Goal: Transaction & Acquisition: Complete application form

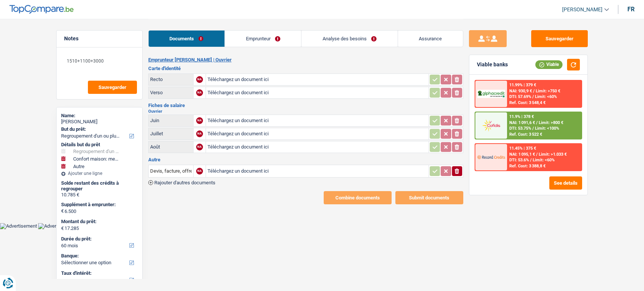
select select "refinancing"
select select "household"
select select "other"
select select "60"
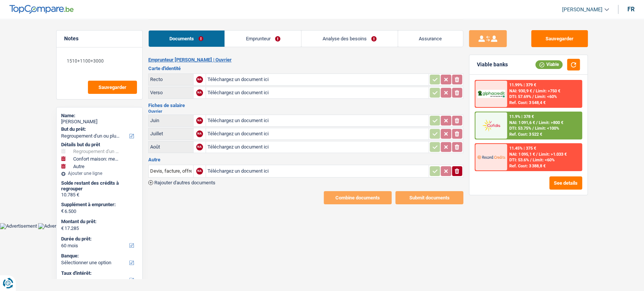
click at [241, 81] on input "Téléchargez un document ici" at bounding box center [318, 79] width 220 height 11
type input "C:\fakepath\r.jpg"
click at [275, 89] on input "Téléchargez un document ici" at bounding box center [318, 92] width 220 height 11
type input "C:\fakepath\v.jpg"
click at [561, 39] on button "Sauvegarder" at bounding box center [559, 38] width 57 height 17
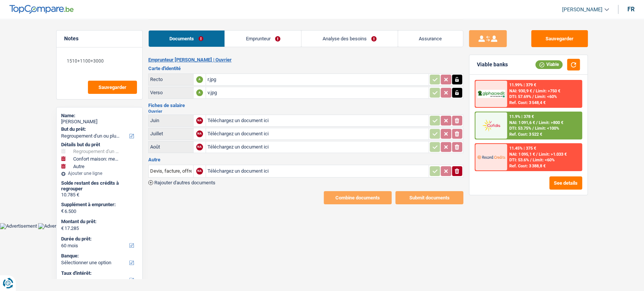
click at [274, 120] on input "Téléchargez un document ici" at bounding box center [318, 120] width 220 height 11
type input "C:\fakepath\06.jpg"
click at [234, 134] on input "Téléchargez un document ici" at bounding box center [318, 133] width 220 height 11
type input "C:\fakepath\07.jpg"
click at [227, 149] on input "Téléchargez un document ici" at bounding box center [318, 147] width 220 height 11
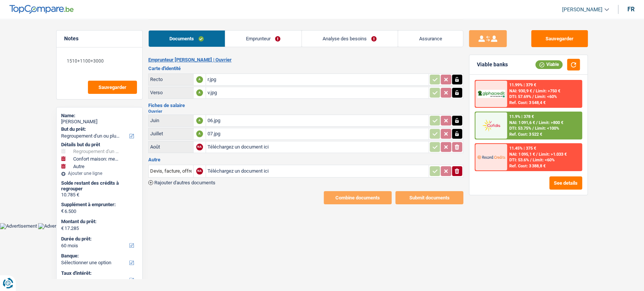
type input "C:\fakepath\08.jpg"
drag, startPoint x: 280, startPoint y: 41, endPoint x: 285, endPoint y: 45, distance: 5.4
click at [280, 41] on link "Emprunteur" at bounding box center [263, 39] width 76 height 16
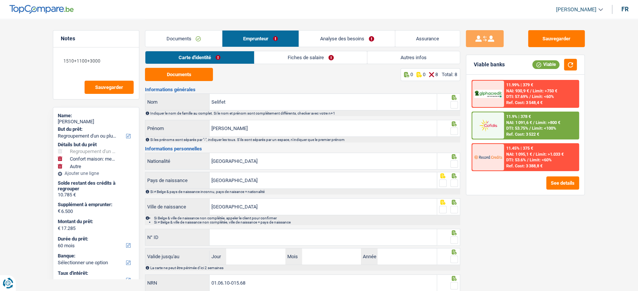
click at [302, 57] on link "Fiches de salaire" at bounding box center [310, 57] width 112 height 12
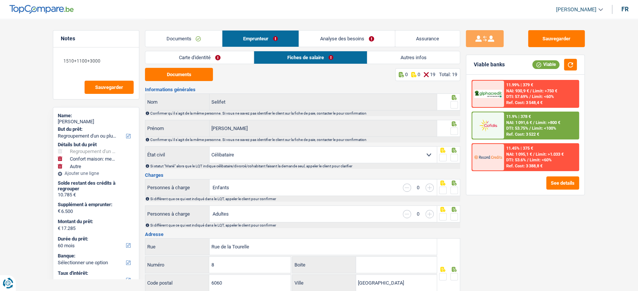
click at [187, 78] on button "Documents" at bounding box center [179, 74] width 68 height 13
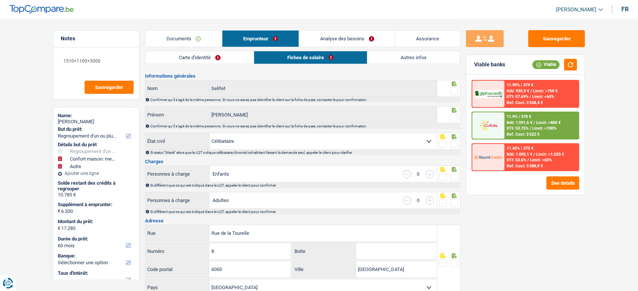
click at [390, 56] on link "Autres infos" at bounding box center [413, 57] width 93 height 12
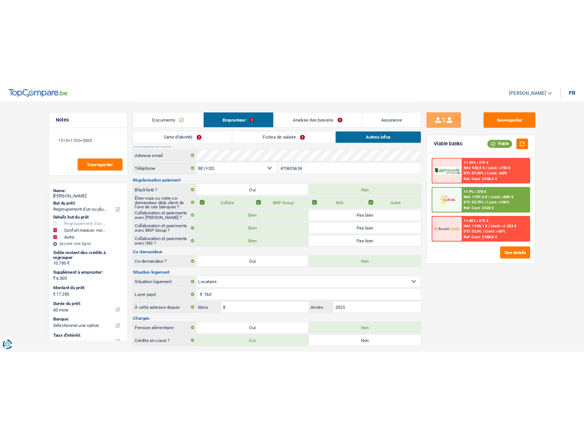
scroll to position [0, 0]
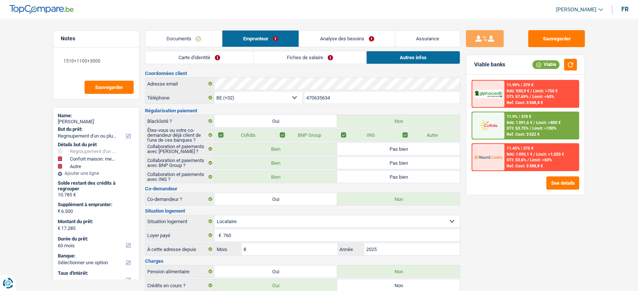
click at [216, 56] on link "Carte d'identité" at bounding box center [199, 57] width 108 height 12
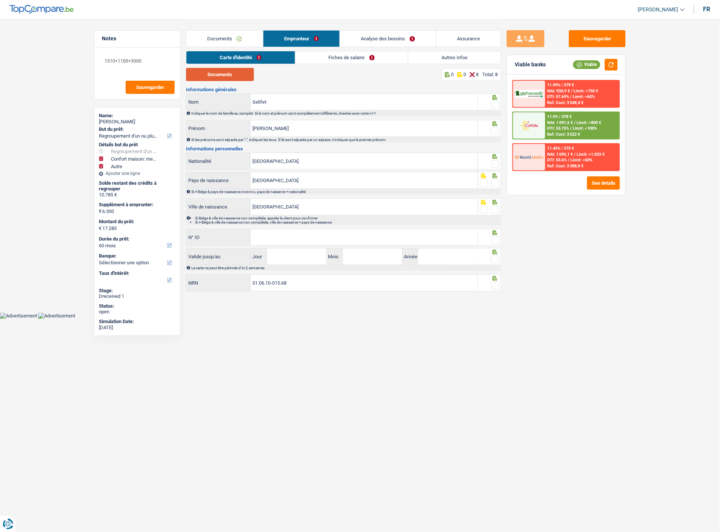
click at [225, 73] on button "Documents" at bounding box center [220, 74] width 68 height 13
click at [496, 105] on span at bounding box center [495, 105] width 8 height 8
click at [0, 0] on input "radio" at bounding box center [0, 0] width 0 height 0
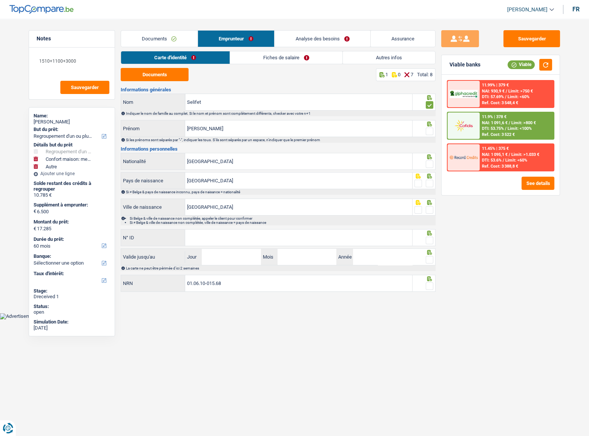
click at [428, 129] on span at bounding box center [430, 132] width 8 height 8
click at [0, 0] on input "radio" at bounding box center [0, 0] width 0 height 0
click at [428, 163] on span at bounding box center [430, 164] width 8 height 8
click at [0, 0] on input "radio" at bounding box center [0, 0] width 0 height 0
click at [428, 183] on span at bounding box center [430, 184] width 8 height 8
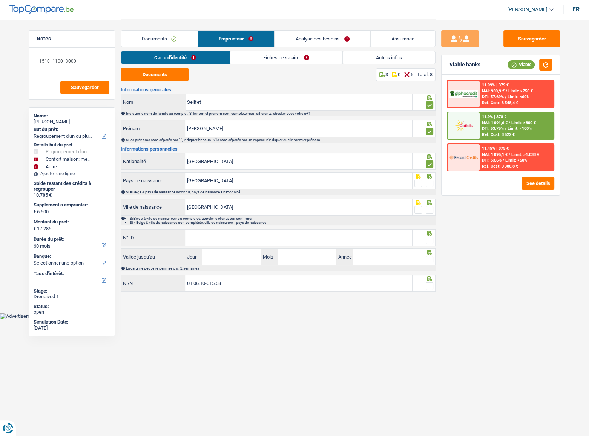
click at [0, 0] on input "radio" at bounding box center [0, 0] width 0 height 0
drag, startPoint x: 429, startPoint y: 212, endPoint x: 429, endPoint y: 204, distance: 7.9
click at [429, 213] on span at bounding box center [430, 210] width 8 height 8
click at [0, 0] on input "radio" at bounding box center [0, 0] width 0 height 0
drag, startPoint x: 231, startPoint y: 230, endPoint x: 541, endPoint y: 200, distance: 311.6
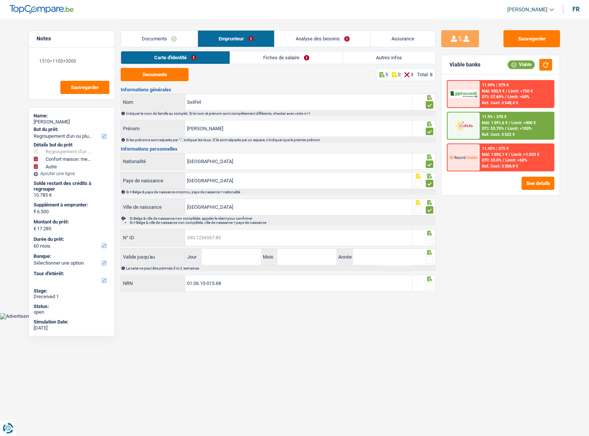
click at [231, 230] on input "N° ID" at bounding box center [298, 237] width 227 height 16
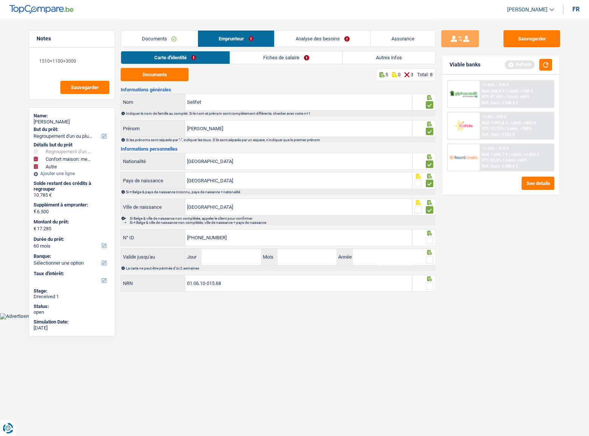
type input "[PHONE_NUMBER]"
click at [430, 240] on span at bounding box center [430, 241] width 8 height 8
click at [0, 0] on input "radio" at bounding box center [0, 0] width 0 height 0
click at [542, 65] on button "button" at bounding box center [546, 65] width 13 height 12
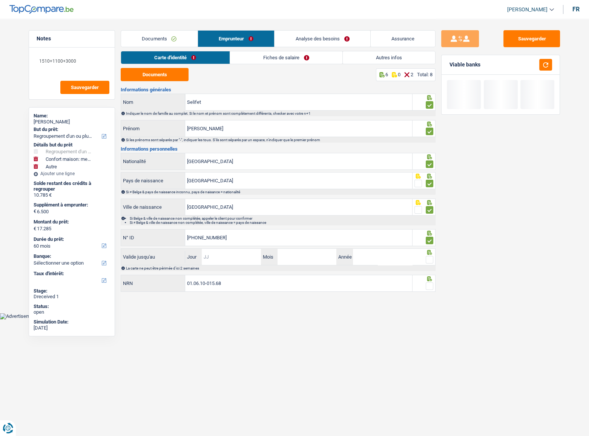
click at [251, 254] on input "Jour" at bounding box center [231, 257] width 59 height 16
type input "14"
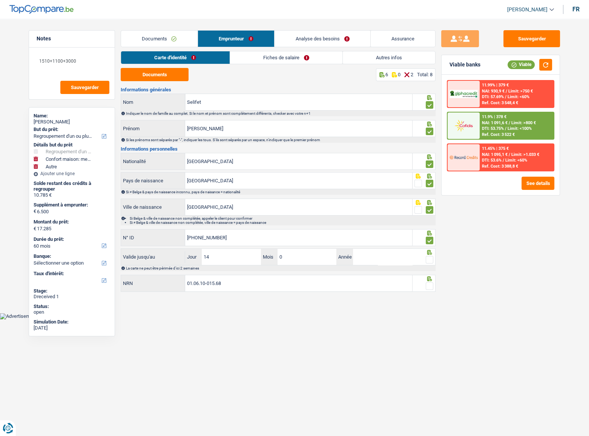
type input "08"
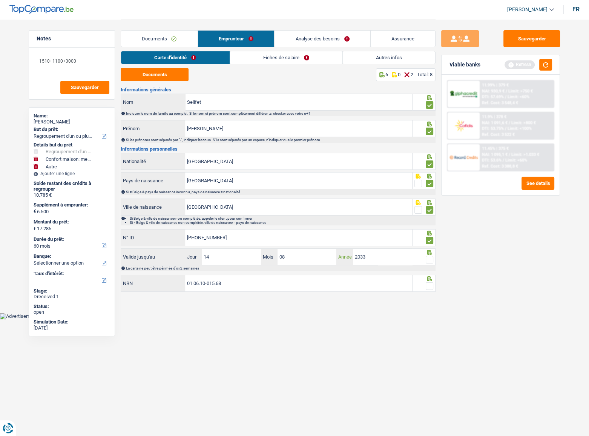
type input "2033"
click at [429, 261] on span at bounding box center [430, 260] width 8 height 8
click at [0, 0] on input "radio" at bounding box center [0, 0] width 0 height 0
click at [548, 64] on button "button" at bounding box center [546, 65] width 13 height 12
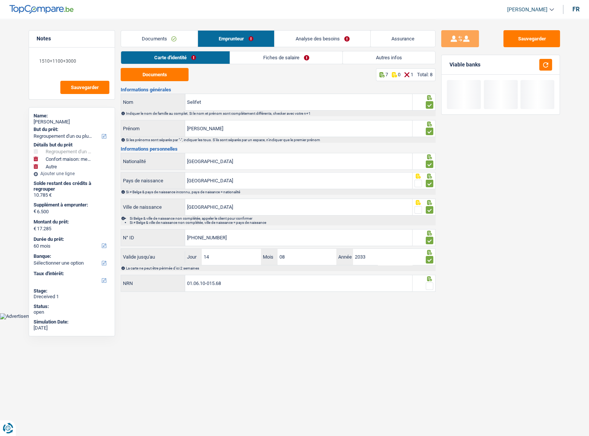
click at [428, 283] on span at bounding box center [430, 286] width 8 height 8
click at [0, 0] on input "radio" at bounding box center [0, 0] width 0 height 0
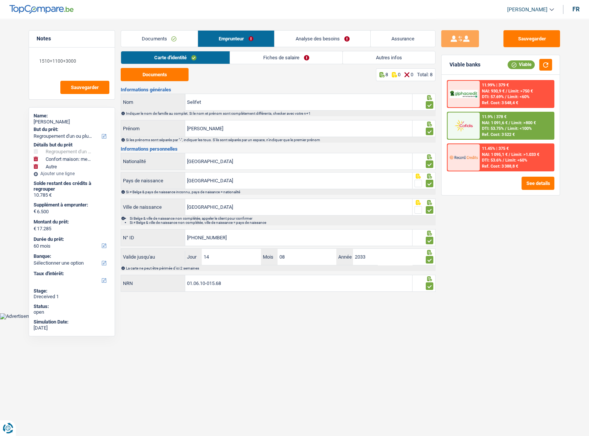
click at [276, 59] on link "Fiches de salaire" at bounding box center [286, 57] width 112 height 12
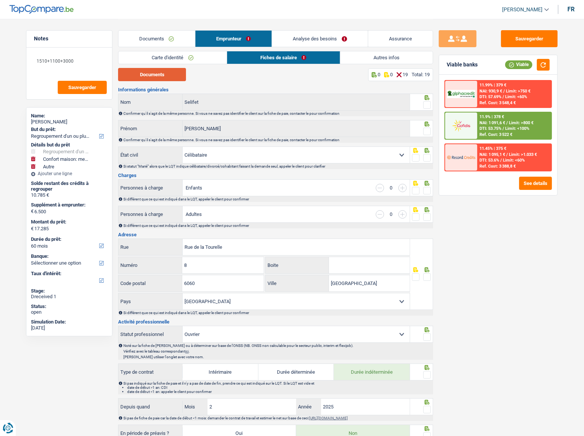
click at [172, 73] on button "Documents" at bounding box center [152, 74] width 68 height 13
drag, startPoint x: 430, startPoint y: 104, endPoint x: 429, endPoint y: 138, distance: 33.6
click at [430, 104] on span at bounding box center [427, 105] width 8 height 8
click at [0, 0] on input "radio" at bounding box center [0, 0] width 0 height 0
click at [428, 136] on div "Ryan Prénom Confirmer qu'il s'agit de la même personne. Si vous ne savez pas id…" at bounding box center [275, 131] width 315 height 23
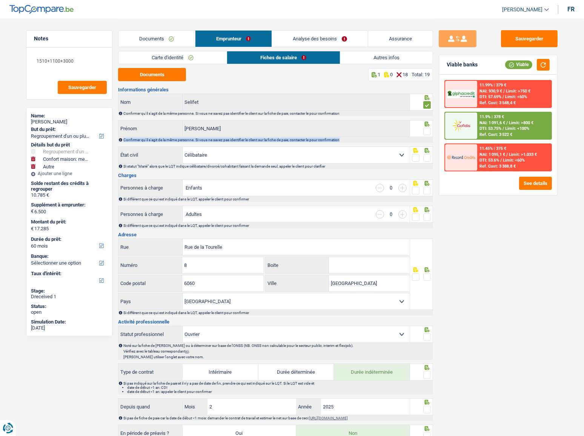
click at [429, 131] on span at bounding box center [427, 132] width 8 height 8
click at [0, 0] on input "radio" at bounding box center [0, 0] width 0 height 0
click at [477, 218] on div "Sauvegarder Viable banks Viable 11.99% | 379 € NAI: 930,9 € / Limit: >750 € DTI…" at bounding box center [498, 227] width 130 height 394
click at [429, 157] on span at bounding box center [427, 158] width 8 height 8
click at [0, 0] on input "radio" at bounding box center [0, 0] width 0 height 0
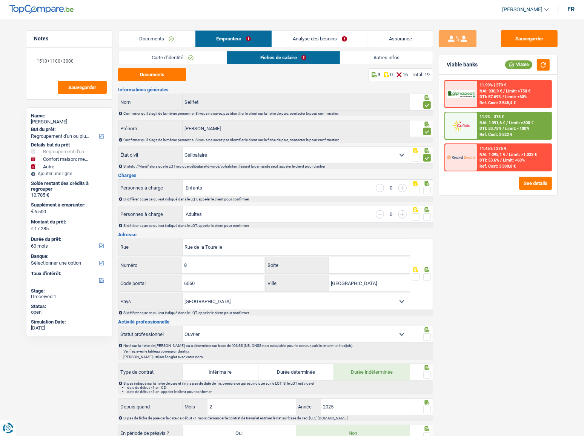
click at [430, 191] on span at bounding box center [427, 191] width 8 height 8
click at [0, 0] on input "radio" at bounding box center [0, 0] width 0 height 0
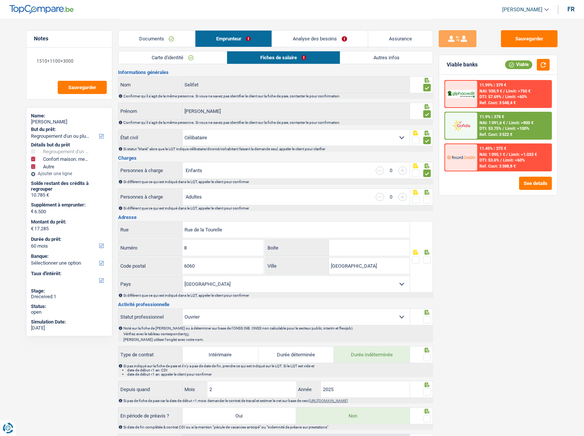
scroll to position [34, 0]
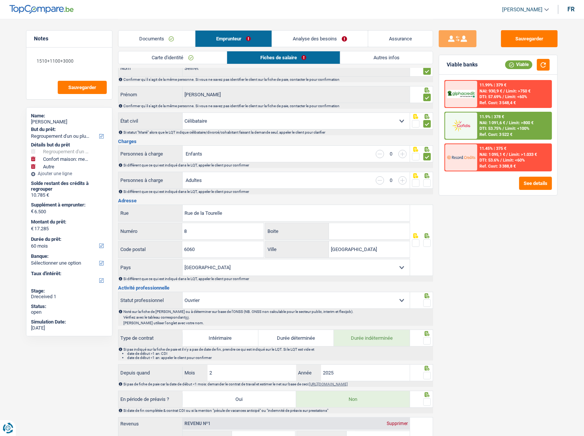
click at [428, 181] on span at bounding box center [427, 183] width 8 height 8
click at [0, 0] on input "radio" at bounding box center [0, 0] width 0 height 0
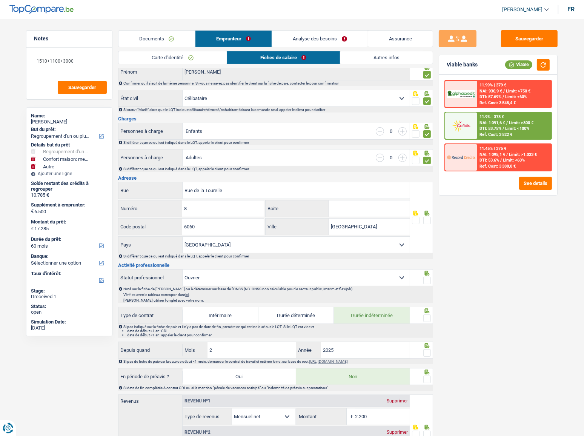
scroll to position [68, 0]
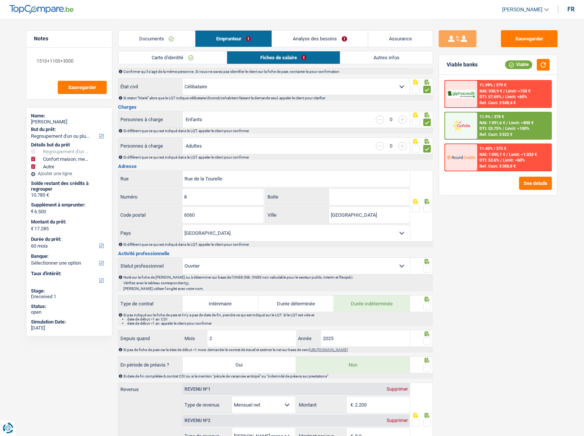
click at [354, 195] on input "Boite" at bounding box center [369, 197] width 81 height 16
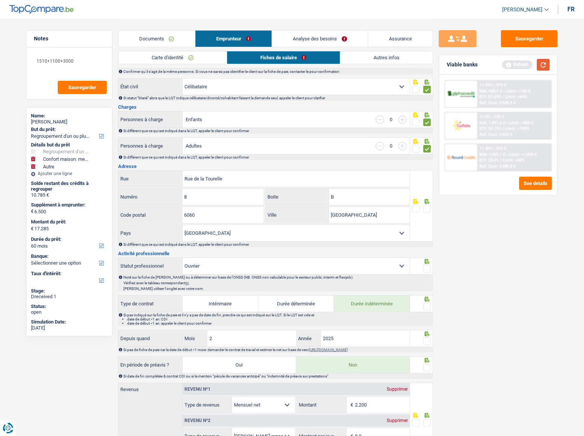
type input "B"
drag, startPoint x: 541, startPoint y: 63, endPoint x: 537, endPoint y: 69, distance: 7.4
click at [541, 63] on button "button" at bounding box center [543, 65] width 13 height 12
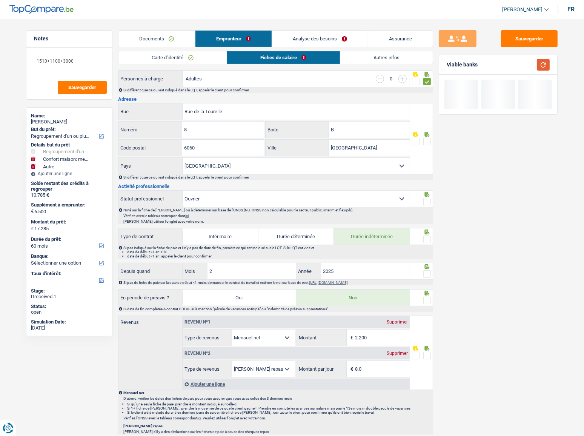
scroll to position [137, 0]
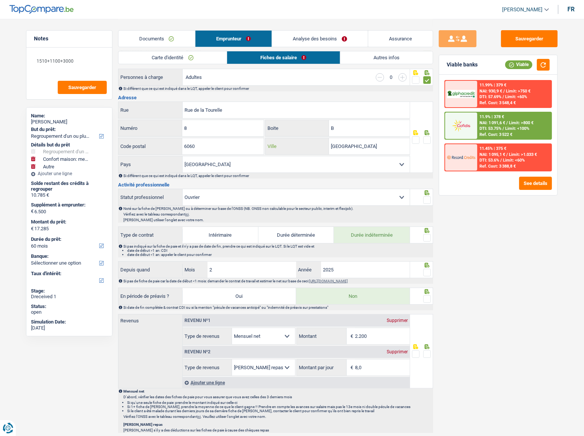
drag, startPoint x: 369, startPoint y: 144, endPoint x: 205, endPoint y: 169, distance: 165.4
click at [205, 169] on div "Rue de la Tourelle Rue 8 Numéro B Boite 6060 Code postal Charleroi Ville Belgiq…" at bounding box center [264, 137] width 292 height 71
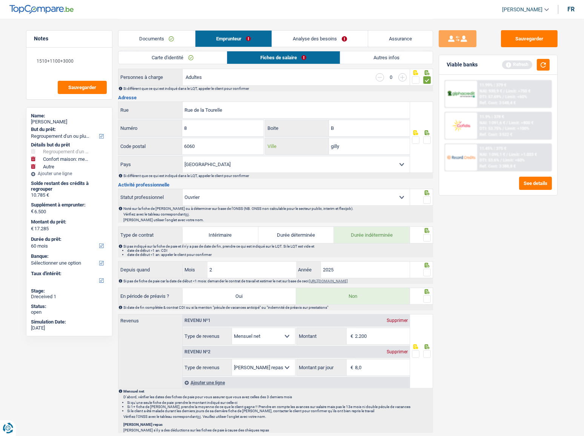
type input "gilly"
drag, startPoint x: 431, startPoint y: 139, endPoint x: 446, endPoint y: 125, distance: 21.1
click at [431, 137] on div at bounding box center [421, 137] width 23 height 71
click at [542, 67] on button "button" at bounding box center [543, 65] width 13 height 12
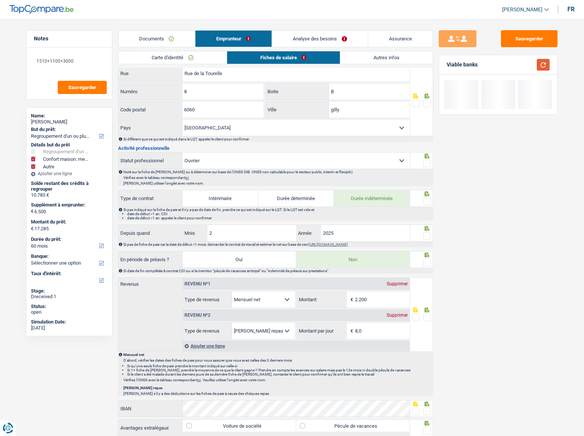
scroll to position [206, 0]
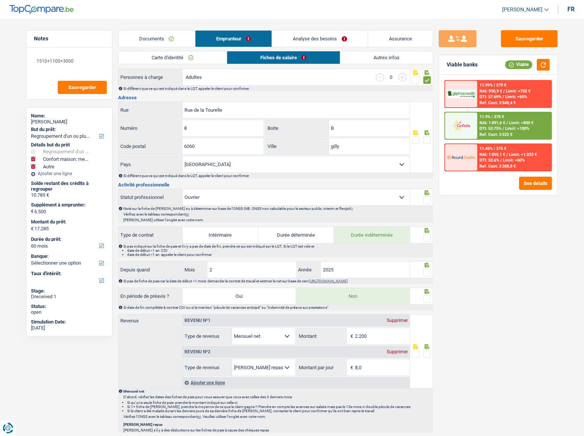
click at [431, 137] on div at bounding box center [421, 137] width 23 height 71
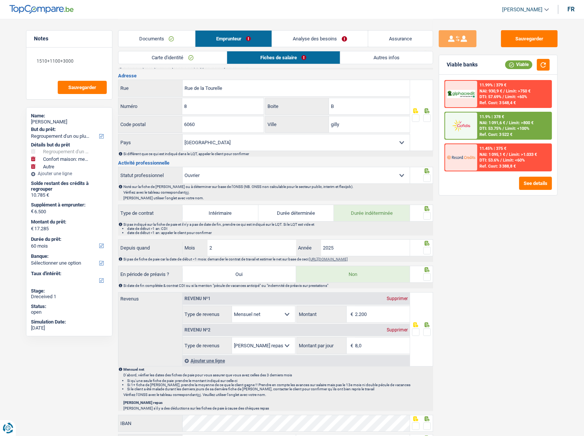
scroll to position [171, 0]
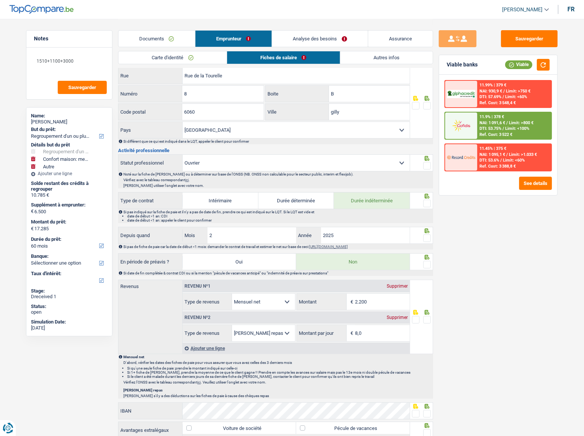
click at [427, 104] on span at bounding box center [427, 106] width 8 height 8
click at [0, 0] on input "radio" at bounding box center [0, 0] width 0 height 0
click at [426, 163] on span at bounding box center [427, 166] width 8 height 8
click at [0, 0] on input "radio" at bounding box center [0, 0] width 0 height 0
click at [429, 202] on span at bounding box center [427, 204] width 8 height 8
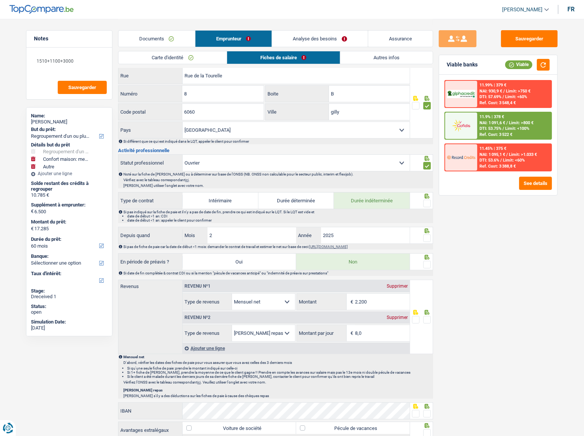
click at [0, 0] on input "radio" at bounding box center [0, 0] width 0 height 0
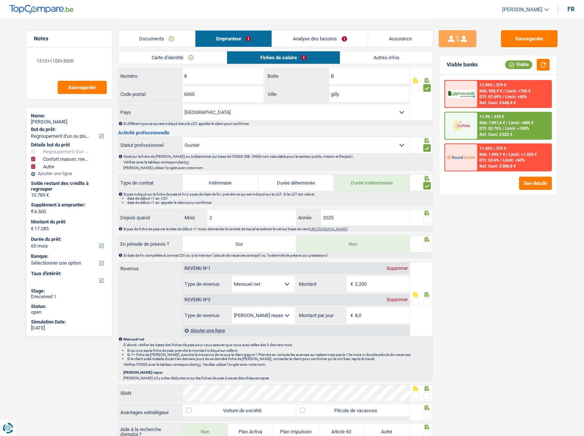
scroll to position [206, 0]
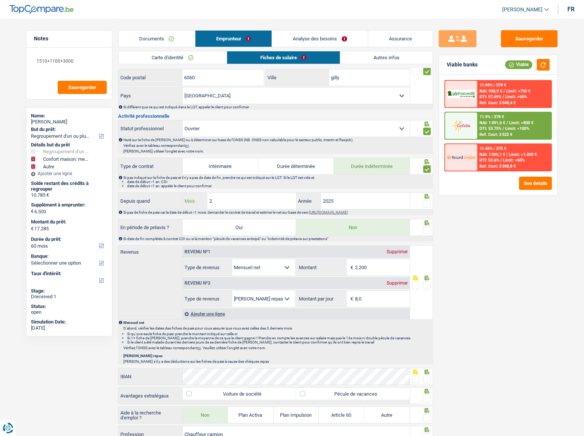
drag, startPoint x: 224, startPoint y: 204, endPoint x: 169, endPoint y: 202, distance: 54.7
click at [169, 202] on div "Depuis quand 2 Mois / 2025 Année" at bounding box center [263, 201] width 291 height 16
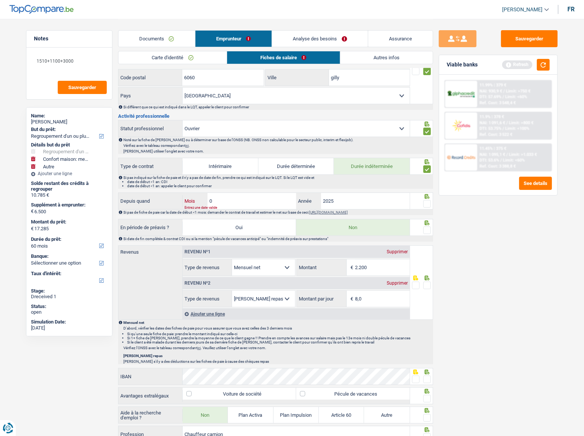
type input "03"
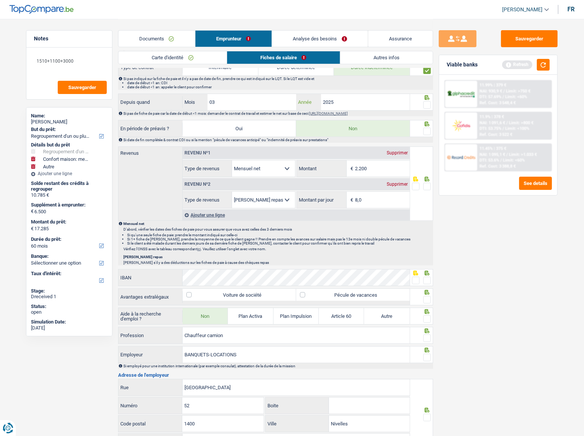
scroll to position [309, 0]
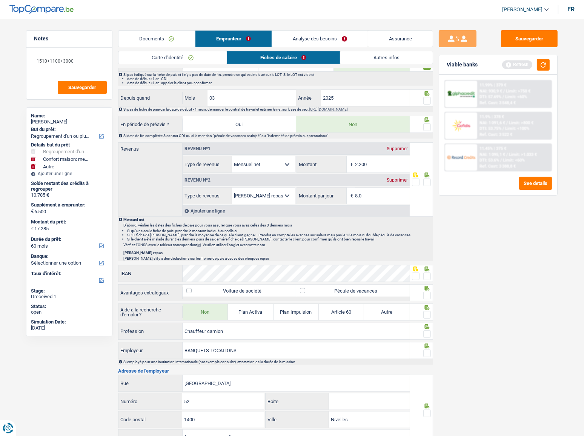
click at [428, 100] on span at bounding box center [427, 101] width 8 height 8
click at [0, 0] on input "radio" at bounding box center [0, 0] width 0 height 0
click at [429, 127] on span at bounding box center [427, 127] width 8 height 8
click at [0, 0] on input "radio" at bounding box center [0, 0] width 0 height 0
drag, startPoint x: 542, startPoint y: 65, endPoint x: 397, endPoint y: 183, distance: 186.9
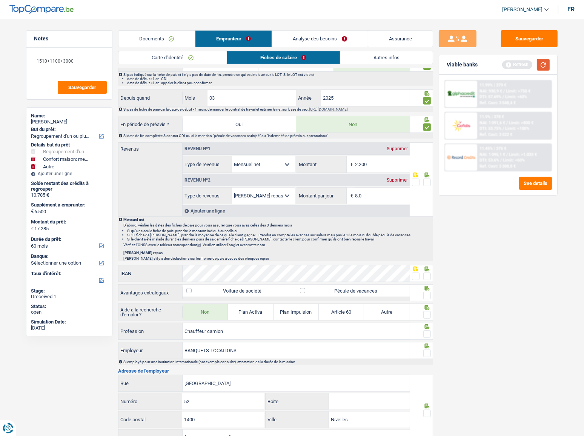
click at [542, 66] on button "button" at bounding box center [543, 65] width 13 height 12
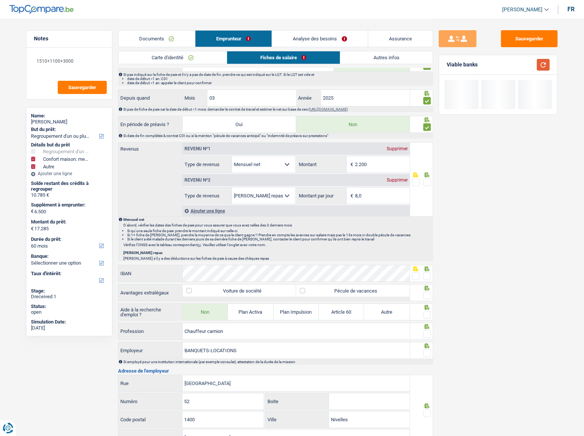
scroll to position [343, 0]
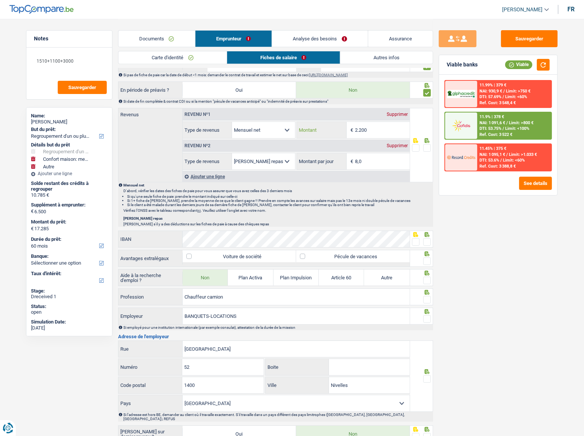
click at [380, 129] on input "2.200" at bounding box center [382, 130] width 55 height 16
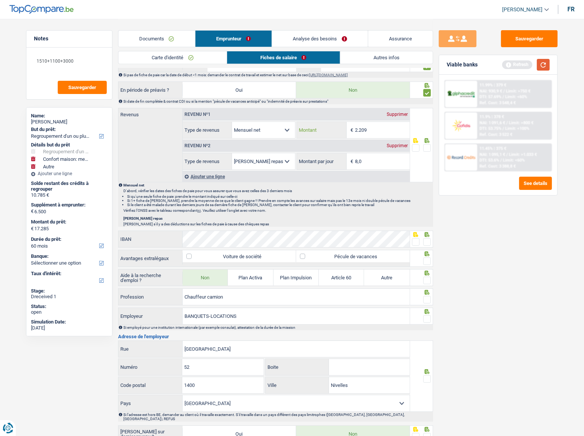
type input "2.209"
click at [545, 67] on button "button" at bounding box center [543, 65] width 13 height 12
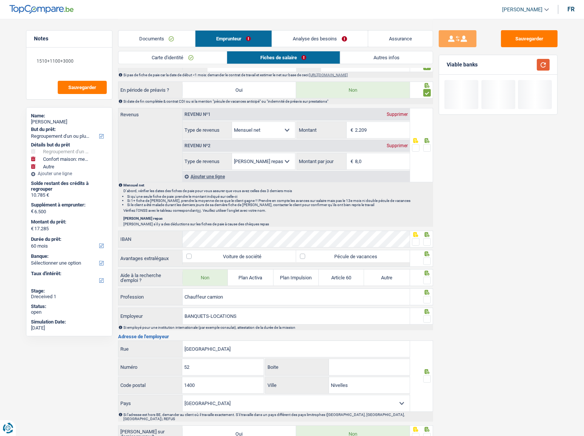
scroll to position [309, 0]
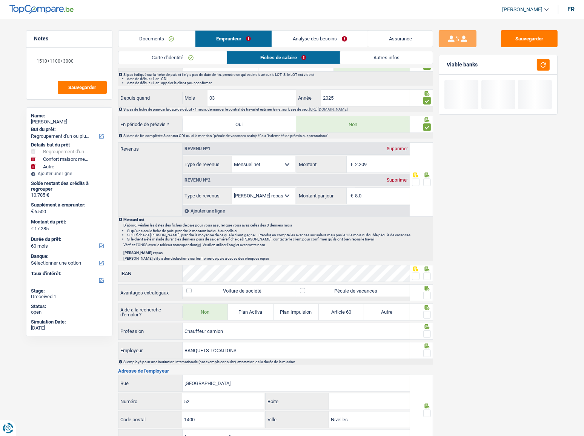
click at [424, 180] on span at bounding box center [427, 182] width 8 height 8
click at [0, 0] on input "radio" at bounding box center [0, 0] width 0 height 0
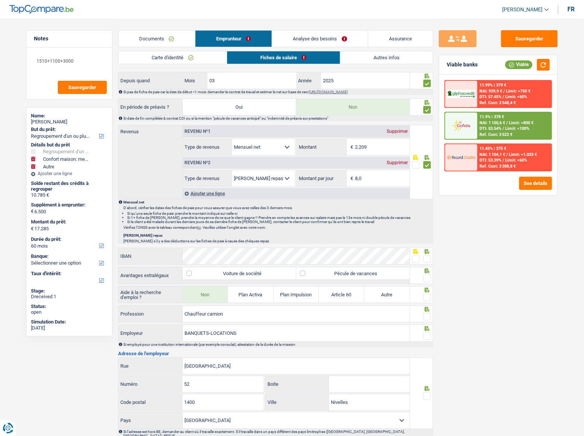
scroll to position [343, 0]
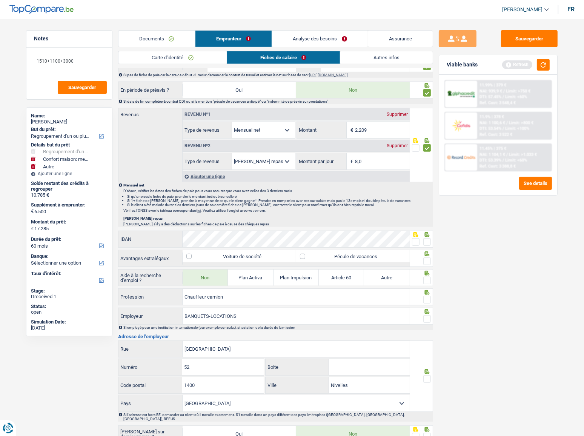
click at [423, 240] on fieldset at bounding box center [421, 241] width 19 height 9
drag, startPoint x: 426, startPoint y: 258, endPoint x: 430, endPoint y: 244, distance: 14.2
click at [427, 257] on span at bounding box center [427, 261] width 8 height 8
click at [0, 0] on input "radio" at bounding box center [0, 0] width 0 height 0
click at [428, 240] on span at bounding box center [427, 242] width 8 height 8
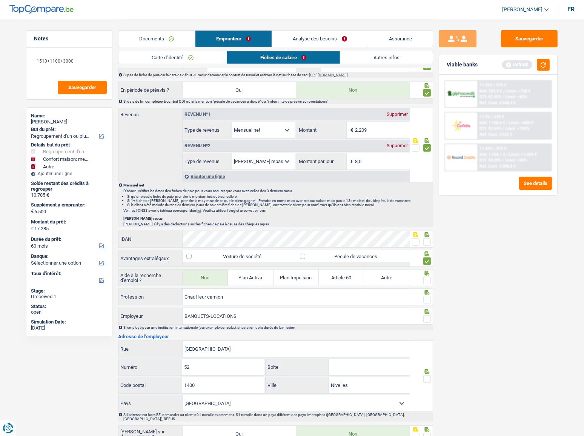
click at [0, 0] on input "radio" at bounding box center [0, 0] width 0 height 0
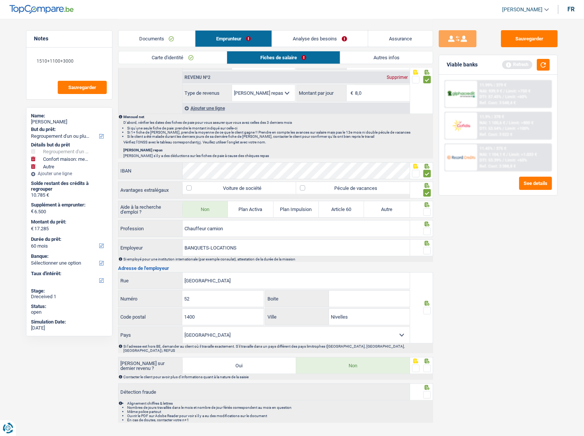
drag, startPoint x: 426, startPoint y: 208, endPoint x: 584, endPoint y: 212, distance: 157.4
click at [428, 208] on span at bounding box center [427, 212] width 8 height 8
click at [0, 0] on input "radio" at bounding box center [0, 0] width 0 height 0
click at [424, 228] on span at bounding box center [427, 232] width 8 height 8
click at [0, 0] on input "radio" at bounding box center [0, 0] width 0 height 0
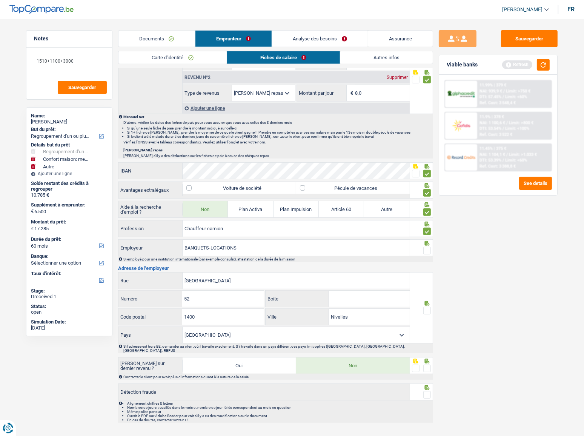
click at [424, 249] on span at bounding box center [427, 251] width 8 height 8
click at [0, 0] on input "radio" at bounding box center [0, 0] width 0 height 0
click at [211, 243] on input "BANQUETS-LOCATIONS" at bounding box center [296, 248] width 227 height 16
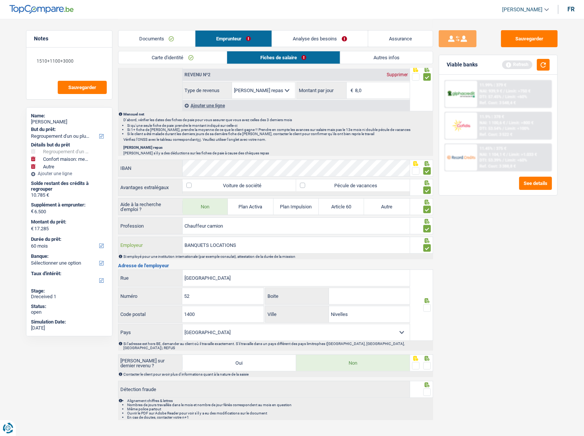
scroll to position [415, 0]
type input "BANQUETS LOCATIONS"
click at [543, 65] on button "button" at bounding box center [543, 65] width 13 height 12
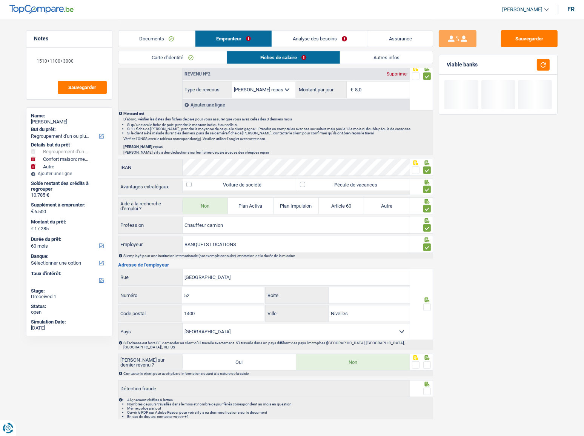
click at [432, 291] on div at bounding box center [421, 304] width 23 height 71
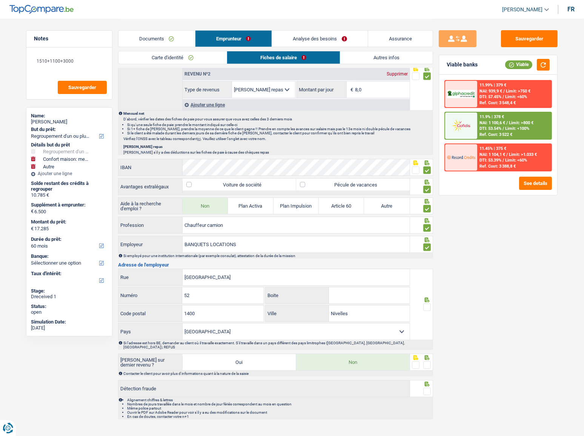
click at [426, 291] on span at bounding box center [427, 307] width 8 height 8
click at [0, 0] on input "radio" at bounding box center [0, 0] width 0 height 0
click at [426, 291] on span at bounding box center [427, 365] width 8 height 8
click at [0, 0] on input "radio" at bounding box center [0, 0] width 0 height 0
click at [426, 291] on span at bounding box center [427, 392] width 8 height 8
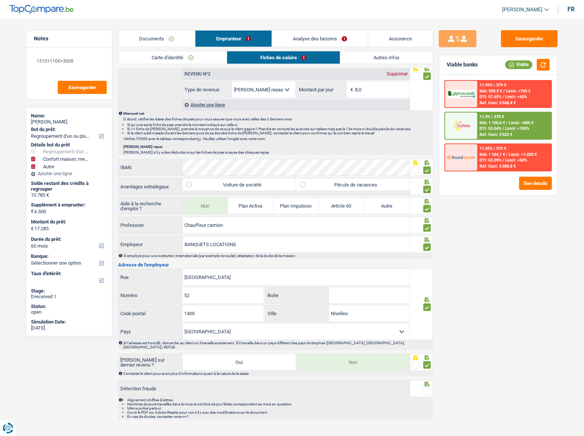
click at [0, 0] on input "radio" at bounding box center [0, 0] width 0 height 0
click at [541, 64] on button "button" at bounding box center [543, 65] width 13 height 12
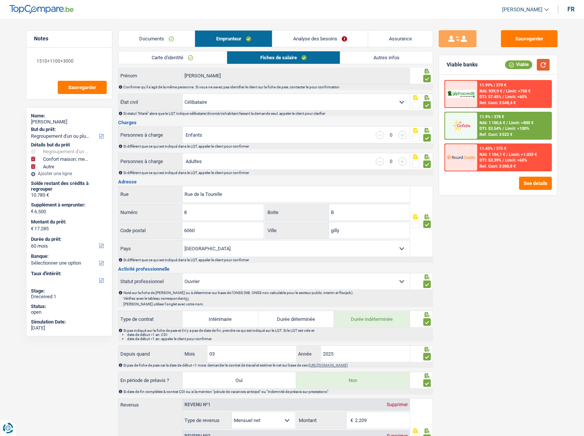
scroll to position [0, 0]
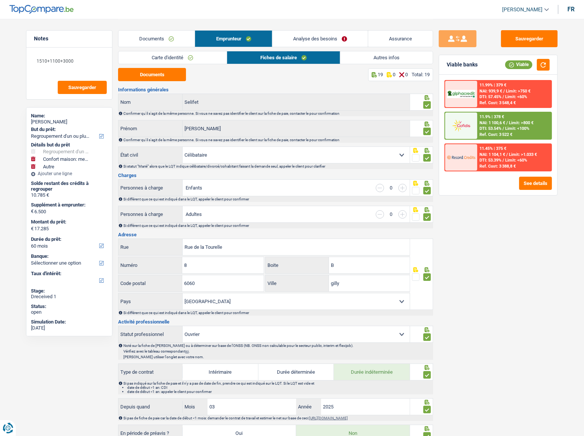
click at [388, 55] on link "Autres infos" at bounding box center [386, 57] width 92 height 12
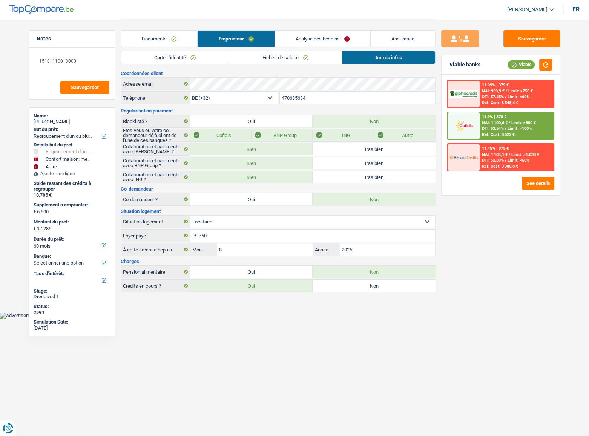
click at [298, 36] on link "Analyse des besoins" at bounding box center [322, 39] width 95 height 16
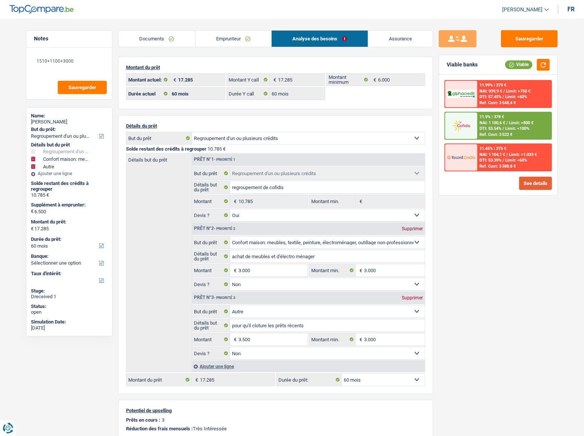
click at [525, 183] on button "See details" at bounding box center [535, 183] width 33 height 13
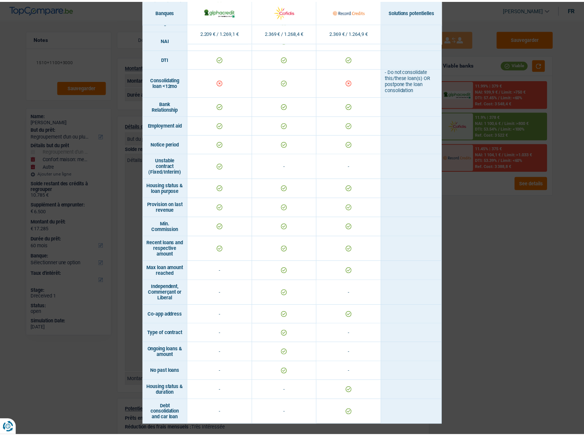
scroll to position [321, 0]
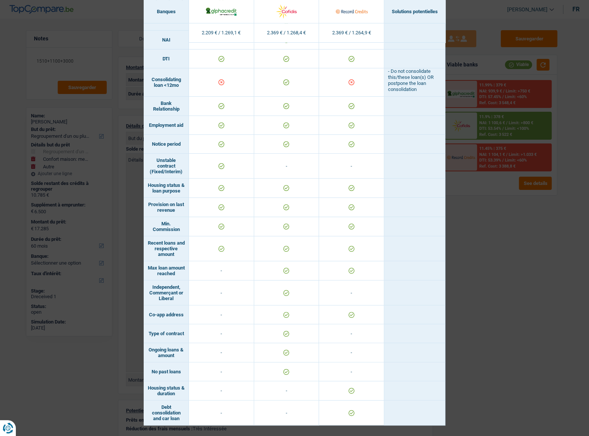
click at [535, 235] on div "Banks conditions × Banques Solutions potentielles Revenus / Charges 2.209 € / 1…" at bounding box center [294, 218] width 589 height 436
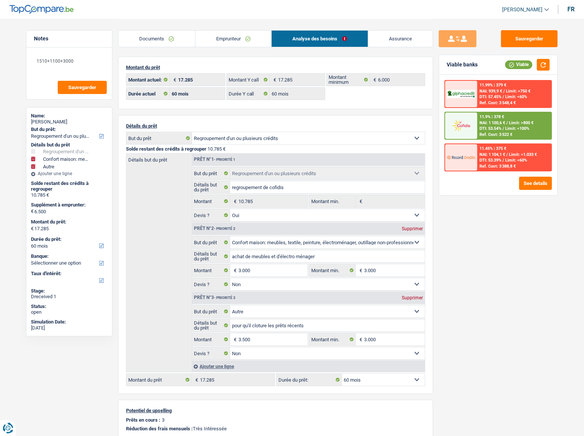
click at [255, 35] on link "Emprunteur" at bounding box center [233, 39] width 76 height 16
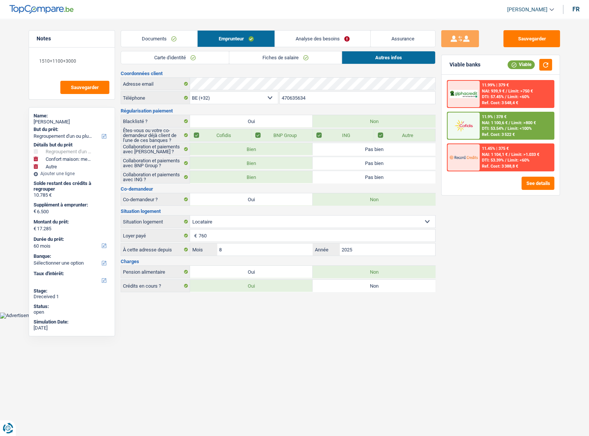
click at [321, 31] on link "Analyse des besoins" at bounding box center [322, 39] width 95 height 16
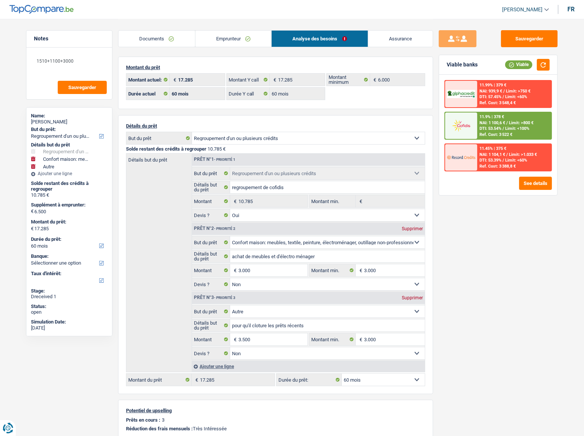
click at [233, 45] on link "Emprunteur" at bounding box center [233, 39] width 76 height 16
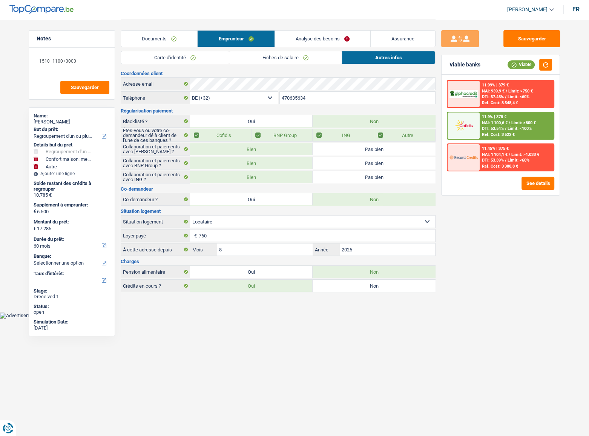
click at [272, 55] on link "Fiches de salaire" at bounding box center [285, 57] width 112 height 12
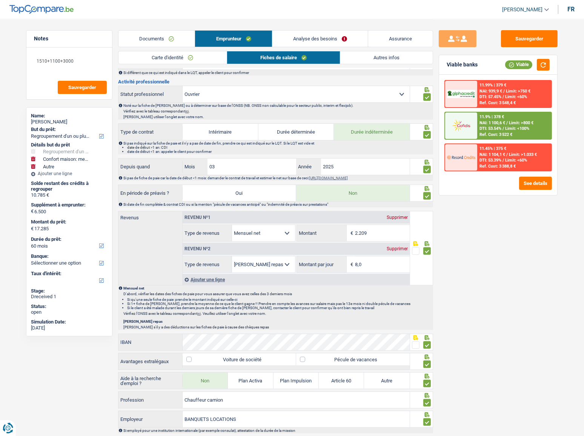
scroll to position [415, 0]
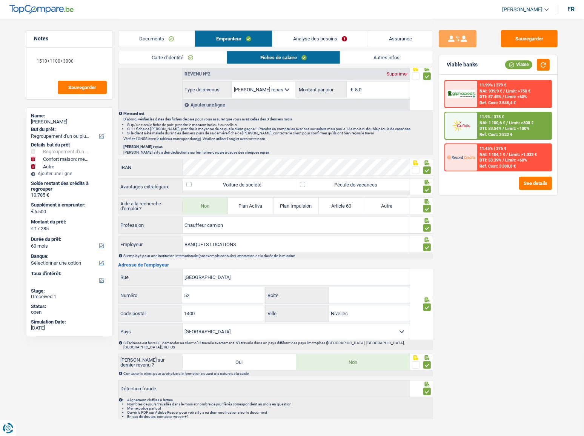
click at [382, 55] on link "Autres infos" at bounding box center [386, 57] width 92 height 12
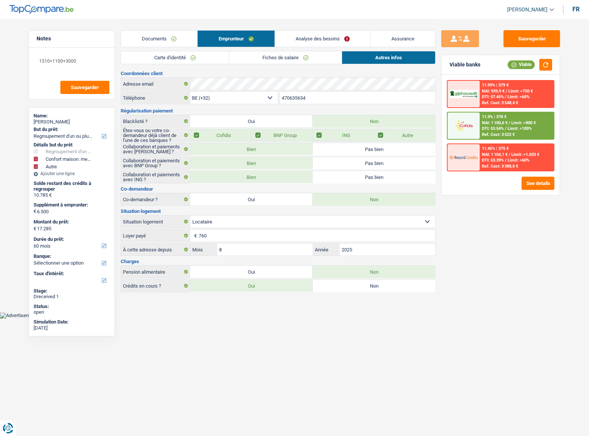
click at [322, 39] on link "Analyse des besoins" at bounding box center [322, 39] width 95 height 16
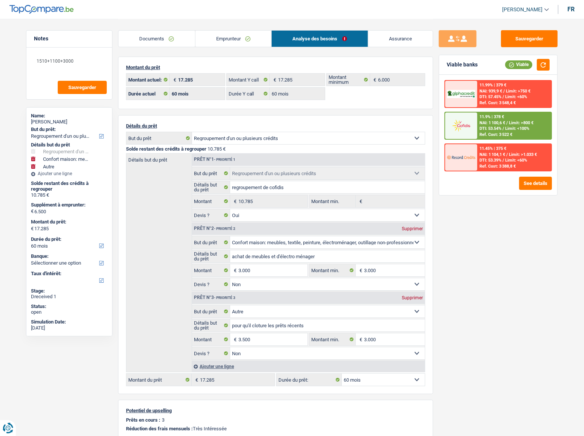
click at [223, 37] on link "Emprunteur" at bounding box center [233, 39] width 76 height 16
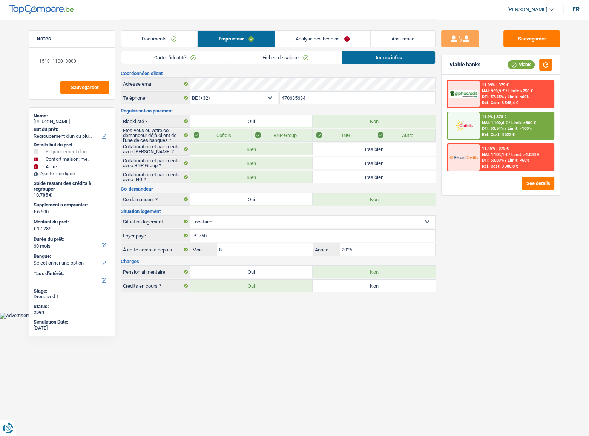
drag, startPoint x: 334, startPoint y: 286, endPoint x: 234, endPoint y: 357, distance: 122.6
click at [234, 291] on html "Vous avez le contrôle de vos données Nous utilisons des cookies, tout comme nos…" at bounding box center [294, 159] width 589 height 318
click at [269, 291] on html "Vous avez le contrôle de vos données Nous utilisons des cookies, tout comme nos…" at bounding box center [294, 159] width 589 height 318
click at [525, 43] on button "Sauvegarder" at bounding box center [532, 38] width 57 height 17
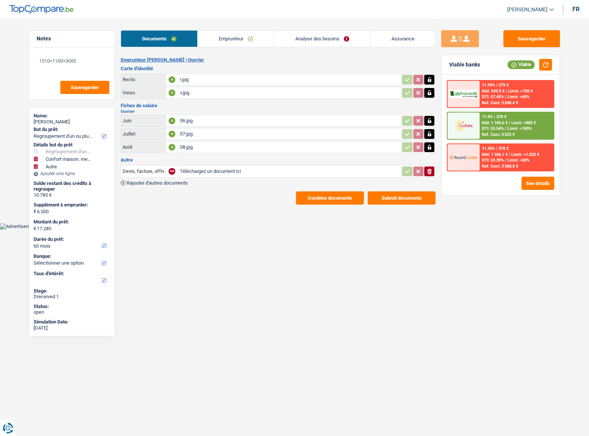
select select "refinancing"
select select "household"
select select "other"
select select "60"
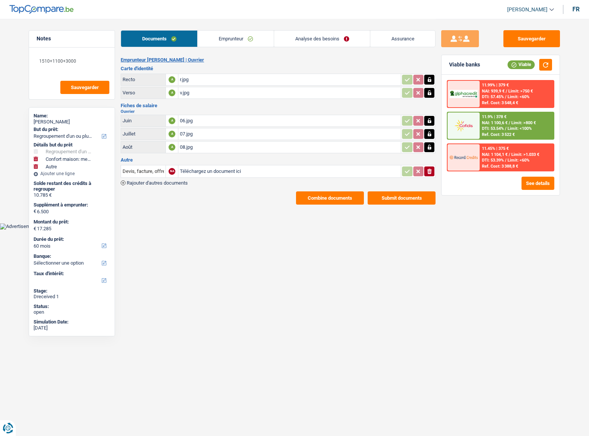
select select "32"
select select "rents"
drag, startPoint x: 249, startPoint y: 39, endPoint x: 283, endPoint y: 45, distance: 34.6
click at [249, 39] on link "Emprunteur" at bounding box center [236, 39] width 76 height 16
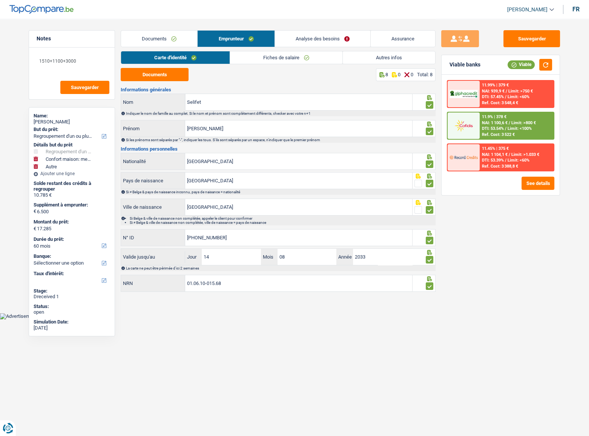
click at [374, 61] on link "Autres infos" at bounding box center [389, 57] width 92 height 12
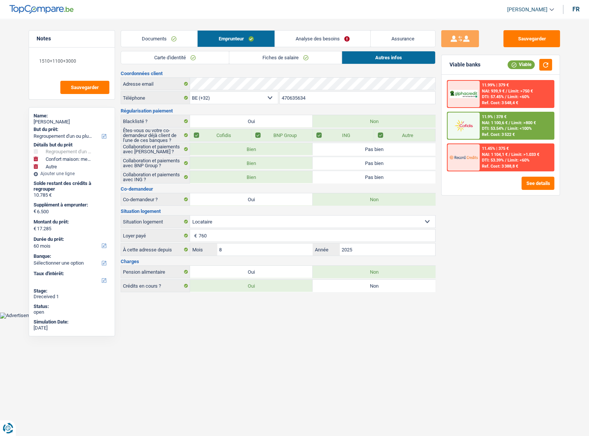
click at [525, 125] on span "Limit: >800 €" at bounding box center [524, 122] width 25 height 5
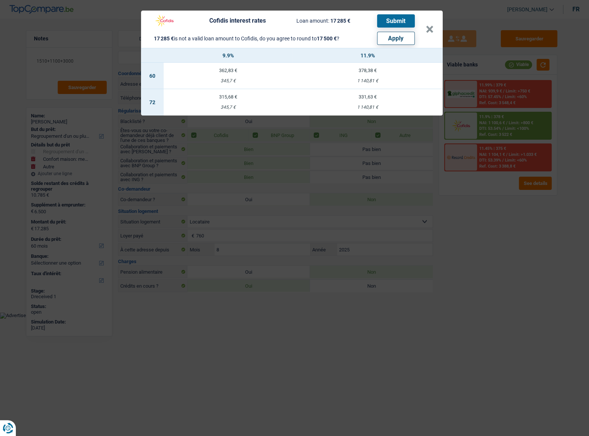
click at [402, 37] on button "Apply" at bounding box center [396, 38] width 38 height 13
type input "6.715"
type input "17.500"
select select "84"
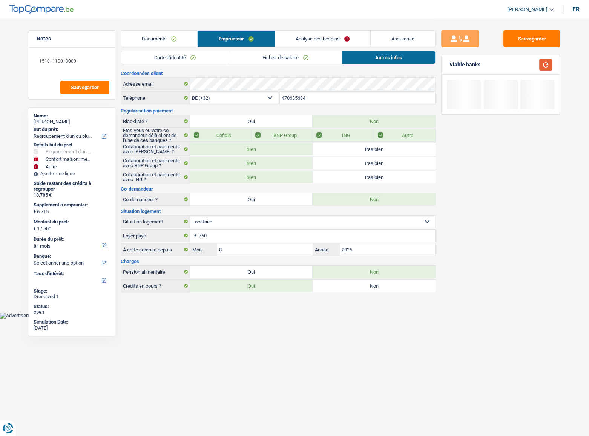
click at [543, 65] on button "button" at bounding box center [546, 65] width 13 height 12
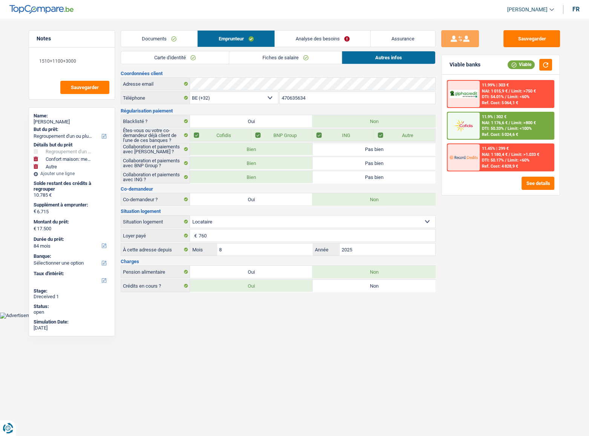
click at [482, 124] on div "11.9% | 302 € NAI: 1 176,6 € / Limit: >800 € DTI: 50.33% / Limit: <100% Ref. Co…" at bounding box center [517, 125] width 74 height 26
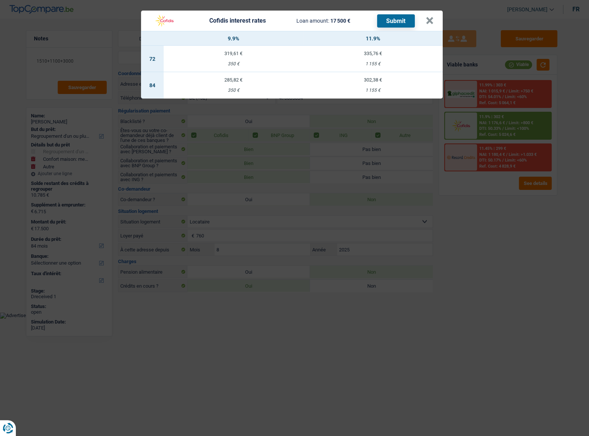
click at [248, 88] on div "350 €" at bounding box center [234, 90] width 140 height 5
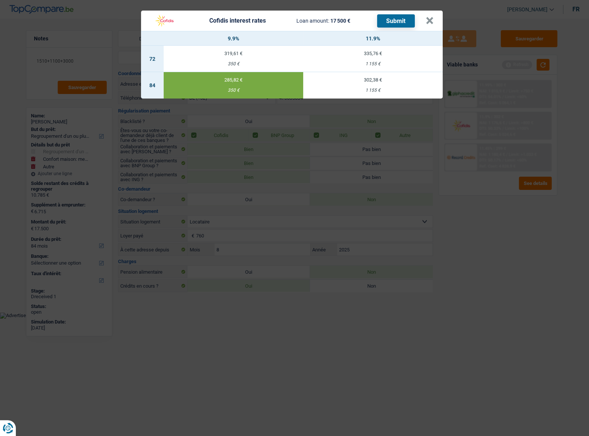
select select "cofidis"
click at [383, 87] on td "302,38 € 1 155 €" at bounding box center [373, 85] width 140 height 26
type input "11,90"
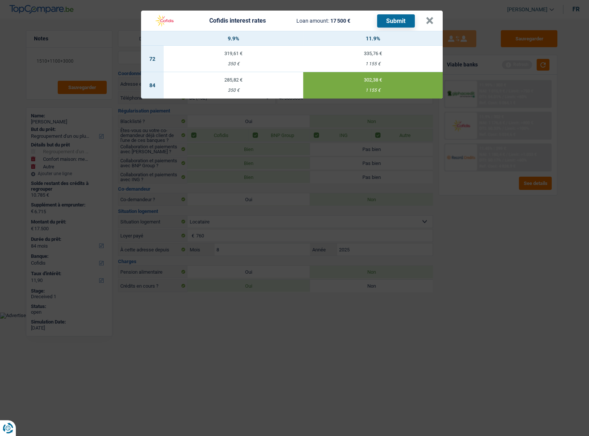
click at [396, 20] on button "Submit" at bounding box center [396, 20] width 38 height 13
drag, startPoint x: 433, startPoint y: 22, endPoint x: 480, endPoint y: 31, distance: 47.7
click at [433, 23] on button "×" at bounding box center [430, 21] width 8 height 8
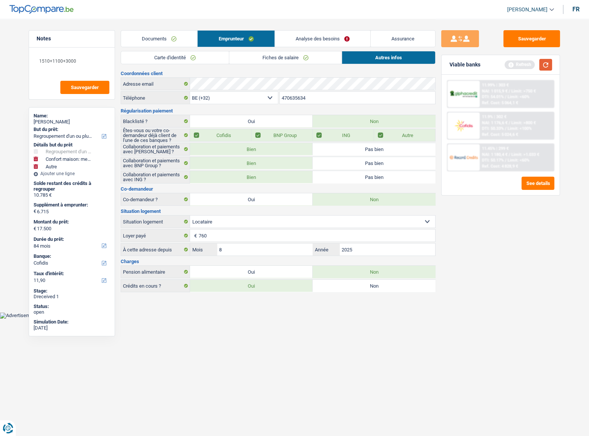
click at [546, 65] on button "button" at bounding box center [546, 65] width 13 height 12
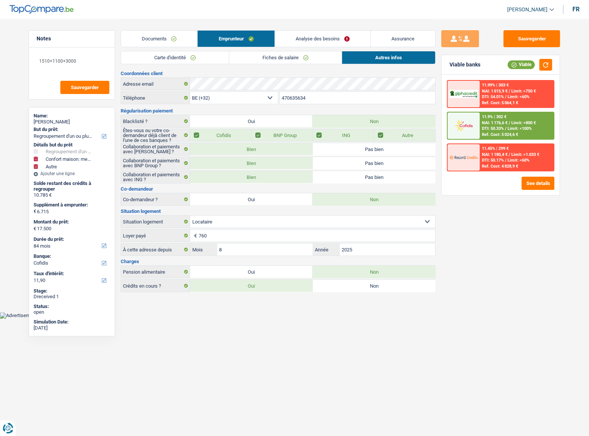
click at [290, 52] on link "Fiches de salaire" at bounding box center [285, 57] width 112 height 12
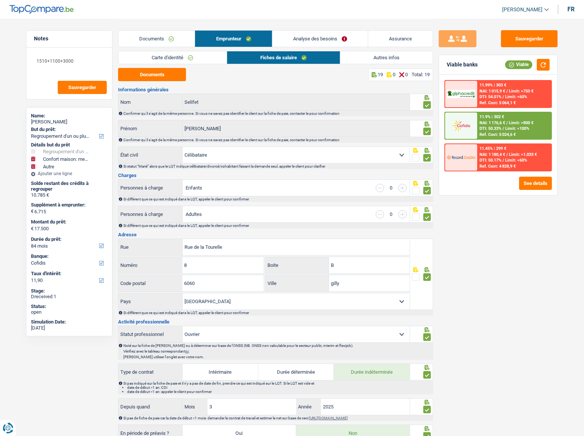
click at [494, 118] on div "11.9% | 302 €" at bounding box center [492, 116] width 25 height 5
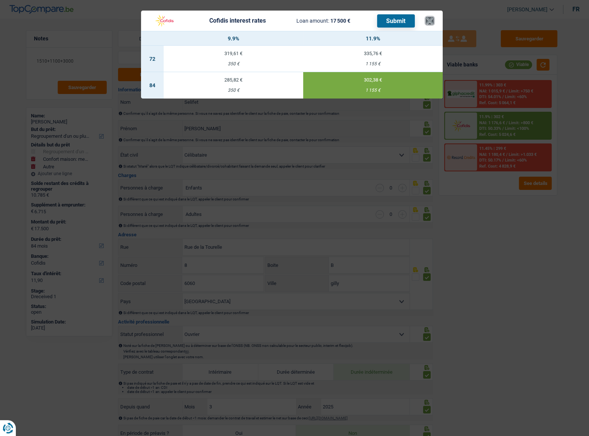
click at [431, 19] on button "×" at bounding box center [430, 21] width 8 height 8
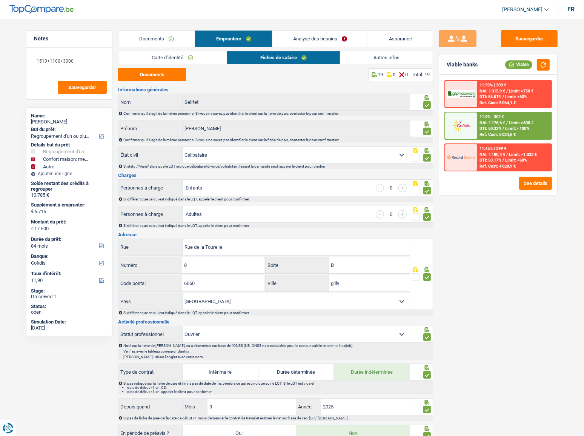
click at [387, 57] on link "Autres infos" at bounding box center [386, 57] width 92 height 12
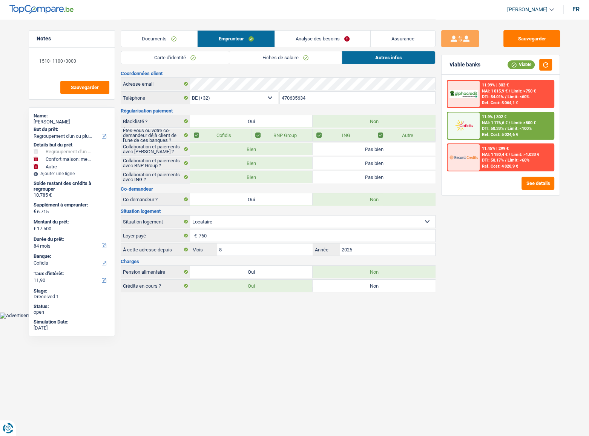
click at [291, 35] on link "Analyse des besoins" at bounding box center [322, 39] width 95 height 16
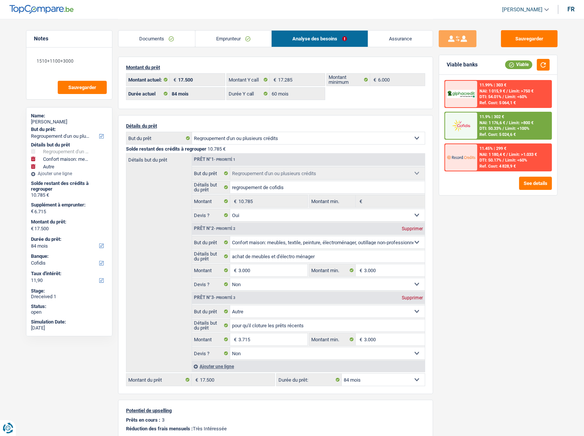
click at [235, 37] on link "Emprunteur" at bounding box center [233, 39] width 76 height 16
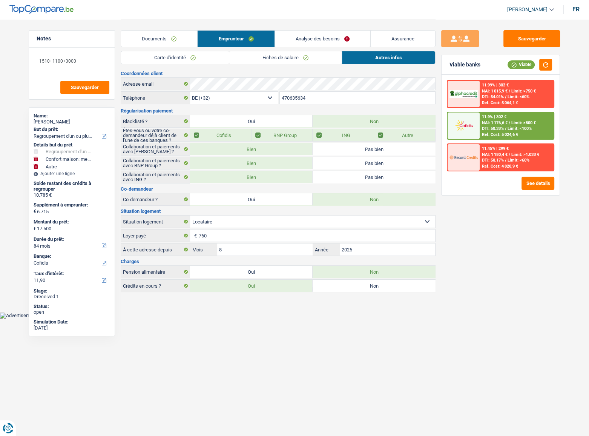
click at [269, 57] on link "Fiches de salaire" at bounding box center [285, 57] width 112 height 12
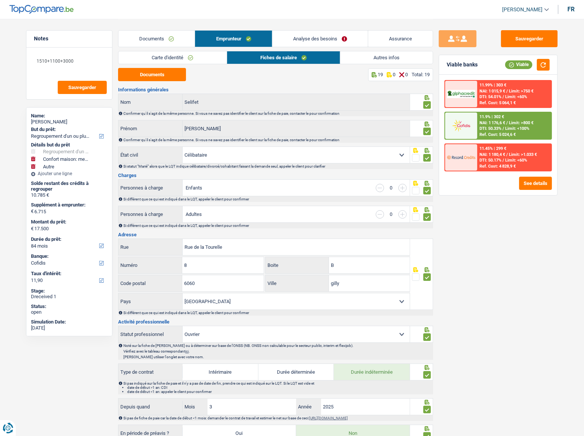
click at [320, 40] on link "Analyse des besoins" at bounding box center [319, 39] width 95 height 16
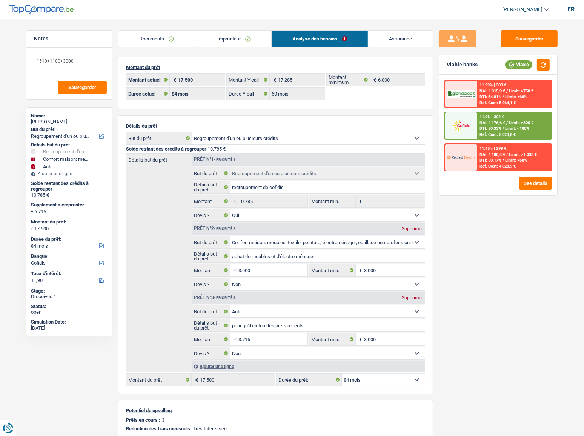
click at [240, 39] on link "Emprunteur" at bounding box center [233, 39] width 76 height 16
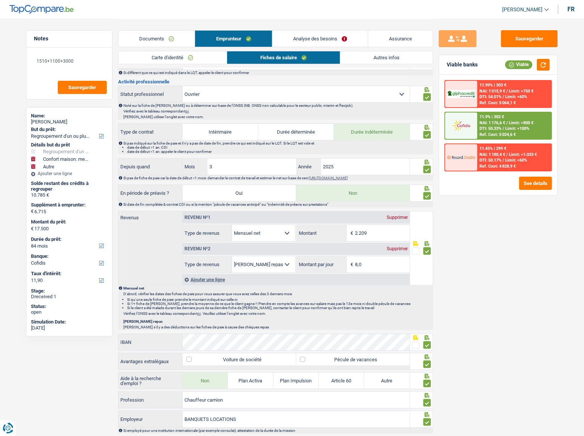
scroll to position [415, 0]
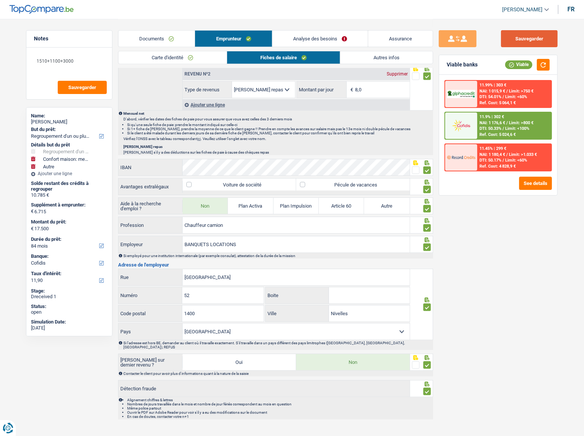
click at [540, 32] on button "Sauvegarder" at bounding box center [529, 38] width 57 height 17
drag, startPoint x: 359, startPoint y: 54, endPoint x: 345, endPoint y: 74, distance: 24.9
click at [359, 54] on link "Autres infos" at bounding box center [386, 57] width 92 height 12
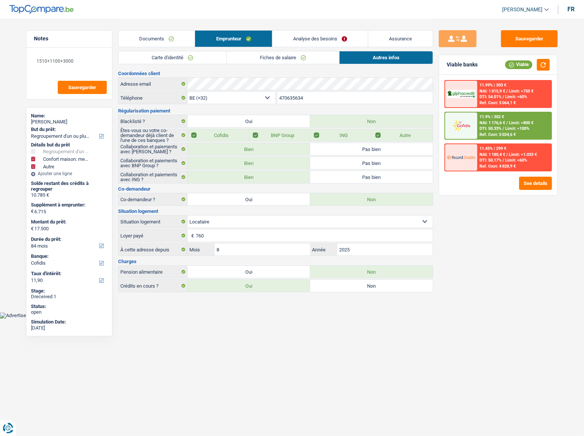
scroll to position [0, 0]
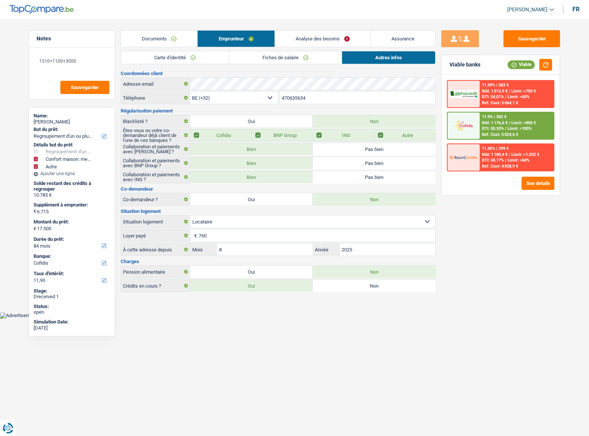
click at [326, 285] on label "Non" at bounding box center [374, 286] width 123 height 12
click at [326, 285] on input "Non" at bounding box center [374, 286] width 123 height 12
radio input "true"
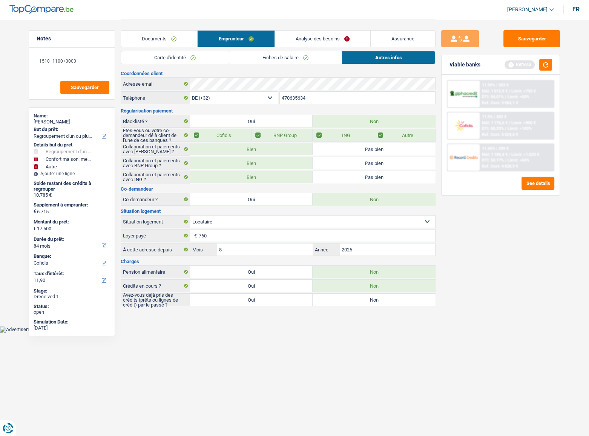
click at [287, 288] on label "Oui" at bounding box center [251, 286] width 123 height 12
click at [287, 288] on input "Oui" at bounding box center [251, 286] width 123 height 12
radio input "true"
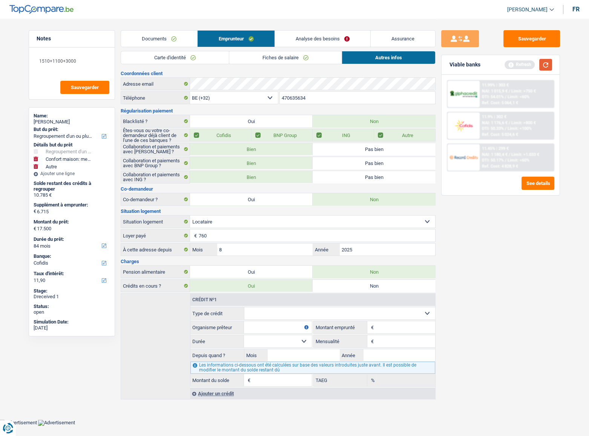
click at [550, 64] on button "button" at bounding box center [546, 65] width 13 height 12
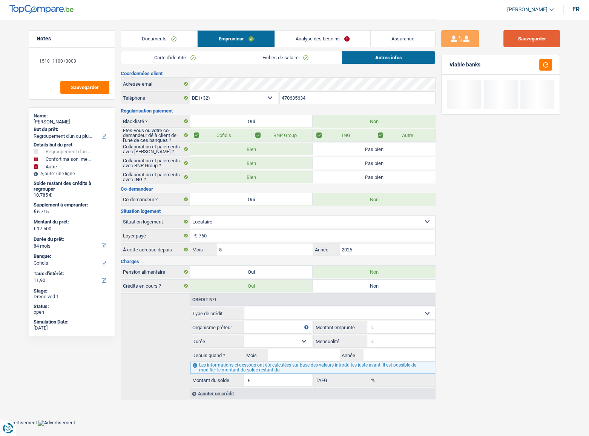
click at [538, 36] on button "Sauvegarder" at bounding box center [532, 38] width 57 height 17
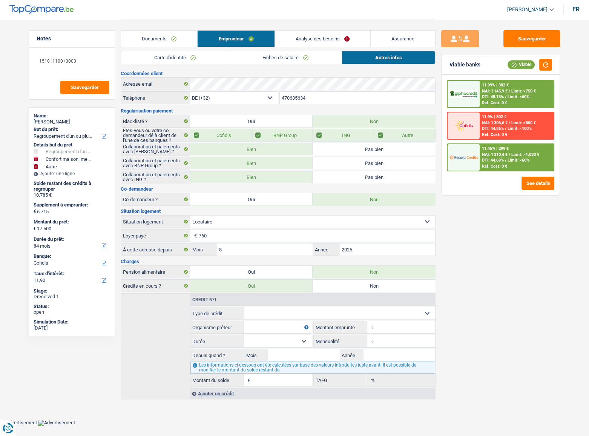
click at [309, 40] on link "Analyse des besoins" at bounding box center [322, 39] width 95 height 16
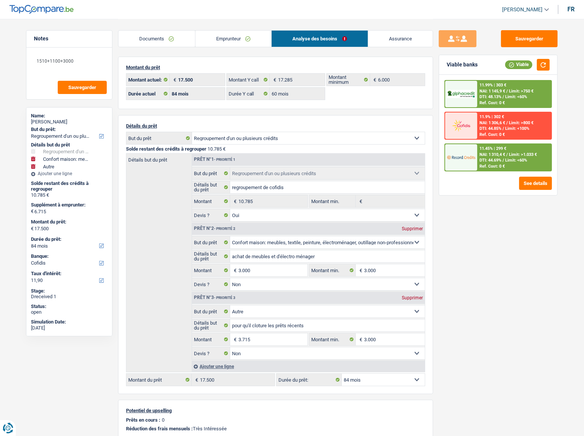
click at [223, 31] on link "Emprunteur" at bounding box center [233, 39] width 76 height 16
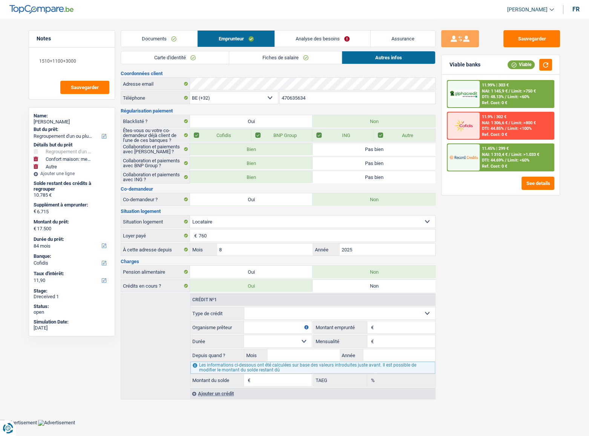
click at [277, 312] on select "Carte ou ouverture de crédit Prêt hypothécaire Vente à tempérament Prêt à tempé…" at bounding box center [340, 313] width 191 height 12
select select "cardOrCredit"
type input "0"
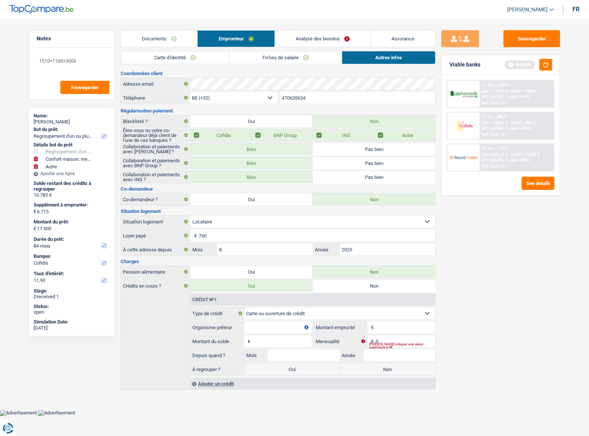
click at [267, 325] on input "Organisme prêteur" at bounding box center [278, 327] width 68 height 12
type input "ING"
click at [395, 324] on input "Montant" at bounding box center [406, 327] width 60 height 12
click at [400, 327] on input "Montant" at bounding box center [406, 327] width 60 height 12
type input "1.055"
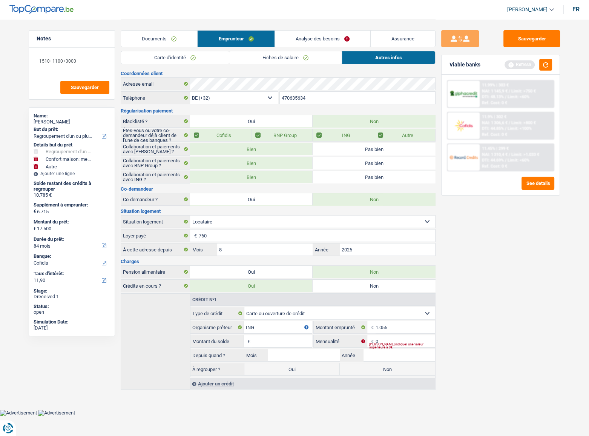
click at [267, 340] on input "Montant du solde" at bounding box center [282, 341] width 60 height 12
click at [291, 345] on input "Montant du solde" at bounding box center [282, 341] width 60 height 12
click at [325, 32] on link "Analyse des besoins" at bounding box center [322, 39] width 95 height 16
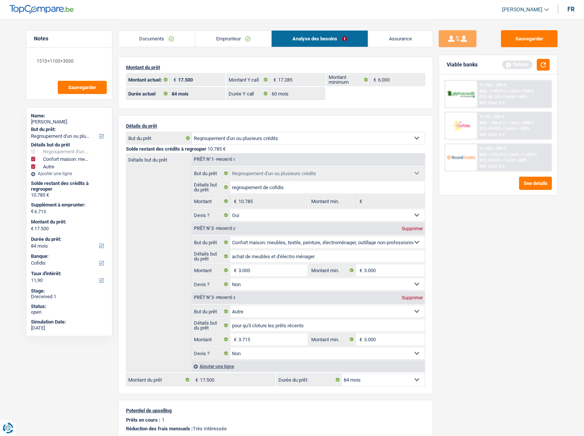
click at [234, 37] on link "Emprunteur" at bounding box center [233, 39] width 76 height 16
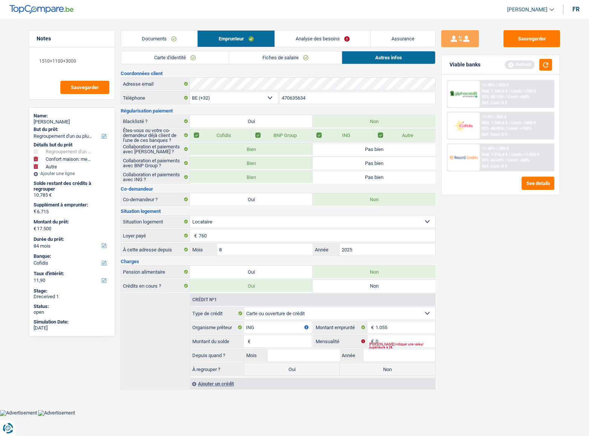
click at [269, 313] on select "Carte ou ouverture de crédit Prêt hypothécaire Vente à tempérament Prêt à tempé…" at bounding box center [340, 313] width 191 height 12
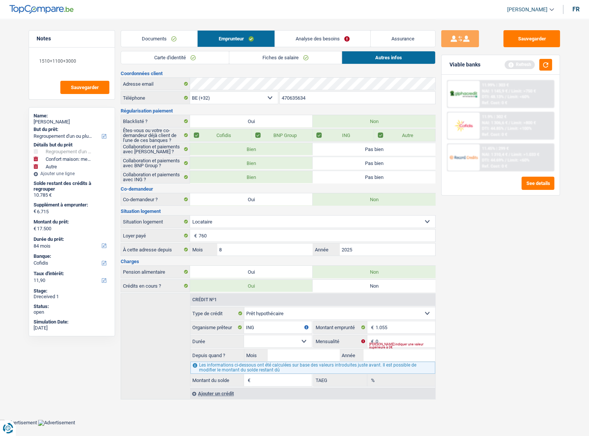
click at [268, 311] on select "Carte ou ouverture de crédit Prêt hypothécaire Vente à tempérament Prêt à tempé…" at bounding box center [340, 313] width 191 height 12
select select "personalLoan"
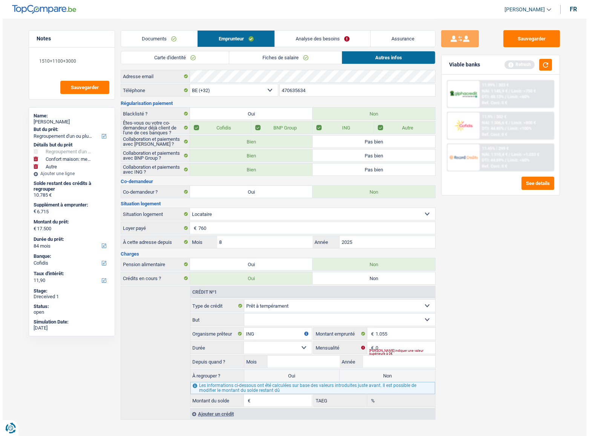
scroll to position [10, 0]
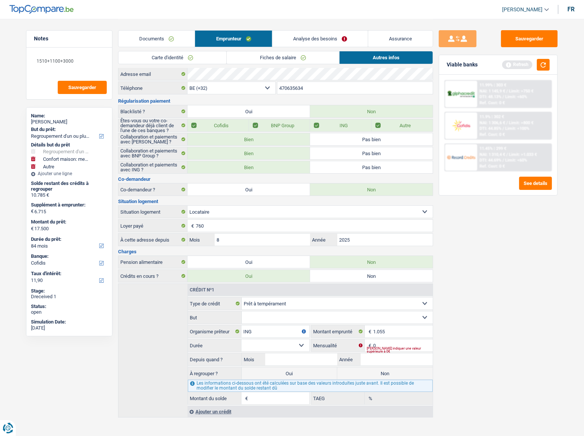
click at [275, 314] on select "Confort maison: meubles, textile, peinture, électroménager, outillage non-profe…" at bounding box center [337, 317] width 191 height 12
select select "homeFurnishingOrRelocation"
click at [242, 311] on select "Confort maison: meubles, textile, peinture, électroménager, outillage non-profe…" at bounding box center [337, 317] width 191 height 12
click at [274, 331] on input "ING" at bounding box center [275, 331] width 68 height 12
click at [266, 343] on select "12 mois 18 mois 24 mois Sélectionner une option" at bounding box center [275, 345] width 68 height 12
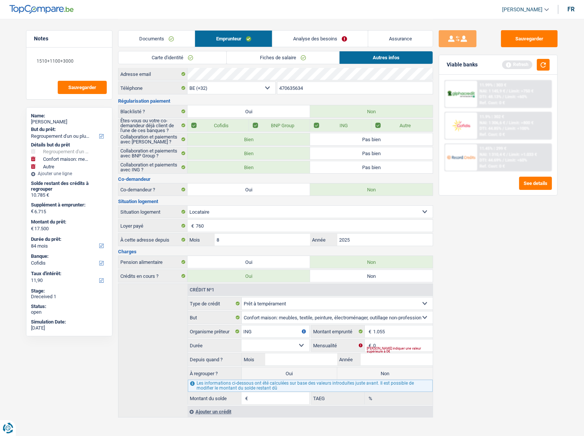
click at [266, 343] on select "12 mois 18 mois 24 mois Sélectionner une option" at bounding box center [275, 345] width 68 height 12
select select "24"
click at [241, 339] on select "12 mois 18 mois 24 mois Sélectionner une option" at bounding box center [275, 345] width 68 height 12
click at [390, 333] on input "1.055" at bounding box center [403, 331] width 60 height 12
type input "10.550"
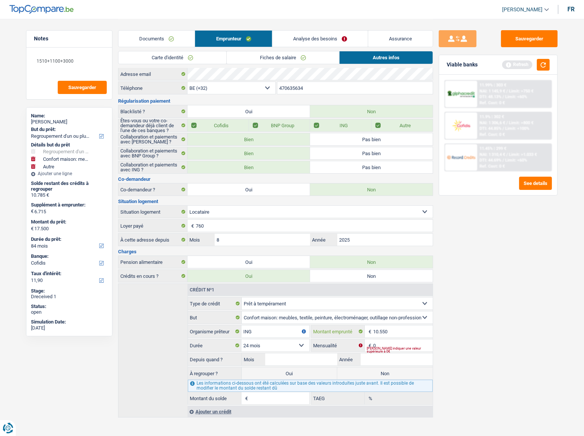
select select
type input "10.550"
drag, startPoint x: 391, startPoint y: 343, endPoint x: 328, endPoint y: 343, distance: 63.0
click at [328, 343] on div "0 € Mensualité" at bounding box center [372, 345] width 122 height 12
click at [523, 238] on div "Sauvegarder Viable banks Refresh 11.99% | 303 € NAI: 1 145,9 € / Limit: >750 € …" at bounding box center [498, 227] width 130 height 394
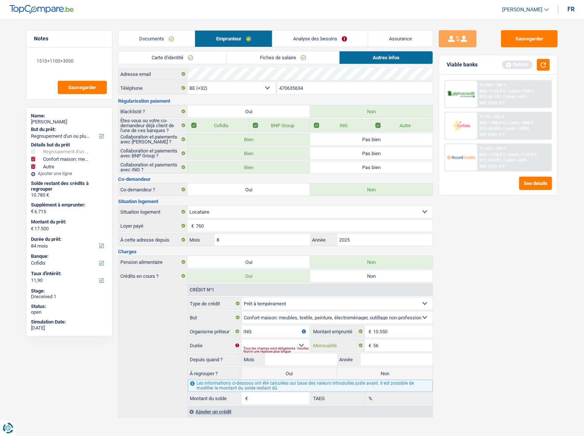
click at [383, 343] on input "56" at bounding box center [403, 345] width 60 height 12
type input "560"
click at [282, 339] on select "12 mois 18 mois 24 mois 30 mois 36 mois 42 mois 48 mois 60 mois Sélectionner un…" at bounding box center [275, 345] width 68 height 12
select select "24"
click at [241, 339] on select "12 mois 18 mois 24 mois 30 mois 36 mois 42 mois 48 mois 60 mois Sélectionner un…" at bounding box center [275, 345] width 68 height 12
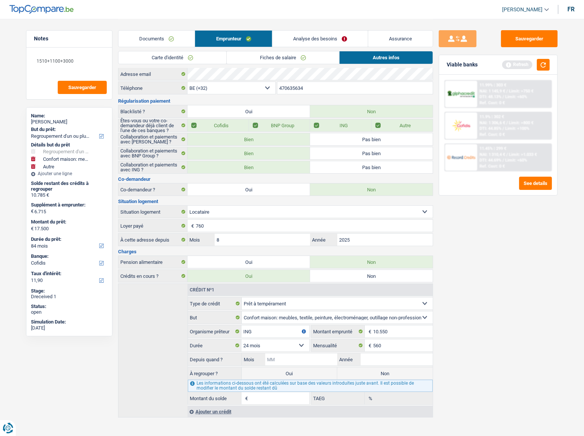
click at [283, 358] on input "Mois" at bounding box center [301, 359] width 72 height 12
type input "06"
type input "2025"
type input "9.493"
type input "27,35"
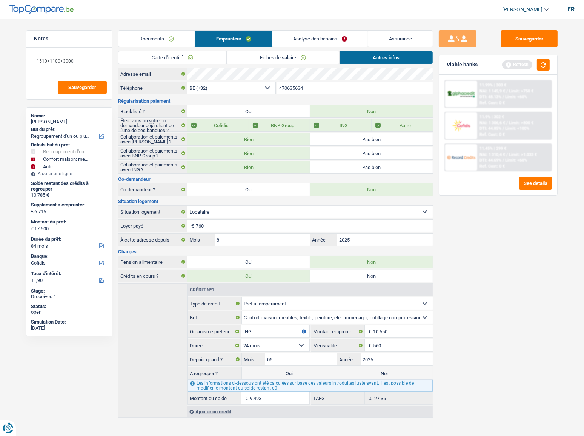
click at [312, 374] on label "Oui" at bounding box center [289, 373] width 95 height 12
click at [312, 374] on input "Oui" at bounding box center [289, 373] width 95 height 12
radio input "true"
type input "16.208"
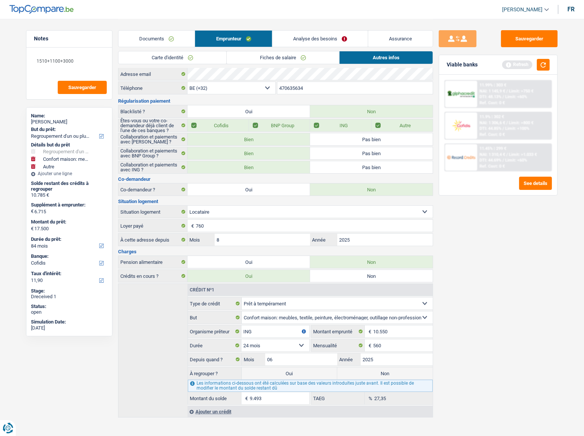
type input "9.493"
type input "16.208"
drag, startPoint x: 538, startPoint y: 64, endPoint x: 303, endPoint y: 53, distance: 235.4
click at [529, 63] on div "Refresh" at bounding box center [526, 65] width 48 height 12
click at [317, 32] on link "Analyse des besoins" at bounding box center [319, 39] width 95 height 16
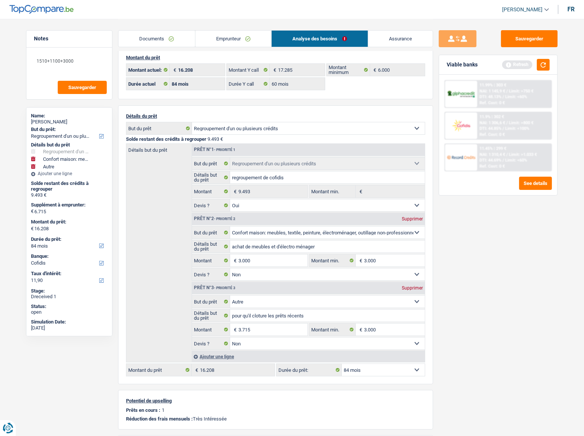
click at [233, 29] on div "Documents Emprunteur Analyse des besoins Assurance" at bounding box center [275, 35] width 315 height 32
click at [228, 41] on link "Emprunteur" at bounding box center [233, 39] width 76 height 16
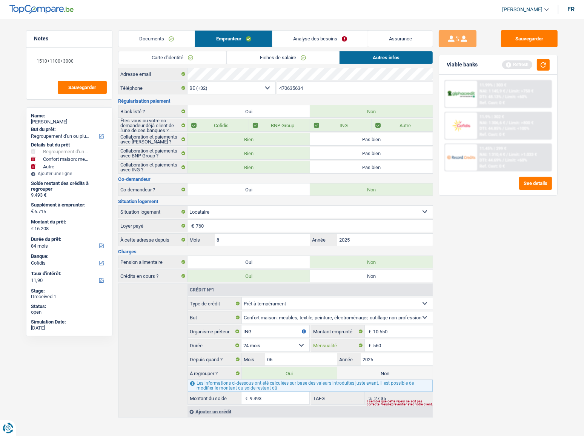
click at [383, 344] on input "560" at bounding box center [403, 345] width 60 height 12
type input "56"
type input "13.640"
select select "60"
type input "6.925"
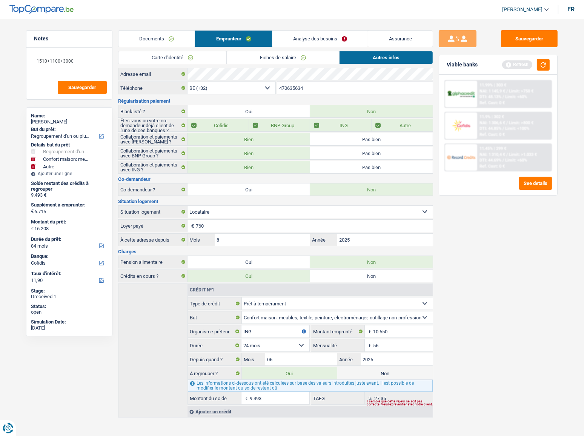
type input "0,00"
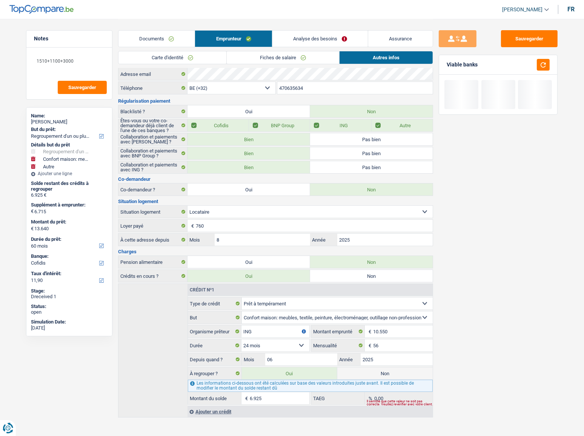
click at [516, 340] on div "Sauvegarder Viable banks" at bounding box center [498, 227] width 130 height 394
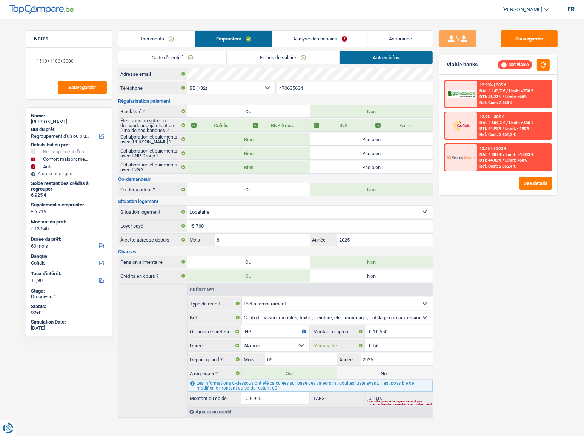
click at [385, 343] on input "56" at bounding box center [403, 345] width 60 height 12
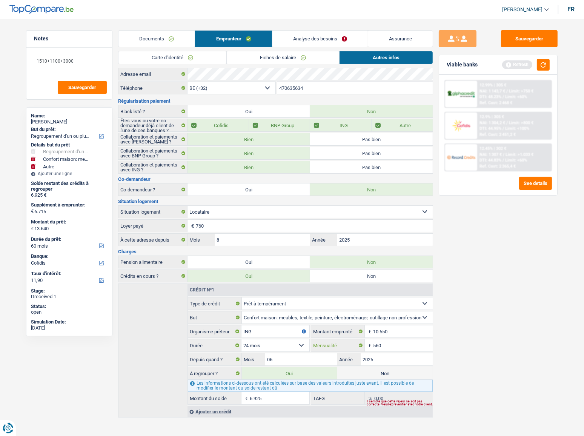
type input "560"
type input "16.208"
type input "9.493"
type input "27,35"
select select "84"
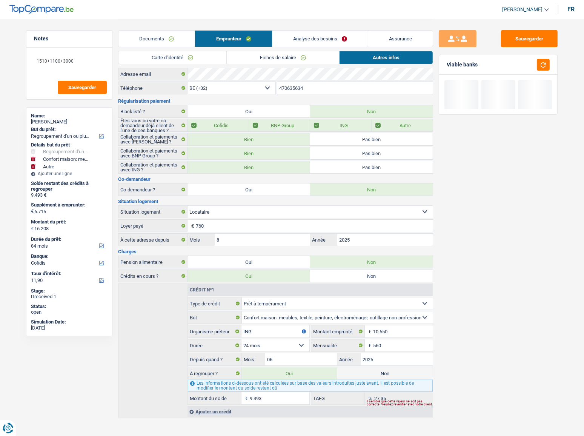
click at [260, 398] on input "9.493" at bounding box center [280, 398] width 60 height 12
type input "6.716"
select select "42"
type input "1"
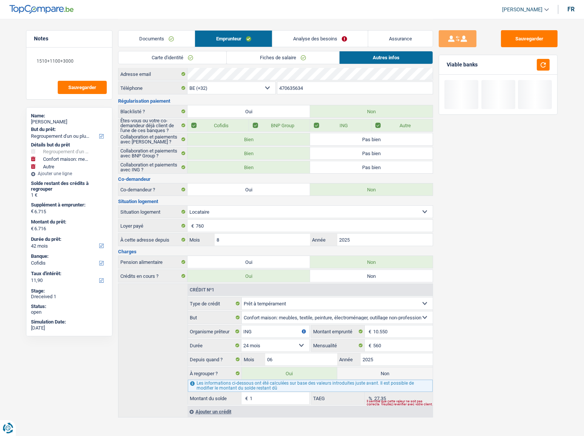
type input "6.725"
type input "10"
type input "6.820"
type input "105"
type input "7.770"
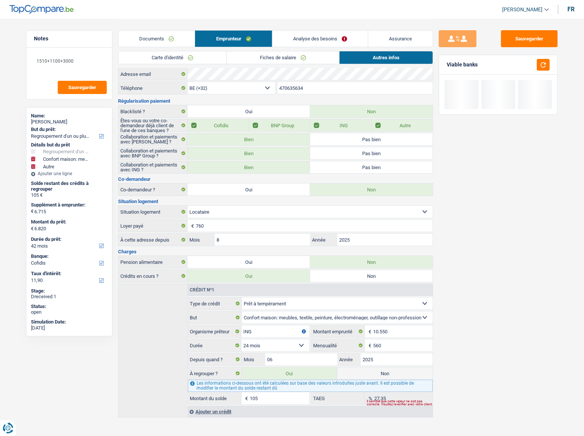
type input "1.055"
select select "48"
type input "10.550"
type input "17.265"
select select "84"
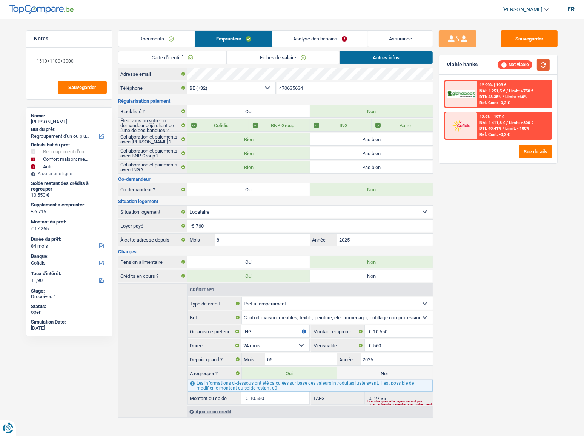
type input "10.550"
click at [542, 61] on button "button" at bounding box center [543, 65] width 13 height 12
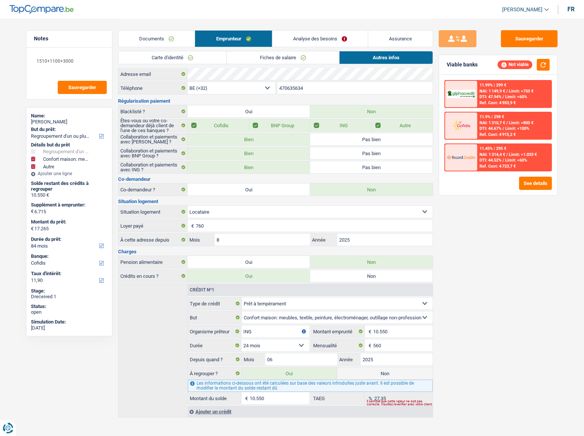
drag, startPoint x: 309, startPoint y: 17, endPoint x: 296, endPoint y: 40, distance: 26.7
click at [309, 17] on header "Dayana Santamaria Se déconnecter fr" at bounding box center [292, 9] width 584 height 19
click at [289, 52] on link "Fiches de salaire" at bounding box center [283, 57] width 112 height 12
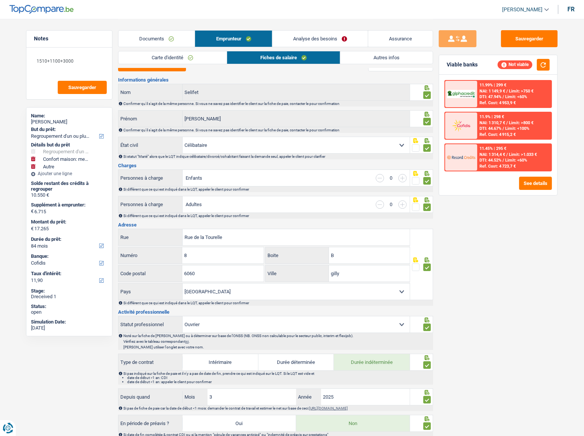
click at [241, 36] on link "Emprunteur" at bounding box center [233, 39] width 77 height 16
click at [349, 52] on link "Autres infos" at bounding box center [386, 57] width 92 height 12
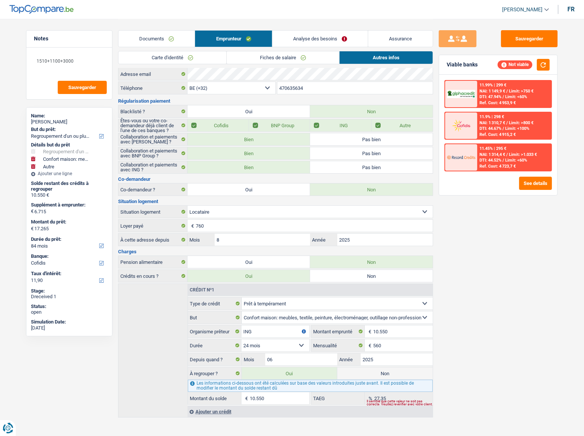
click at [279, 403] on div "Crédit nº1 Carte ou ouverture de crédit Prêt hypothécaire Vente à tempérament P…" at bounding box center [310, 350] width 245 height 133
click at [266, 397] on input "10.550" at bounding box center [280, 398] width 60 height 12
type input "7.770"
select select "48"
type input "1.055"
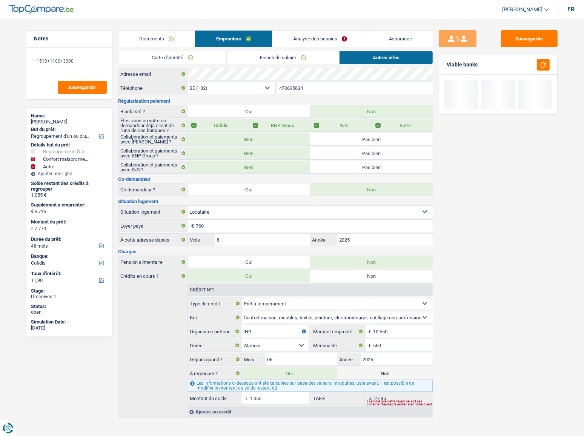
type input "6.820"
select select "42"
type input "105"
type input "6.725"
type input "10"
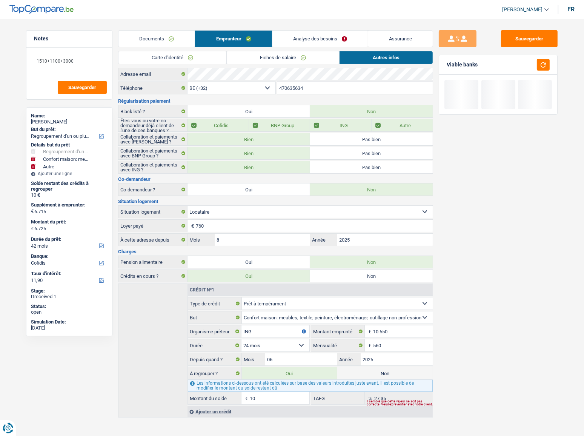
type input "6.815"
type input "100"
type input "7.715"
select select "48"
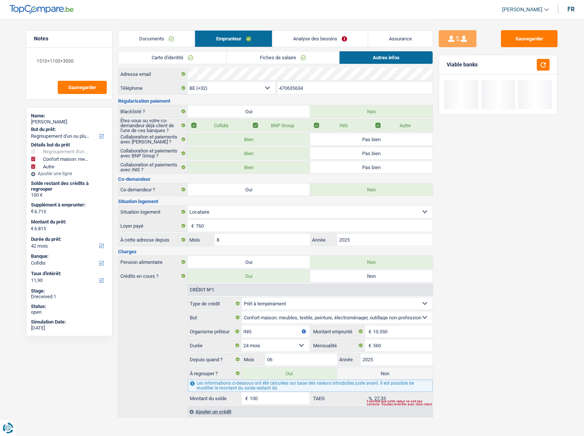
type input "1.000"
type input "7.715"
type input "1.000"
type input "16.715"
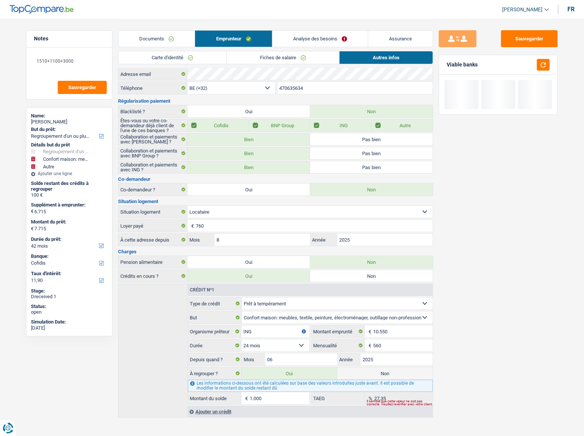
select select "84"
type input "10.000"
type input "16.715"
type input "10.000"
select select "84"
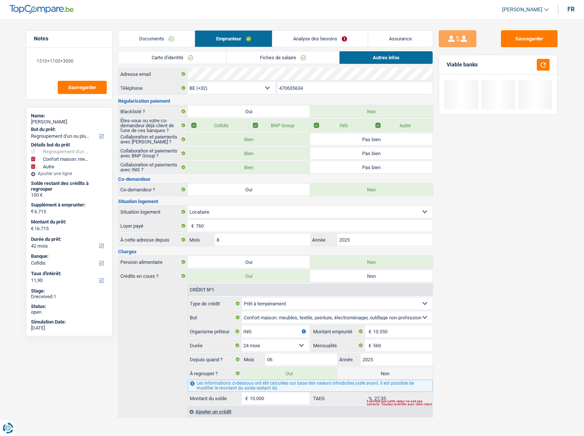
select select "84"
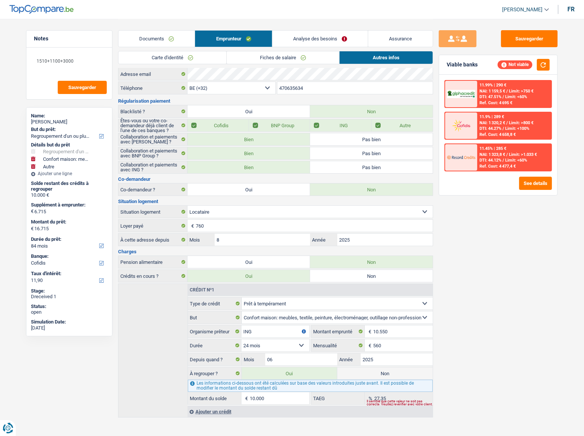
type input "10.000"
click at [340, 33] on link "Analyse des besoins" at bounding box center [319, 39] width 95 height 16
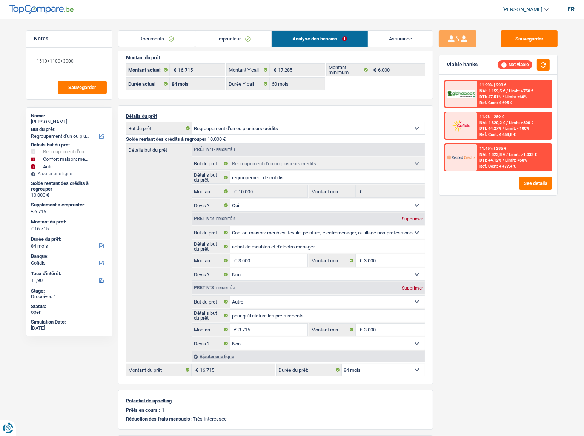
click at [543, 191] on div "11.99% | 290 € NAI: 1 159,5 € / Limit: >750 € DTI: 47.51% / Limit: <60% Ref. Co…" at bounding box center [498, 135] width 118 height 120
click at [543, 183] on button "See details" at bounding box center [535, 183] width 33 height 13
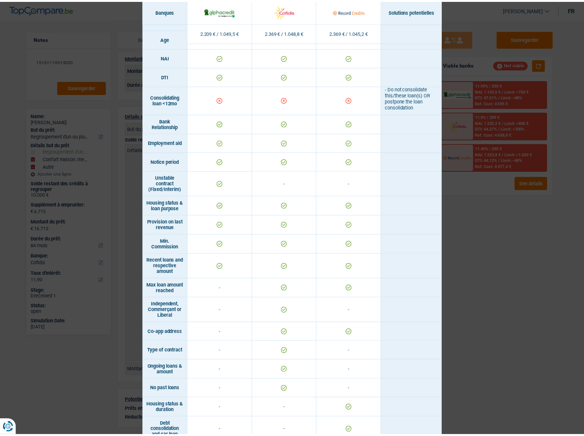
scroll to position [321, 0]
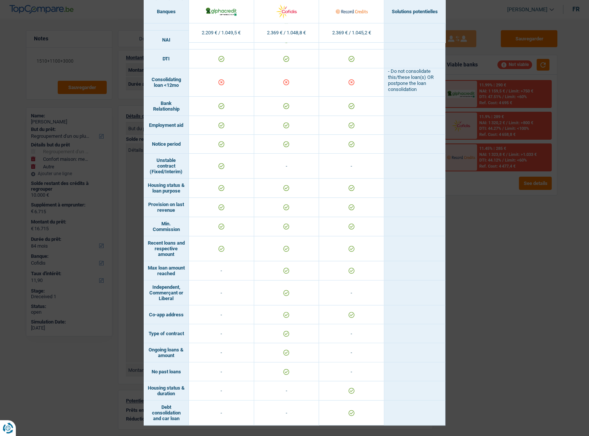
click at [491, 262] on div "Banks conditions × Banques Solutions potentielles Revenus / Charges 2.209 € / 1…" at bounding box center [294, 218] width 589 height 436
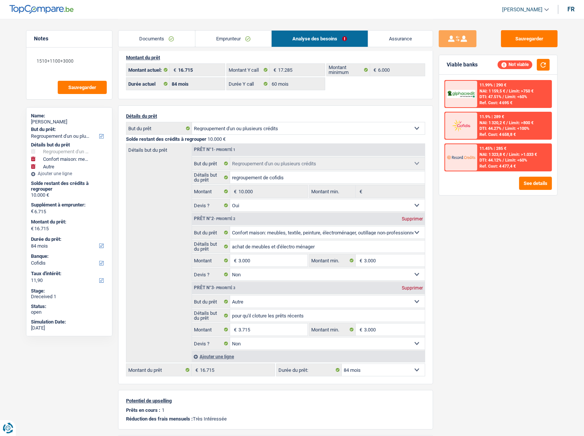
click at [238, 45] on link "Emprunteur" at bounding box center [233, 39] width 76 height 16
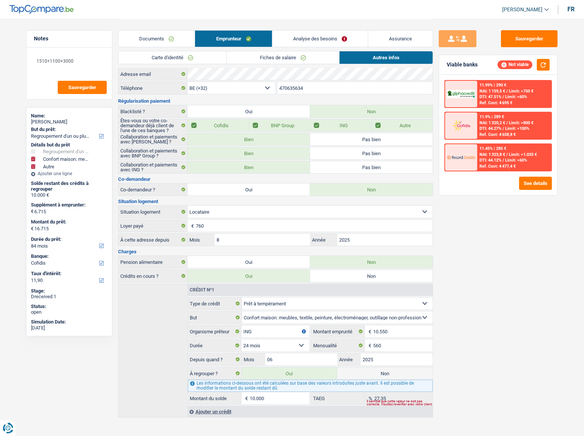
click at [278, 350] on fieldset "12 mois 18 mois 24 mois 30 mois 36 mois 42 mois 48 mois 60 mois Sélectionner un…" at bounding box center [249, 345] width 122 height 13
click at [274, 354] on input "06" at bounding box center [301, 359] width 72 height 12
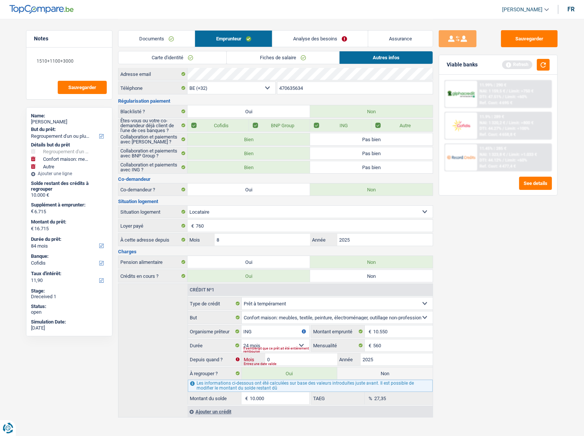
type input "05"
type input "15.842"
type input "9.127"
click at [541, 65] on button "button" at bounding box center [543, 65] width 13 height 12
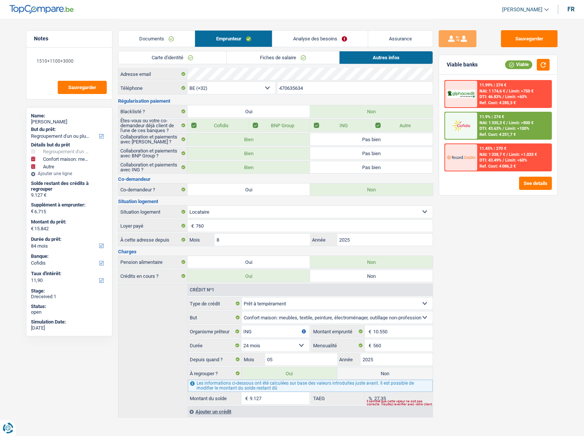
click at [340, 38] on link "Analyse des besoins" at bounding box center [319, 39] width 95 height 16
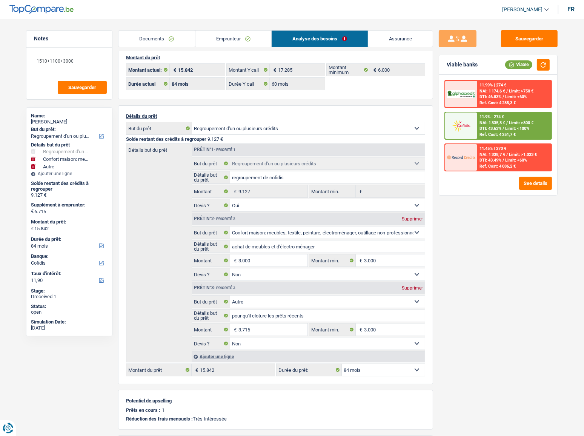
click at [472, 126] on img at bounding box center [461, 125] width 28 height 14
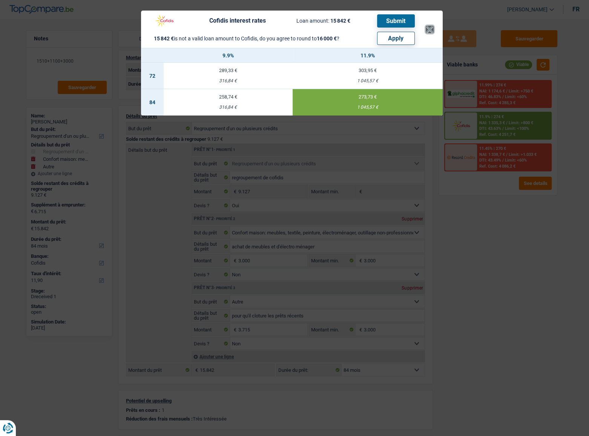
click at [432, 31] on button "×" at bounding box center [430, 30] width 8 height 8
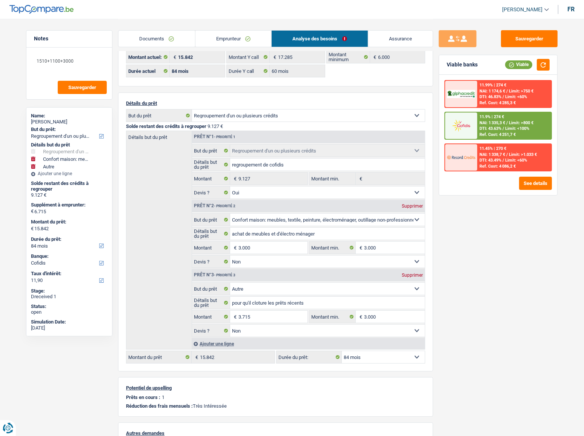
scroll to position [34, 0]
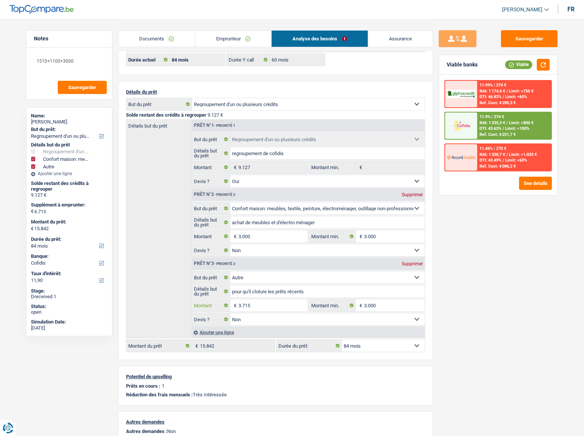
click at [240, 304] on input "3.715" at bounding box center [272, 305] width 69 height 12
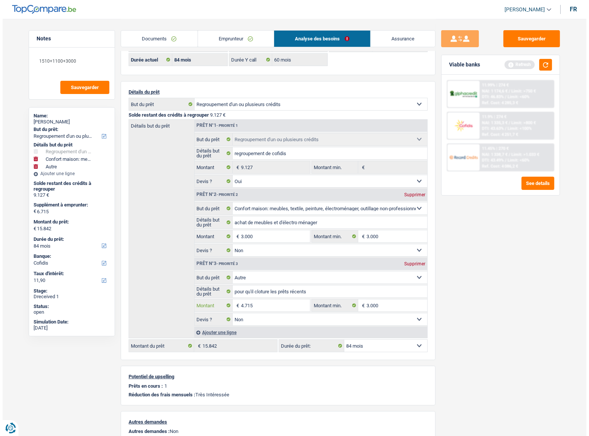
scroll to position [0, 0]
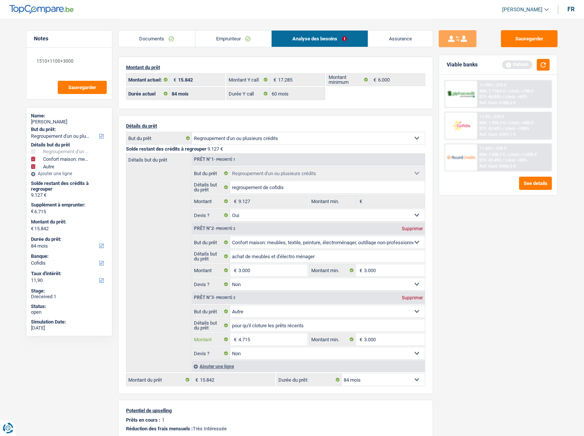
type input "4.715"
type input "7.715"
type input "16.842"
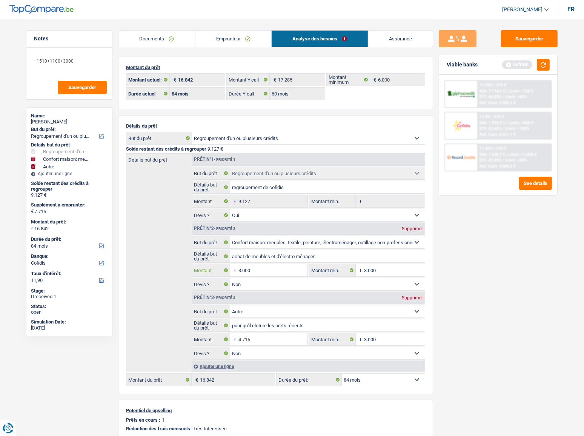
click at [239, 271] on input "3.000" at bounding box center [272, 270] width 69 height 12
type input "7.000"
type input "11.715"
type input "20.842"
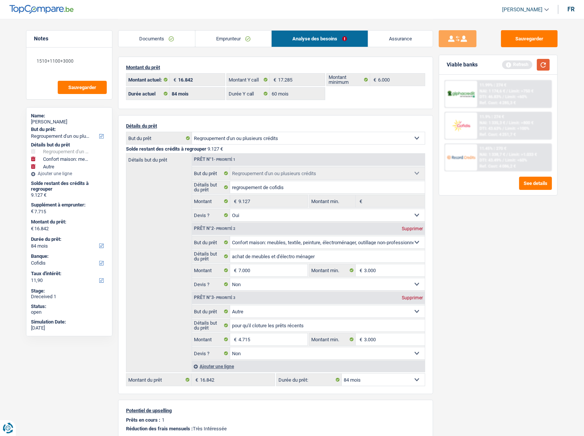
select select "120"
type input "20.842"
click at [544, 65] on button "button" at bounding box center [543, 65] width 13 height 12
select select "120"
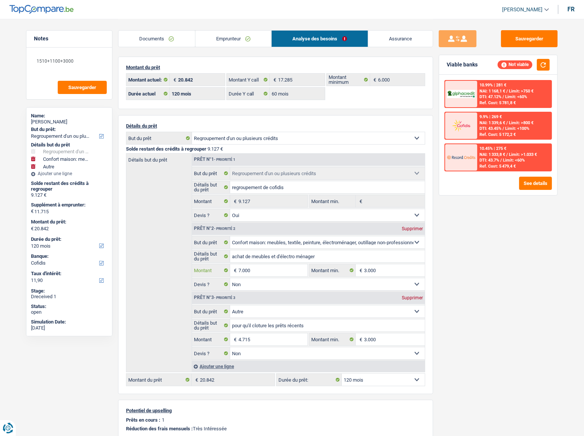
click at [240, 271] on input "7.000" at bounding box center [272, 270] width 69 height 12
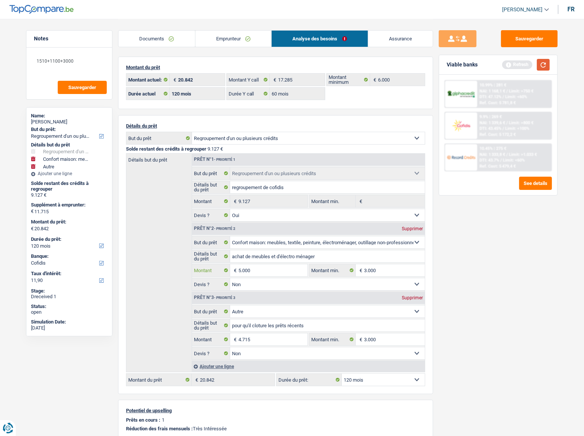
type input "5.000"
type input "9.715"
type input "18.842"
select select "84"
type input "18.842"
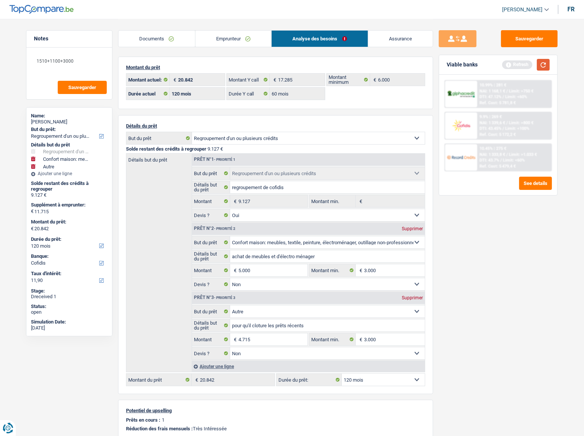
select select "84"
type input "18.842"
select select "84"
click at [542, 64] on button "button" at bounding box center [543, 65] width 13 height 12
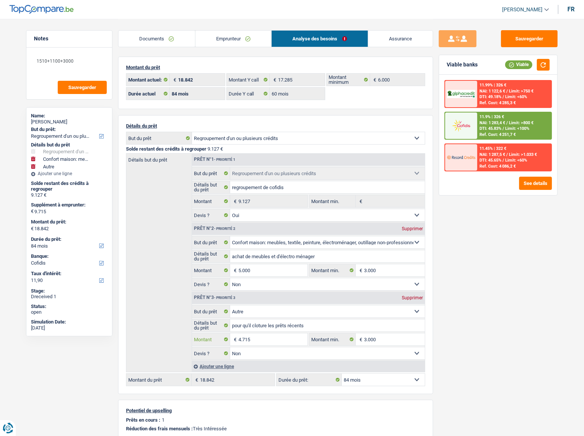
click at [251, 339] on input "4.715" at bounding box center [272, 339] width 69 height 12
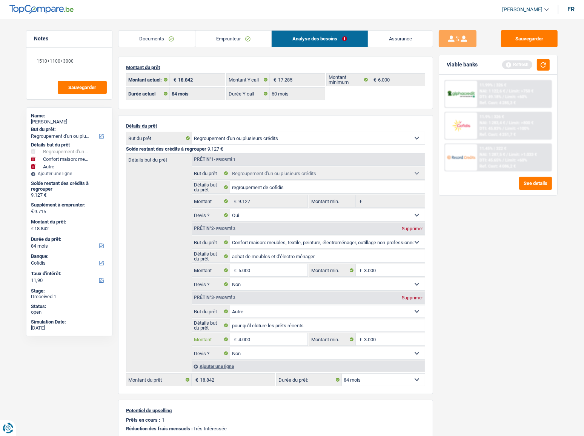
type input "4.000"
type input "9.000"
type input "18.127"
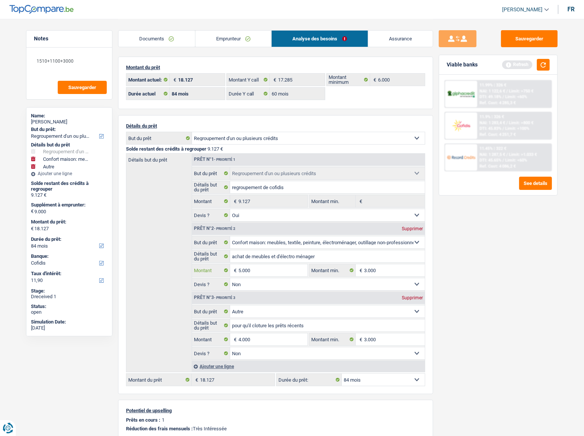
click at [240, 270] on input "5.000" at bounding box center [272, 270] width 69 height 12
type input "4.900"
type input "8.900"
type input "18.027"
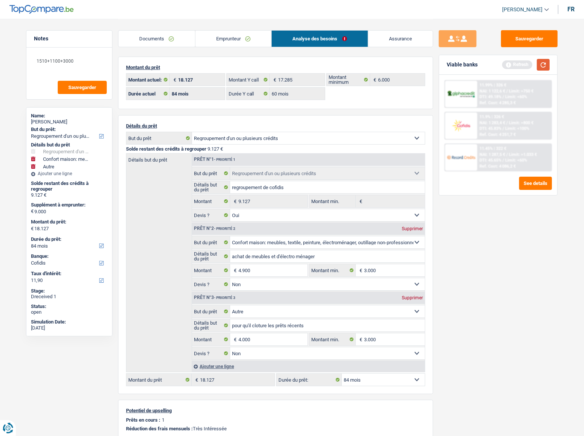
type input "18.027"
click at [546, 68] on button "button" at bounding box center [543, 65] width 13 height 12
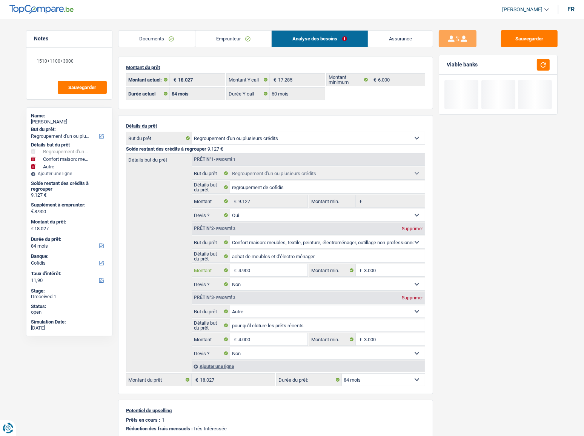
click at [249, 268] on input "4.900" at bounding box center [272, 270] width 69 height 12
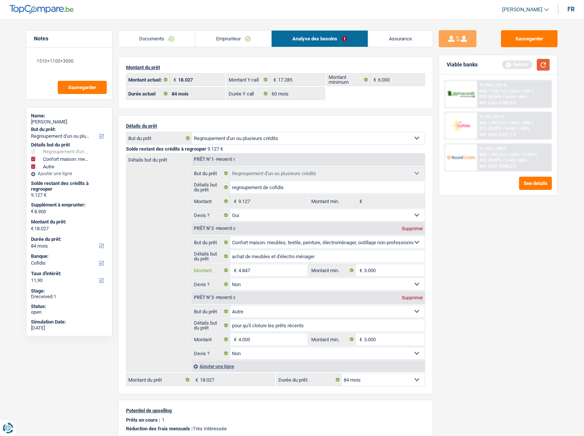
type input "4.847"
type input "8.847"
type input "17.974"
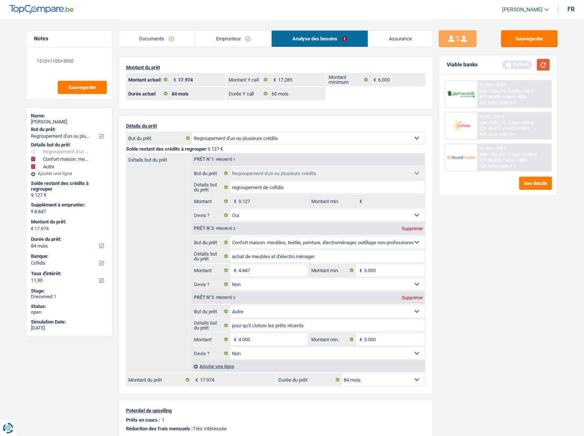
click at [544, 59] on button "button" at bounding box center [543, 65] width 13 height 12
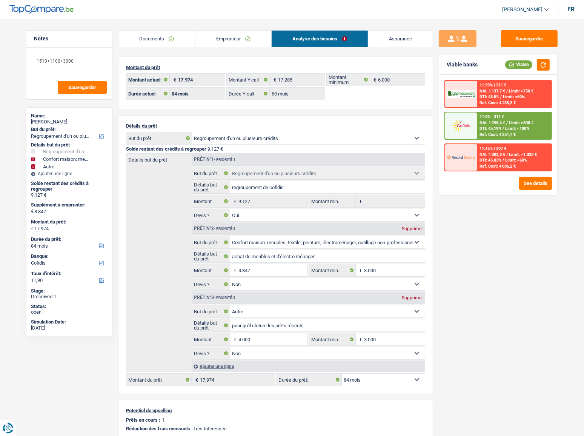
click at [493, 136] on div "Ref. Cost: 4 251,7 €" at bounding box center [498, 134] width 36 height 5
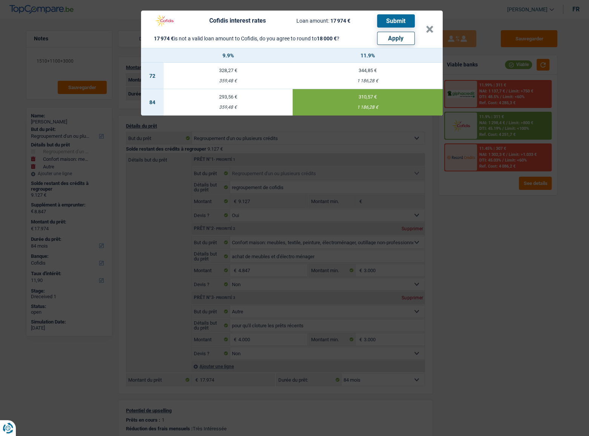
click at [399, 41] on button "Apply" at bounding box center [396, 38] width 38 height 13
type input "8.873"
type input "18.000"
type input "4.026"
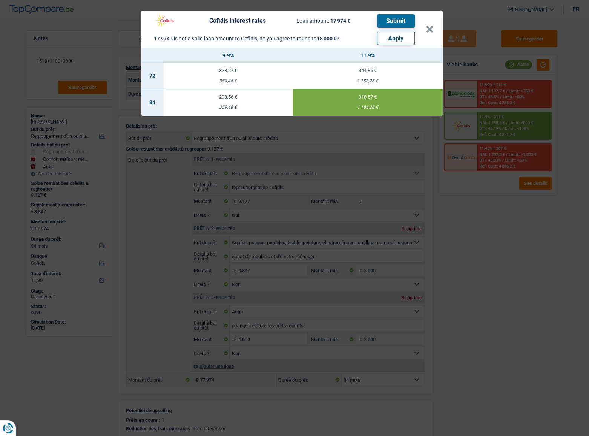
type input "18.000"
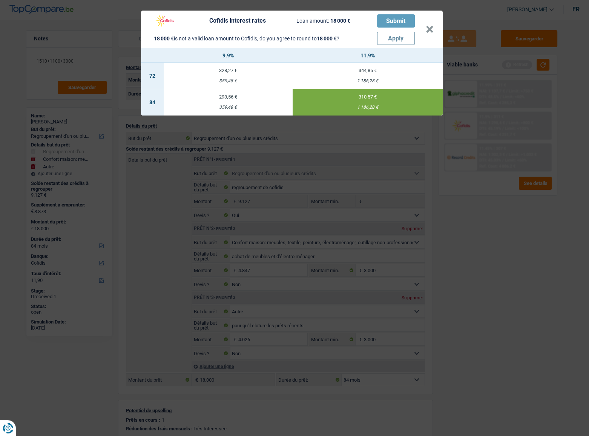
click at [570, 363] on div "Cofidis interest rates Loan amount: 18 000 € Submit 18 000 € is not a valid loa…" at bounding box center [294, 218] width 589 height 436
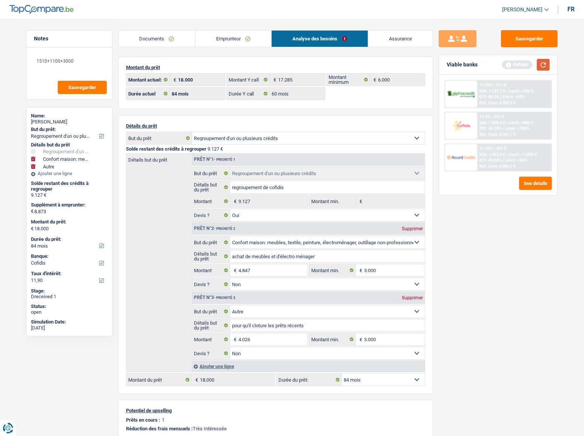
click at [540, 67] on button "button" at bounding box center [543, 65] width 13 height 12
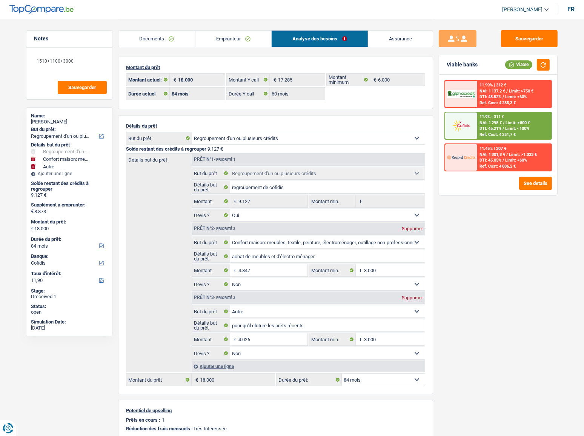
click at [280, 309] on select "Confort maison: meubles, textile, peinture, électroménager, outillage non-profe…" at bounding box center [327, 311] width 195 height 12
select select "familyEvent"
click at [230, 306] on select "Confort maison: meubles, textile, peinture, électroménager, outillage non-profe…" at bounding box center [327, 311] width 195 height 12
select select "familyEvent"
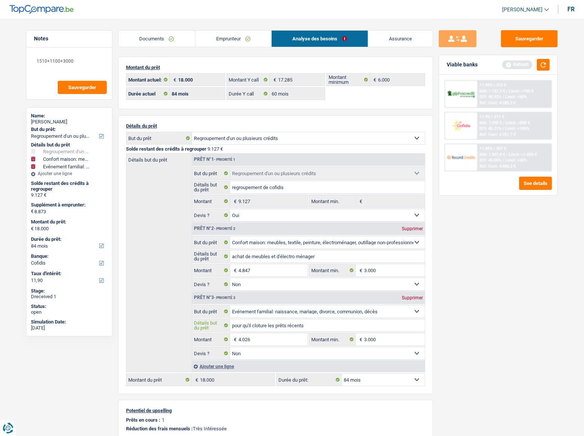
click at [309, 322] on input "pour qu'il cloture les prêts récents" at bounding box center [327, 325] width 195 height 12
type input "p"
click at [85, 68] on textarea "1510+1100+3000" at bounding box center [69, 64] width 75 height 23
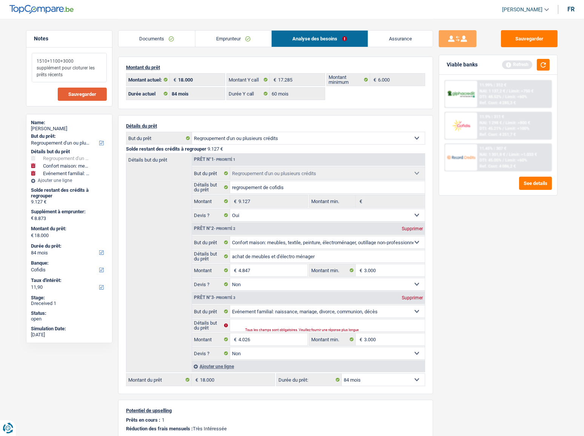
type textarea "1510+1100+3000 supplément pour cloturer les prêts récents"
click at [88, 93] on span "Sauvegarder" at bounding box center [82, 94] width 28 height 5
click at [540, 67] on button "button" at bounding box center [543, 65] width 13 height 12
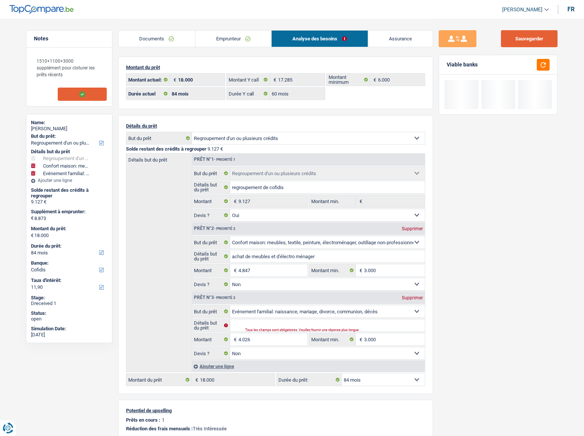
click at [533, 41] on button "Sauvegarder" at bounding box center [529, 38] width 57 height 17
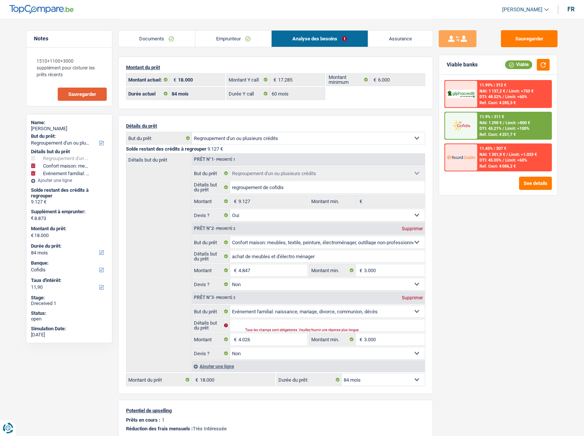
click at [509, 123] on span "Limit: >800 €" at bounding box center [518, 122] width 25 height 5
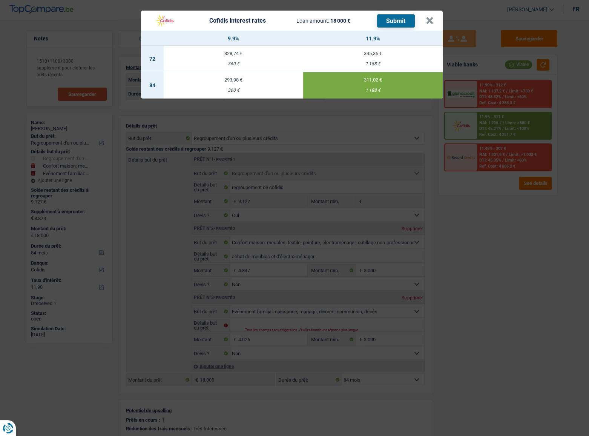
click at [405, 19] on button "Submit" at bounding box center [396, 20] width 38 height 13
click at [346, 24] on div "Cofidis interest rates Loan amount: 18 000 € Submit" at bounding box center [282, 21] width 265 height 14
click at [425, 22] on div "Cofidis interest rates Loan amount: 18 000 € Submit" at bounding box center [288, 21] width 276 height 14
click at [430, 23] on button "×" at bounding box center [430, 21] width 8 height 8
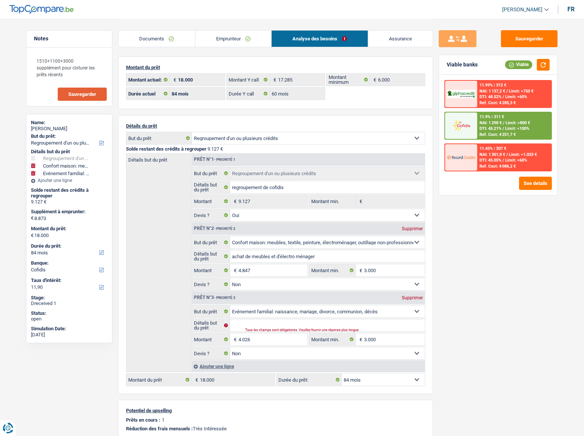
click at [164, 45] on link "Documents" at bounding box center [156, 39] width 77 height 16
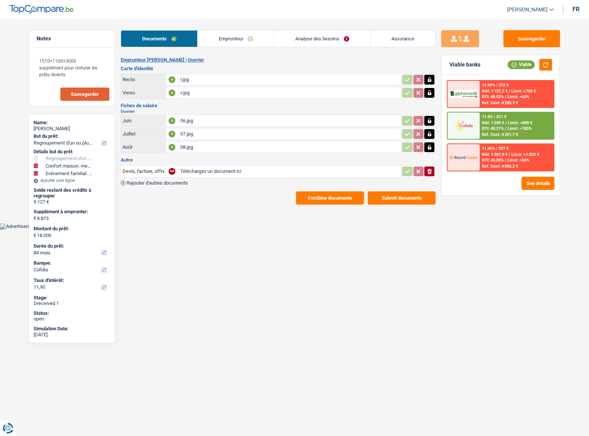
drag, startPoint x: 399, startPoint y: 187, endPoint x: 397, endPoint y: 201, distance: 14.0
click at [399, 188] on div "Emprunteur Ryan Selifet | Ouvrier Carte d'identité Recto A r.jpg Verso A v.jpg …" at bounding box center [278, 131] width 315 height 148
click at [397, 201] on button "Submit documents" at bounding box center [402, 197] width 68 height 13
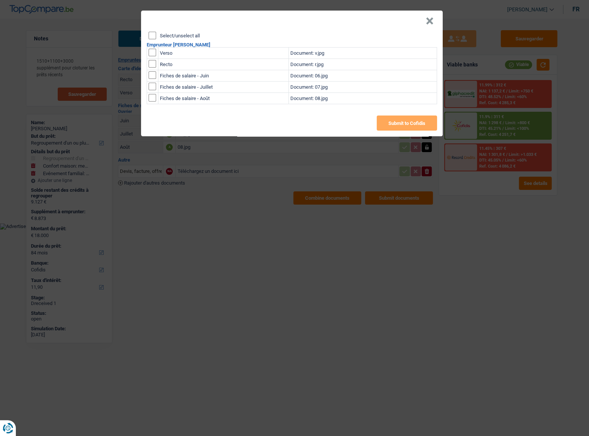
click at [154, 34] on input "Select/unselect all" at bounding box center [153, 36] width 8 height 8
checkbox input "true"
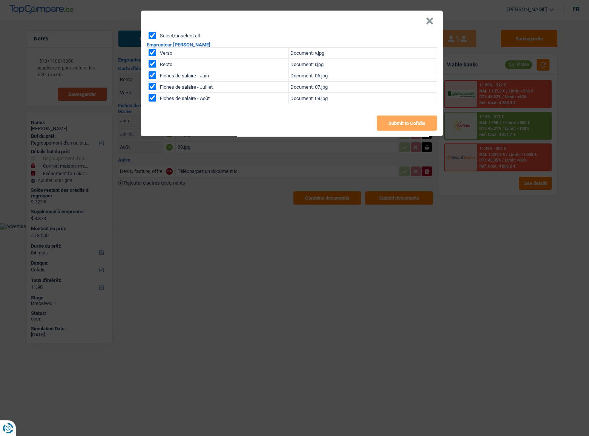
checkbox input "true"
click at [415, 118] on button "Submit to Cofidis" at bounding box center [407, 122] width 60 height 15
drag, startPoint x: 429, startPoint y: 18, endPoint x: 499, endPoint y: 34, distance: 72.1
click at [431, 20] on button "×" at bounding box center [430, 21] width 8 height 8
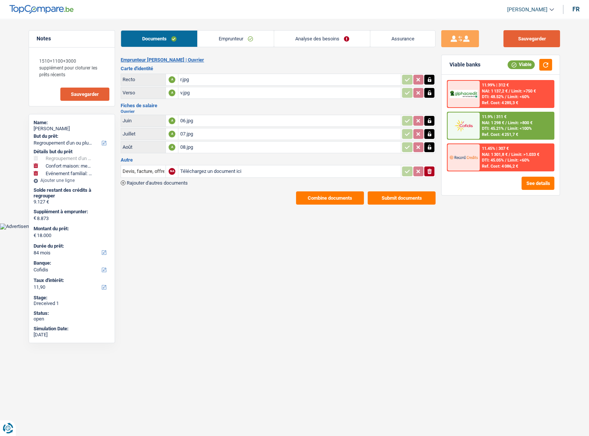
click at [523, 34] on button "Sauvegarder" at bounding box center [532, 38] width 57 height 17
click at [329, 191] on button "Combine documents" at bounding box center [330, 197] width 68 height 13
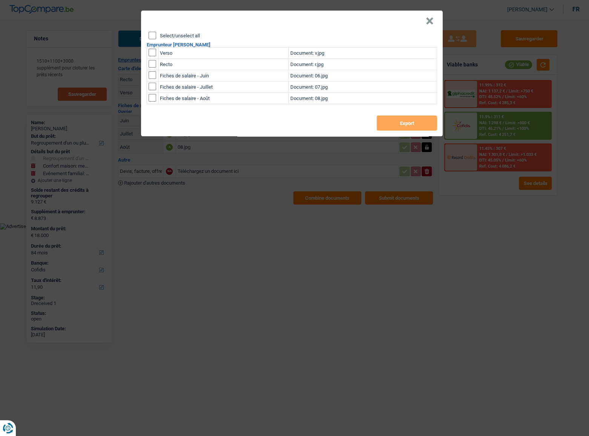
click at [147, 35] on div "Select/unselect all Emprunteur Ryan Selifet Verso Document: v.jpg Recto Documen…" at bounding box center [292, 84] width 302 height 105
click at [152, 37] on input "Select/unselect all" at bounding box center [153, 36] width 8 height 8
checkbox input "true"
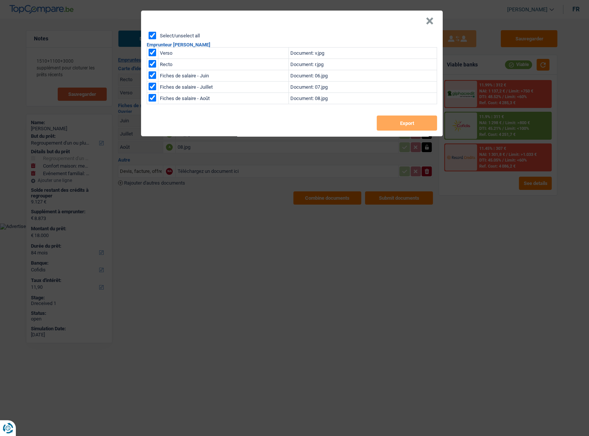
checkbox input "true"
click at [417, 123] on button "Export" at bounding box center [407, 122] width 60 height 15
click at [431, 17] on button "×" at bounding box center [430, 21] width 8 height 8
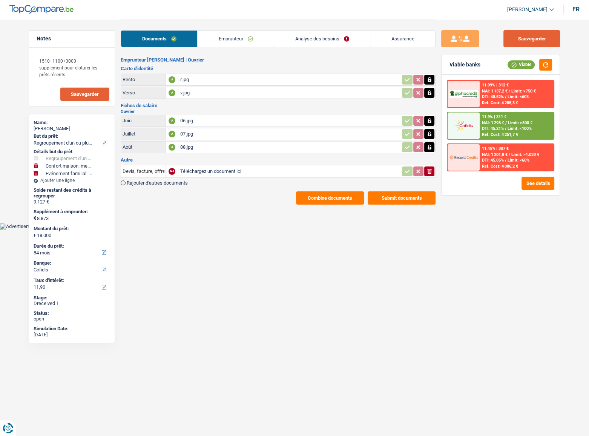
click at [523, 41] on button "Sauvegarder" at bounding box center [532, 38] width 57 height 17
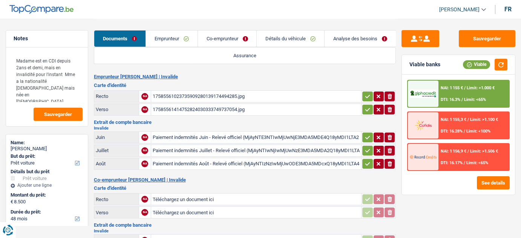
select select "car"
select select "48"
select select "cofidis"
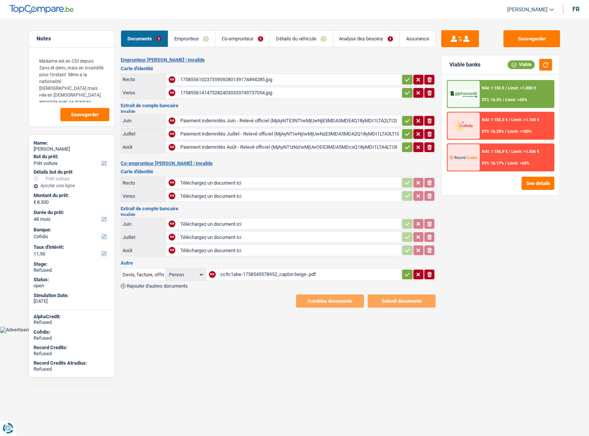
drag, startPoint x: 540, startPoint y: 240, endPoint x: 225, endPoint y: 180, distance: 321.0
click at [521, 238] on div "Sauvegarder Viable banks Viable NAI: 1 155 € / Limit: >1.000 € DTI: 16.3% / Lim…" at bounding box center [501, 227] width 130 height 394
click at [228, 218] on input "Téléchargez un document ici" at bounding box center [290, 223] width 220 height 11
type input "C:\fakepath\07 pension.jpg"
click at [239, 238] on input "Téléchargez un document ici" at bounding box center [290, 250] width 220 height 11
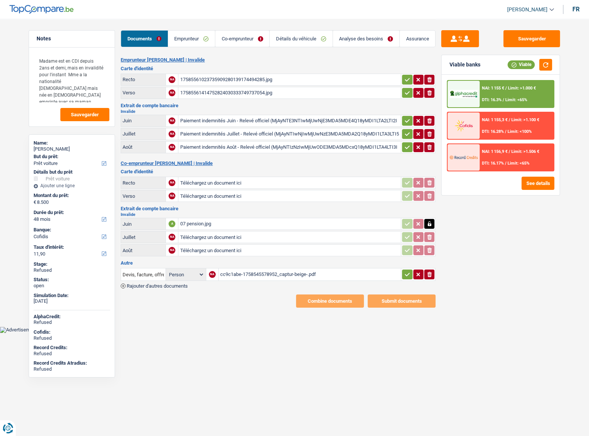
click at [428, 218] on td at bounding box center [418, 224] width 35 height 12
click at [430, 221] on icon "button" at bounding box center [430, 224] width 6 height 8
click at [430, 221] on icon "button" at bounding box center [430, 223] width 5 height 5
click at [249, 36] on link "Co-emprunteur" at bounding box center [242, 39] width 54 height 16
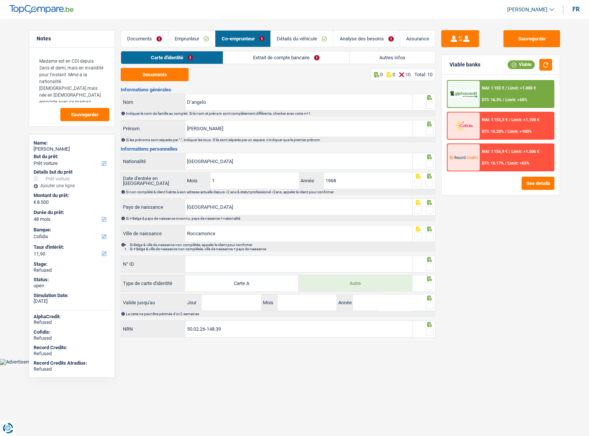
click at [275, 57] on link "Extrait de compte bancaire" at bounding box center [286, 57] width 126 height 12
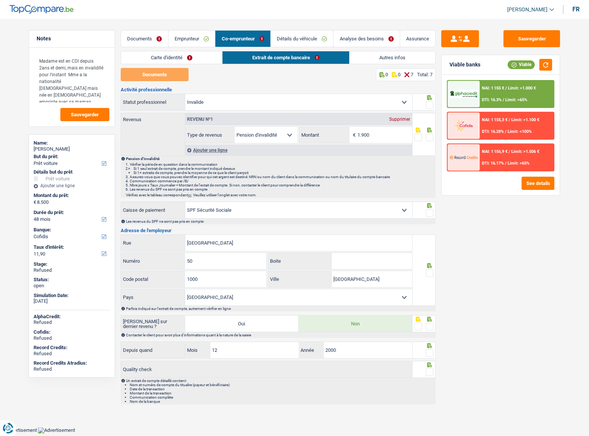
click at [244, 102] on select "Ouvrier Employé privé Employé public Invalide Indépendant Pensionné Chômeur Mut…" at bounding box center [298, 102] width 227 height 16
select select "retired"
click at [185, 94] on select "Ouvrier Employé privé Employé public Invalide Indépendant Pensionné Chômeur Mut…" at bounding box center [298, 102] width 227 height 16
type input "Tour de Midi"
type input "1"
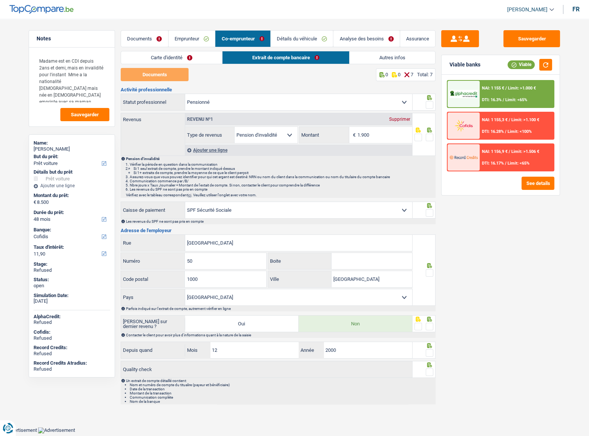
radio input "false"
select select "pension"
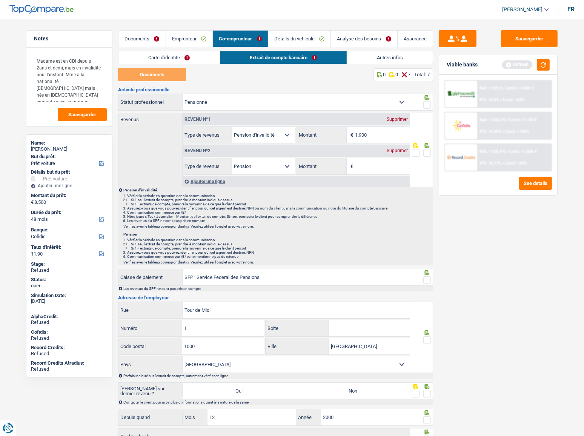
click at [141, 36] on link "Documents" at bounding box center [141, 39] width 47 height 16
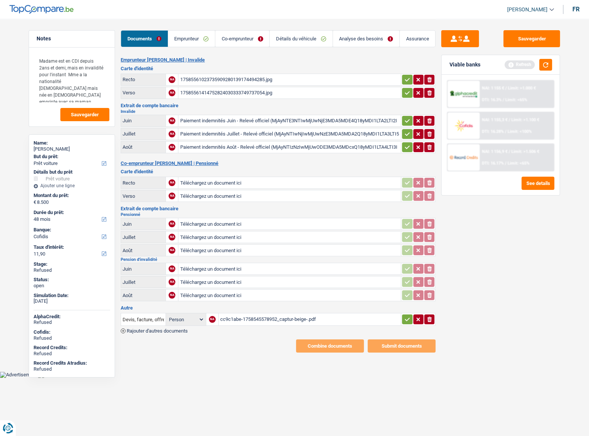
click at [229, 218] on input "Téléchargez un document ici" at bounding box center [290, 223] width 220 height 11
click at [241, 238] on input "Téléchargez un document ici" at bounding box center [290, 250] width 220 height 11
type input "C:\fakepath\09 pension.jpg"
click at [228, 177] on input "Téléchargez un document ici" at bounding box center [290, 182] width 220 height 11
type input "C:\fakepath\r.jpg"
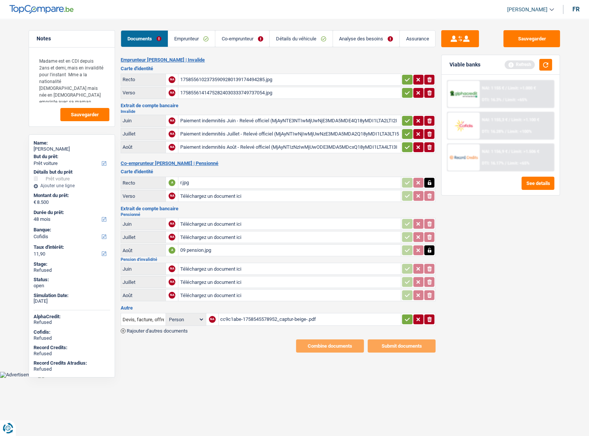
click at [215, 195] on input "Téléchargez un document ici" at bounding box center [290, 195] width 220 height 11
type input "C:\fakepath\v.jpg"
click at [211, 220] on input "Téléchargez un document ici" at bounding box center [290, 223] width 220 height 11
click at [218, 223] on input "Téléchargez un document ici" at bounding box center [290, 223] width 220 height 11
click at [434, 221] on button "button" at bounding box center [430, 224] width 10 height 10
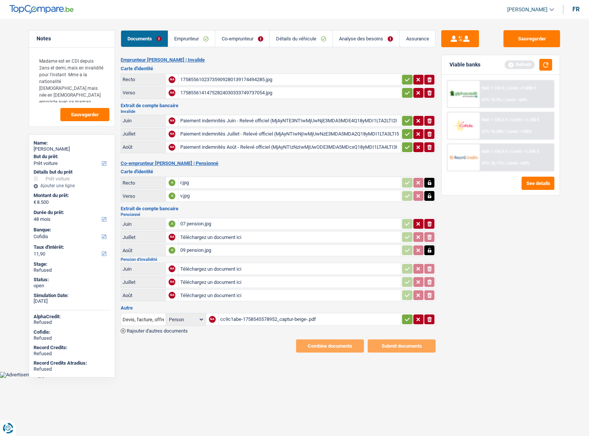
click at [434, 221] on button "ionicons-v5-e" at bounding box center [430, 224] width 10 height 10
click at [209, 224] on input "Téléchargez un document ici" at bounding box center [290, 223] width 220 height 11
type input "C:\fakepath\06 pension.jpg"
click at [206, 234] on input "Téléchargez un document ici" at bounding box center [290, 236] width 220 height 11
type input "C:\fakepath\07 pension.jpg"
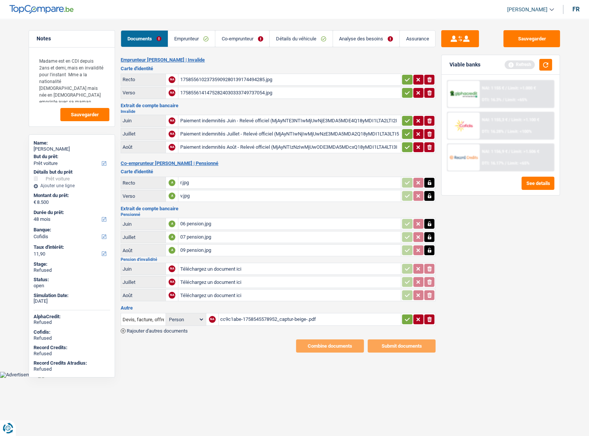
click at [247, 39] on link "Co-emprunteur" at bounding box center [242, 39] width 54 height 16
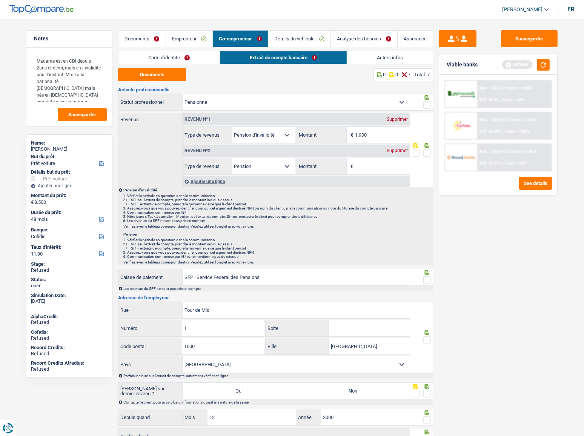
click at [402, 117] on div "Supprimer" at bounding box center [397, 119] width 25 height 5
select select "pension"
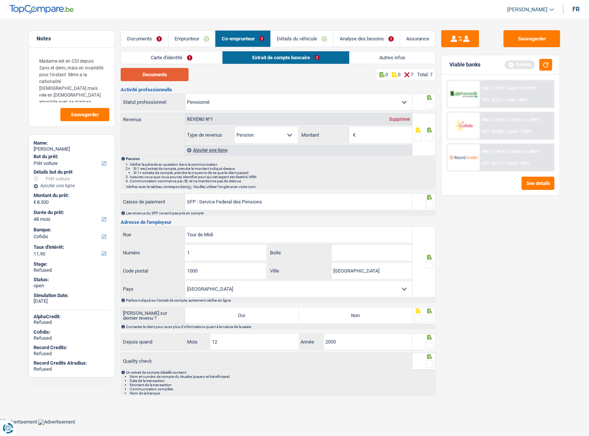
click at [173, 75] on button "Documents" at bounding box center [155, 74] width 68 height 13
click at [367, 134] on input "Montant" at bounding box center [385, 135] width 55 height 16
type input "1.529"
click at [428, 107] on span at bounding box center [430, 105] width 8 height 8
click at [0, 0] on input "radio" at bounding box center [0, 0] width 0 height 0
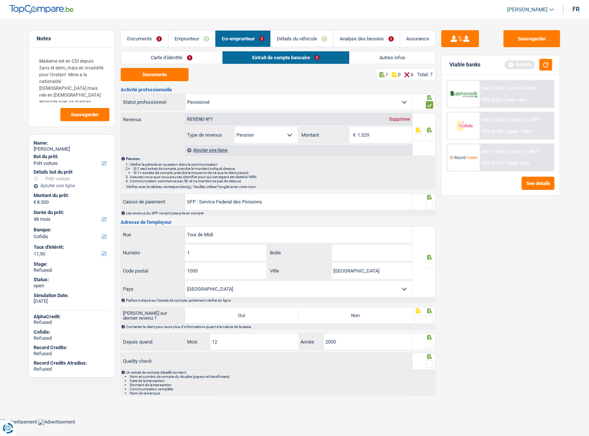
click at [430, 135] on span at bounding box center [430, 138] width 8 height 8
click at [0, 0] on input "radio" at bounding box center [0, 0] width 0 height 0
click at [429, 201] on span at bounding box center [430, 205] width 8 height 8
click at [0, 0] on input "radio" at bounding box center [0, 0] width 0 height 0
click at [429, 238] on span at bounding box center [430, 265] width 8 height 8
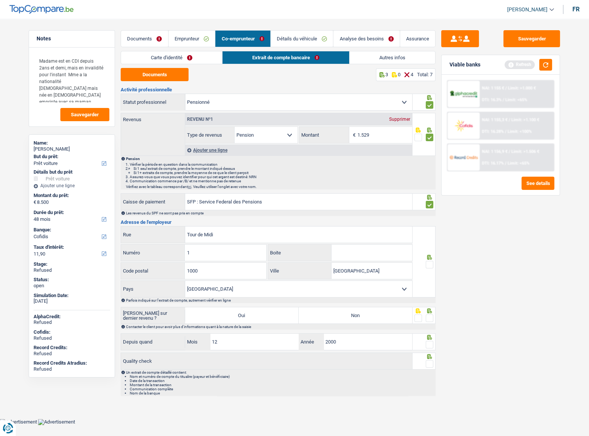
click at [0, 0] on input "radio" at bounding box center [0, 0] width 0 height 0
click at [350, 238] on label "Non" at bounding box center [356, 315] width 114 height 16
click at [350, 238] on input "Non" at bounding box center [356, 315] width 114 height 16
radio input "true"
drag, startPoint x: 428, startPoint y: 316, endPoint x: 429, endPoint y: 341, distance: 24.6
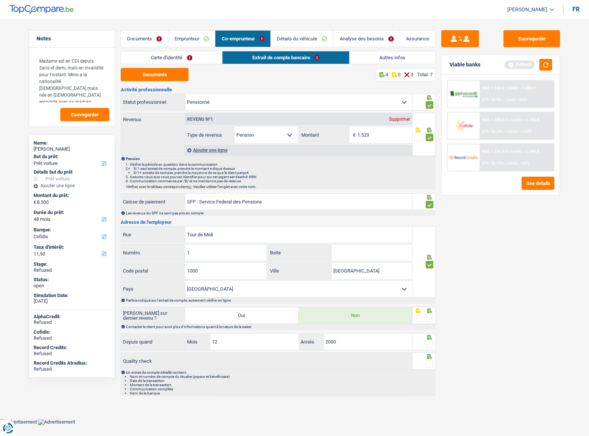
click at [428, 238] on span at bounding box center [430, 318] width 8 height 8
click at [0, 0] on input "radio" at bounding box center [0, 0] width 0 height 0
click at [429, 238] on span at bounding box center [430, 345] width 8 height 8
click at [0, 0] on input "radio" at bounding box center [0, 0] width 0 height 0
click at [431, 238] on span at bounding box center [430, 364] width 8 height 8
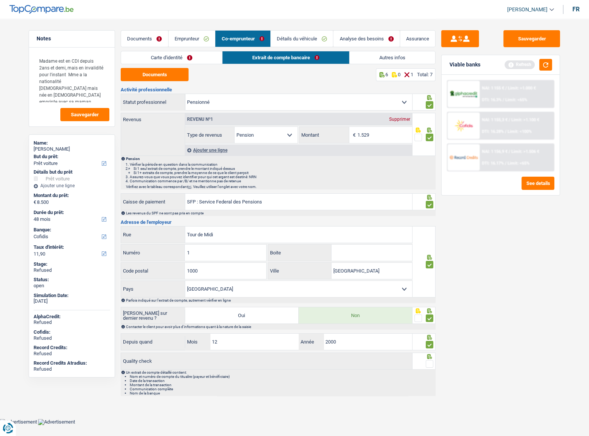
click at [0, 0] on input "radio" at bounding box center [0, 0] width 0 height 0
click at [215, 57] on link "Carte d'identité" at bounding box center [171, 57] width 101 height 12
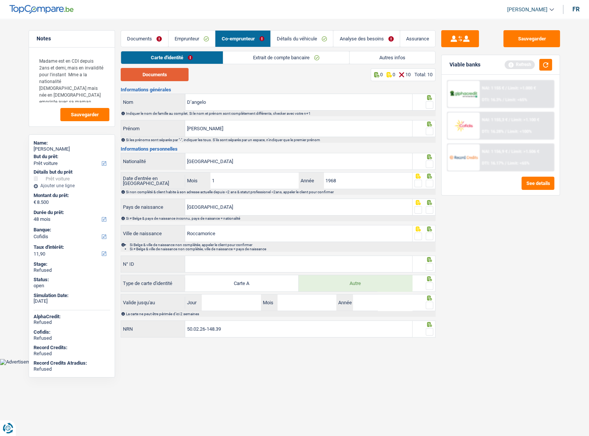
click at [153, 72] on button "Documents" at bounding box center [155, 74] width 68 height 13
drag, startPoint x: 430, startPoint y: 104, endPoint x: 426, endPoint y: 115, distance: 11.5
click at [430, 104] on span at bounding box center [430, 105] width 8 height 8
click at [0, 0] on input "radio" at bounding box center [0, 0] width 0 height 0
click at [429, 131] on span at bounding box center [430, 132] width 8 height 8
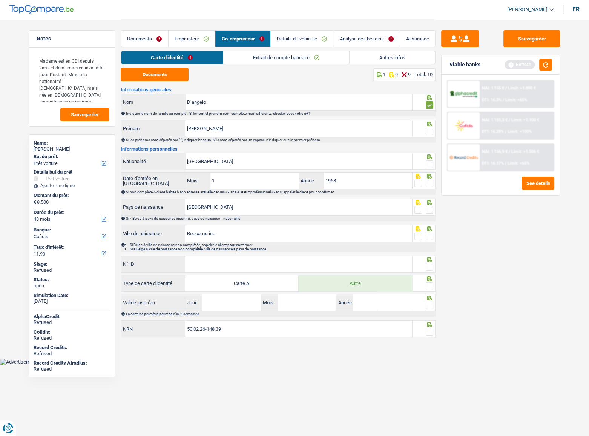
click at [0, 0] on input "radio" at bounding box center [0, 0] width 0 height 0
click at [430, 163] on span at bounding box center [430, 164] width 8 height 8
click at [0, 0] on input "radio" at bounding box center [0, 0] width 0 height 0
click at [432, 181] on span at bounding box center [430, 184] width 8 height 8
click at [0, 0] on input "radio" at bounding box center [0, 0] width 0 height 0
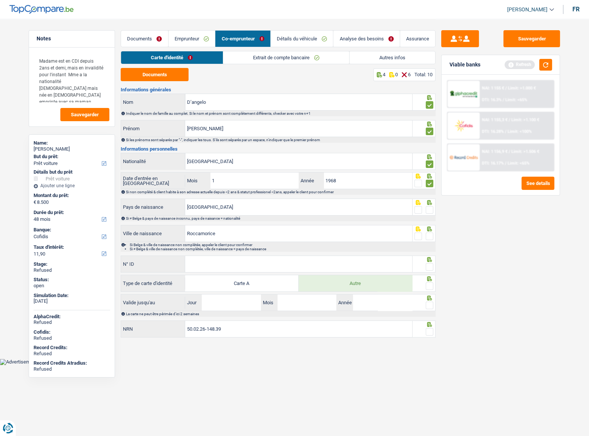
click at [430, 211] on span at bounding box center [430, 210] width 8 height 8
click at [0, 0] on input "radio" at bounding box center [0, 0] width 0 height 0
click at [429, 235] on span at bounding box center [430, 236] width 8 height 8
click at [0, 0] on input "radio" at bounding box center [0, 0] width 0 height 0
click at [253, 238] on input "N° ID" at bounding box center [298, 264] width 227 height 16
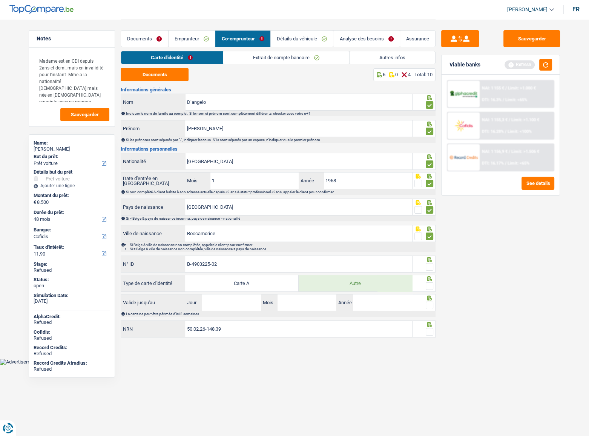
type input "B-4903225-02"
drag, startPoint x: 432, startPoint y: 266, endPoint x: 432, endPoint y: 274, distance: 7.6
click at [432, 238] on span at bounding box center [430, 267] width 8 height 8
click at [0, 0] on input "radio" at bounding box center [0, 0] width 0 height 0
click at [429, 238] on span at bounding box center [430, 286] width 8 height 8
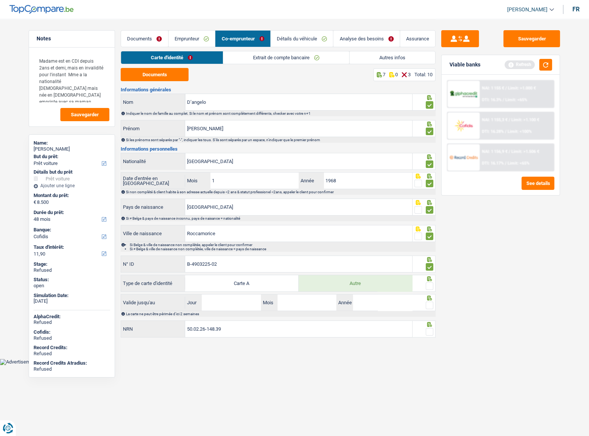
click at [0, 0] on input "radio" at bounding box center [0, 0] width 0 height 0
drag, startPoint x: 238, startPoint y: 297, endPoint x: 357, endPoint y: 294, distance: 118.5
click at [239, 238] on input "Jour" at bounding box center [231, 302] width 59 height 16
click at [211, 238] on input "04" at bounding box center [231, 302] width 59 height 16
type input "07"
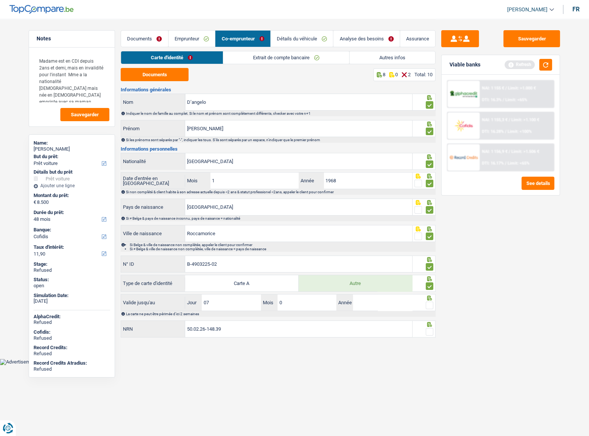
type input "04"
type input "2027"
drag, startPoint x: 428, startPoint y: 304, endPoint x: 438, endPoint y: 294, distance: 13.9
click at [429, 238] on span at bounding box center [430, 305] width 8 height 8
click at [0, 0] on input "radio" at bounding box center [0, 0] width 0 height 0
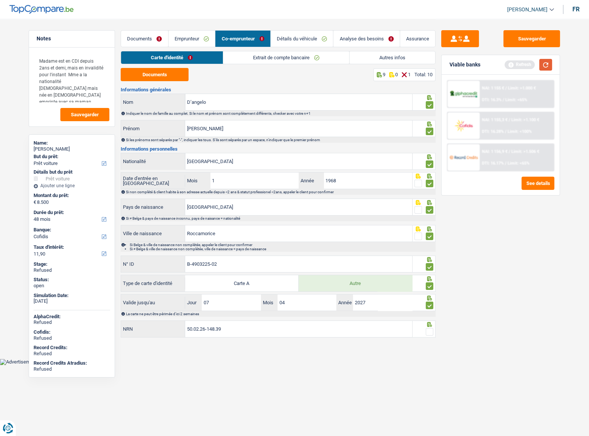
click at [521, 66] on button "button" at bounding box center [546, 65] width 13 height 12
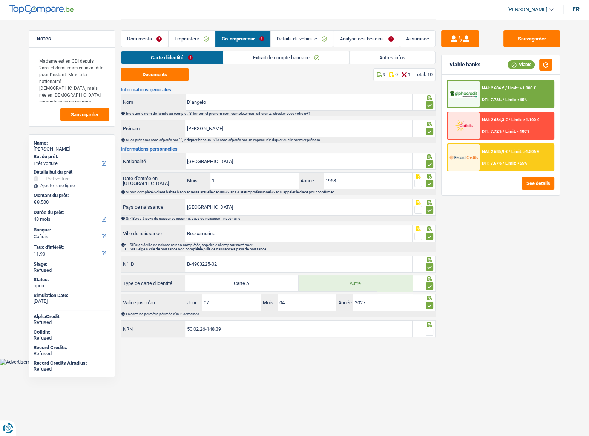
click at [429, 238] on span at bounding box center [430, 332] width 8 height 8
click at [0, 0] on input "radio" at bounding box center [0, 0] width 0 height 0
click at [521, 60] on button "button" at bounding box center [546, 65] width 13 height 12
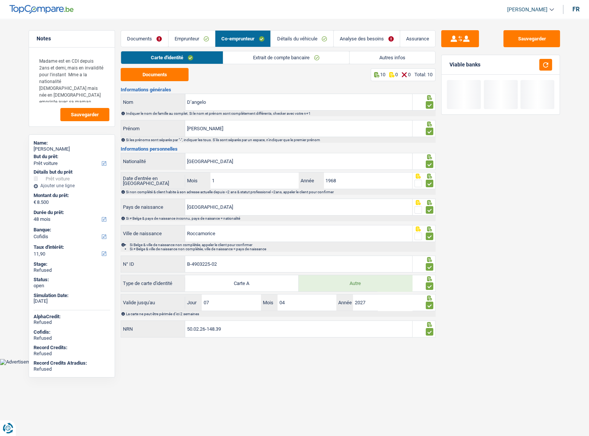
click at [337, 55] on link "Extrait de compte bancaire" at bounding box center [286, 57] width 126 height 12
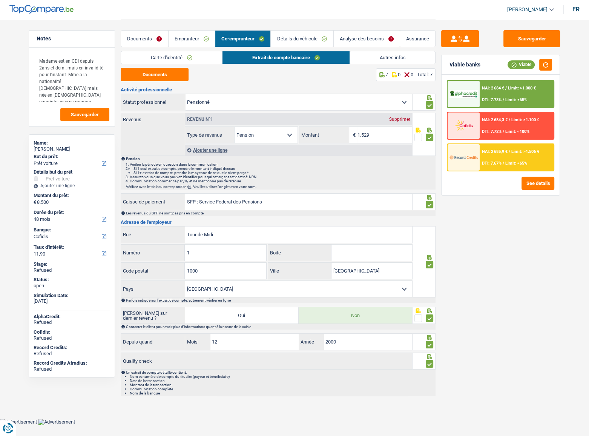
click at [401, 57] on link "Autres infos" at bounding box center [393, 57] width 86 height 12
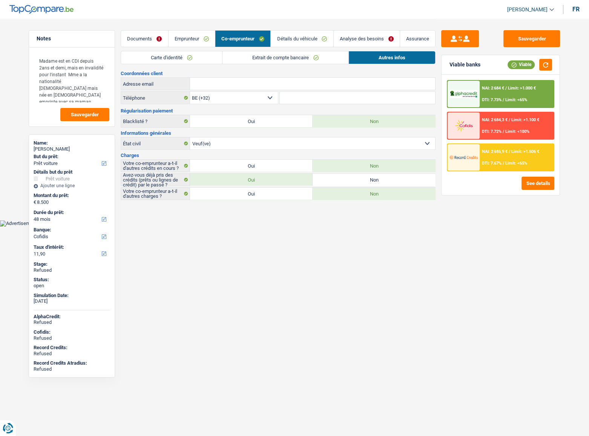
click at [511, 161] on span "Limit: <65%" at bounding box center [517, 163] width 22 height 5
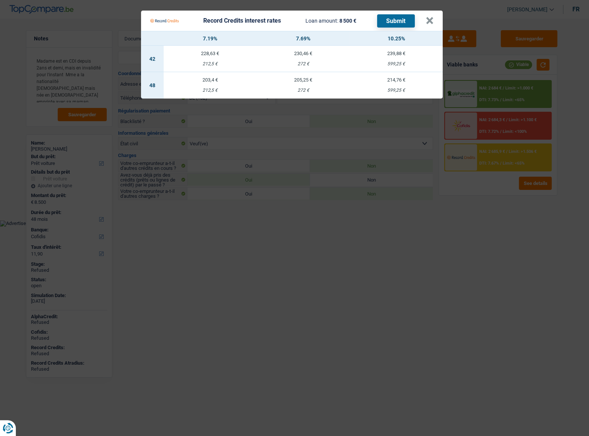
click at [460, 238] on Credits "Record Credits interest rates Loan amount: 8 500 € Submit × 7.19% 7.69% 10.25% …" at bounding box center [294, 218] width 589 height 436
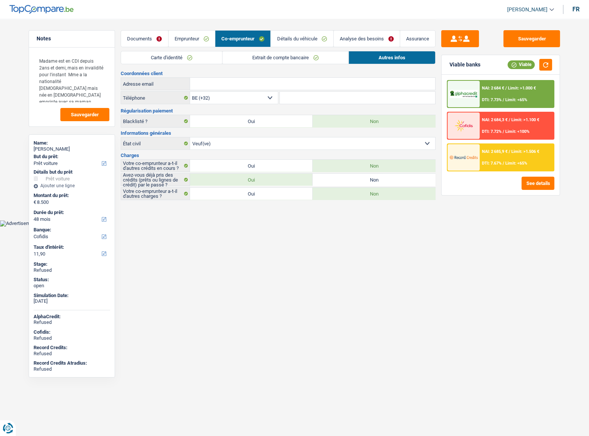
click at [490, 161] on span "DTI: 7.67%" at bounding box center [492, 163] width 20 height 5
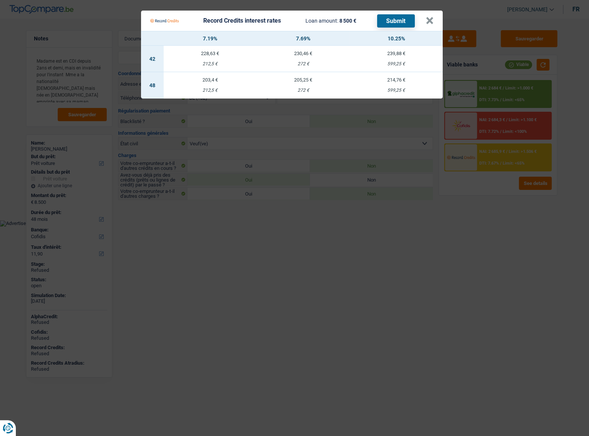
click at [513, 238] on Credits "Record Credits interest rates Loan amount: 8 500 € Submit × 7.19% 7.69% 10.25% …" at bounding box center [294, 218] width 589 height 436
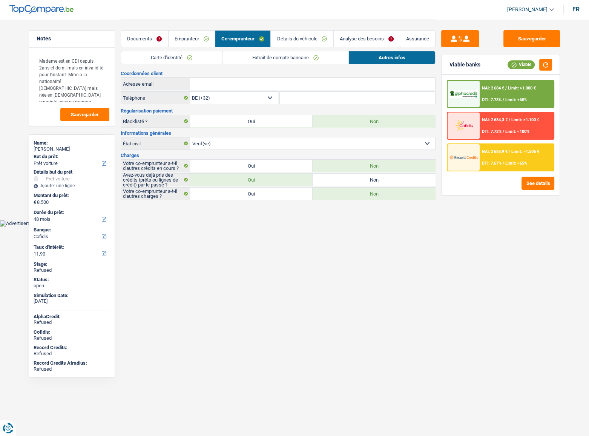
click at [366, 40] on link "Analyse des besoins" at bounding box center [367, 39] width 66 height 16
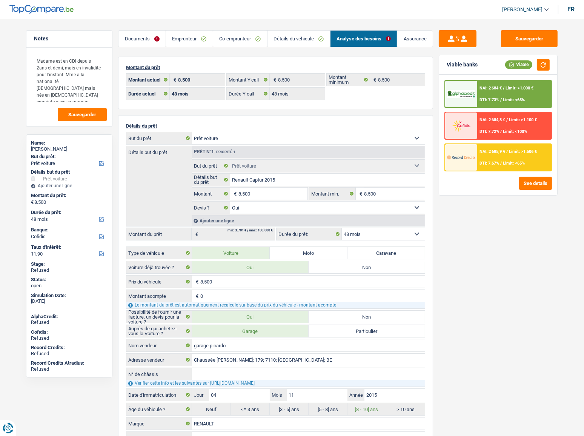
click at [508, 158] on div "NAI: 2 685,9 € / Limit: >1.506 € DTI: 7.67% / Limit: <65%" at bounding box center [514, 157] width 74 height 26
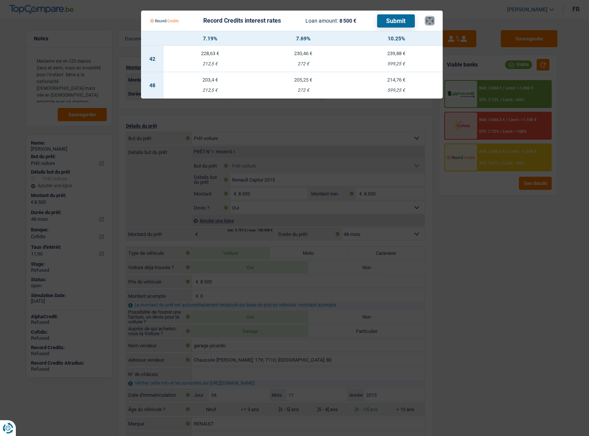
click at [430, 21] on button "×" at bounding box center [430, 21] width 8 height 8
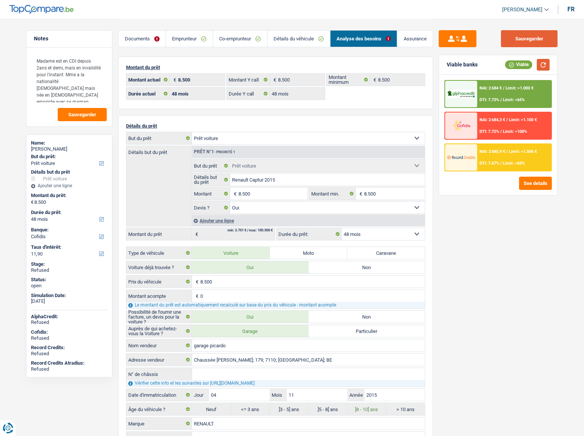
click at [517, 37] on button "Sauvegarder" at bounding box center [529, 38] width 57 height 17
click at [222, 37] on link "Co-emprunteur" at bounding box center [240, 39] width 54 height 16
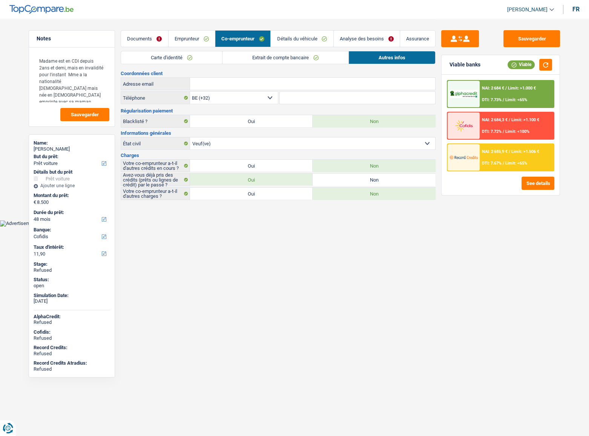
click at [194, 54] on link "Carte d'identité" at bounding box center [171, 57] width 101 height 12
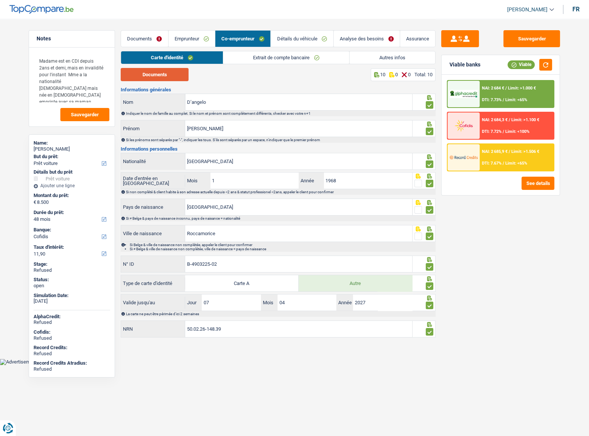
click at [183, 76] on button "Documents" at bounding box center [155, 74] width 68 height 13
click at [171, 77] on button "Documents" at bounding box center [155, 74] width 68 height 13
drag, startPoint x: 188, startPoint y: 37, endPoint x: 178, endPoint y: 36, distance: 9.5
click at [188, 37] on link "Emprunteur" at bounding box center [192, 39] width 46 height 16
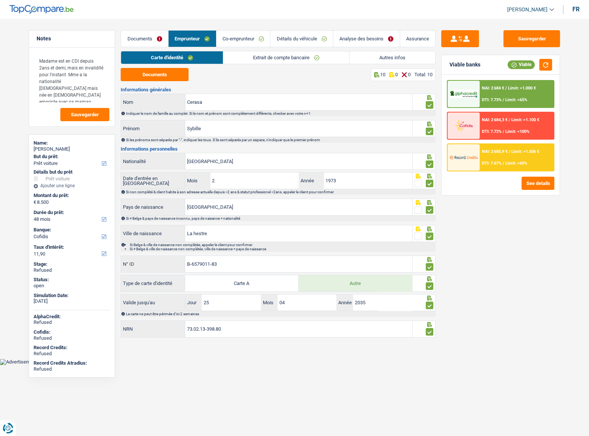
click at [141, 32] on link "Documents" at bounding box center [144, 39] width 47 height 16
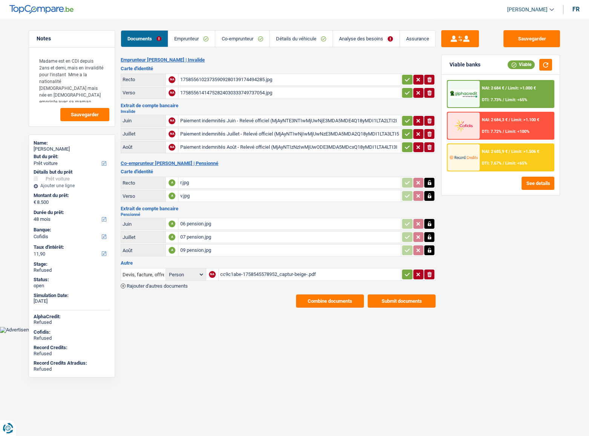
click at [253, 238] on div "cc9c1abe-1758545578952_captur-beige-.pdf" at bounding box center [310, 274] width 180 height 11
click at [197, 82] on div "17585561023735909280139174494285.jpg" at bounding box center [290, 79] width 220 height 11
drag, startPoint x: 198, startPoint y: 35, endPoint x: 328, endPoint y: 55, distance: 131.3
click at [198, 35] on link "Emprunteur" at bounding box center [191, 39] width 47 height 16
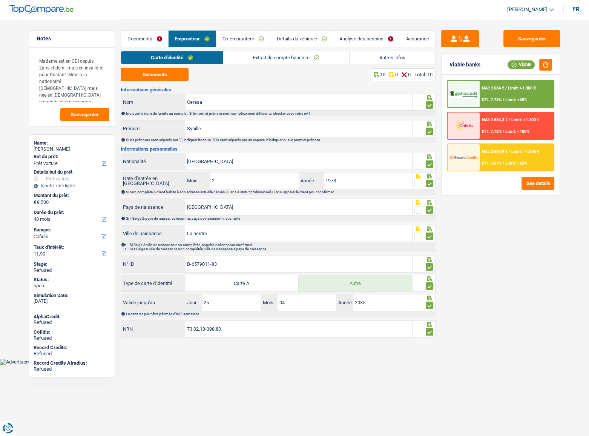
click at [408, 59] on link "Autres infos" at bounding box center [393, 57] width 86 height 12
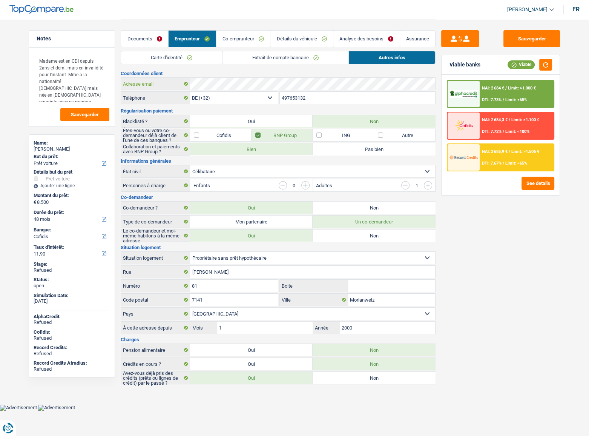
click at [166, 83] on div "Adresse email" at bounding box center [278, 84] width 314 height 12
click at [295, 58] on link "Extrait de compte bancaire" at bounding box center [286, 57] width 126 height 12
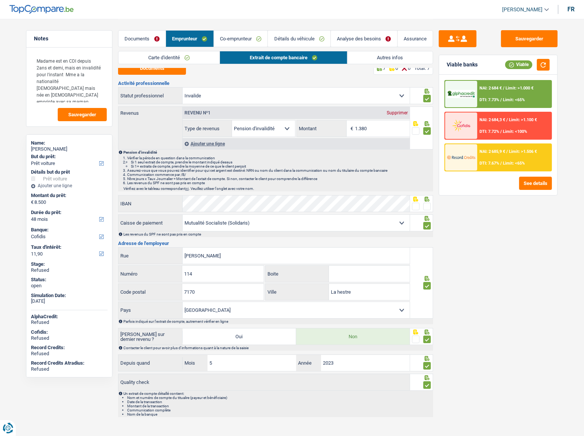
scroll to position [9, 0]
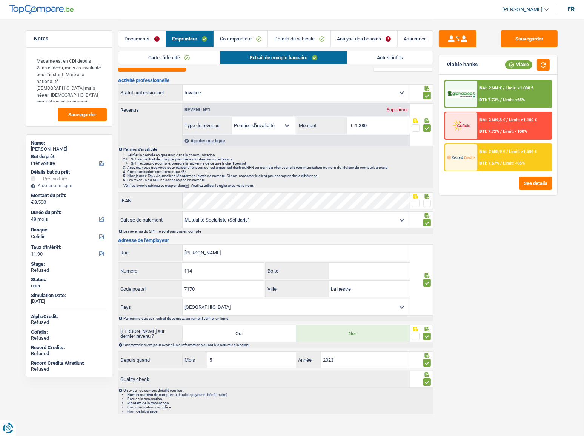
click at [243, 38] on link "Co-emprunteur" at bounding box center [241, 39] width 54 height 16
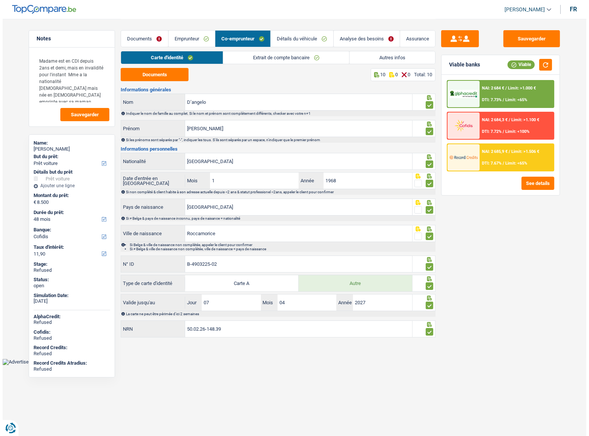
scroll to position [0, 0]
click at [286, 57] on link "Extrait de compte bancaire" at bounding box center [286, 57] width 126 height 12
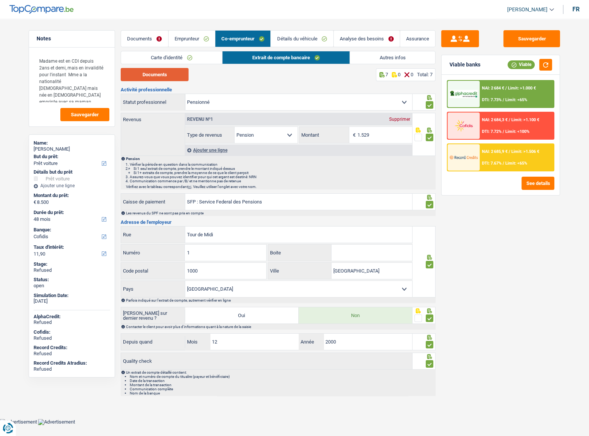
click at [174, 79] on button "Documents" at bounding box center [155, 74] width 68 height 13
click at [508, 36] on button "Sauvegarder" at bounding box center [532, 38] width 57 height 17
click at [521, 31] on button "Sauvegarder" at bounding box center [532, 38] width 57 height 17
drag, startPoint x: 140, startPoint y: 38, endPoint x: 184, endPoint y: 72, distance: 55.4
click at [140, 38] on link "Documents" at bounding box center [144, 39] width 47 height 16
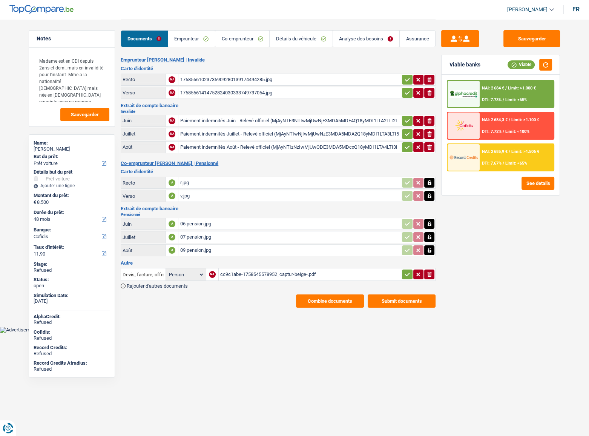
click at [340, 238] on button "Combine documents" at bounding box center [330, 300] width 68 height 13
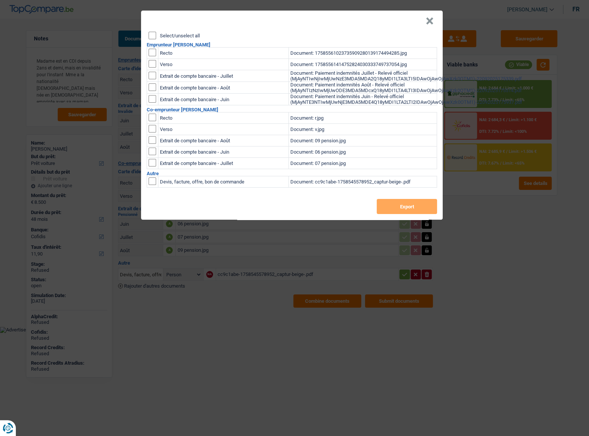
click at [149, 32] on input "Select/unselect all" at bounding box center [153, 36] width 8 height 8
checkbox input "true"
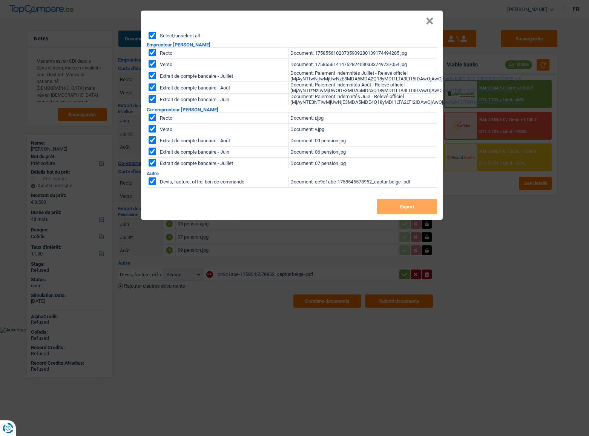
checkbox input "true"
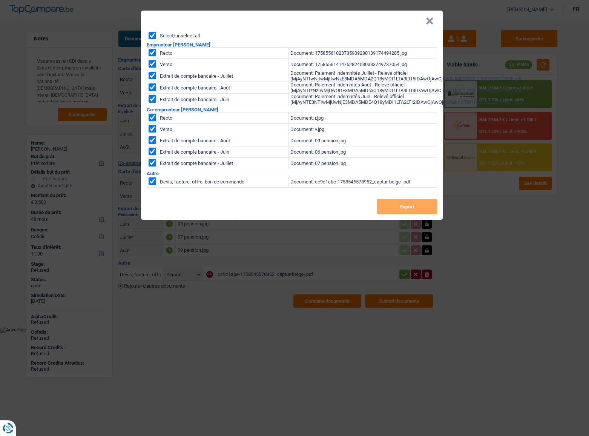
checkbox input "true"
click at [401, 209] on button "Export" at bounding box center [407, 206] width 60 height 15
drag, startPoint x: 429, startPoint y: 20, endPoint x: 523, endPoint y: 34, distance: 94.6
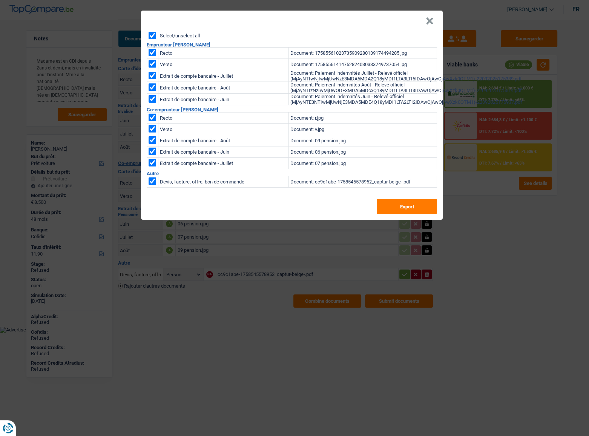
click at [430, 20] on button "×" at bounding box center [430, 21] width 8 height 8
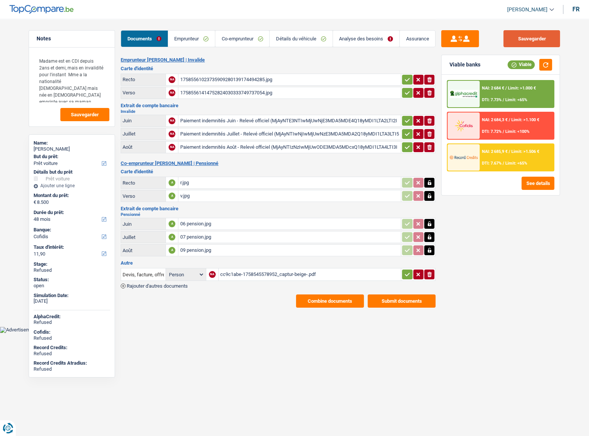
click at [521, 37] on button "Sauvegarder" at bounding box center [532, 38] width 57 height 17
click at [521, 38] on button "Sauvegarder" at bounding box center [532, 38] width 57 height 17
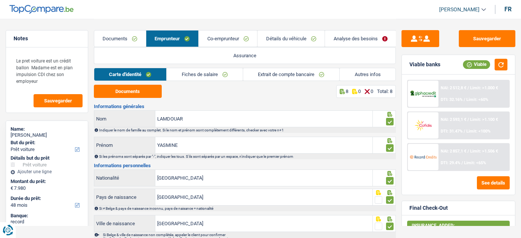
select select "car"
select select "48"
click at [363, 75] on link "Autres infos" at bounding box center [368, 74] width 56 height 12
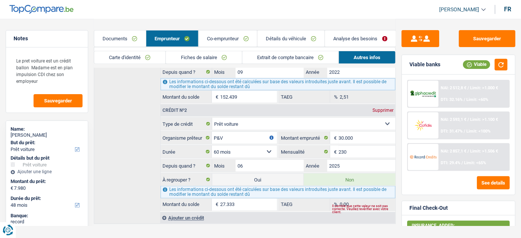
scroll to position [286, 0]
click at [233, 58] on link "Fiches de salaire" at bounding box center [204, 57] width 76 height 12
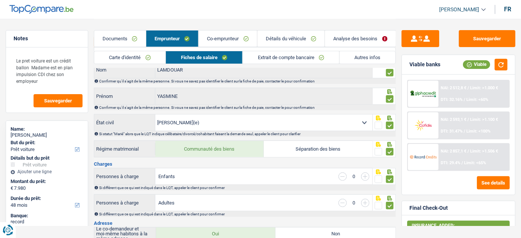
scroll to position [0, 0]
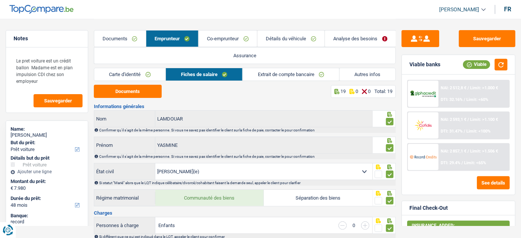
click at [137, 39] on link "Documents" at bounding box center [120, 39] width 52 height 16
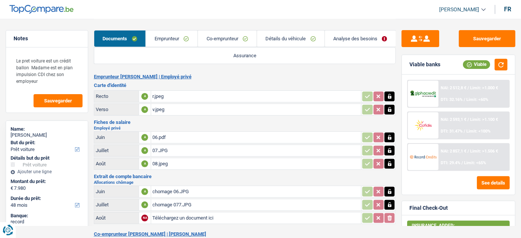
click at [168, 149] on div "07.JPG" at bounding box center [257, 150] width 208 height 11
click at [166, 160] on div "08.jpeg" at bounding box center [257, 163] width 208 height 11
click at [161, 140] on div "06.pdf" at bounding box center [257, 137] width 208 height 11
click at [170, 162] on div "08.jpeg" at bounding box center [257, 163] width 208 height 11
click at [185, 134] on div "06.pdf" at bounding box center [257, 137] width 208 height 11
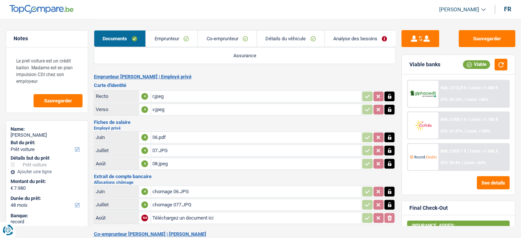
click at [171, 168] on div "08.jpeg" at bounding box center [257, 163] width 208 height 11
click at [182, 137] on div "06.pdf" at bounding box center [257, 137] width 208 height 11
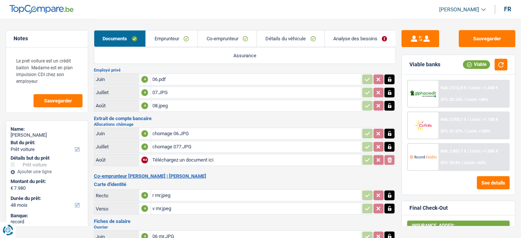
scroll to position [197, 0]
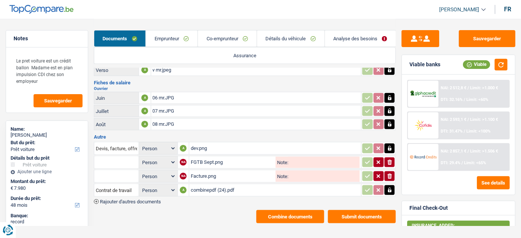
click at [227, 160] on div "FGTB Sept.png" at bounding box center [232, 162] width 83 height 11
click at [215, 189] on div "combinepdf (24).pdf" at bounding box center [275, 190] width 169 height 11
click at [176, 107] on div "07 mr.JPG" at bounding box center [257, 111] width 208 height 11
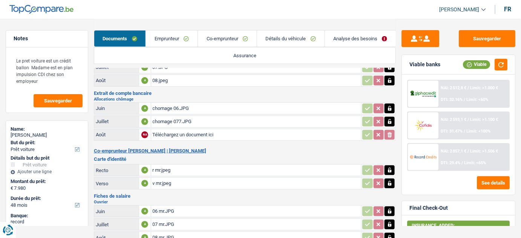
scroll to position [103, 0]
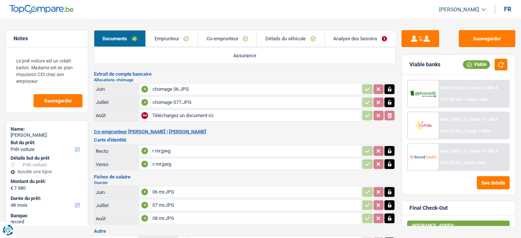
click at [178, 91] on div "chomage 06.JPG" at bounding box center [257, 89] width 208 height 11
click at [175, 100] on div "chomage 077.JPG" at bounding box center [257, 102] width 208 height 11
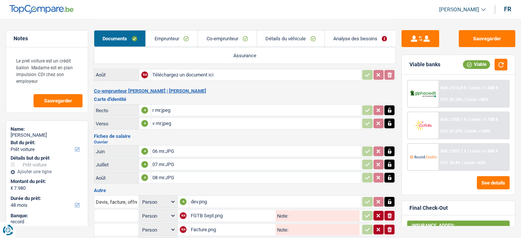
scroll to position [171, 0]
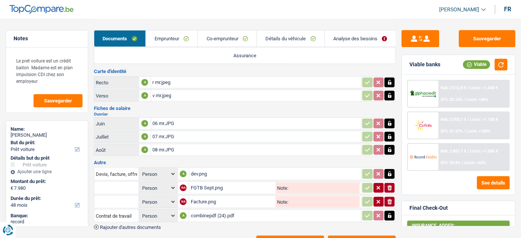
click at [177, 120] on div "06 mr.JPG" at bounding box center [257, 123] width 208 height 11
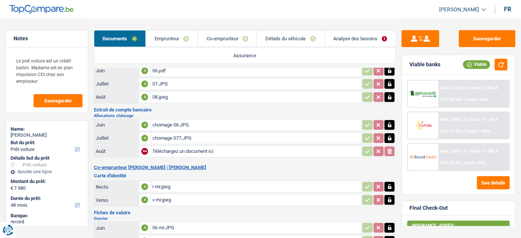
scroll to position [68, 0]
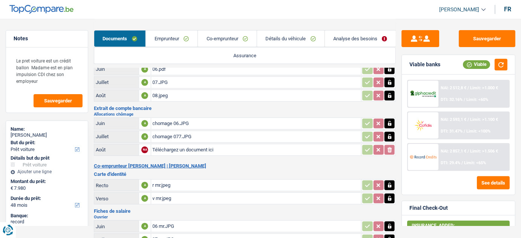
click at [183, 136] on div "chomage 077.JPG" at bounding box center [257, 136] width 208 height 11
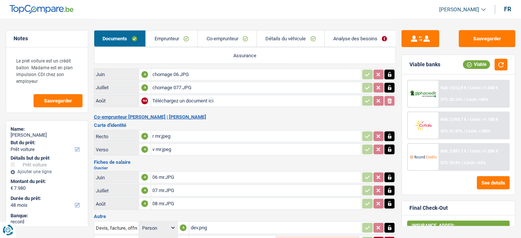
scroll to position [60, 0]
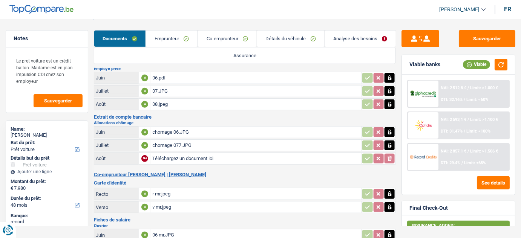
click at [178, 42] on link "Emprunteur" at bounding box center [172, 39] width 52 height 16
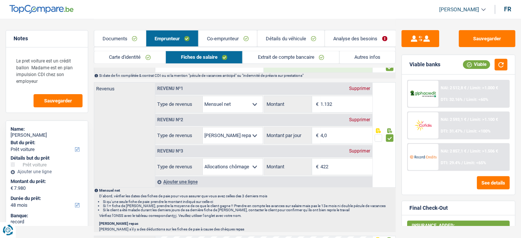
scroll to position [417, 0]
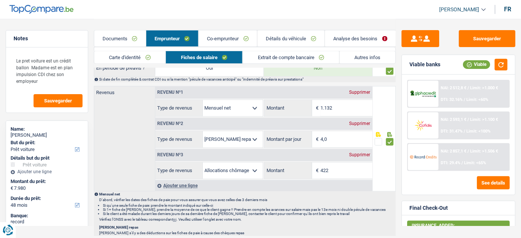
drag, startPoint x: 131, startPoint y: 34, endPoint x: 194, endPoint y: 126, distance: 111.8
click at [131, 35] on link "Documents" at bounding box center [120, 39] width 52 height 16
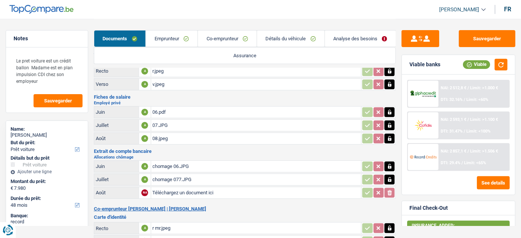
scroll to position [0, 0]
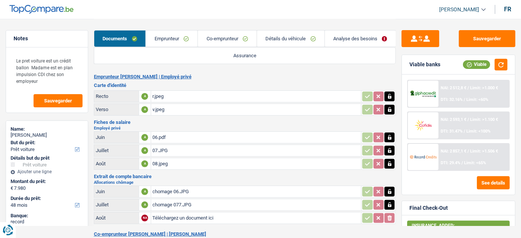
click at [176, 164] on div "08.jpeg" at bounding box center [257, 163] width 208 height 11
click at [163, 138] on div "06.pdf" at bounding box center [257, 137] width 208 height 11
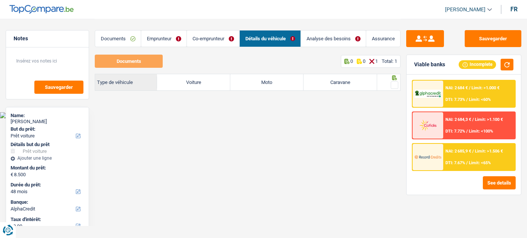
select select "car"
select select "48"
select select "alphacredit"
select select "32"
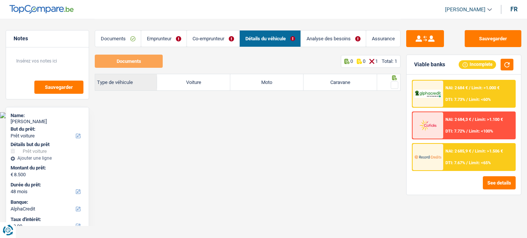
select select "widowed"
click at [170, 37] on link "Emprunteur" at bounding box center [163, 39] width 45 height 16
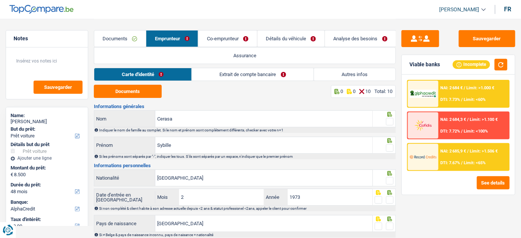
click at [257, 75] on link "Extrait de compte bancaire" at bounding box center [253, 74] width 122 height 12
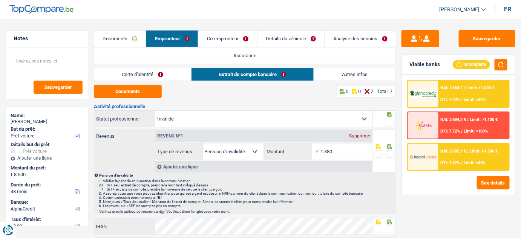
click at [352, 66] on div "Documents Emprunteur Co-emprunteur Détails du véhicule Analyse des besoins Assu…" at bounding box center [245, 43] width 303 height 49
click at [345, 74] on link "Autres infos" at bounding box center [355, 74] width 82 height 12
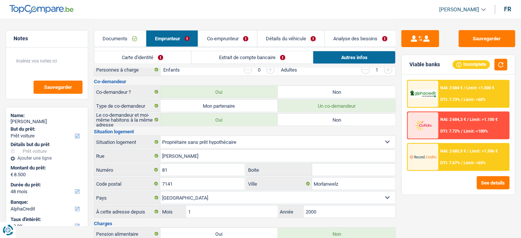
scroll to position [165, 0]
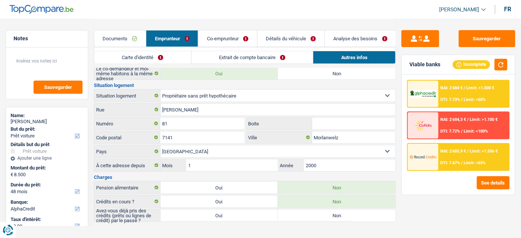
click at [241, 39] on link "Co-emprunteur" at bounding box center [227, 39] width 58 height 16
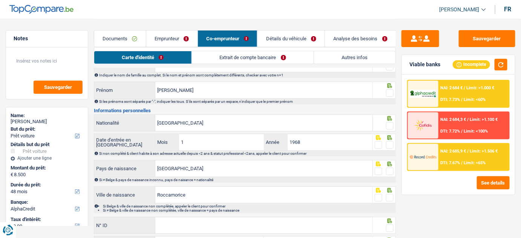
scroll to position [0, 0]
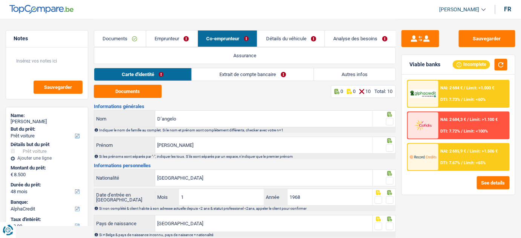
click at [335, 65] on div "Documents Emprunteur Co-emprunteur Détails du véhicule Analyse des besoins Assu…" at bounding box center [245, 43] width 303 height 49
click at [332, 75] on link "Autres infos" at bounding box center [355, 74] width 82 height 12
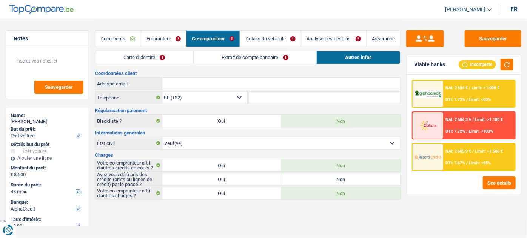
click at [266, 64] on link "Extrait de compte bancaire" at bounding box center [255, 57] width 123 height 12
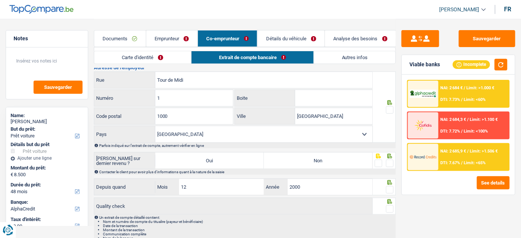
scroll to position [195, 0]
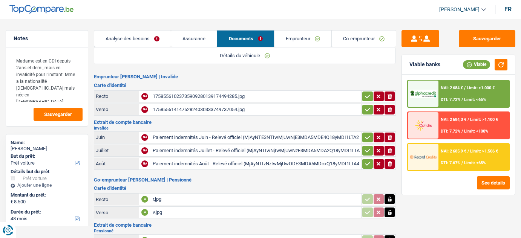
select select "car"
select select "48"
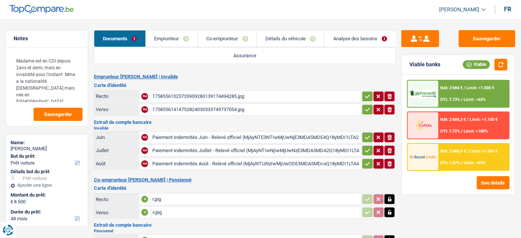
click at [447, 89] on span "NAI: 2 684 €" at bounding box center [452, 88] width 22 height 5
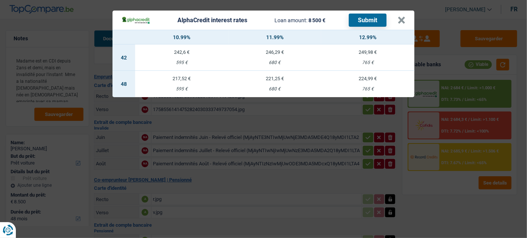
drag, startPoint x: 179, startPoint y: 73, endPoint x: 233, endPoint y: 69, distance: 54.1
click at [179, 73] on td "217,52 € 595 €" at bounding box center [181, 84] width 93 height 26
select select "alphacredit"
type input "10,99"
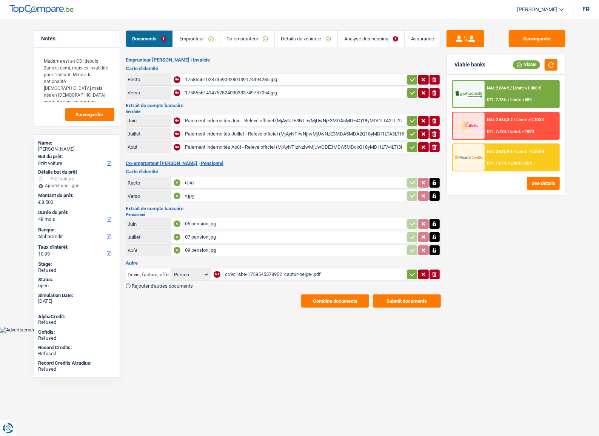
click at [192, 35] on link "Emprunteur" at bounding box center [196, 39] width 47 height 16
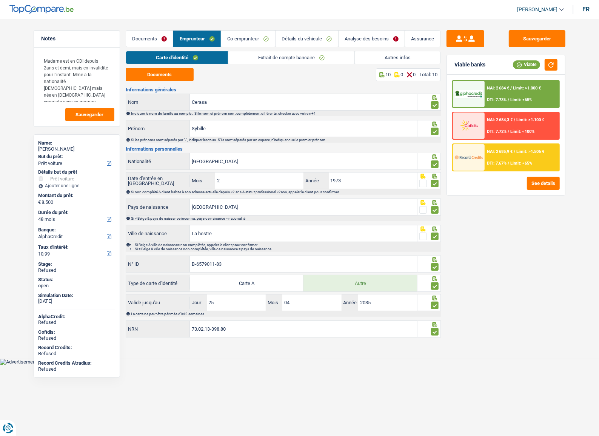
click at [373, 54] on link "Autres infos" at bounding box center [398, 57] width 86 height 12
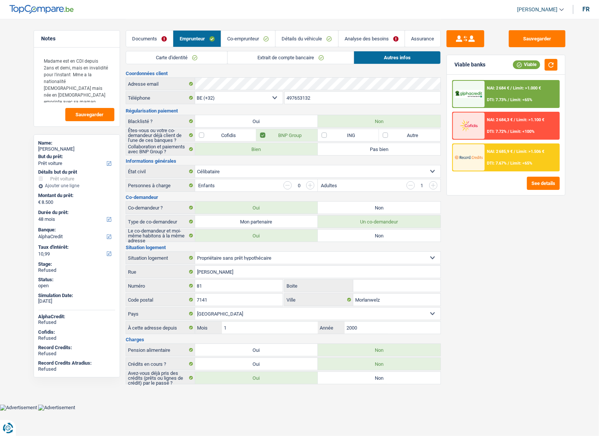
click at [270, 60] on link "Extrait de compte bancaire" at bounding box center [291, 57] width 126 height 12
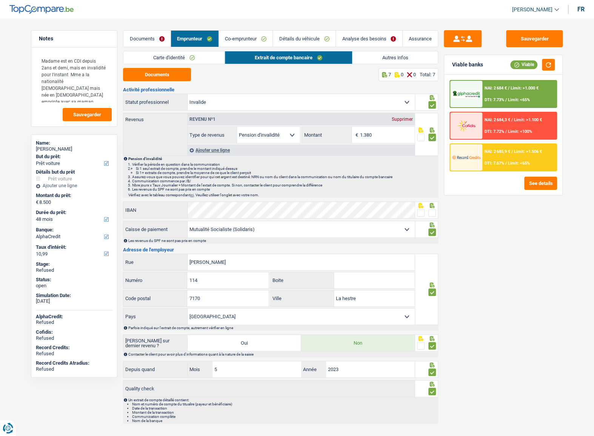
click at [407, 57] on link "Autres infos" at bounding box center [395, 57] width 86 height 12
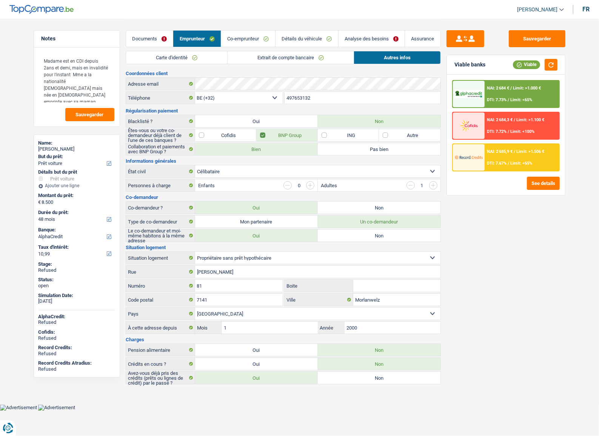
click at [413, 186] on input "button" at bounding box center [410, 185] width 8 height 8
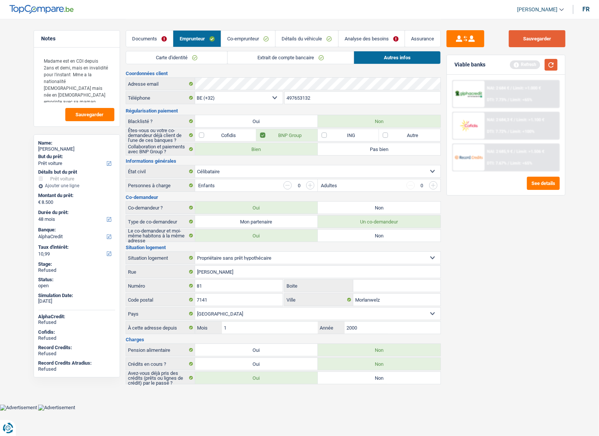
drag, startPoint x: 552, startPoint y: 64, endPoint x: 543, endPoint y: 46, distance: 20.1
click at [521, 64] on button "button" at bounding box center [551, 65] width 13 height 12
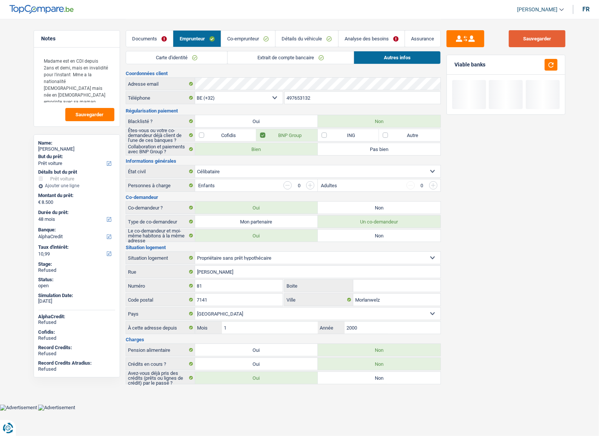
click at [521, 39] on button "Sauvegarder" at bounding box center [537, 38] width 57 height 17
click at [245, 62] on link "Extrait de compte bancaire" at bounding box center [291, 57] width 126 height 12
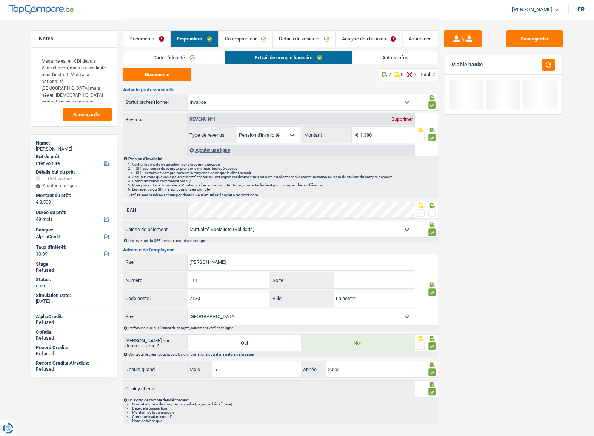
click at [372, 55] on link "Autres infos" at bounding box center [395, 57] width 86 height 12
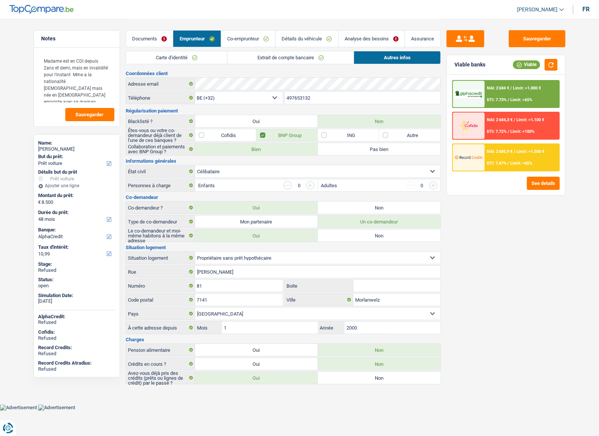
click at [329, 60] on link "Extrait de compte bancaire" at bounding box center [291, 57] width 126 height 12
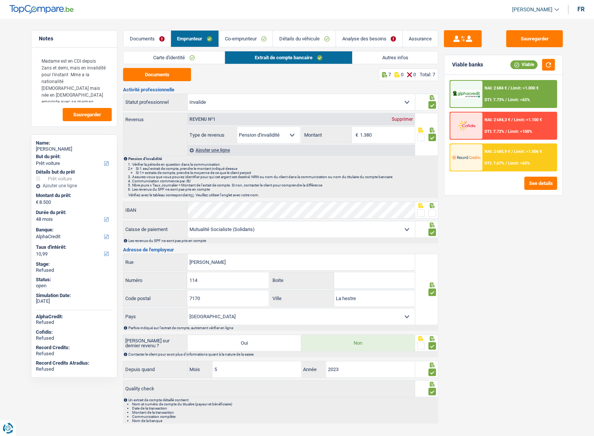
click at [265, 34] on link "Co-emprunteur" at bounding box center [246, 39] width 54 height 16
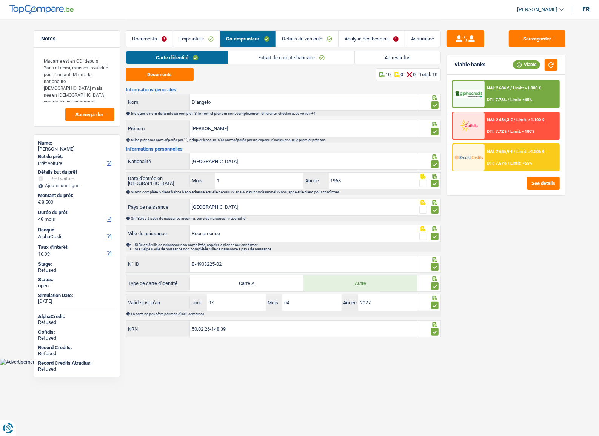
click at [424, 57] on link "Autres infos" at bounding box center [398, 57] width 86 height 12
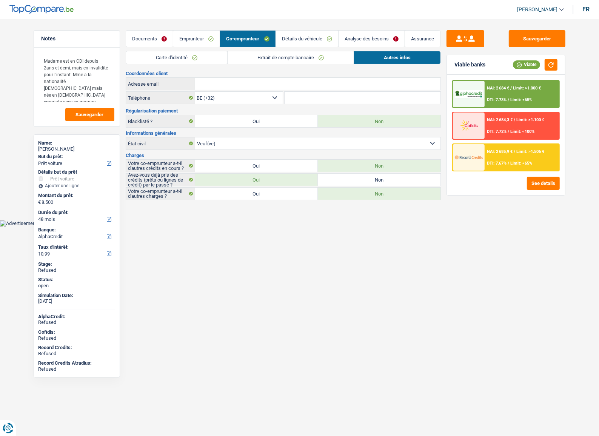
click at [195, 37] on link "Emprunteur" at bounding box center [196, 39] width 46 height 16
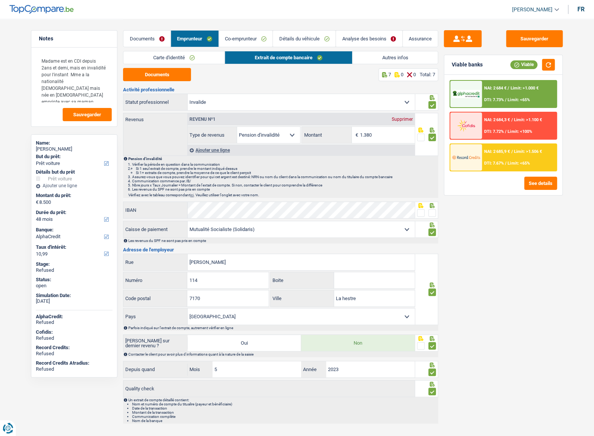
drag, startPoint x: 388, startPoint y: 54, endPoint x: 320, endPoint y: 136, distance: 106.9
click at [388, 54] on link "Autres infos" at bounding box center [395, 57] width 86 height 12
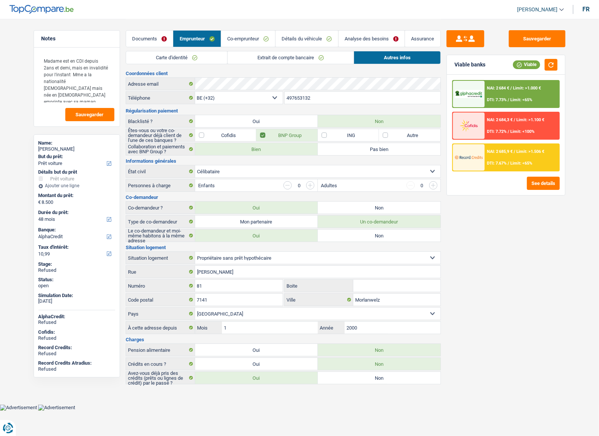
drag, startPoint x: 335, startPoint y: 103, endPoint x: 279, endPoint y: 105, distance: 56.3
click at [279, 105] on div "Coordonnées client Adresse email BE (+32) LU (+352) Sélectionner une option Tél…" at bounding box center [283, 227] width 315 height 313
click at [176, 87] on div "Adresse email" at bounding box center [283, 84] width 314 height 12
click at [298, 60] on link "Extrait de compte bancaire" at bounding box center [291, 57] width 126 height 12
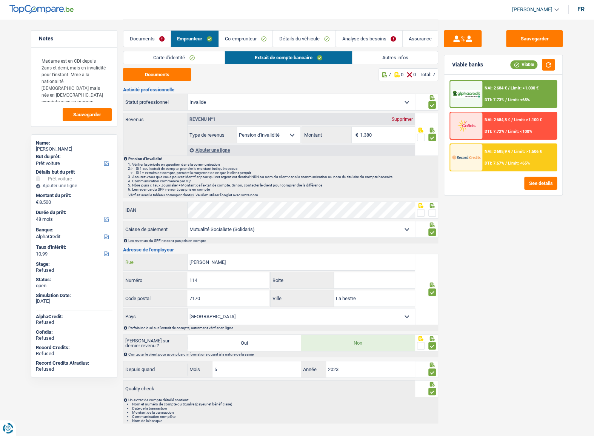
drag, startPoint x: 232, startPoint y: 261, endPoint x: 66, endPoint y: 272, distance: 166.8
click at [66, 238] on div "Notes Madame est en CDI depuis 2ans et demi, mais en invalidité pour l'instant …" at bounding box center [296, 223] width 543 height 408
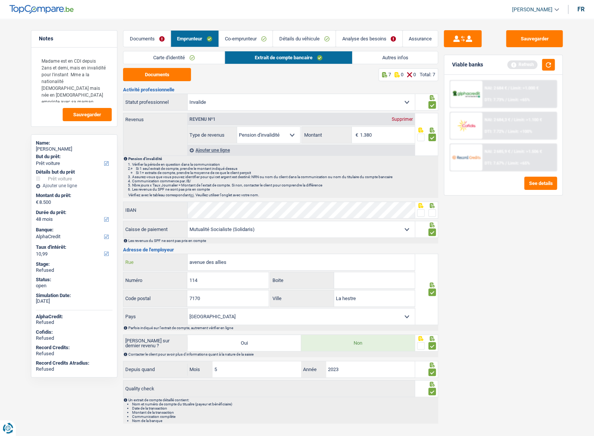
type input "avenue des allies"
type input "5"
type input "2"
type input "6000"
type input "charleroi"
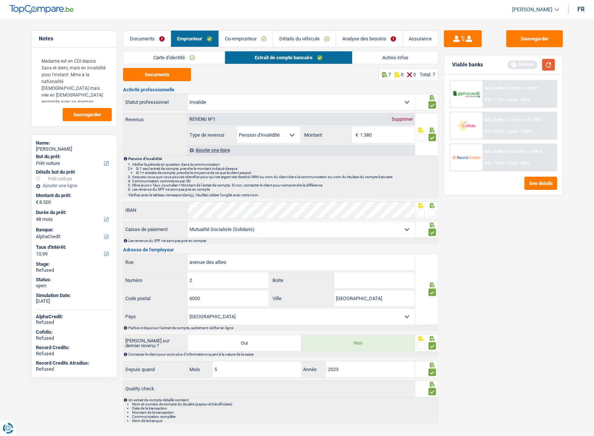
click at [521, 61] on button "button" at bounding box center [548, 65] width 13 height 12
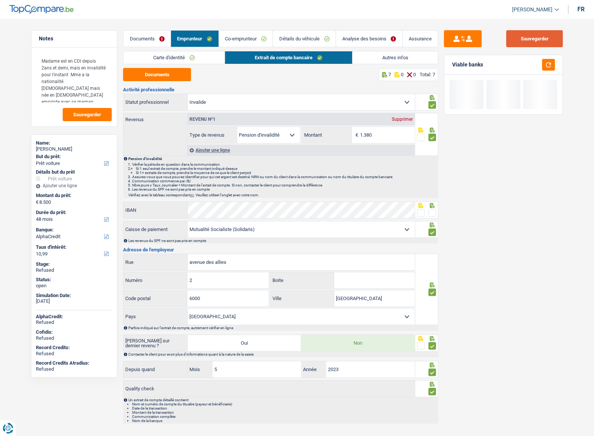
click at [521, 34] on button "Sauvegarder" at bounding box center [534, 38] width 57 height 17
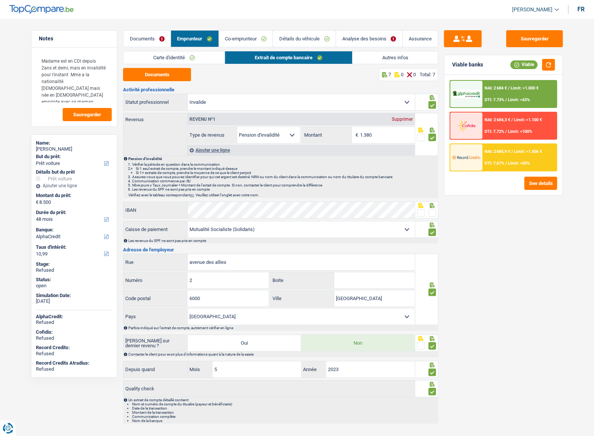
scroll to position [9, 0]
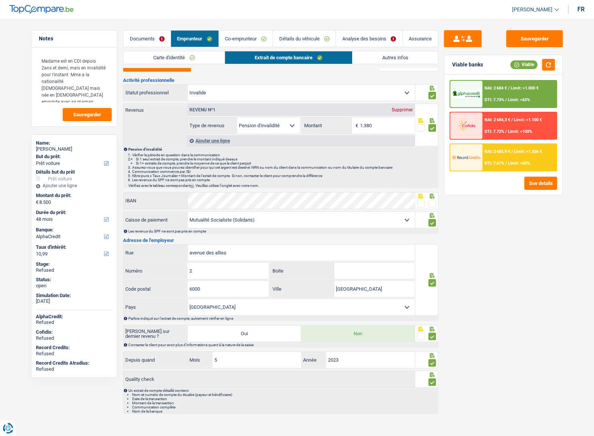
click at [253, 40] on link "Co-emprunteur" at bounding box center [246, 39] width 54 height 16
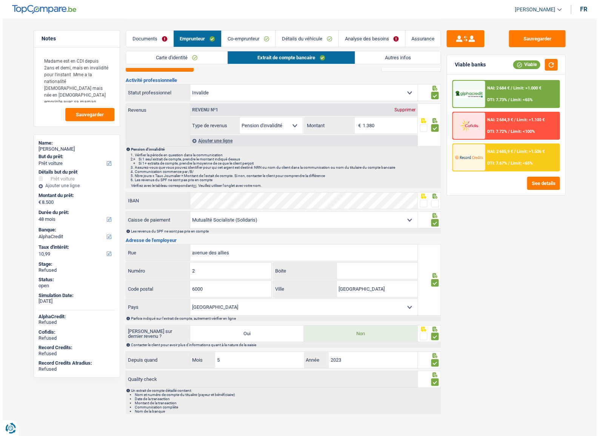
scroll to position [0, 0]
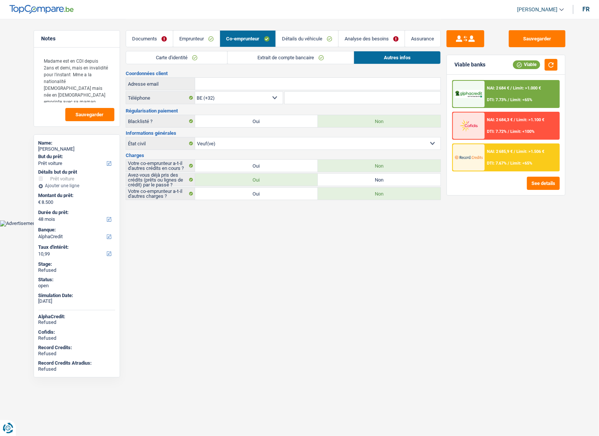
click at [176, 57] on link "Carte d'identité" at bounding box center [176, 57] width 101 height 12
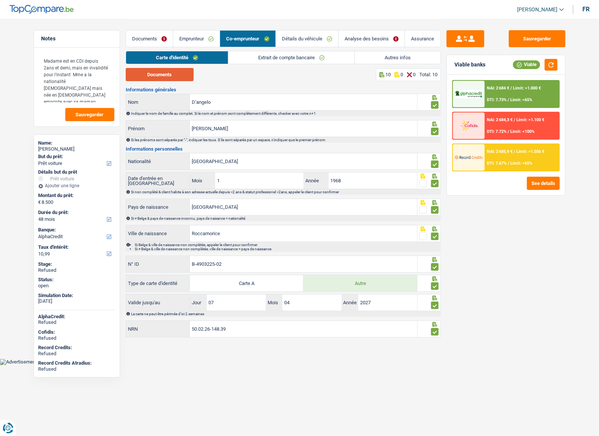
click at [165, 72] on button "Documents" at bounding box center [160, 74] width 68 height 13
click at [200, 41] on link "Emprunteur" at bounding box center [196, 39] width 46 height 16
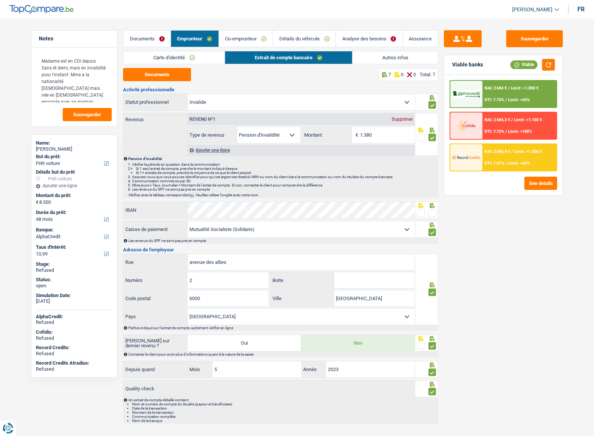
click at [379, 57] on link "Autres infos" at bounding box center [395, 57] width 86 height 12
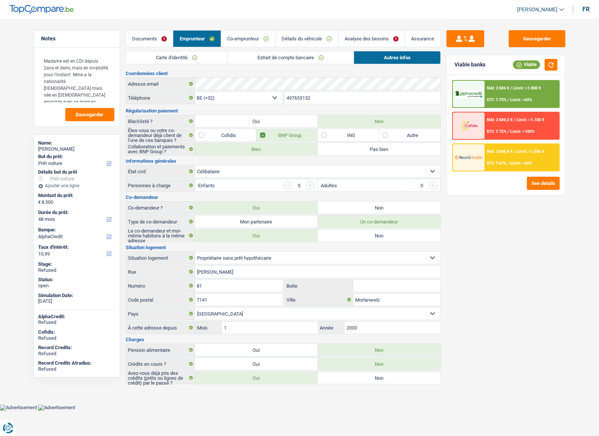
click at [268, 41] on link "Co-emprunteur" at bounding box center [248, 39] width 54 height 16
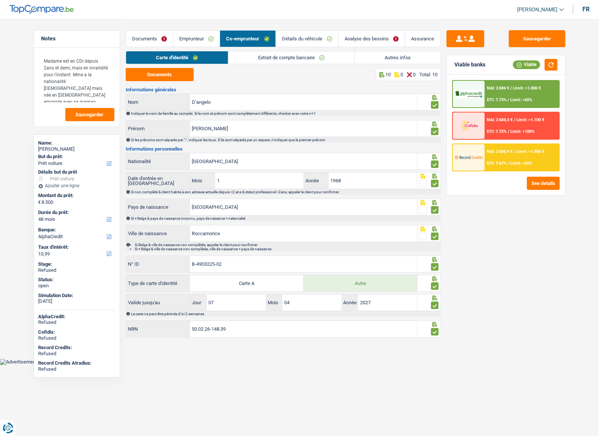
click at [409, 53] on link "Autres infos" at bounding box center [398, 57] width 86 height 12
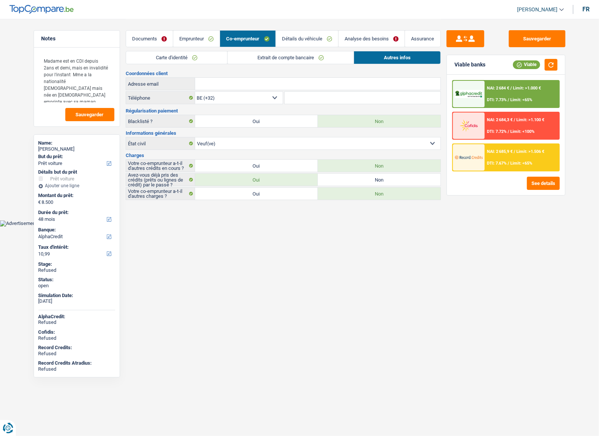
click at [329, 62] on link "Extrait de compte bancaire" at bounding box center [291, 57] width 126 height 12
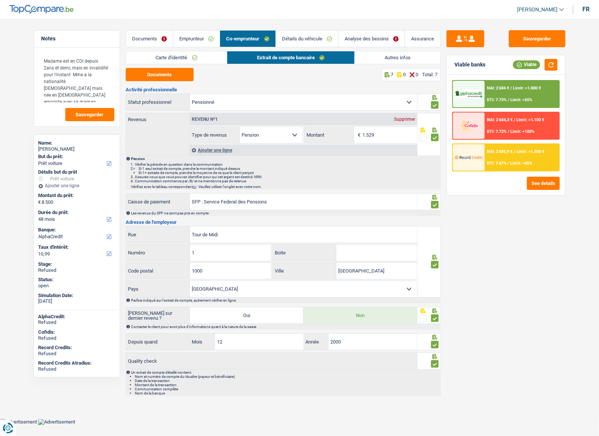
drag, startPoint x: 183, startPoint y: 36, endPoint x: 278, endPoint y: 48, distance: 95.8
click at [183, 36] on link "Emprunteur" at bounding box center [196, 39] width 46 height 16
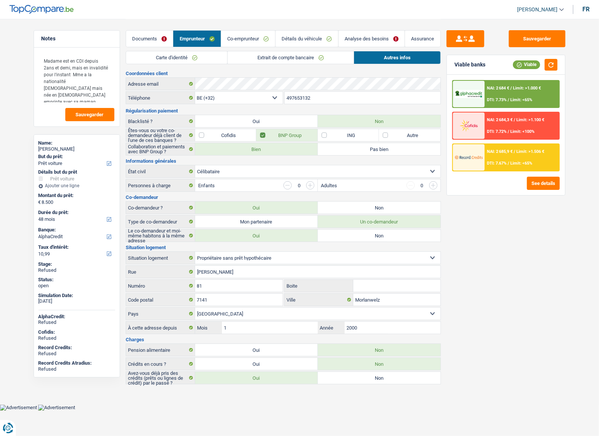
drag, startPoint x: 322, startPoint y: 100, endPoint x: 246, endPoint y: 100, distance: 76.2
click at [246, 100] on div "BE (+32) LU (+352) Sélectionner une option Téléphone 497653132 Téléphone" at bounding box center [283, 98] width 315 height 14
click at [178, 88] on div "Adresse email" at bounding box center [283, 84] width 314 height 12
drag, startPoint x: 257, startPoint y: 41, endPoint x: 268, endPoint y: 49, distance: 13.0
click at [257, 41] on link "Co-emprunteur" at bounding box center [248, 39] width 54 height 16
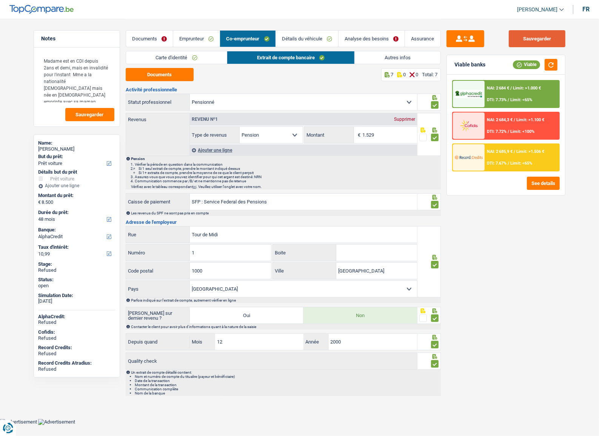
drag, startPoint x: 543, startPoint y: 35, endPoint x: 512, endPoint y: 39, distance: 31.6
click at [521, 34] on button "Sauvegarder" at bounding box center [537, 38] width 57 height 17
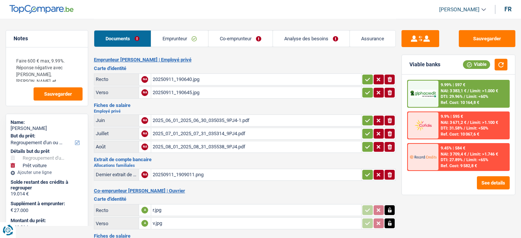
select select "refinancing"
select select "car"
select select "120"
select select "alphacredit"
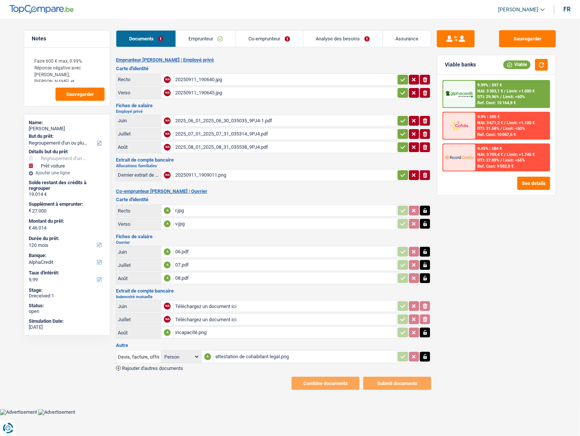
click at [195, 41] on link "Emprunteur" at bounding box center [206, 39] width 60 height 16
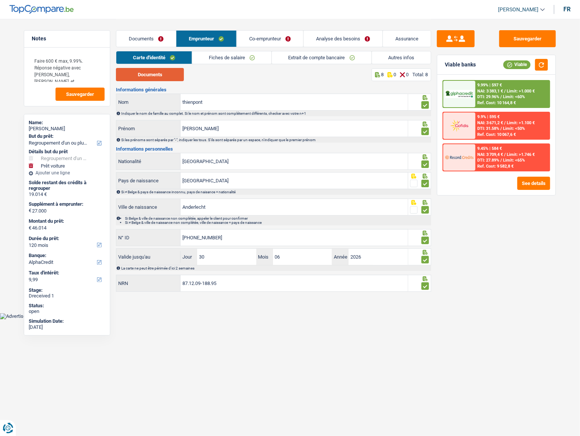
click at [164, 72] on button "Documents" at bounding box center [150, 74] width 68 height 13
click at [521, 68] on button "button" at bounding box center [541, 65] width 13 height 12
click at [236, 54] on link "Fiches de salaire" at bounding box center [231, 57] width 79 height 12
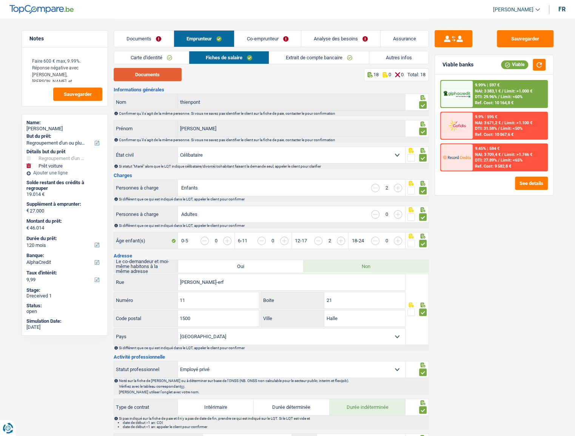
click at [169, 72] on button "Documents" at bounding box center [148, 74] width 68 height 13
click at [521, 69] on button "button" at bounding box center [538, 65] width 13 height 12
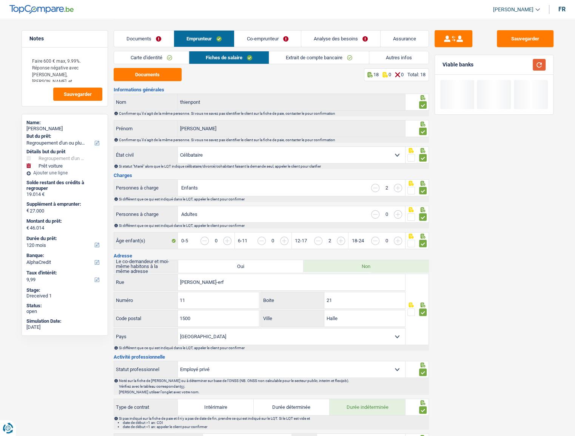
scroll to position [34, 0]
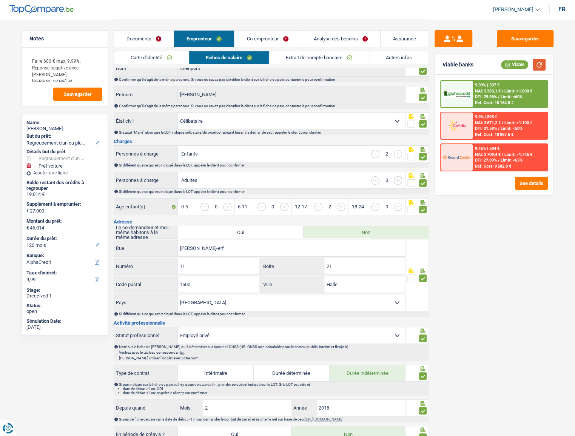
click at [521, 68] on button "button" at bounding box center [538, 65] width 13 height 12
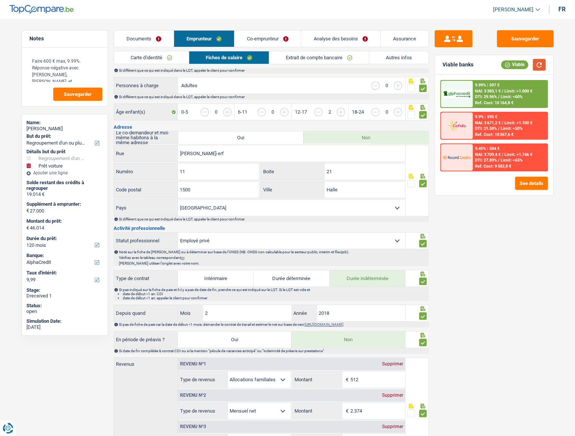
scroll to position [137, 0]
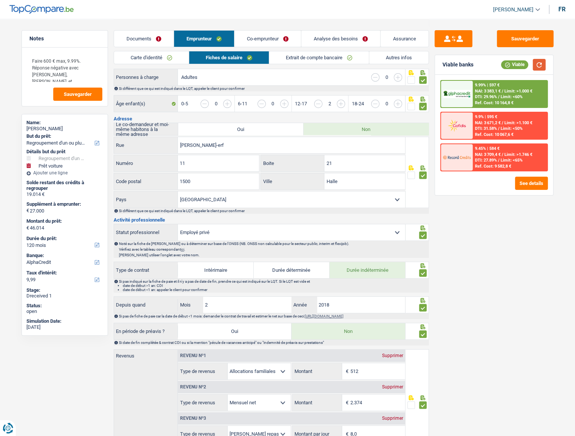
click at [521, 65] on button "button" at bounding box center [538, 65] width 13 height 12
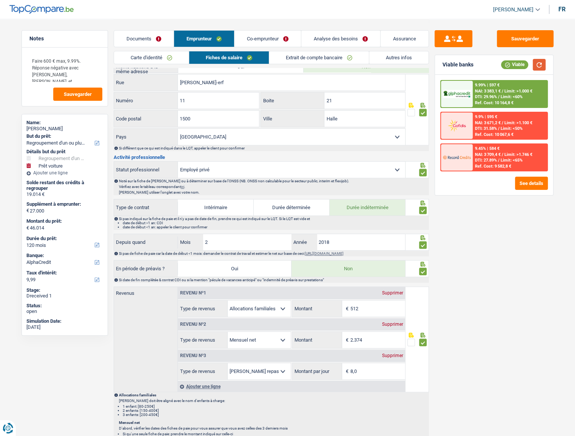
scroll to position [206, 0]
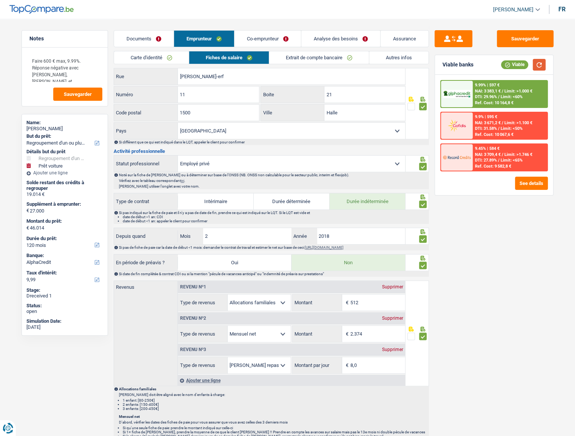
click at [521, 66] on button "button" at bounding box center [538, 65] width 13 height 12
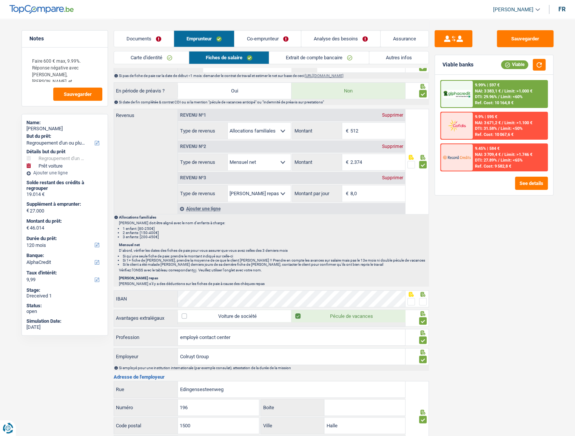
scroll to position [309, 0]
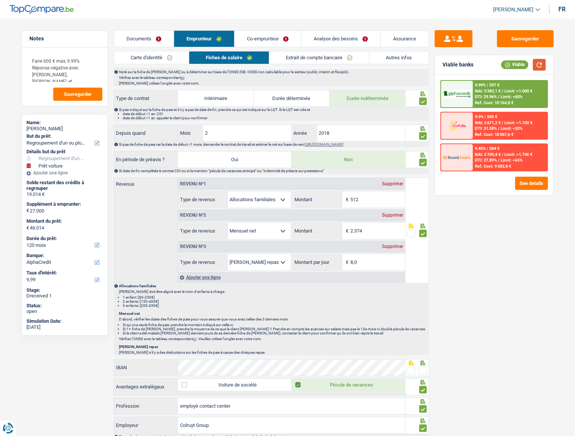
click at [521, 63] on button "button" at bounding box center [538, 65] width 13 height 12
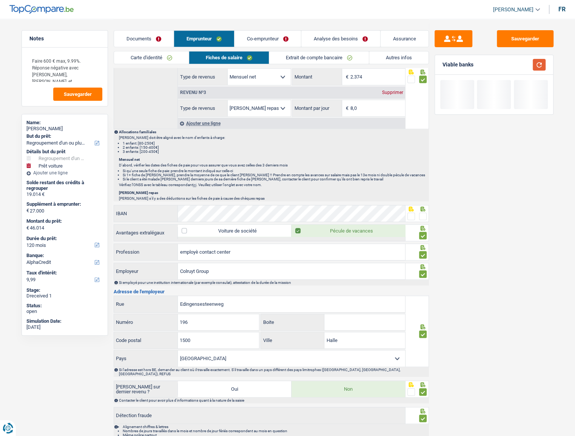
scroll to position [489, 0]
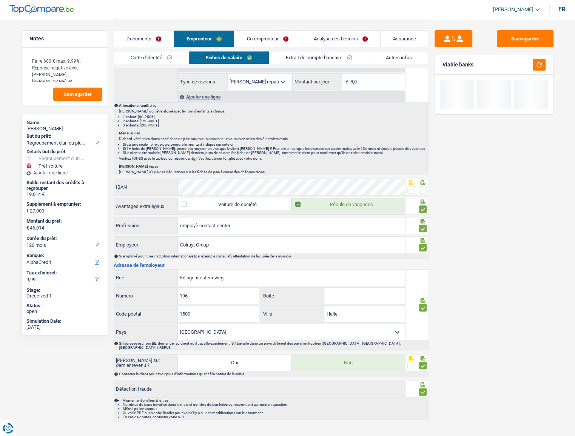
click at [423, 187] on span at bounding box center [423, 190] width 8 height 8
click at [0, 0] on input "radio" at bounding box center [0, 0] width 0 height 0
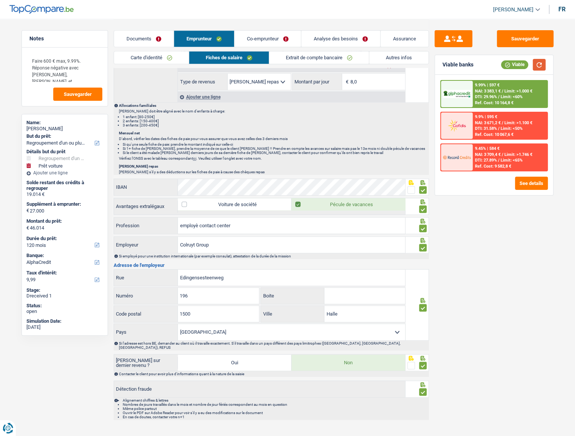
click at [521, 63] on button "button" at bounding box center [538, 65] width 13 height 12
click at [217, 226] on input "employè contact center" at bounding box center [291, 225] width 227 height 16
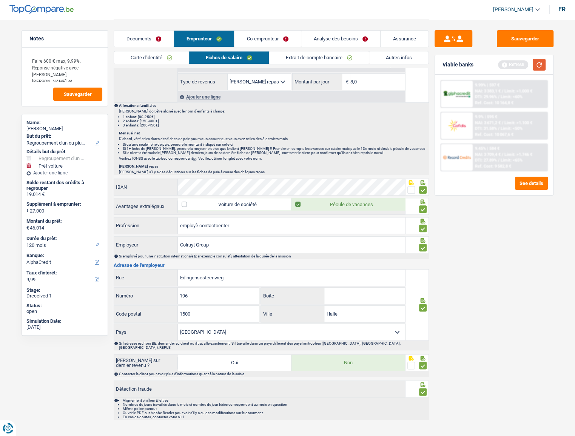
click at [521, 65] on button "button" at bounding box center [538, 65] width 13 height 12
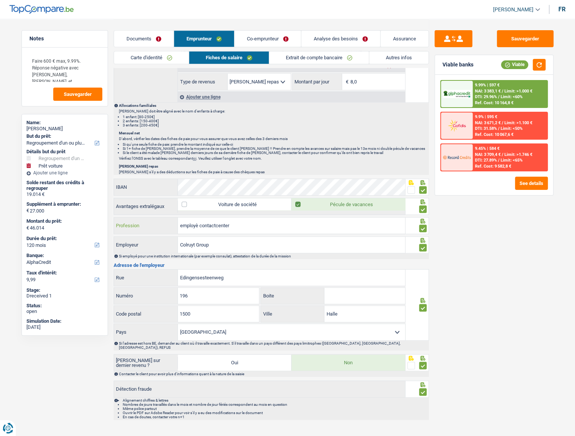
click at [216, 223] on input "employè contactcenter" at bounding box center [291, 225] width 227 height 16
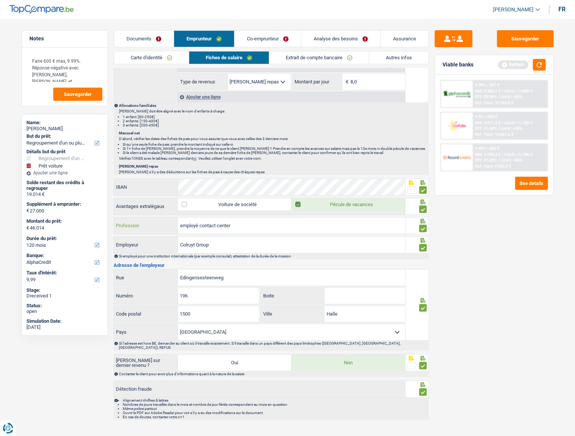
type input "employè contact center"
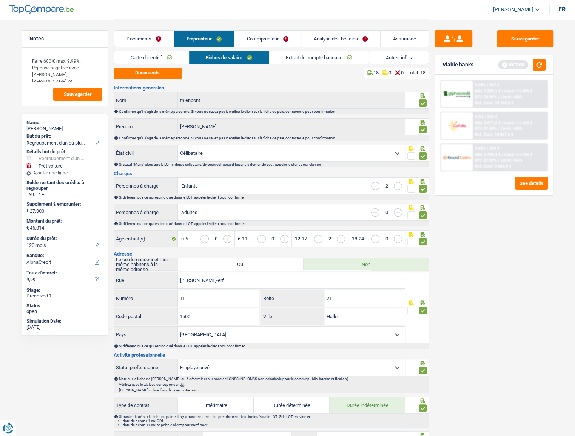
scroll to position [0, 0]
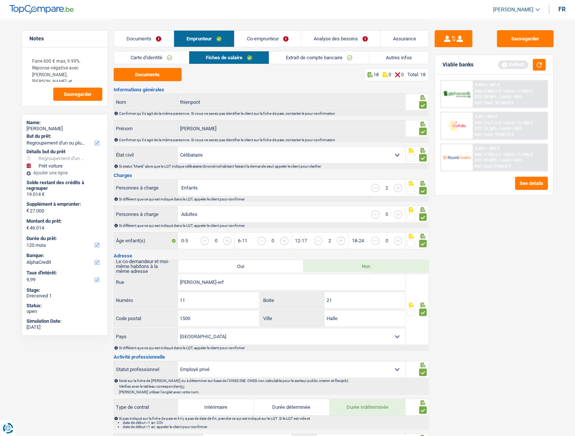
click at [298, 53] on link "Extrait de compte bancaire" at bounding box center [319, 57] width 100 height 12
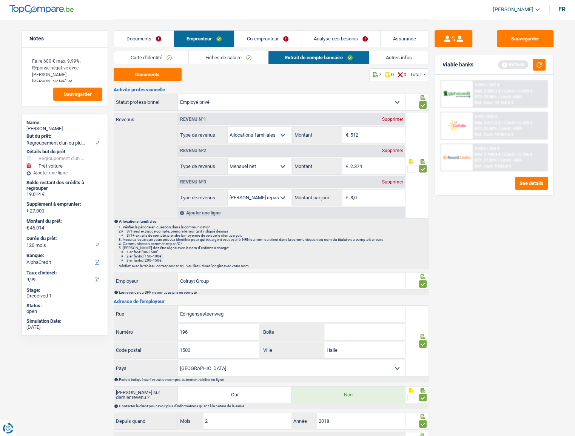
click at [392, 56] on link "Autres infos" at bounding box center [398, 57] width 59 height 12
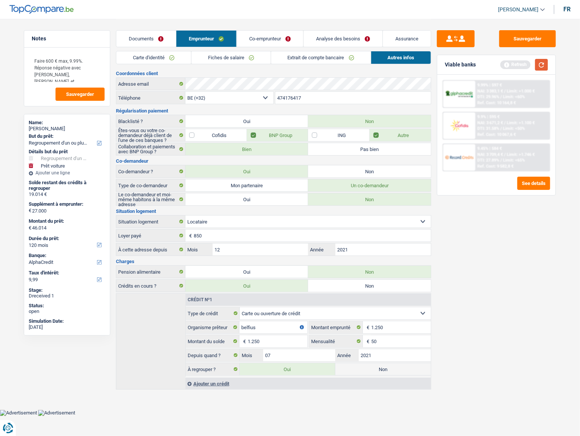
click at [521, 62] on button "button" at bounding box center [541, 65] width 13 height 12
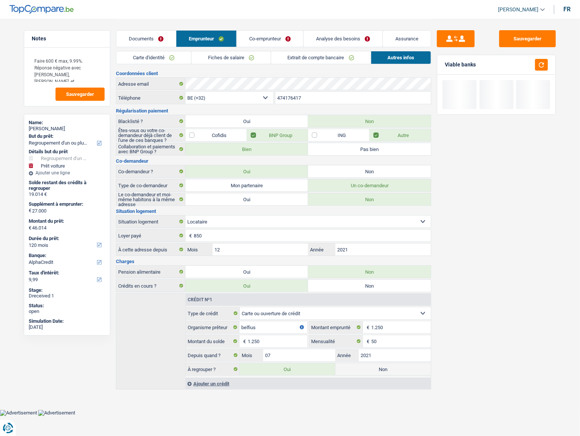
click at [259, 42] on link "Co-emprunteur" at bounding box center [270, 39] width 66 height 16
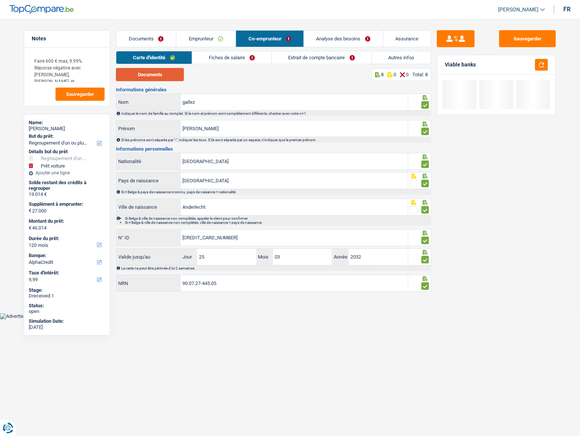
click at [168, 74] on button "Documents" at bounding box center [150, 74] width 68 height 13
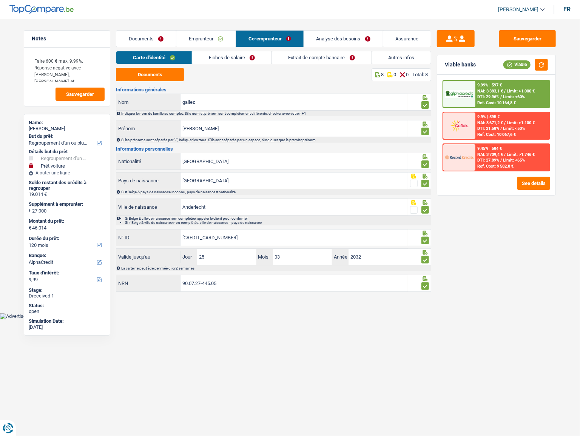
click at [245, 61] on link "Fiches de salaire" at bounding box center [231, 57] width 79 height 12
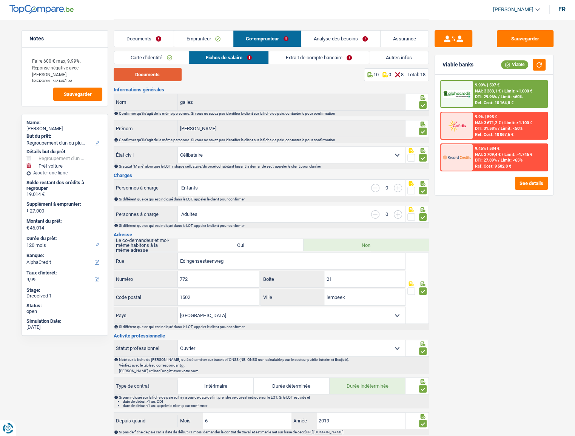
click at [158, 76] on button "Documents" at bounding box center [148, 74] width 68 height 13
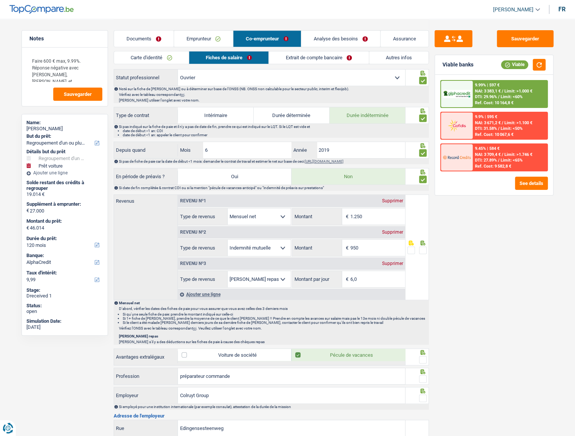
scroll to position [269, 0]
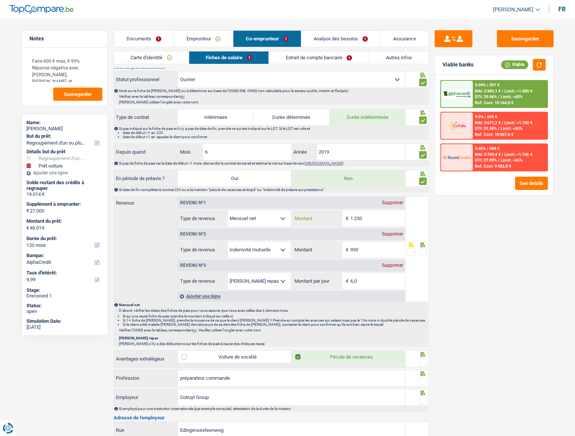
click at [378, 216] on input "1.250" at bounding box center [377, 218] width 55 height 16
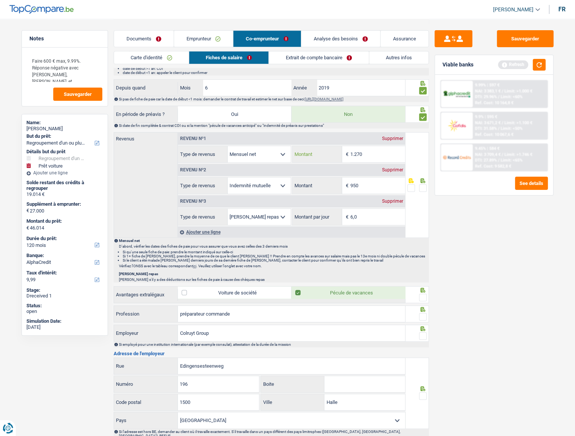
scroll to position [406, 0]
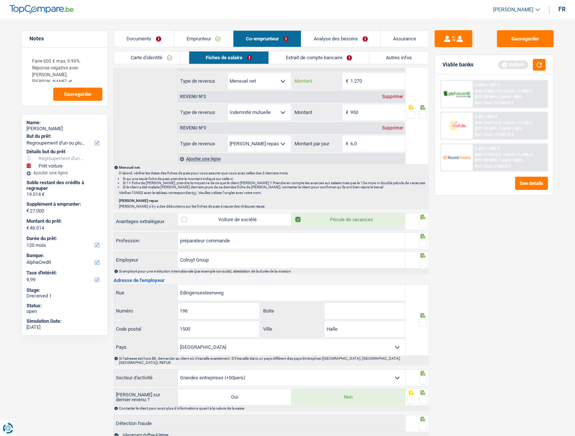
type input "1.270"
click at [423, 111] on span at bounding box center [423, 115] width 8 height 8
click at [0, 0] on input "radio" at bounding box center [0, 0] width 0 height 0
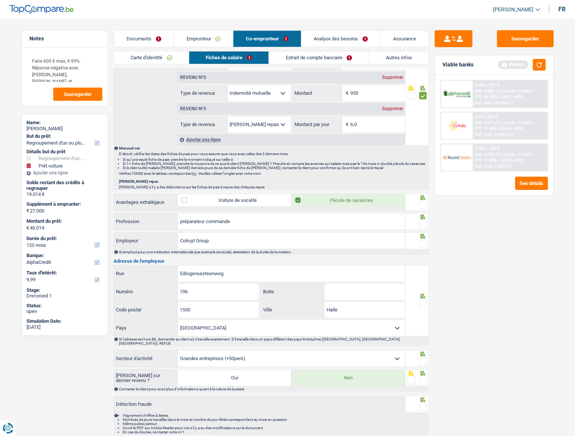
scroll to position [440, 0]
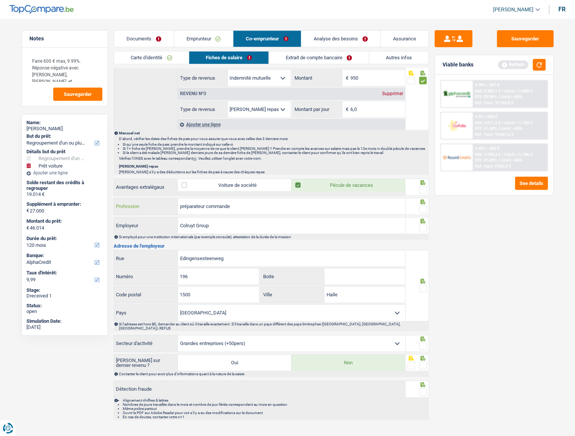
drag, startPoint x: 246, startPoint y: 205, endPoint x: 8, endPoint y: 199, distance: 238.5
click at [16, 199] on div "Notes Faire 600 € max, 9.99%. Réponse négative avec [PERSON_NAME], [PERSON_NAME…" at bounding box center [287, 1] width 543 height 845
type input "ouvrier entrepôt"
click at [423, 186] on span at bounding box center [423, 190] width 8 height 8
click at [0, 0] on input "radio" at bounding box center [0, 0] width 0 height 0
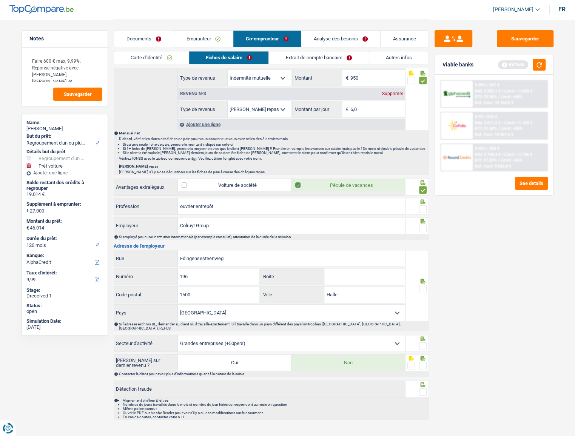
click at [421, 206] on span at bounding box center [423, 209] width 8 height 8
click at [0, 0] on input "radio" at bounding box center [0, 0] width 0 height 0
click at [521, 68] on button "button" at bounding box center [538, 65] width 13 height 12
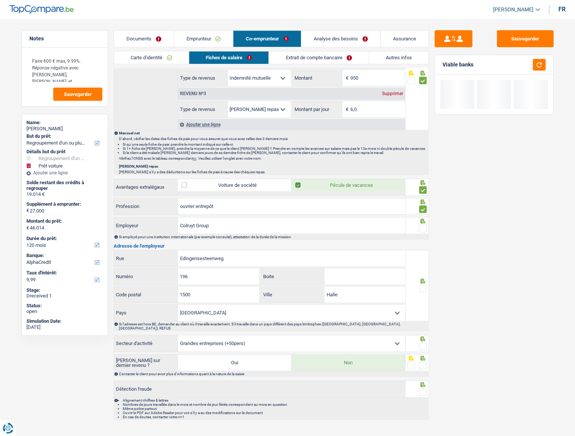
click at [421, 226] on span at bounding box center [423, 229] width 8 height 8
click at [0, 0] on input "radio" at bounding box center [0, 0] width 0 height 0
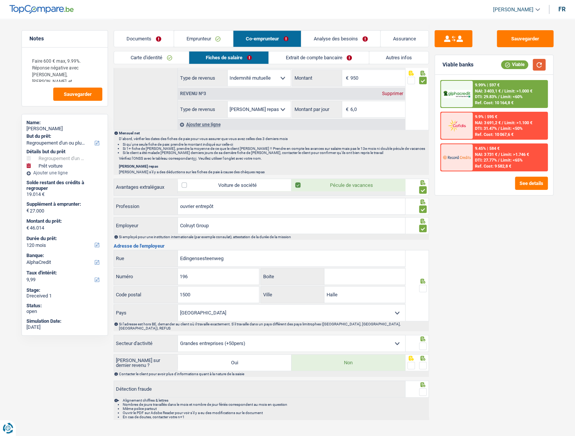
click at [521, 65] on button "button" at bounding box center [538, 65] width 13 height 12
drag, startPoint x: 219, startPoint y: 226, endPoint x: 196, endPoint y: 224, distance: 22.7
click at [196, 224] on input "Colruyt Group" at bounding box center [291, 225] width 227 height 16
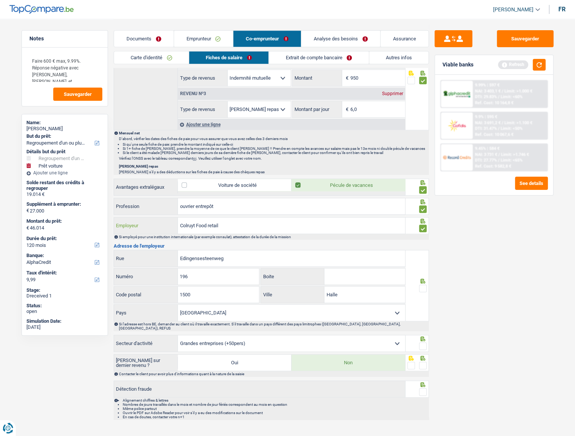
type input "Colruyt Food retail"
click at [424, 238] on span at bounding box center [423, 289] width 8 height 8
click at [0, 0] on input "radio" at bounding box center [0, 0] width 0 height 0
click at [421, 238] on span at bounding box center [423, 346] width 8 height 8
click at [0, 0] on input "radio" at bounding box center [0, 0] width 0 height 0
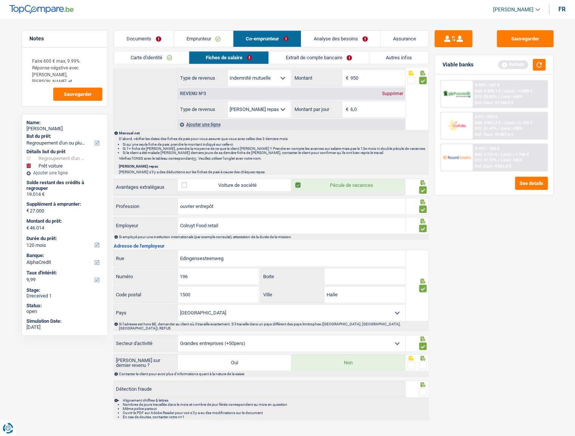
click at [423, 238] on span at bounding box center [423, 365] width 8 height 8
click at [0, 0] on input "radio" at bounding box center [0, 0] width 0 height 0
drag, startPoint x: 423, startPoint y: 385, endPoint x: 483, endPoint y: 253, distance: 145.7
click at [423, 238] on span at bounding box center [423, 392] width 8 height 8
click at [0, 0] on input "radio" at bounding box center [0, 0] width 0 height 0
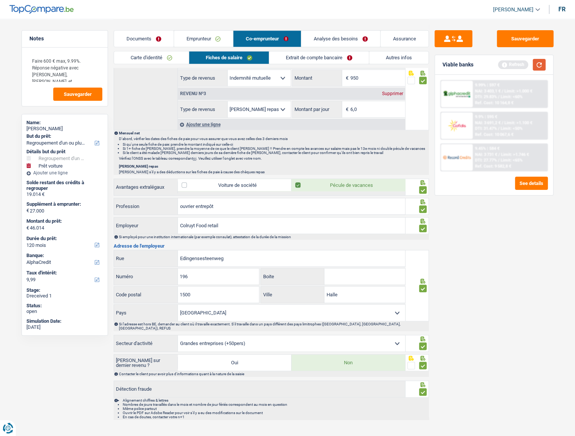
click at [521, 61] on button "button" at bounding box center [538, 65] width 13 height 12
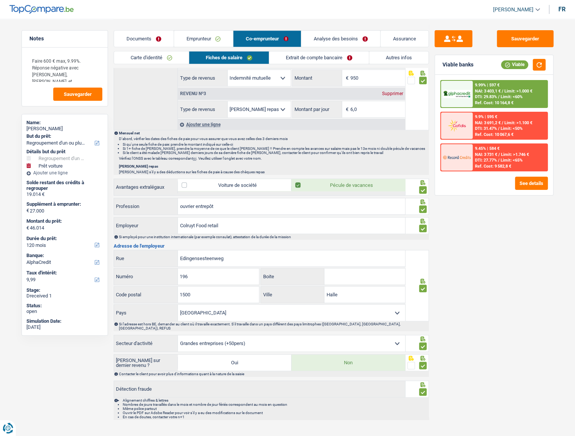
click at [346, 57] on link "Extrait de compte bancaire" at bounding box center [319, 57] width 100 height 12
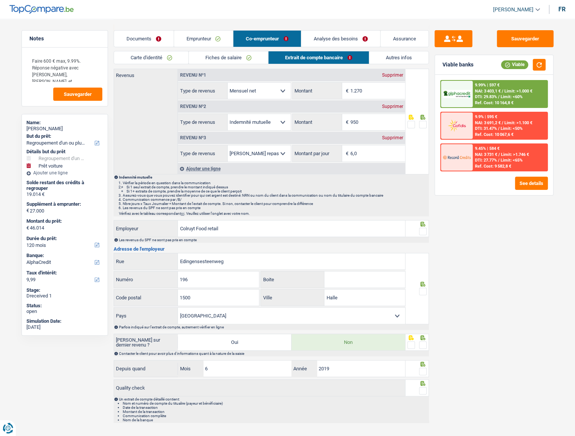
scroll to position [0, 0]
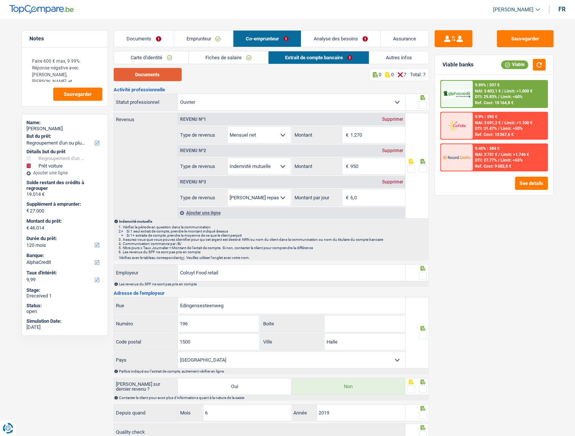
click at [137, 71] on button "Documents" at bounding box center [148, 74] width 68 height 13
click at [379, 169] on input "950" at bounding box center [377, 166] width 55 height 16
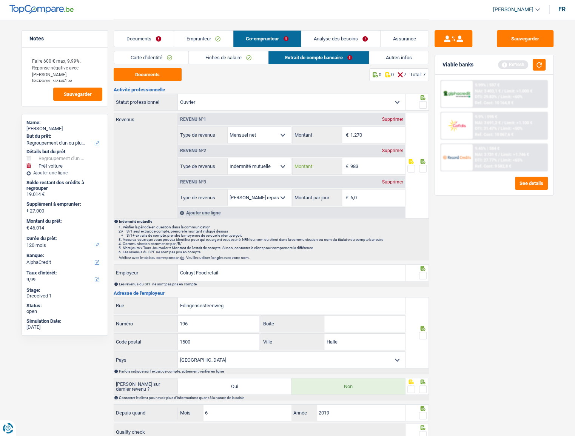
type input "983"
click at [423, 170] on span at bounding box center [423, 169] width 8 height 8
click at [0, 0] on input "radio" at bounding box center [0, 0] width 0 height 0
click at [423, 107] on span at bounding box center [423, 105] width 8 height 8
click at [0, 0] on input "radio" at bounding box center [0, 0] width 0 height 0
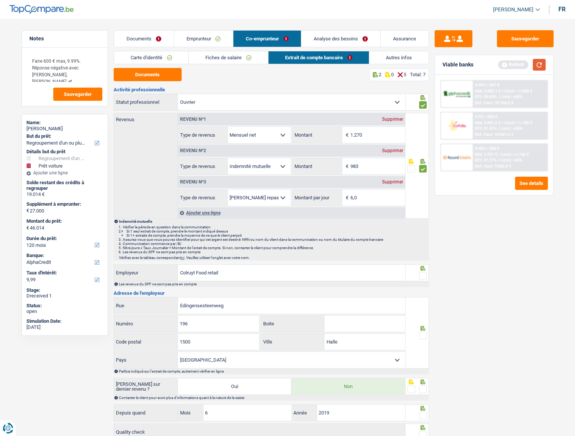
click at [521, 68] on button "button" at bounding box center [538, 65] width 13 height 12
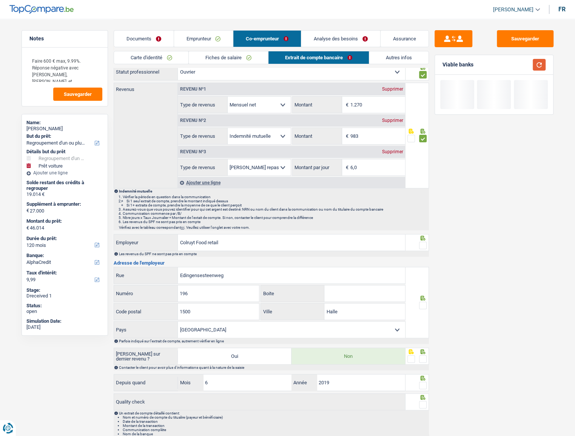
scroll to position [53, 0]
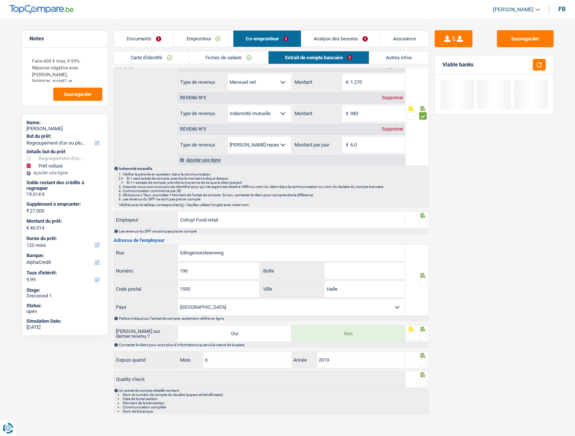
click at [426, 220] on div at bounding box center [416, 219] width 23 height 17
drag, startPoint x: 423, startPoint y: 282, endPoint x: 421, endPoint y: 236, distance: 46.1
click at [423, 238] on span at bounding box center [423, 283] width 8 height 8
click at [0, 0] on input "radio" at bounding box center [0, 0] width 0 height 0
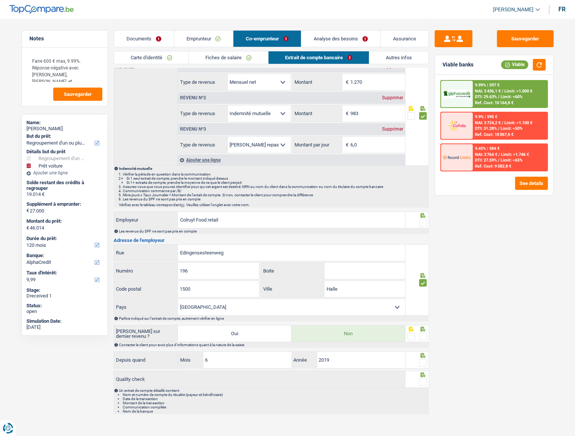
click at [421, 220] on span at bounding box center [423, 223] width 8 height 8
click at [0, 0] on input "radio" at bounding box center [0, 0] width 0 height 0
drag, startPoint x: 424, startPoint y: 335, endPoint x: 426, endPoint y: 353, distance: 18.3
click at [424, 238] on span at bounding box center [423, 336] width 8 height 8
click at [0, 0] on input "radio" at bounding box center [0, 0] width 0 height 0
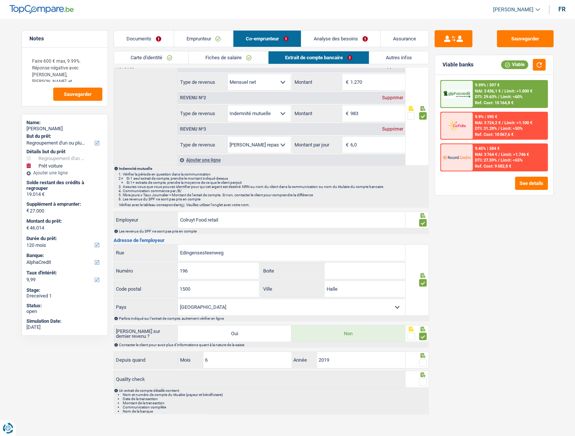
drag, startPoint x: 425, startPoint y: 358, endPoint x: 423, endPoint y: 372, distance: 13.7
click at [424, 238] on span at bounding box center [423, 363] width 8 height 8
click at [0, 0] on input "radio" at bounding box center [0, 0] width 0 height 0
click at [421, 238] on span at bounding box center [423, 382] width 8 height 8
click at [0, 0] on input "radio" at bounding box center [0, 0] width 0 height 0
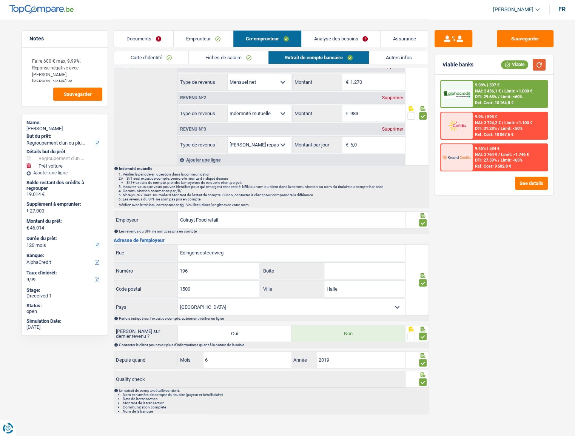
click at [521, 66] on button "button" at bounding box center [538, 65] width 13 height 12
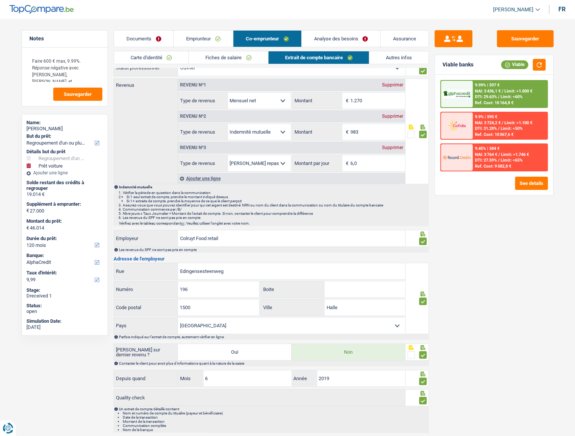
scroll to position [0, 0]
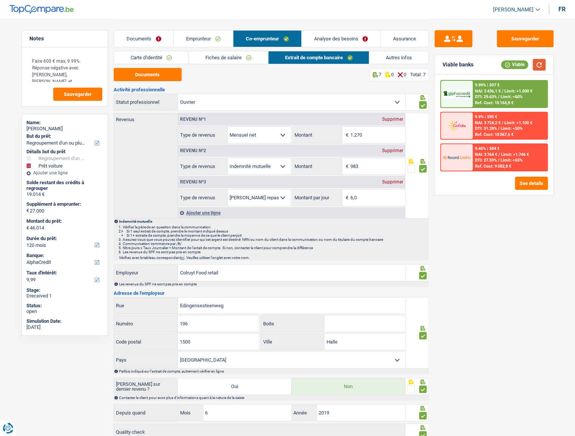
click at [521, 67] on button "button" at bounding box center [538, 65] width 13 height 12
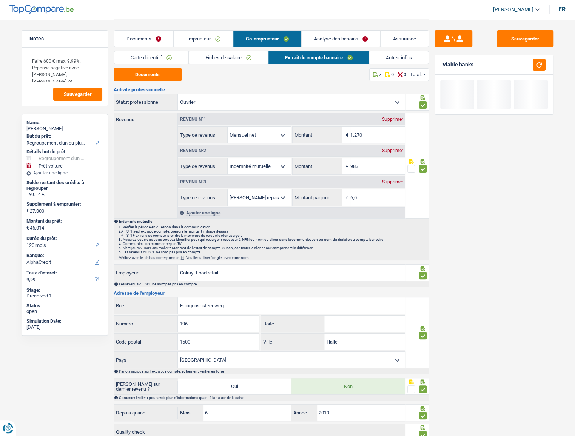
click at [352, 35] on link "Analyse des besoins" at bounding box center [340, 39] width 79 height 16
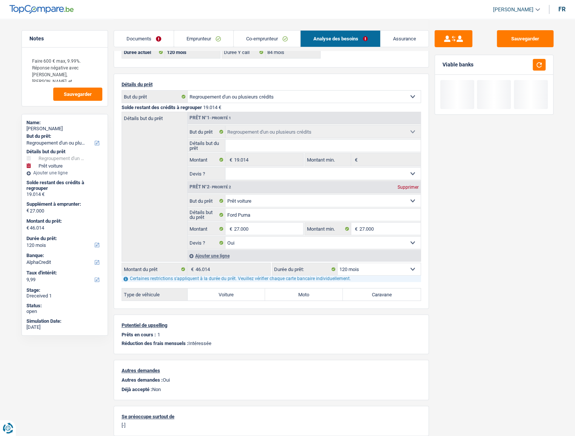
scroll to position [71, 0]
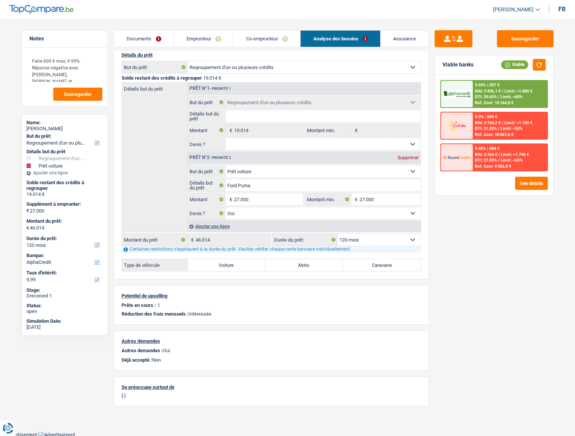
click at [152, 38] on link "Documents" at bounding box center [144, 39] width 60 height 16
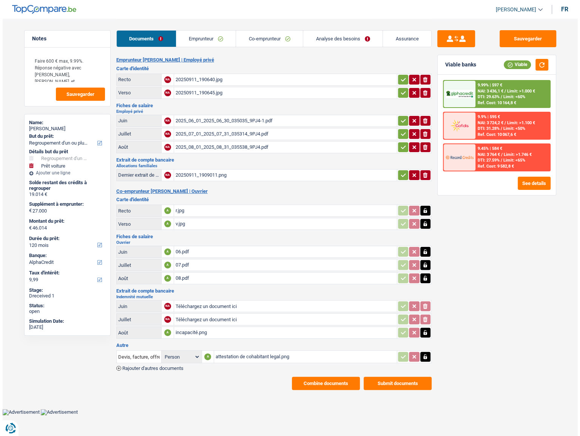
scroll to position [0, 0]
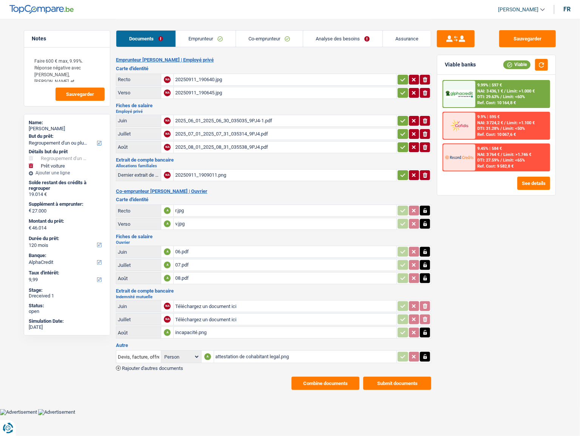
click at [335, 40] on link "Analyse des besoins" at bounding box center [342, 39] width 79 height 16
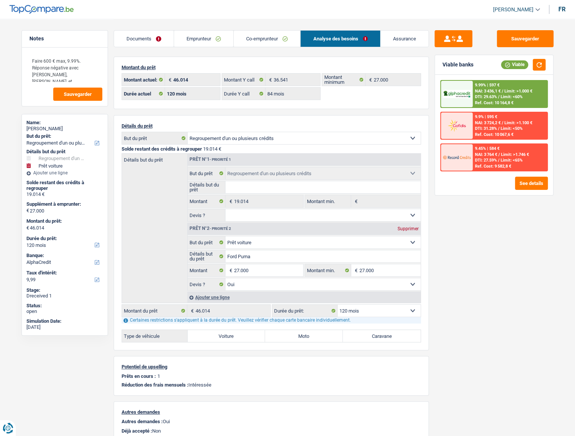
drag, startPoint x: 136, startPoint y: 38, endPoint x: 320, endPoint y: 166, distance: 223.6
click at [137, 38] on link "Documents" at bounding box center [144, 39] width 60 height 16
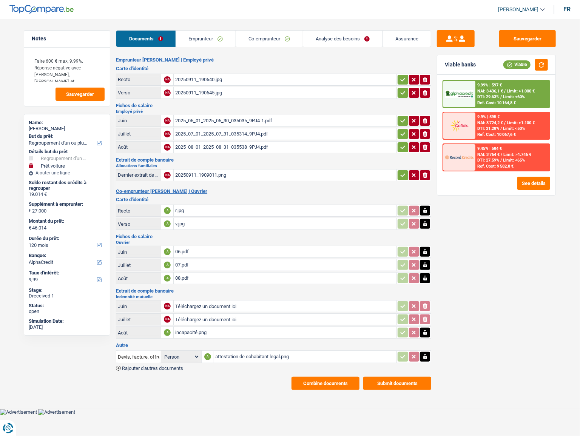
click at [277, 238] on div "attestation de cohabitant legal.png" at bounding box center [305, 356] width 180 height 11
drag, startPoint x: 534, startPoint y: 36, endPoint x: 569, endPoint y: 40, distance: 34.9
click at [521, 36] on button "Sauvegarder" at bounding box center [527, 38] width 57 height 17
click at [203, 39] on link "Emprunteur" at bounding box center [206, 39] width 60 height 16
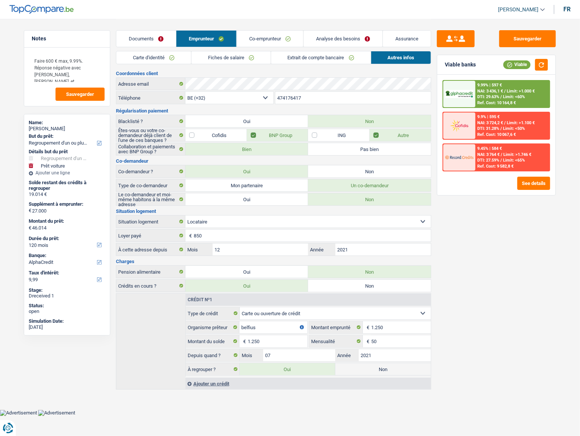
click at [141, 37] on link "Documents" at bounding box center [146, 39] width 60 height 16
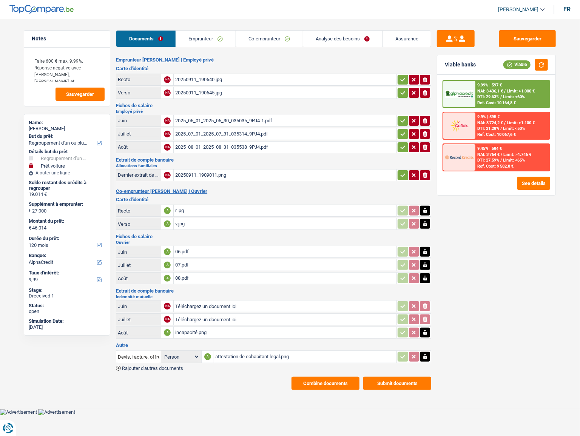
click at [316, 238] on button "Combine documents" at bounding box center [325, 383] width 68 height 13
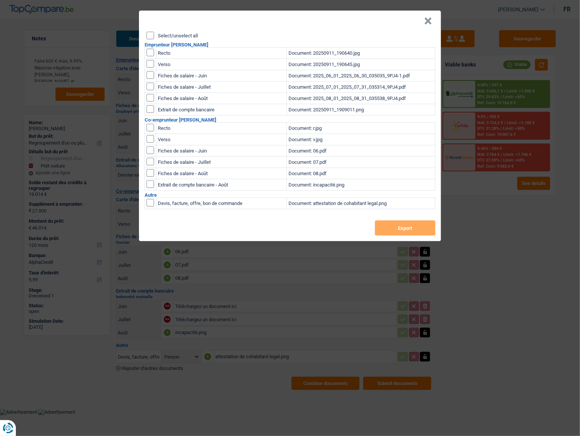
click at [151, 34] on input "Select/unselect all" at bounding box center [150, 36] width 8 height 8
checkbox input "true"
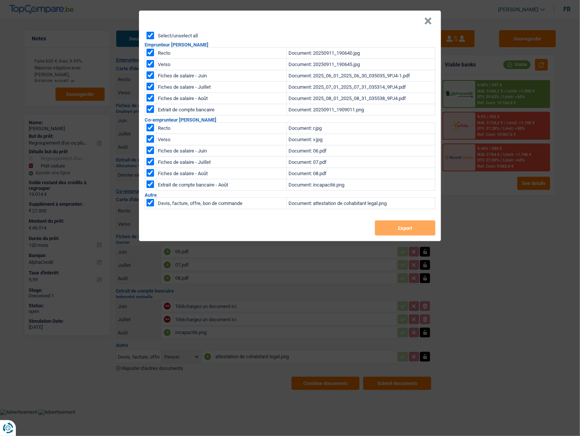
checkbox input "true"
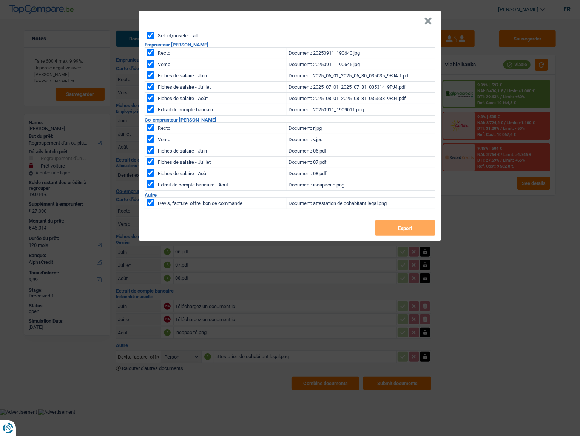
checkbox input "true"
click at [150, 204] on input "checkbox" at bounding box center [150, 203] width 8 height 8
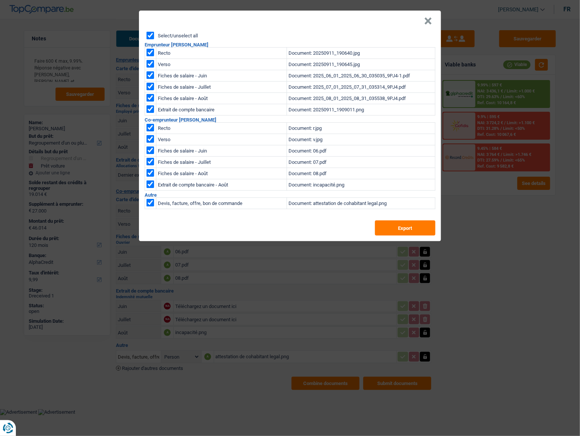
checkbox input "false"
click at [390, 228] on button "Export" at bounding box center [405, 227] width 60 height 15
drag, startPoint x: 314, startPoint y: 3, endPoint x: 320, endPoint y: 6, distance: 6.8
click at [314, 3] on div "× Select/unselect all Emprunteur julie thienpont Recto Document: 20250911_19064…" at bounding box center [290, 218] width 580 height 436
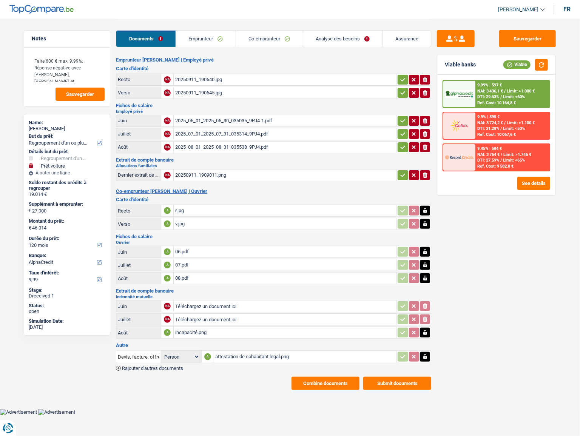
drag, startPoint x: 215, startPoint y: 37, endPoint x: 221, endPoint y: 37, distance: 5.7
click at [215, 37] on link "Emprunteur" at bounding box center [206, 39] width 60 height 16
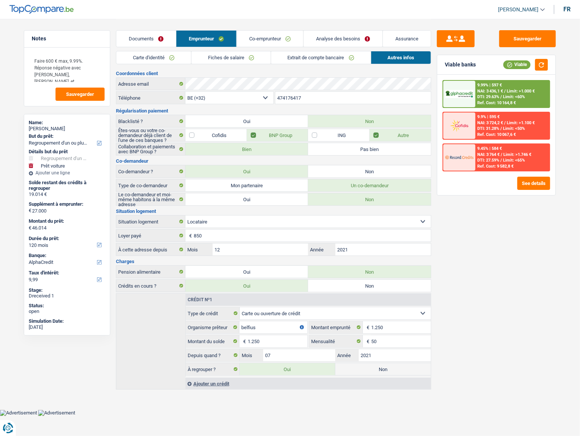
click at [145, 43] on link "Documents" at bounding box center [146, 39] width 60 height 16
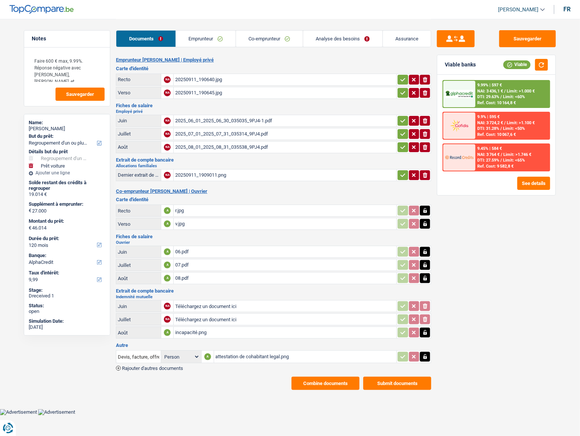
click at [215, 41] on link "Emprunteur" at bounding box center [206, 39] width 60 height 16
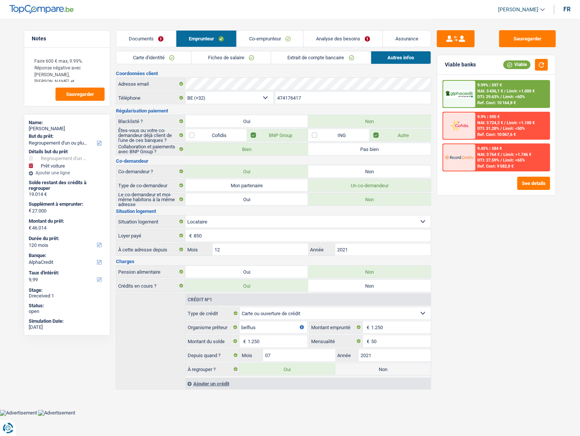
click at [358, 34] on link "Analyse des besoins" at bounding box center [342, 39] width 79 height 16
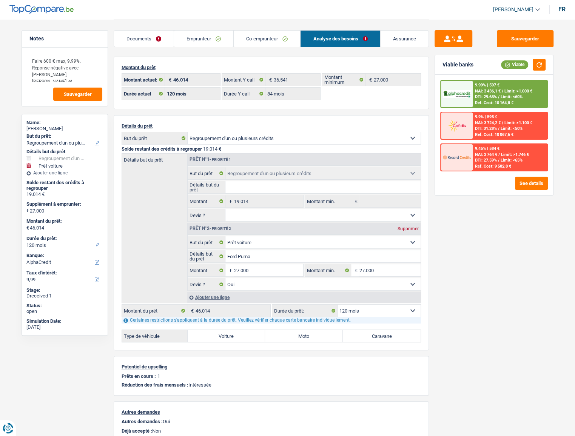
click at [501, 81] on div "9.99% | 597 € NAI: 3 436,1 € / Limit: >1.000 € DTI: 29.63% / Limit: <60% Ref. C…" at bounding box center [509, 94] width 74 height 26
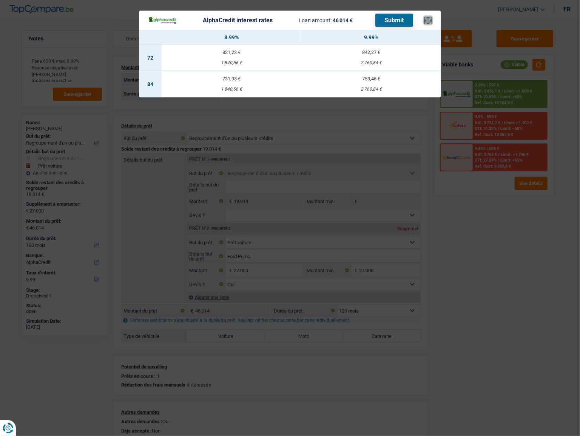
click at [428, 18] on button "×" at bounding box center [428, 21] width 8 height 8
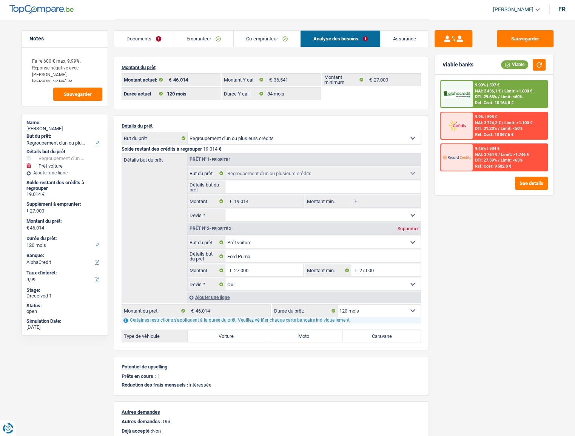
click at [373, 238] on select "12 mois 18 mois 24 mois 30 mois 36 mois 42 mois 48 mois 60 mois 72 mois 84 mois…" at bounding box center [378, 311] width 83 height 12
select select "84"
click at [337, 238] on select "12 mois 18 mois 24 mois 30 mois 36 mois 42 mois 48 mois 60 mois 72 mois 84 mois…" at bounding box center [378, 311] width 83 height 12
select select "84"
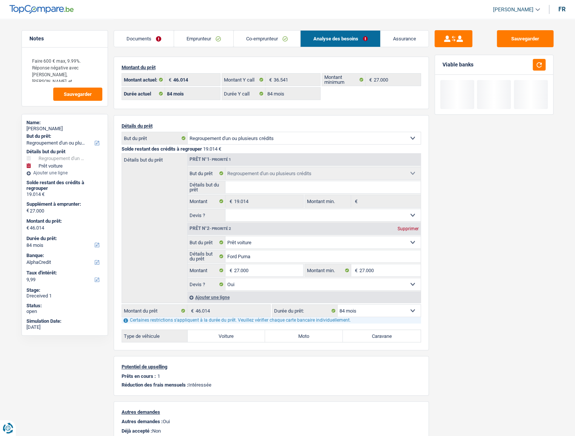
click at [521, 62] on div at bounding box center [536, 65] width 17 height 12
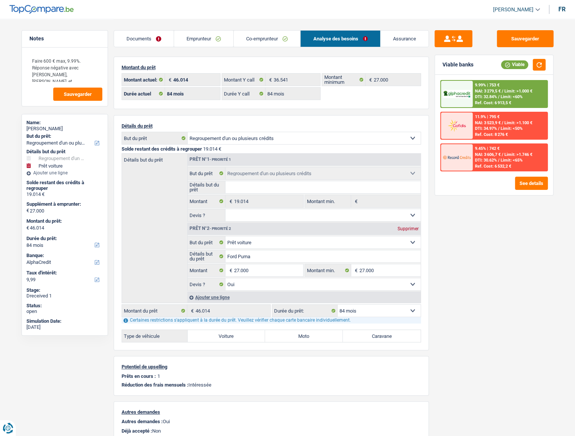
click at [488, 89] on span "NAI: 3 279,5 €" at bounding box center [488, 91] width 26 height 5
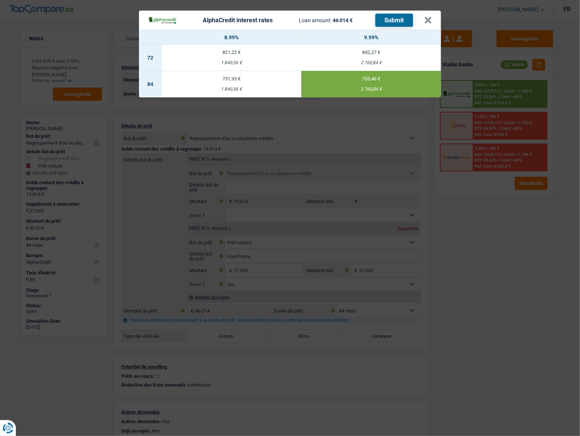
click at [265, 84] on td "731,93 € 1 840,56 €" at bounding box center [232, 84] width 140 height 26
type input "8,99"
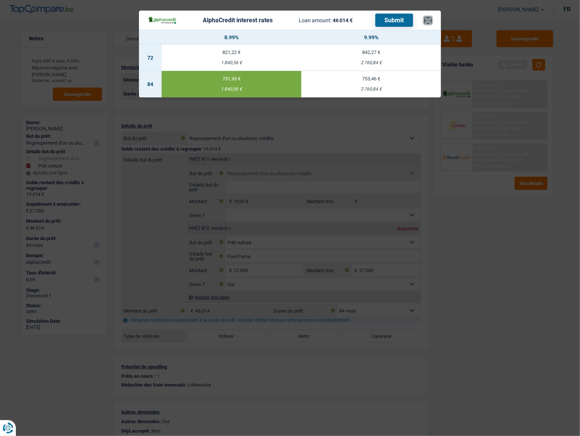
drag, startPoint x: 426, startPoint y: 19, endPoint x: 430, endPoint y: 17, distance: 4.1
click at [430, 17] on button "×" at bounding box center [428, 21] width 8 height 8
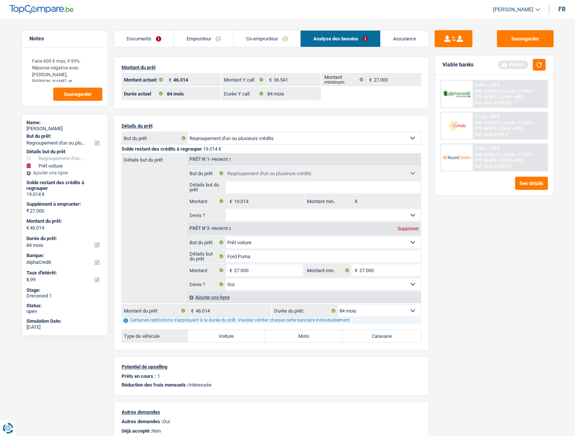
click at [373, 238] on select "12 mois 18 mois 24 mois 30 mois 36 mois 42 mois 48 mois 60 mois 72 mois 84 mois…" at bounding box center [378, 311] width 83 height 12
select select "120"
click at [337, 238] on select "12 mois 18 mois 24 mois 30 mois 36 mois 42 mois 48 mois 60 mois 72 mois 84 mois…" at bounding box center [378, 311] width 83 height 12
select select "120"
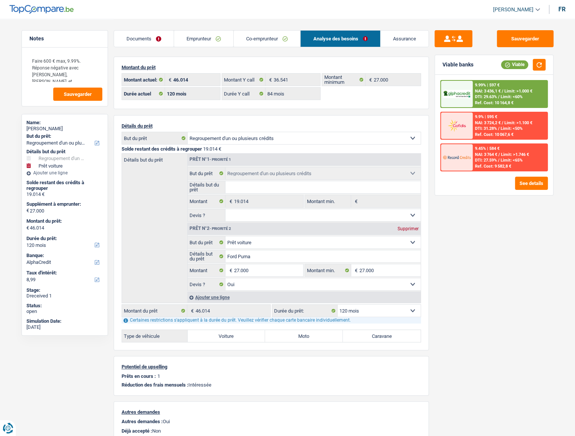
click at [500, 84] on div "9.99% | 597 € NAI: 3 436,1 € / Limit: >1.000 € DTI: 29.63% / Limit: <60% Ref. C…" at bounding box center [509, 94] width 74 height 26
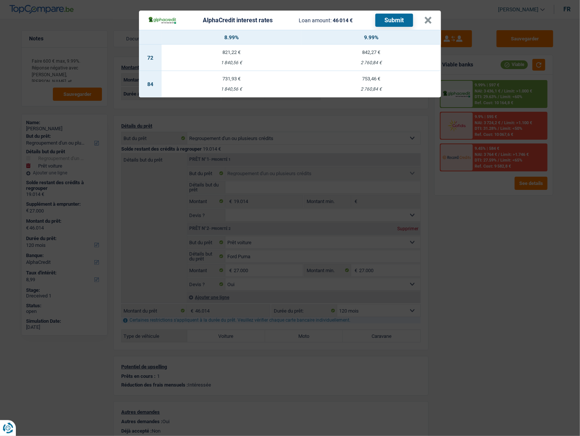
click at [471, 238] on div "AlphaCredit interest rates Loan amount: 46 014 € Submit × 8.99% 9.99% 72 821,22…" at bounding box center [290, 218] width 580 height 436
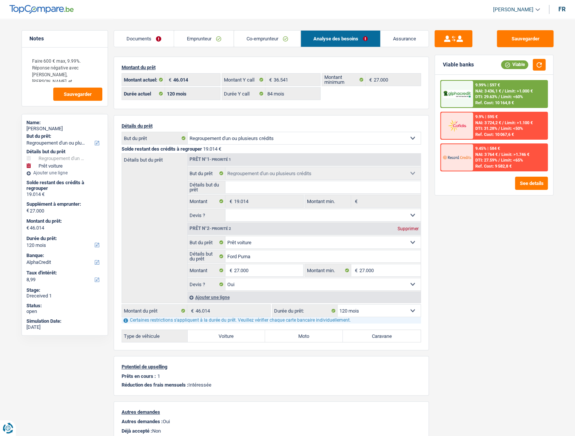
click at [477, 151] on div "9.45% | 584 € NAI: 3 764 € / Limit: >1.746 € DTI: 27.59% / Limit: <65% Ref. Cos…" at bounding box center [509, 157] width 74 height 26
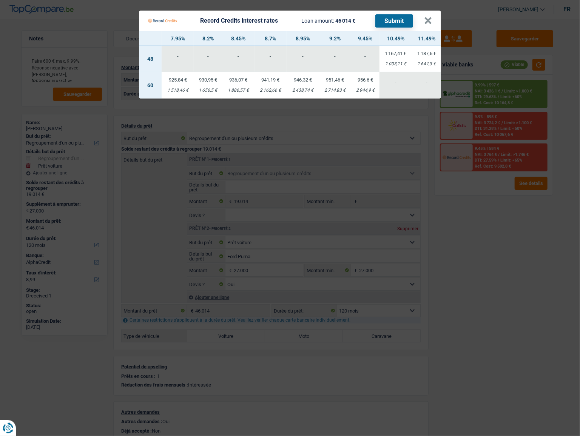
click at [520, 238] on Credits "Record Credits interest rates Loan amount: 46 014 € Submit × 7.95% 8.2% 8.45% 8…" at bounding box center [290, 218] width 580 height 436
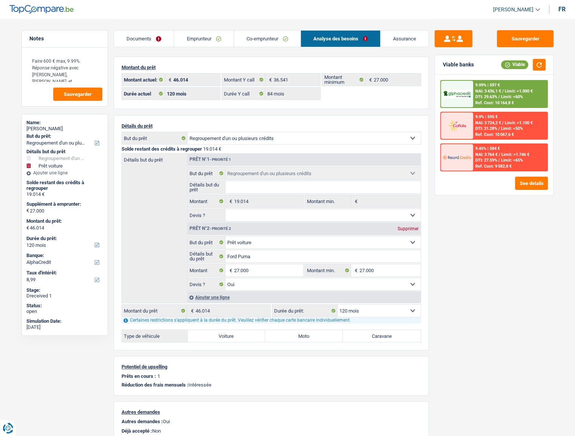
click at [389, 238] on select "12 mois 18 mois 24 mois 30 mois 36 mois 42 mois 48 mois 60 mois 72 mois 84 mois…" at bounding box center [378, 311] width 83 height 12
select select "84"
click at [337, 238] on select "12 mois 18 mois 24 mois 30 mois 36 mois 42 mois 48 mois 60 mois 72 mois 84 mois…" at bounding box center [378, 311] width 83 height 12
select select "84"
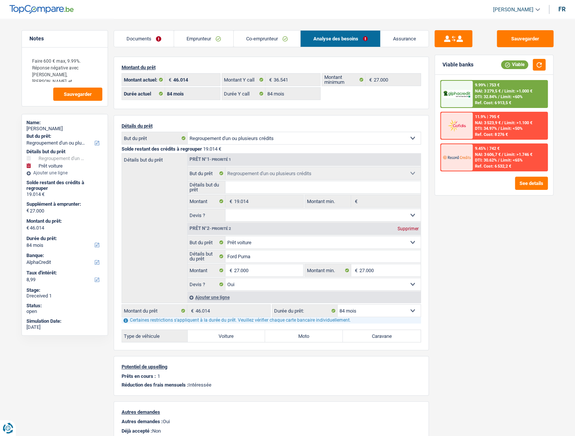
click at [500, 97] on span "Limit: <60%" at bounding box center [511, 96] width 22 height 5
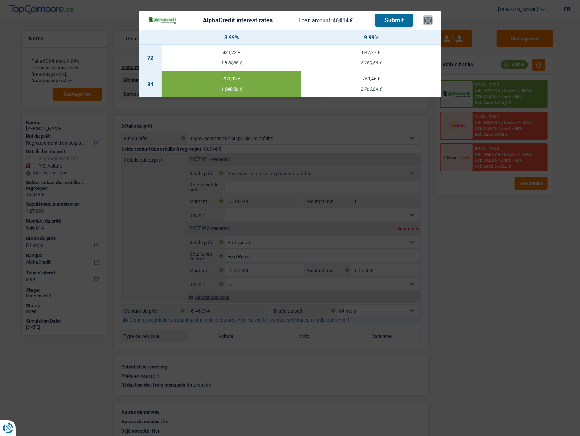
click at [429, 23] on button "×" at bounding box center [428, 21] width 8 height 8
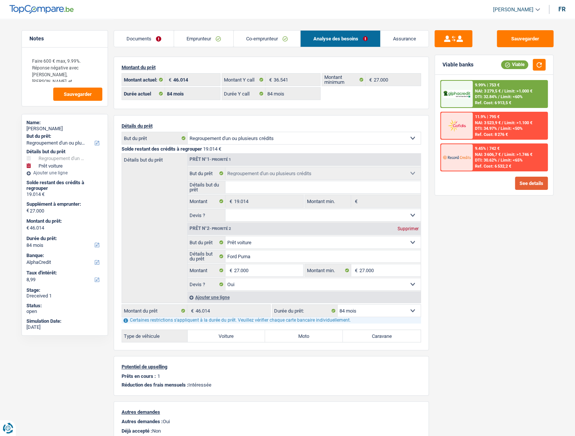
click at [519, 182] on button "See details" at bounding box center [531, 183] width 33 height 13
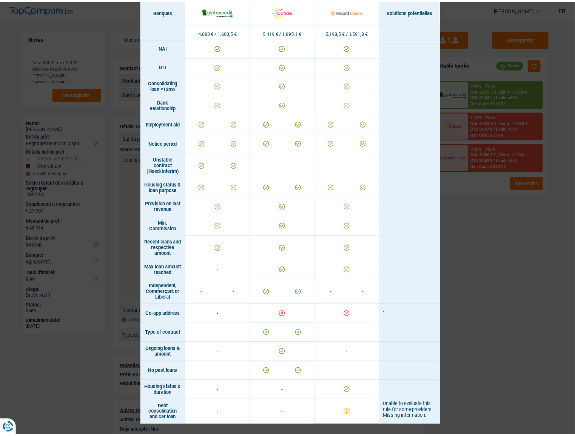
scroll to position [328, 0]
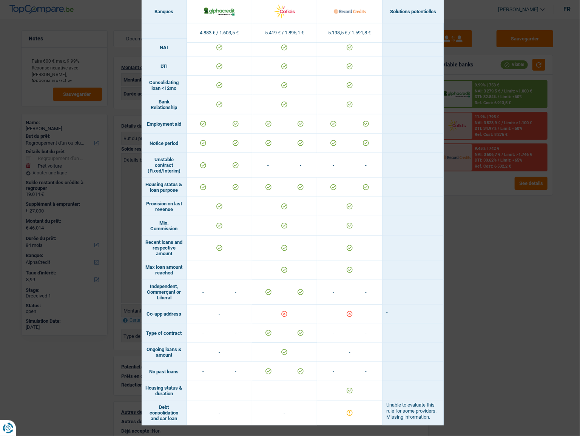
click at [480, 238] on div "Banks conditions × Banques Solutions potentielles Revenus / Charges 4.883 € / 1…" at bounding box center [290, 218] width 580 height 436
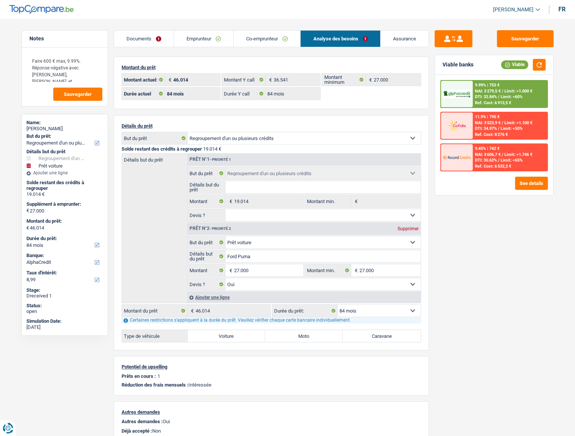
click at [205, 32] on link "Emprunteur" at bounding box center [203, 39] width 59 height 16
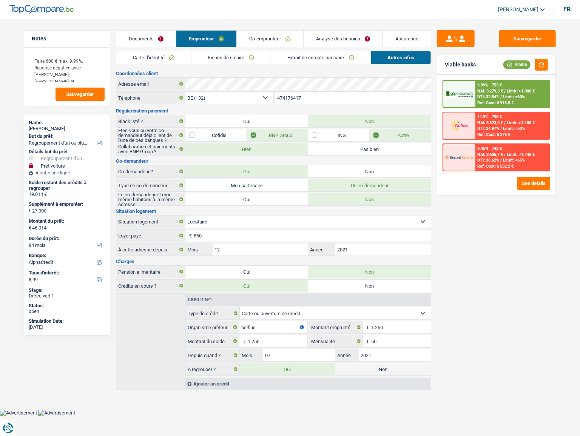
click at [230, 61] on link "Fiches de salaire" at bounding box center [230, 57] width 79 height 12
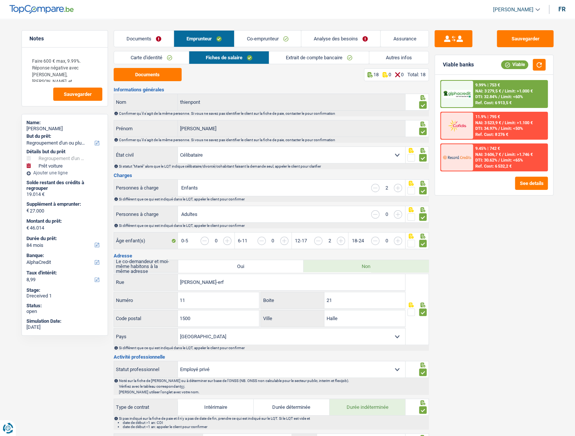
click at [320, 59] on link "Extrait de compte bancaire" at bounding box center [319, 57] width 100 height 12
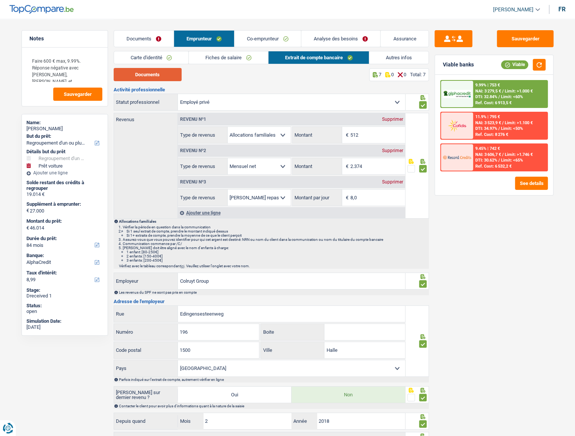
click at [165, 75] on button "Documents" at bounding box center [148, 74] width 68 height 13
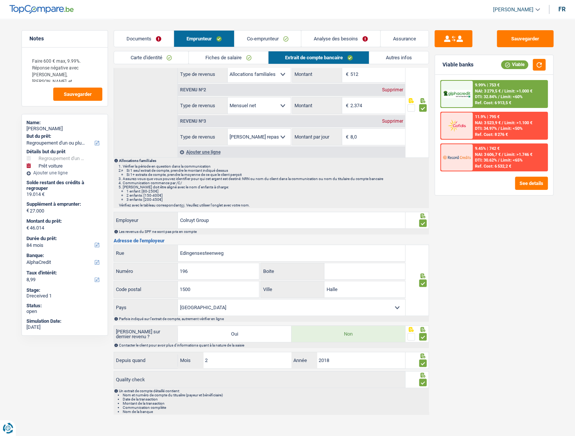
scroll to position [26, 0]
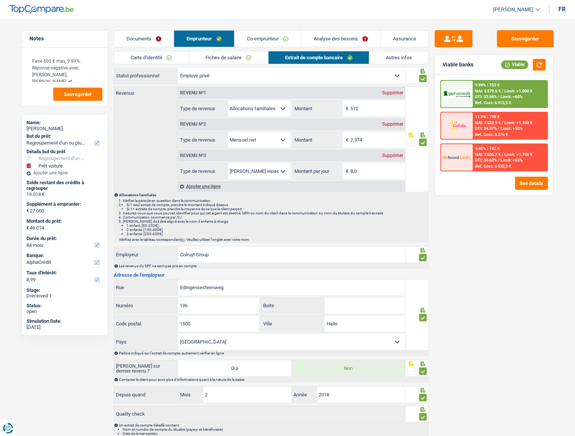
click at [398, 61] on link "Autres infos" at bounding box center [398, 57] width 59 height 12
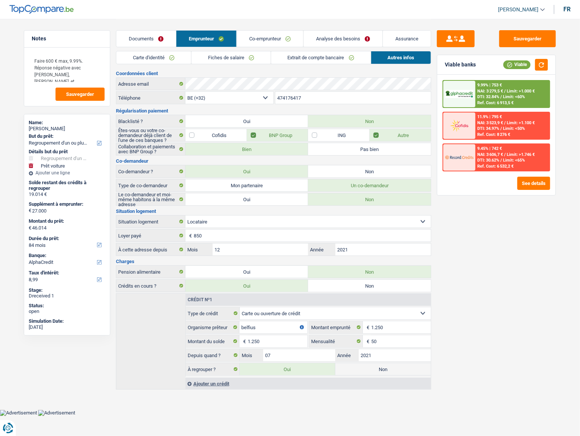
drag, startPoint x: 343, startPoint y: 98, endPoint x: 182, endPoint y: 106, distance: 162.1
click at [182, 106] on div "Coordonnées client Adresse email BE (+32) LU (+352) Sélectionner une option Tél…" at bounding box center [273, 230] width 315 height 318
click at [165, 82] on div "Adresse email" at bounding box center [273, 84] width 314 height 12
click at [241, 53] on link "Fiches de salaire" at bounding box center [230, 57] width 79 height 12
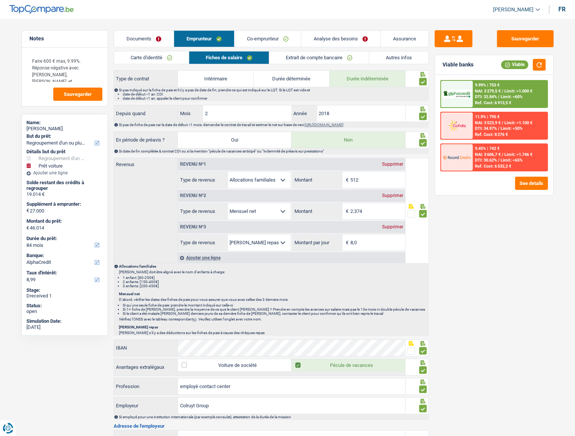
scroll to position [343, 0]
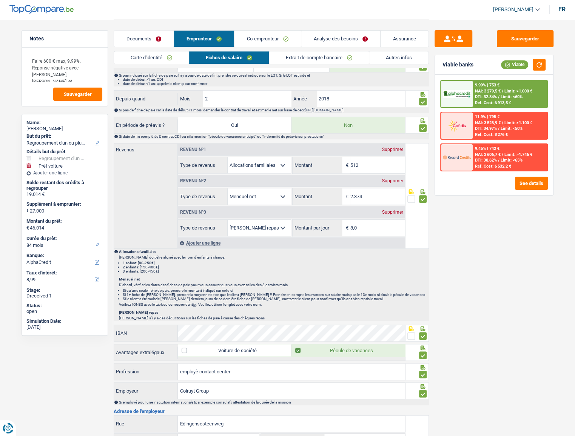
click at [408, 58] on link "Autres infos" at bounding box center [398, 57] width 59 height 12
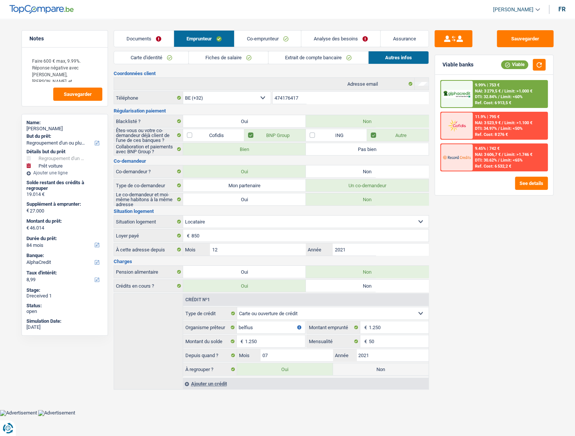
scroll to position [0, 0]
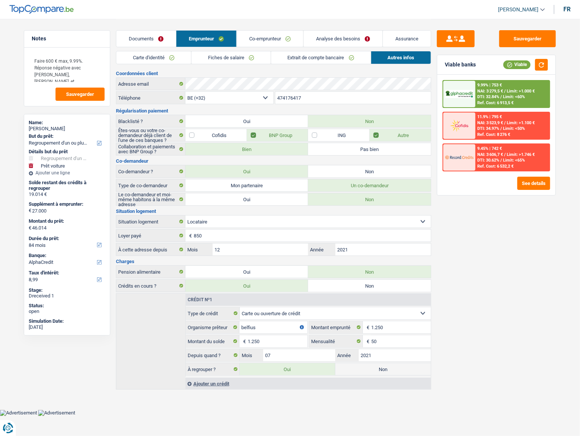
click at [153, 58] on link "Carte d'identité" at bounding box center [153, 57] width 75 height 12
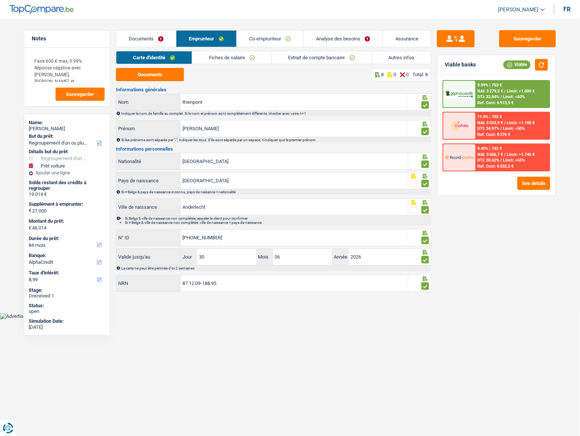
click at [261, 34] on link "Co-emprunteur" at bounding box center [270, 39] width 66 height 16
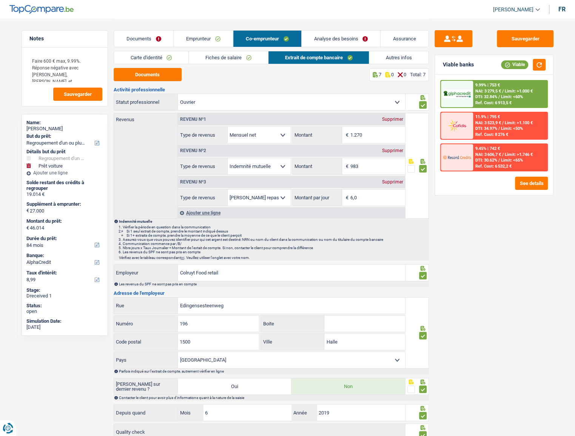
click at [157, 59] on link "Carte d'identité" at bounding box center [151, 57] width 75 height 12
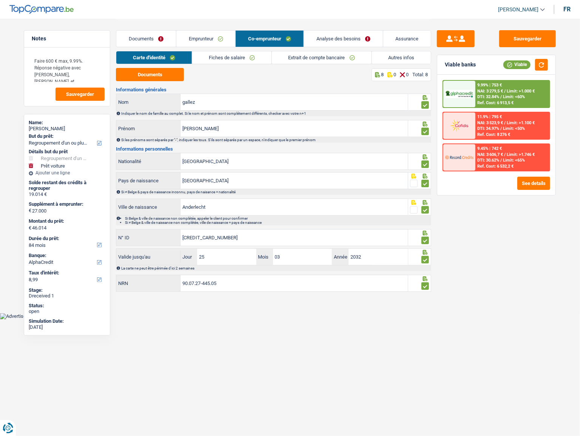
drag, startPoint x: 197, startPoint y: 42, endPoint x: 359, endPoint y: 63, distance: 163.7
click at [197, 42] on link "Emprunteur" at bounding box center [205, 39] width 59 height 16
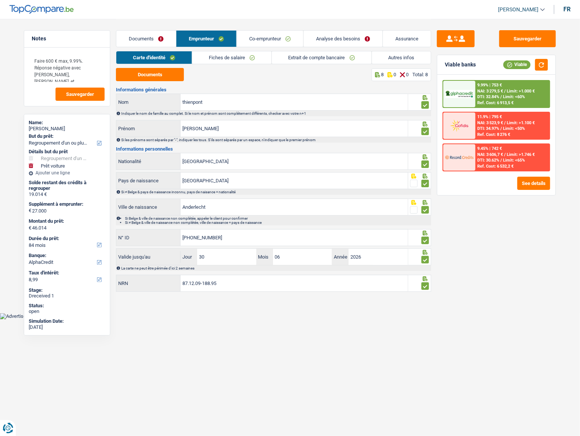
click at [389, 57] on link "Autres infos" at bounding box center [401, 57] width 59 height 12
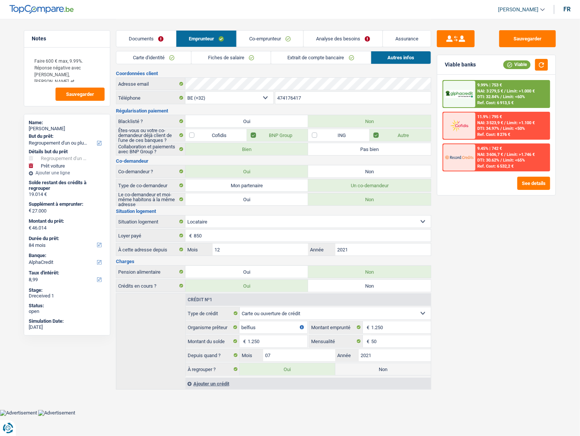
click at [282, 42] on link "Co-emprunteur" at bounding box center [270, 39] width 66 height 16
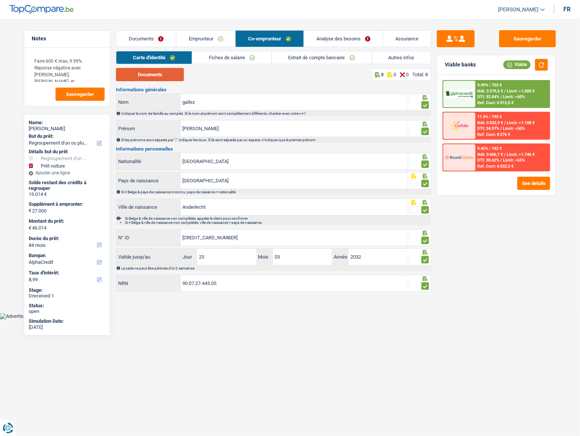
click at [177, 80] on button "Documents" at bounding box center [150, 74] width 68 height 13
click at [245, 55] on link "Fiches de salaire" at bounding box center [231, 57] width 79 height 12
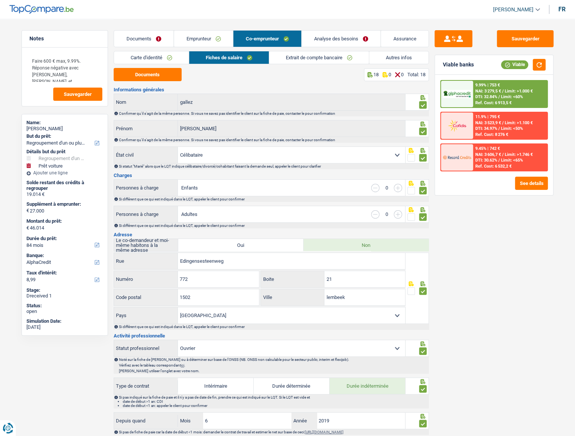
click at [290, 55] on link "Extrait de compte bancaire" at bounding box center [319, 57] width 100 height 12
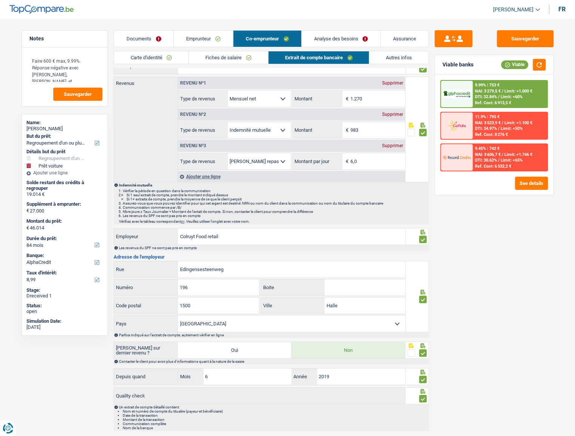
scroll to position [53, 0]
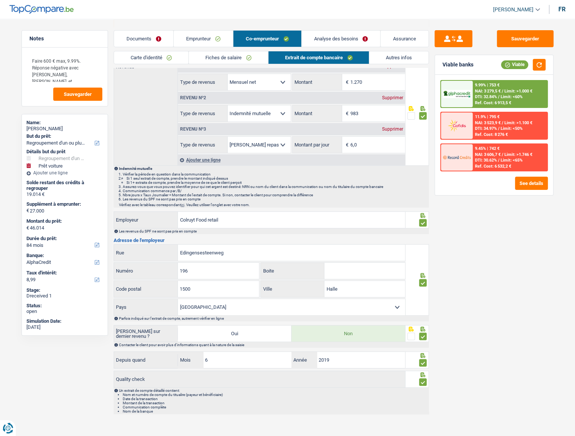
click at [392, 57] on link "Autres infos" at bounding box center [398, 57] width 59 height 12
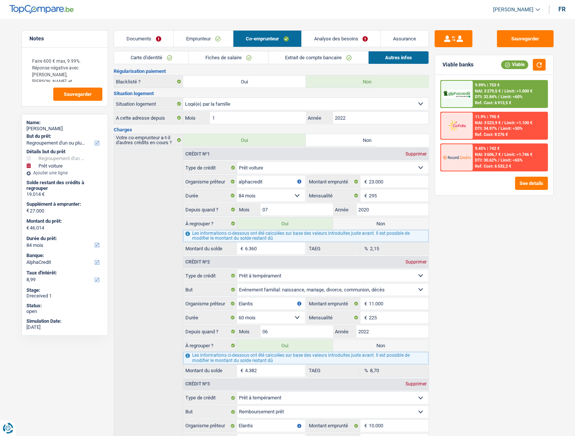
scroll to position [0, 0]
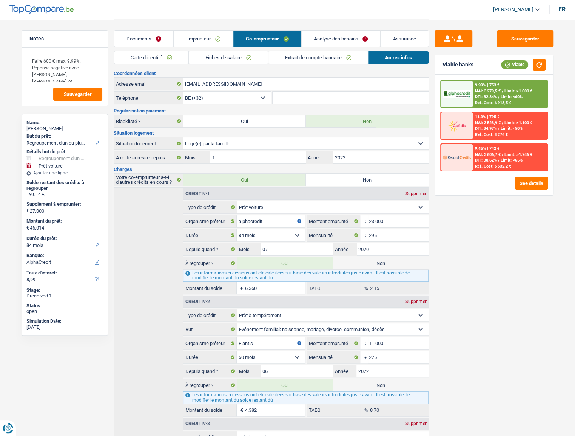
drag, startPoint x: 206, startPoint y: 38, endPoint x: 326, endPoint y: 41, distance: 120.0
click at [206, 38] on link "Emprunteur" at bounding box center [203, 39] width 59 height 16
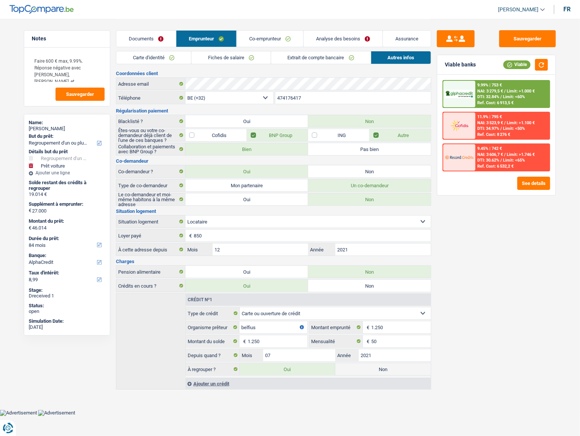
drag, startPoint x: 331, startPoint y: 98, endPoint x: 277, endPoint y: 103, distance: 54.1
click at [277, 103] on input "474176417" at bounding box center [353, 98] width 156 height 12
click at [156, 84] on div "Adresse email" at bounding box center [273, 84] width 314 height 12
click at [270, 41] on link "Co-emprunteur" at bounding box center [270, 39] width 66 height 16
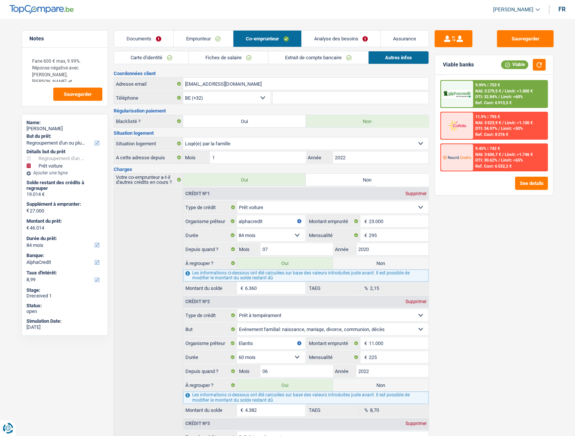
click at [258, 53] on link "Fiches de salaire" at bounding box center [228, 57] width 79 height 12
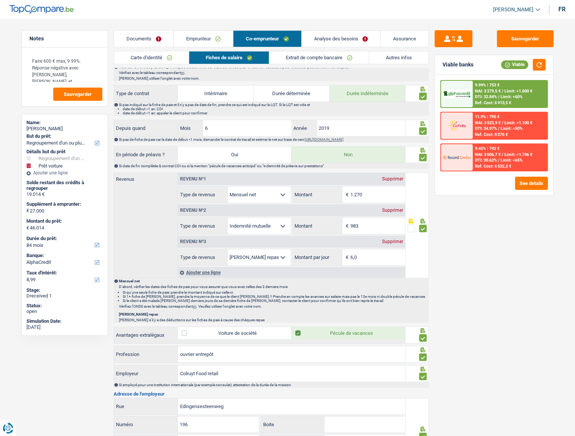
scroll to position [309, 0]
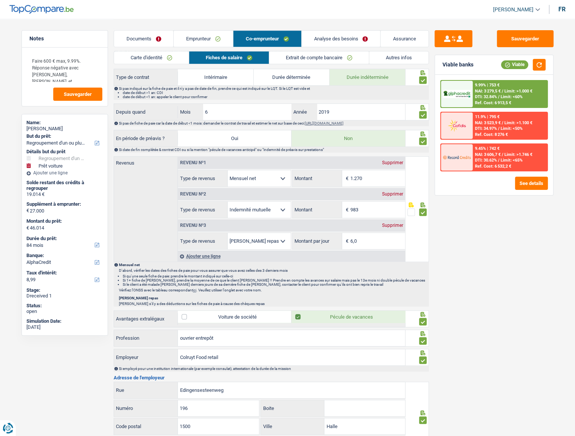
click at [295, 63] on link "Extrait de compte bancaire" at bounding box center [319, 57] width 100 height 12
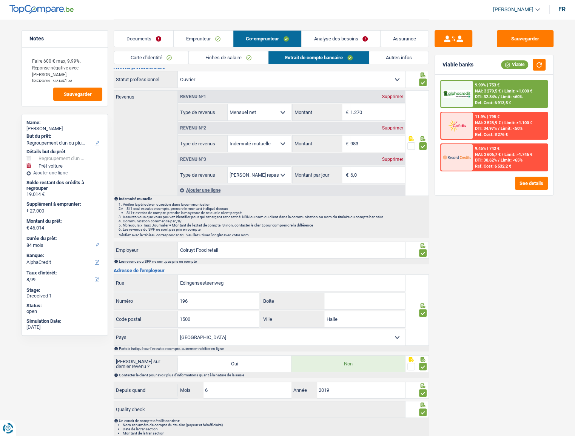
scroll to position [0, 0]
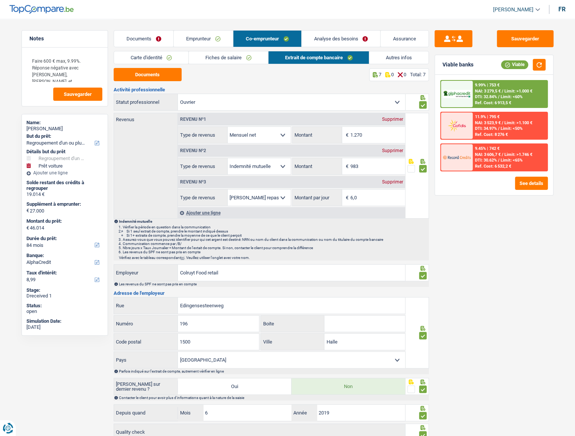
click at [318, 38] on link "Analyse des besoins" at bounding box center [340, 39] width 79 height 16
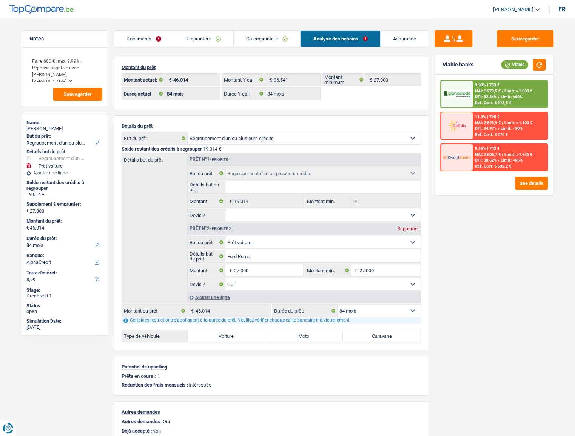
drag, startPoint x: 215, startPoint y: 37, endPoint x: 237, endPoint y: 44, distance: 23.3
click at [214, 37] on link "Emprunteur" at bounding box center [203, 39] width 59 height 16
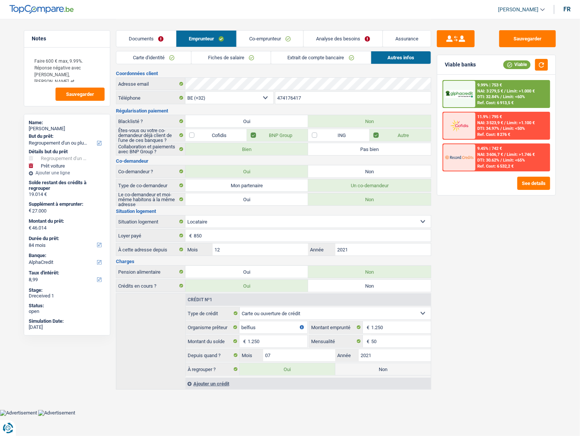
click at [274, 44] on link "Co-emprunteur" at bounding box center [270, 39] width 66 height 16
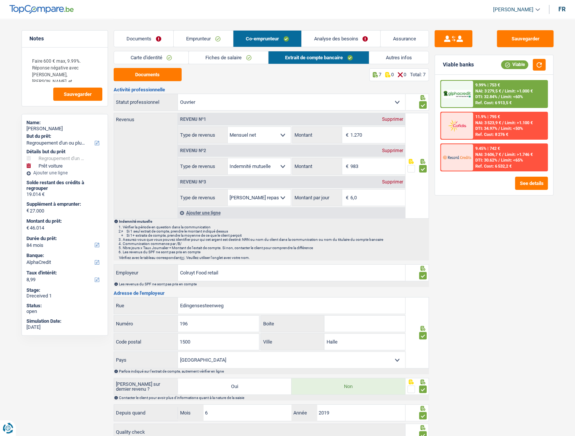
click at [397, 57] on link "Autres infos" at bounding box center [398, 57] width 59 height 12
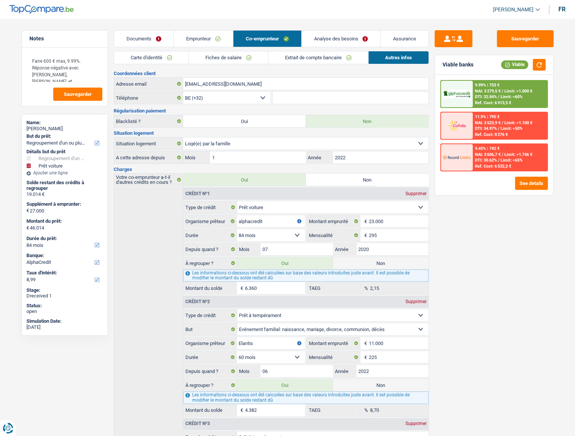
click at [325, 43] on link "Analyse des besoins" at bounding box center [340, 39] width 79 height 16
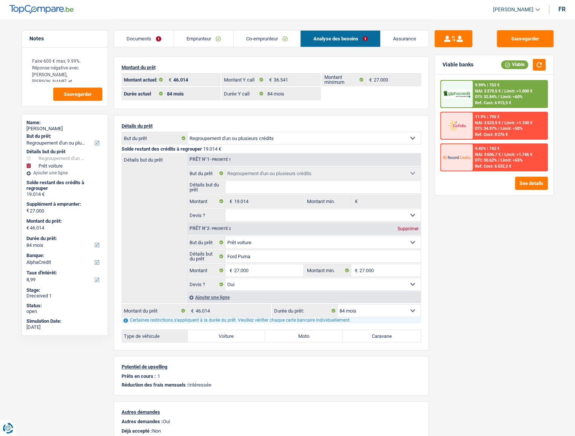
click at [195, 34] on link "Emprunteur" at bounding box center [203, 39] width 59 height 16
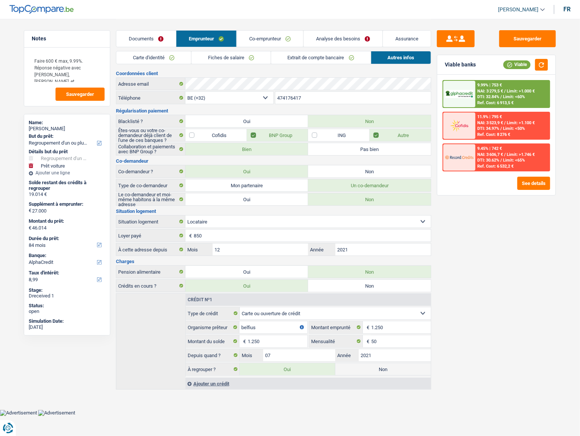
click at [253, 31] on link "Co-emprunteur" at bounding box center [270, 39] width 66 height 16
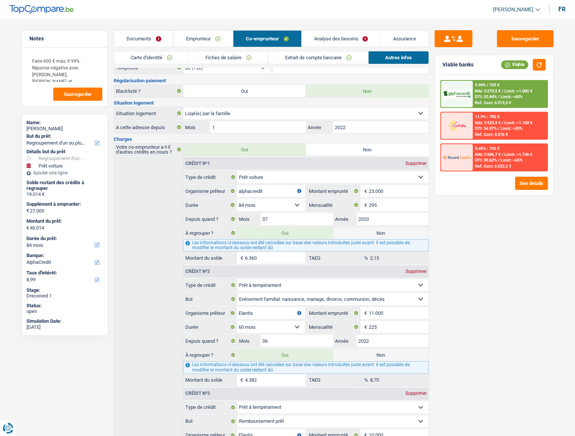
scroll to position [24, 0]
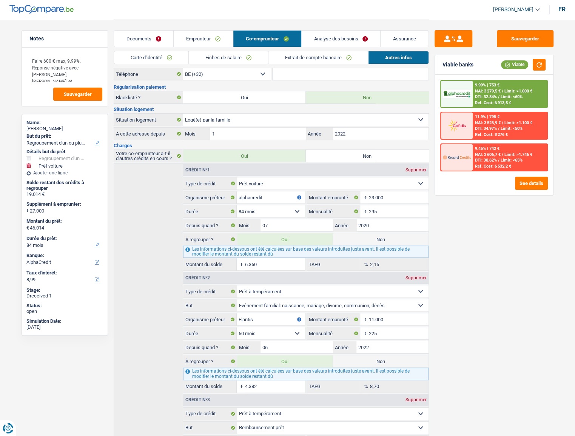
click at [490, 86] on div "9.99% | 753 €" at bounding box center [487, 85] width 25 height 5
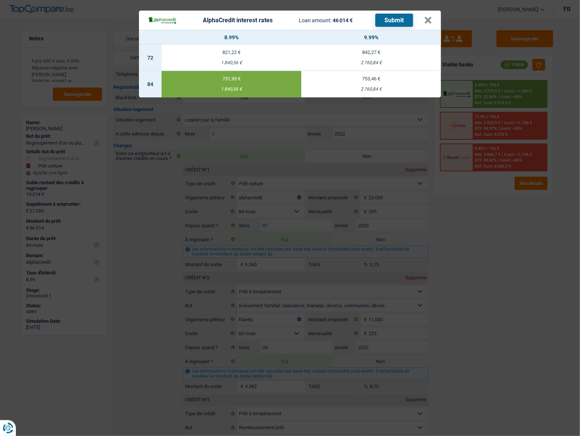
click at [432, 20] on header "AlphaCredit interest rates Loan amount: 46 014 € Submit ×" at bounding box center [290, 20] width 302 height 19
click at [521, 45] on div "AlphaCredit interest rates Loan amount: 46 014 € Submit × 8.99% 9.99% 72 821,22…" at bounding box center [290, 218] width 580 height 436
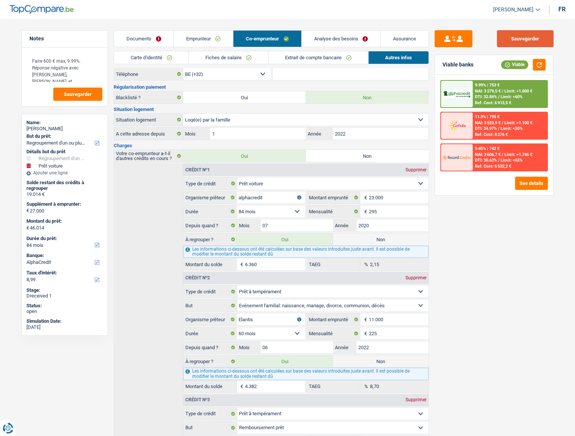
click at [521, 30] on button "Sauvegarder" at bounding box center [525, 38] width 57 height 17
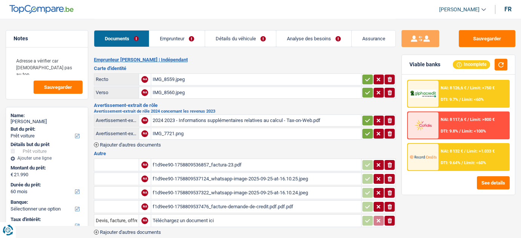
select select "car"
select select "60"
click at [200, 118] on div "2024 2023 - Informations supplémentaires relatives au calcul - Tax-on-Web.pdf" at bounding box center [257, 120] width 208 height 11
click at [188, 134] on div "IMG_7721.png" at bounding box center [257, 133] width 208 height 11
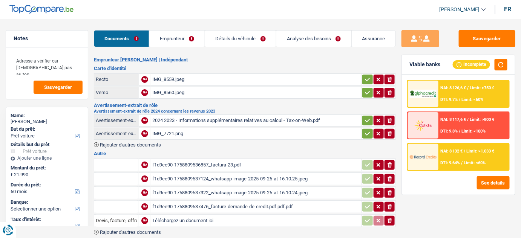
click at [251, 160] on div "f1d9ee90-1758809536857_factura-23.pdf" at bounding box center [257, 165] width 208 height 11
click at [295, 38] on link "Analyse des besoins" at bounding box center [314, 39] width 75 height 16
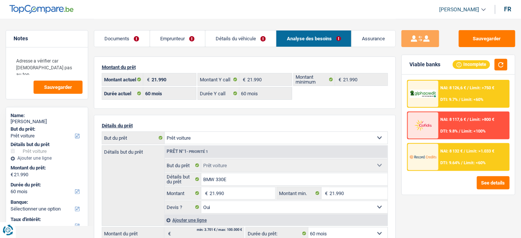
click at [128, 46] on link "Documents" at bounding box center [121, 39] width 55 height 16
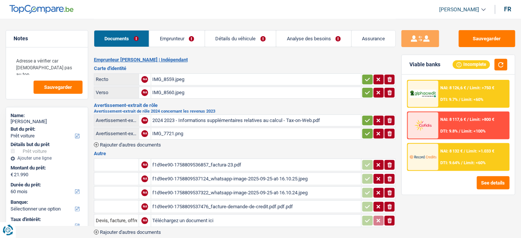
click at [269, 38] on link "Détails du véhicule" at bounding box center [240, 39] width 71 height 16
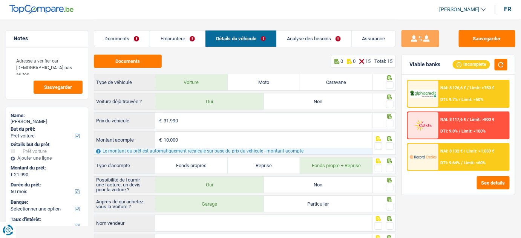
click at [310, 42] on link "Analyse des besoins" at bounding box center [314, 39] width 75 height 16
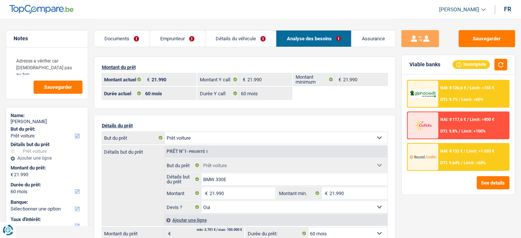
click at [121, 40] on link "Documents" at bounding box center [121, 39] width 55 height 16
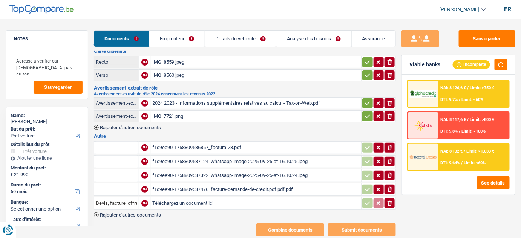
scroll to position [32, 0]
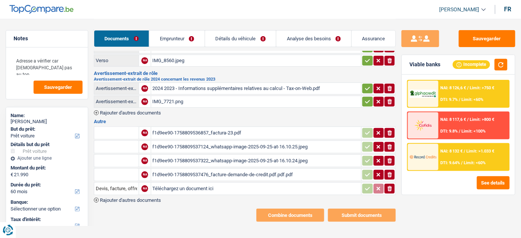
click at [185, 149] on div "f1d9ee90-1758809537124_whatsapp-image-2025-09-25-at-16.10.25.jpeg" at bounding box center [257, 147] width 208 height 11
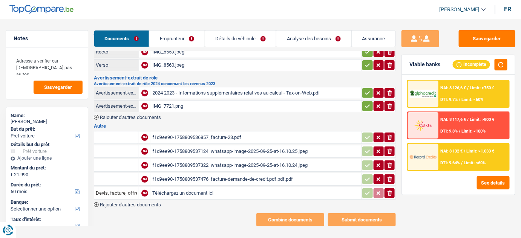
scroll to position [0, 0]
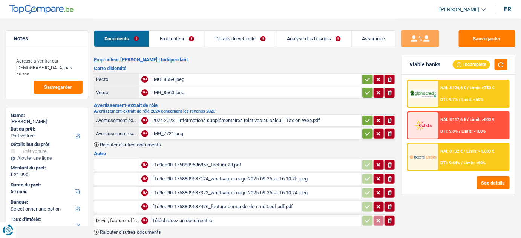
click at [199, 80] on div "IMG_8559.jpeg" at bounding box center [257, 79] width 208 height 11
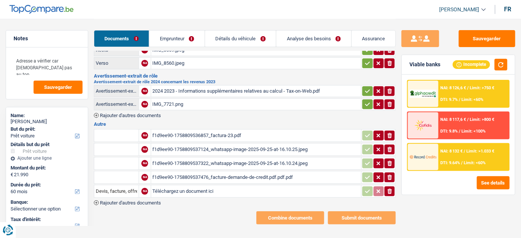
scroll to position [32, 0]
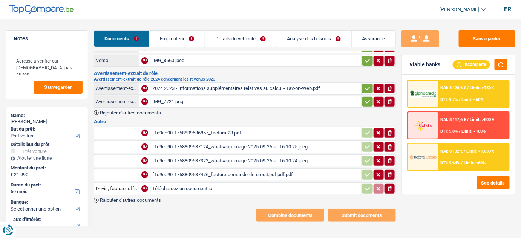
click at [232, 158] on div "f1d9ee90-1758809537322_whatsapp-image-2025-09-25-at-16.10.24.jpeg" at bounding box center [257, 160] width 208 height 11
click at [235, 170] on div "f1d9ee90-1758809537476_facture-demande-de-credit.pdf.pdf.pdf" at bounding box center [257, 174] width 208 height 11
click at [202, 169] on div "f1d9ee90-1758809537476_facture-demande-de-credit.pdf.pdf.pdf" at bounding box center [257, 174] width 208 height 11
click at [203, 134] on div "f1d9ee90-1758809536857_factura-23.pdf" at bounding box center [257, 133] width 208 height 11
click at [248, 174] on div "f1d9ee90-1758809537476_facture-demande-de-credit.pdf.pdf.pdf" at bounding box center [257, 174] width 208 height 11
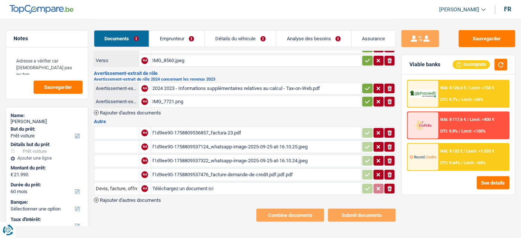
click at [261, 42] on link "Détails du véhicule" at bounding box center [240, 39] width 71 height 16
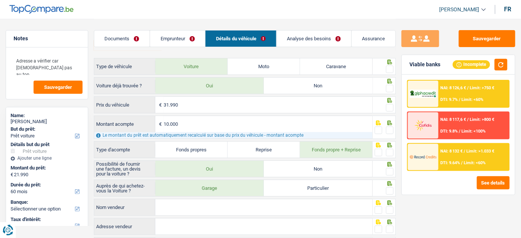
scroll to position [0, 0]
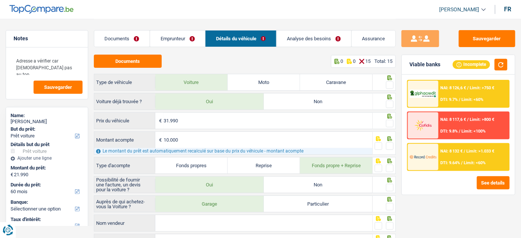
click at [300, 45] on link "Analyse des besoins" at bounding box center [314, 39] width 75 height 16
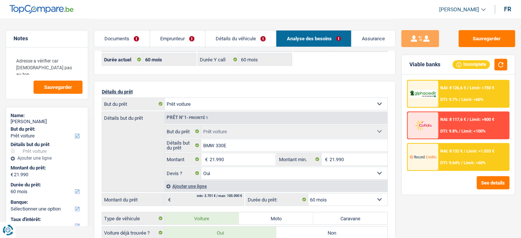
click at [126, 37] on link "Documents" at bounding box center [121, 39] width 55 height 16
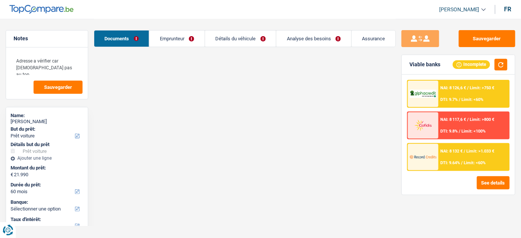
scroll to position [32, 0]
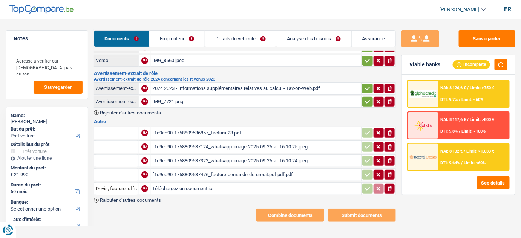
click at [211, 85] on div "2024 2023 - Informations supplémentaires relatives au calcul - Tax-on-Web.pdf" at bounding box center [257, 88] width 208 height 11
click at [192, 31] on link "Emprunteur" at bounding box center [176, 39] width 55 height 16
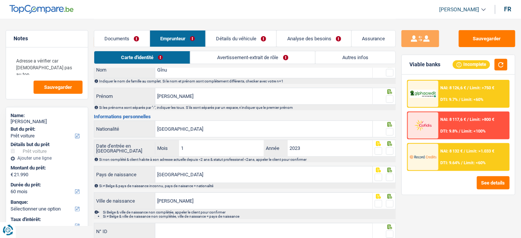
drag, startPoint x: 216, startPoint y: 60, endPoint x: 220, endPoint y: 94, distance: 34.2
click at [216, 60] on link "Avertissement-extrait de rôle" at bounding box center [253, 57] width 125 height 12
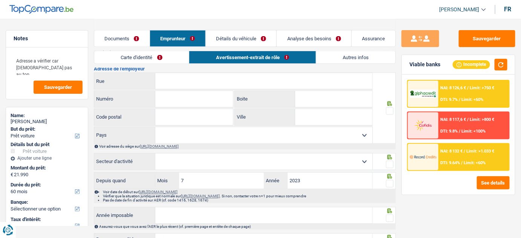
scroll to position [307, 0]
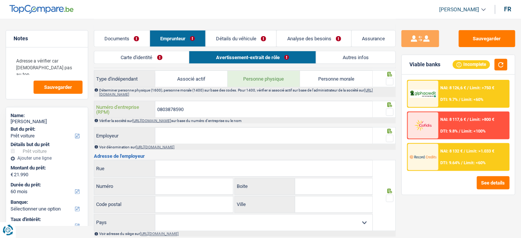
click at [172, 103] on input "0803878590" at bounding box center [263, 110] width 217 height 16
click at [171, 119] on link "https://kbopub.economie.fgov.be/kbopub/zoeknummerform.html" at bounding box center [151, 121] width 39 height 4
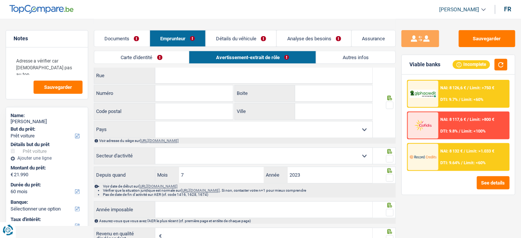
scroll to position [454, 0]
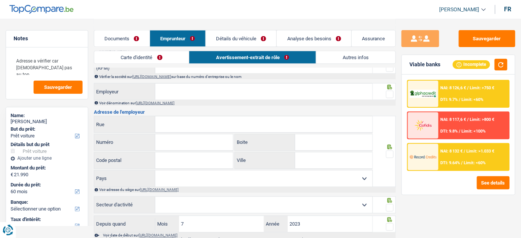
click at [112, 37] on link "Documents" at bounding box center [121, 39] width 55 height 16
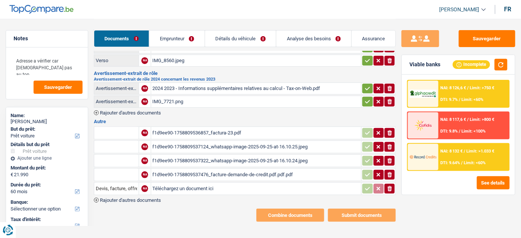
click at [187, 97] on div "IMG_7721.png" at bounding box center [257, 101] width 208 height 11
click at [218, 83] on div "2024 2023 - Informations supplémentaires relatives au calcul - Tax-on-Web.pdf" at bounding box center [257, 88] width 208 height 11
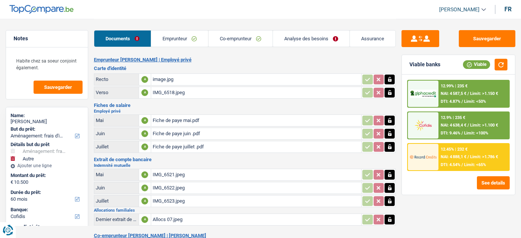
select select "movingOrInstallation"
select select "other"
select select "60"
select select "cofidis"
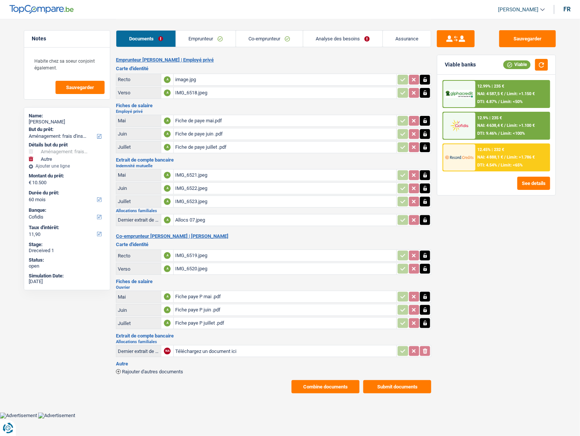
click at [505, 224] on div "Sauvegarder Viable banks Viable 12.99% | 235 € NAI: 4 587,5 € / Limit: >1.150 €…" at bounding box center [496, 227] width 130 height 394
click at [205, 74] on div "image.jpg" at bounding box center [285, 79] width 220 height 11
click at [198, 34] on link "Emprunteur" at bounding box center [206, 39] width 60 height 16
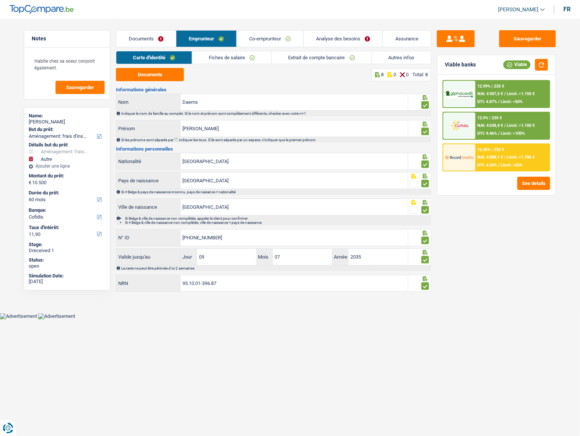
click at [154, 40] on link "Documents" at bounding box center [146, 39] width 60 height 16
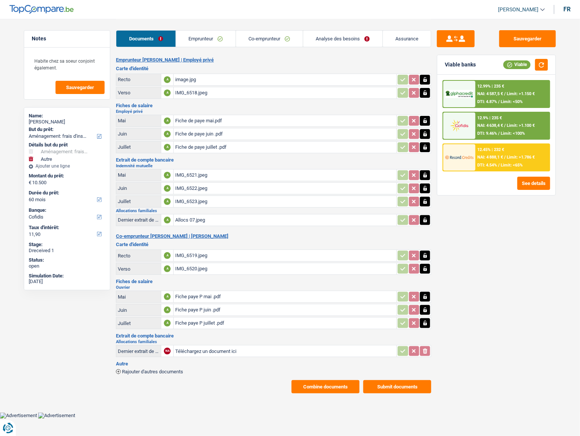
click at [204, 39] on link "Emprunteur" at bounding box center [206, 39] width 60 height 16
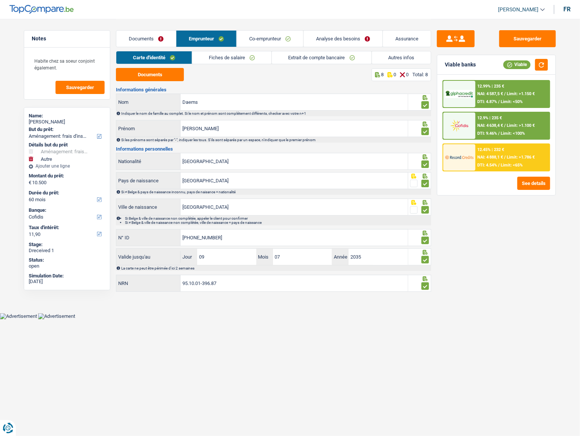
click at [395, 59] on link "Autres infos" at bounding box center [401, 57] width 59 height 12
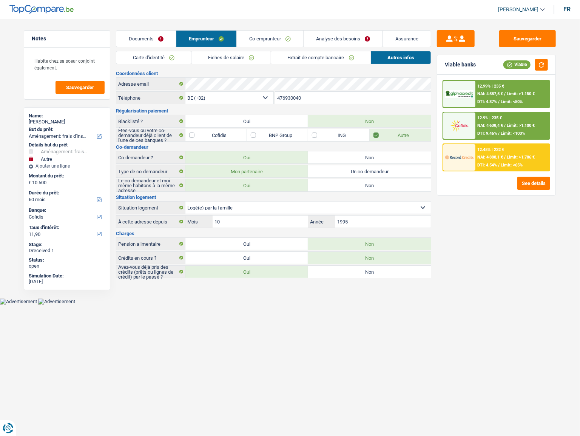
click at [274, 38] on link "Co-emprunteur" at bounding box center [270, 39] width 66 height 16
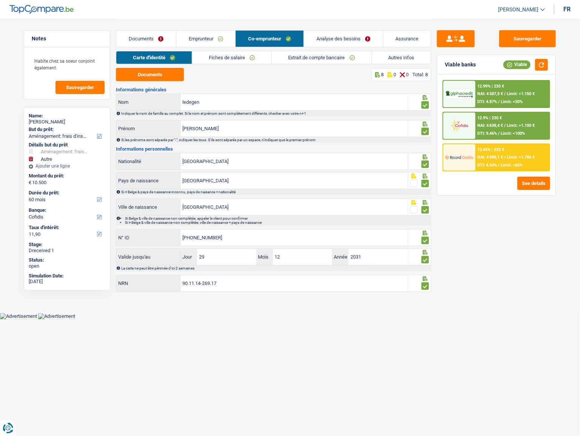
click at [395, 55] on link "Autres infos" at bounding box center [401, 57] width 59 height 12
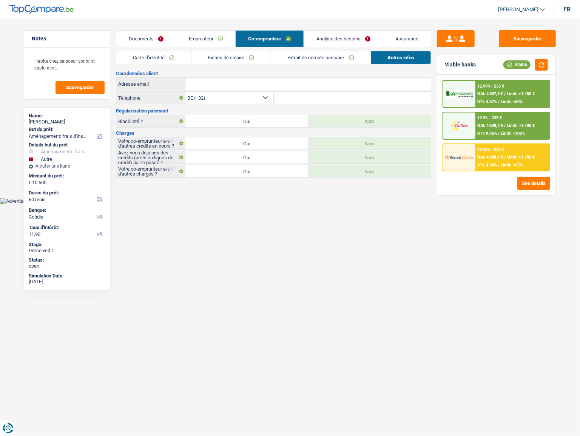
click at [197, 61] on link "Fiches de salaire" at bounding box center [230, 57] width 79 height 12
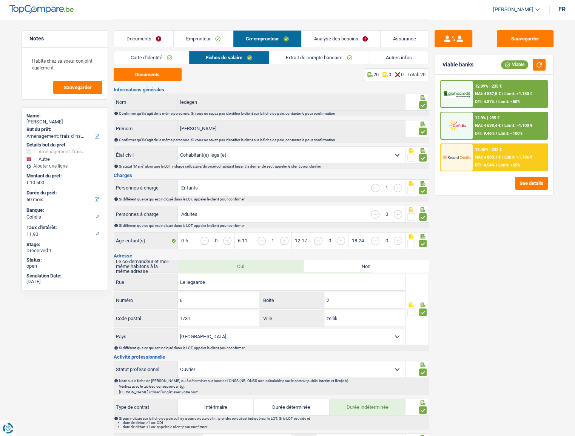
click at [175, 58] on link "Carte d'identité" at bounding box center [151, 57] width 75 height 12
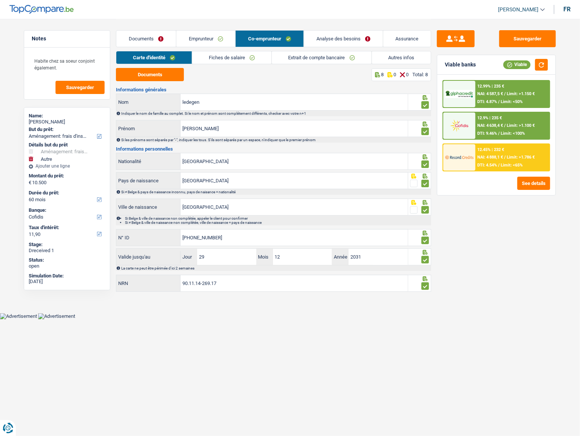
click at [212, 40] on link "Emprunteur" at bounding box center [205, 39] width 59 height 16
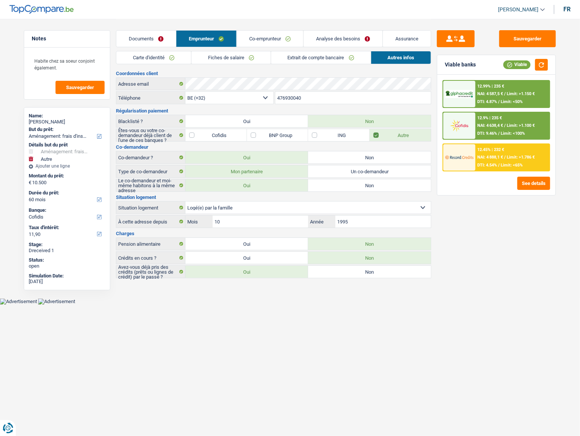
click at [252, 57] on link "Fiches de salaire" at bounding box center [230, 57] width 79 height 12
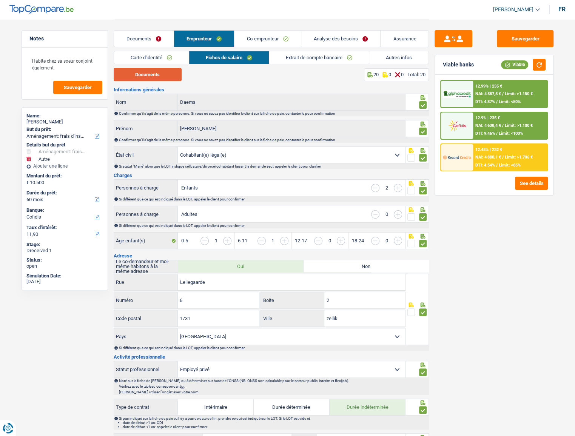
click at [160, 79] on button "Documents" at bounding box center [148, 74] width 68 height 13
click at [260, 44] on link "Co-emprunteur" at bounding box center [267, 39] width 66 height 16
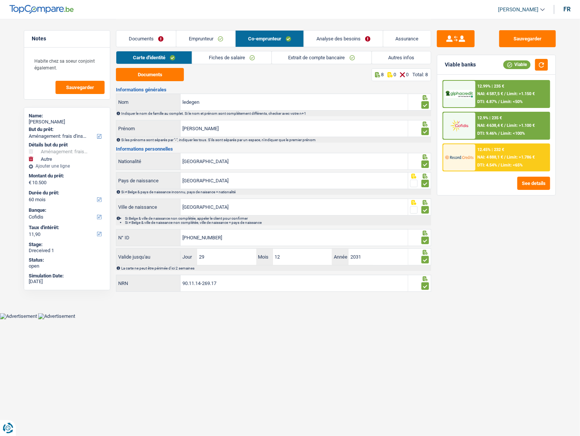
click at [287, 55] on link "Extrait de compte bancaire" at bounding box center [322, 57] width 100 height 12
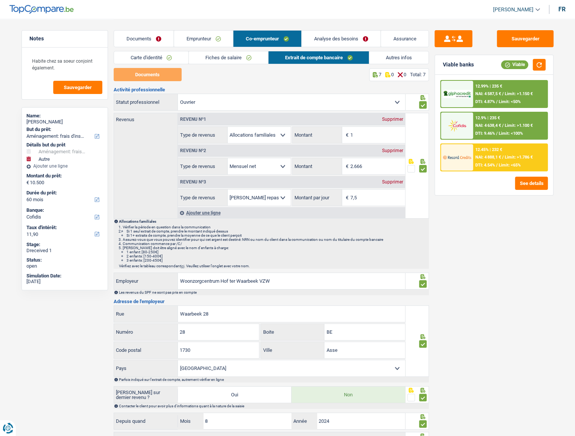
click at [216, 55] on link "Fiches de salaire" at bounding box center [228, 57] width 79 height 12
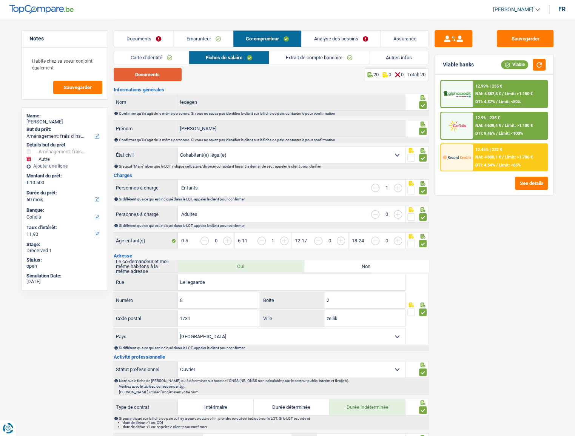
click at [158, 78] on button "Documents" at bounding box center [148, 74] width 68 height 13
click at [205, 40] on link "Emprunteur" at bounding box center [203, 39] width 59 height 16
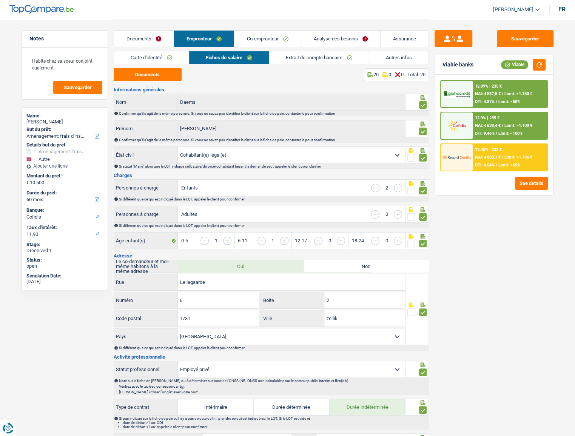
click at [168, 58] on link "Carte d'identité" at bounding box center [151, 57] width 75 height 12
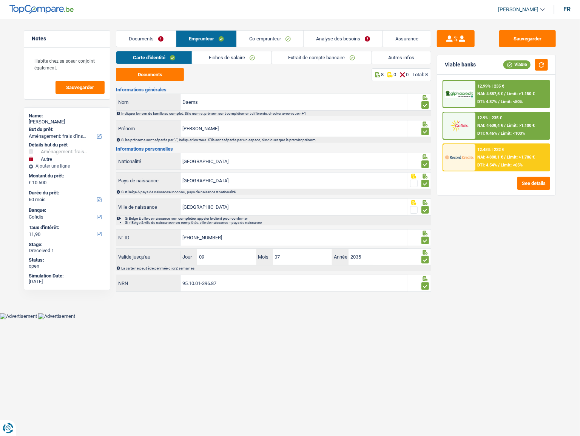
click at [217, 59] on link "Fiches de salaire" at bounding box center [231, 57] width 79 height 12
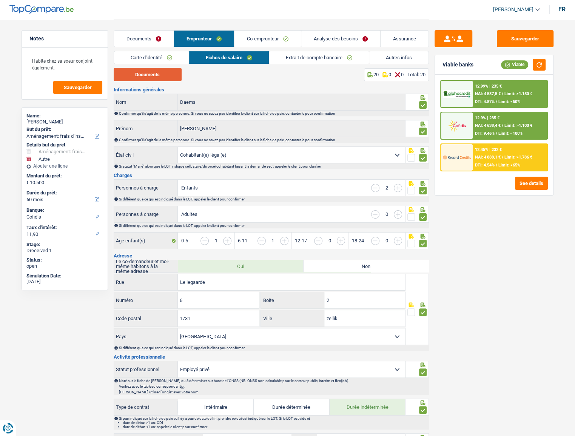
click at [149, 76] on button "Documents" at bounding box center [148, 74] width 68 height 13
click at [266, 36] on link "Co-emprunteur" at bounding box center [267, 39] width 66 height 16
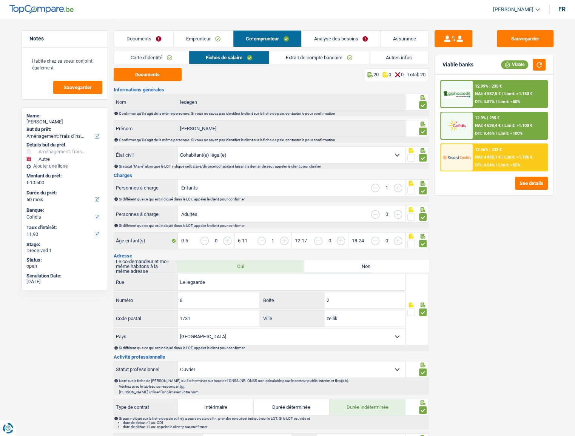
click at [238, 57] on link "Fiches de salaire" at bounding box center [229, 57] width 80 height 12
click at [163, 75] on button "Documents" at bounding box center [148, 74] width 68 height 13
click at [197, 38] on link "Emprunteur" at bounding box center [203, 39] width 59 height 16
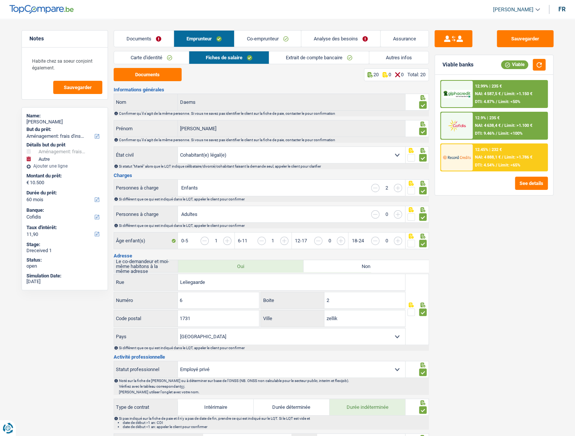
click at [147, 57] on link "Carte d'identité" at bounding box center [151, 57] width 75 height 12
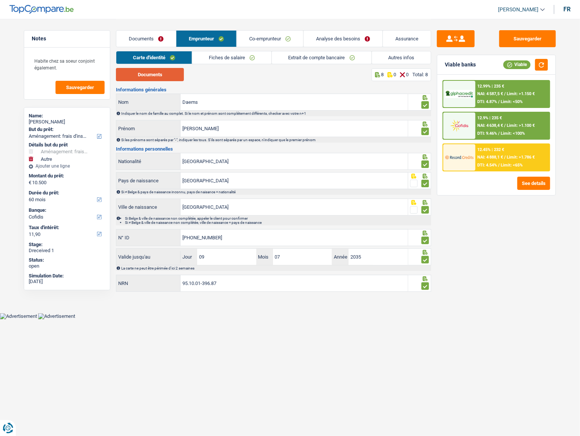
drag, startPoint x: 156, startPoint y: 78, endPoint x: 152, endPoint y: 64, distance: 15.0
click at [152, 64] on div "Carte d'identité Fiches de salaire Extrait de compte bancaire Autres infos Docu…" at bounding box center [273, 172] width 315 height 242
click at [152, 31] on link "Documents" at bounding box center [146, 39] width 60 height 16
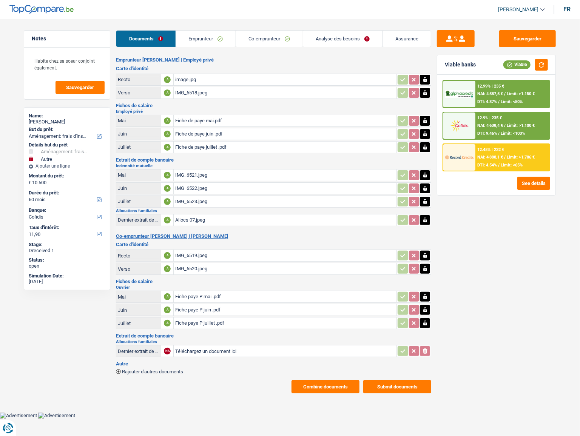
click at [199, 37] on link "Emprunteur" at bounding box center [206, 39] width 60 height 16
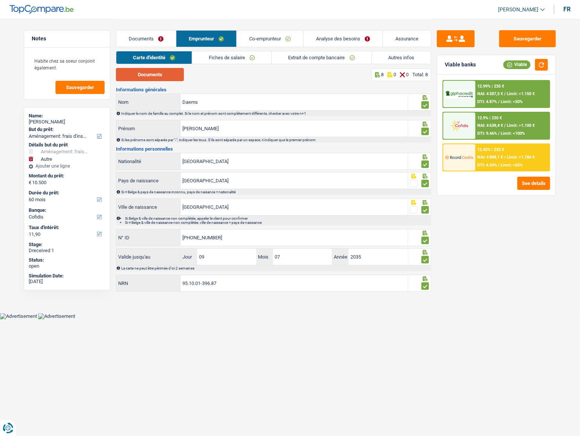
click at [155, 78] on button "Documents" at bounding box center [150, 74] width 68 height 13
click at [251, 53] on link "Fiches de salaire" at bounding box center [231, 57] width 79 height 12
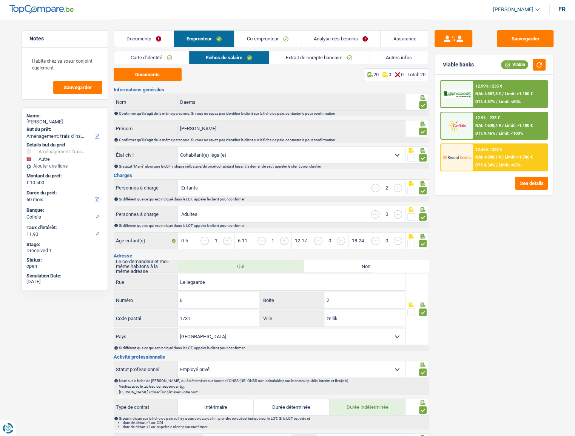
click at [309, 56] on link "Extrait de compte bancaire" at bounding box center [319, 57] width 100 height 12
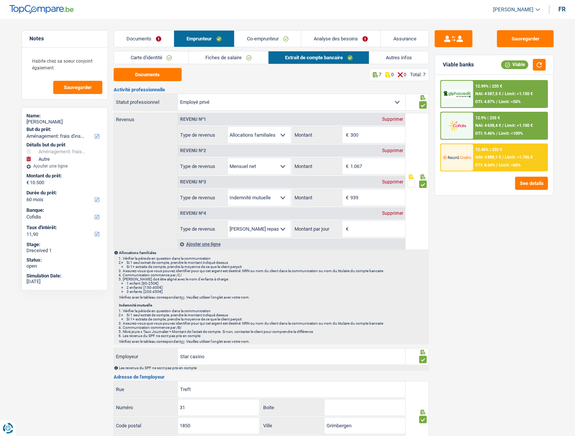
click at [419, 58] on link "Autres infos" at bounding box center [398, 57] width 59 height 12
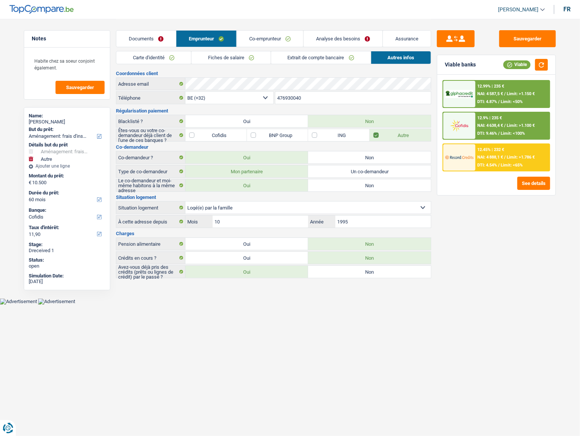
click at [246, 53] on link "Fiches de salaire" at bounding box center [230, 57] width 79 height 12
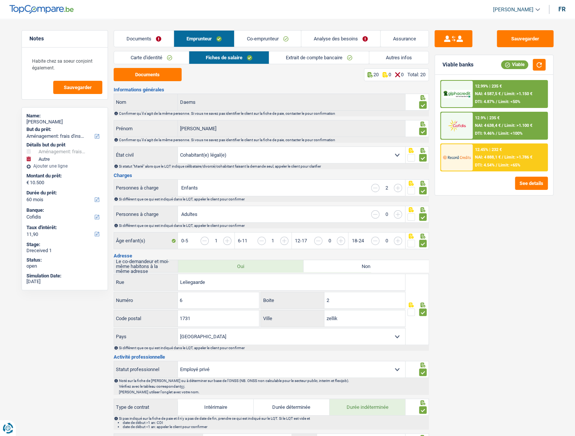
click at [396, 57] on link "Autres infos" at bounding box center [398, 57] width 59 height 12
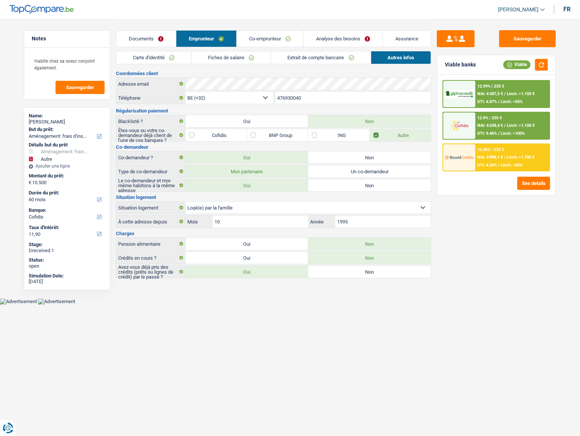
click at [341, 191] on div "Coordonnées client Adresse email BE (+32) LU (+352) Sélectionner une option Tél…" at bounding box center [273, 174] width 315 height 207
drag, startPoint x: 377, startPoint y: 184, endPoint x: 564, endPoint y: 78, distance: 214.6
click at [377, 183] on label "Non" at bounding box center [369, 185] width 123 height 12
click at [377, 183] on input "Non" at bounding box center [369, 185] width 123 height 12
radio input "true"
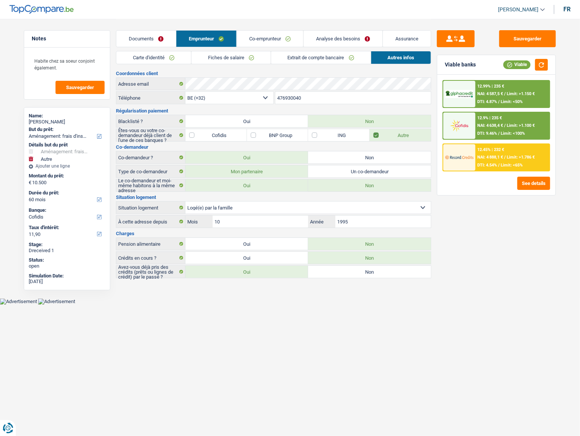
radio input "false"
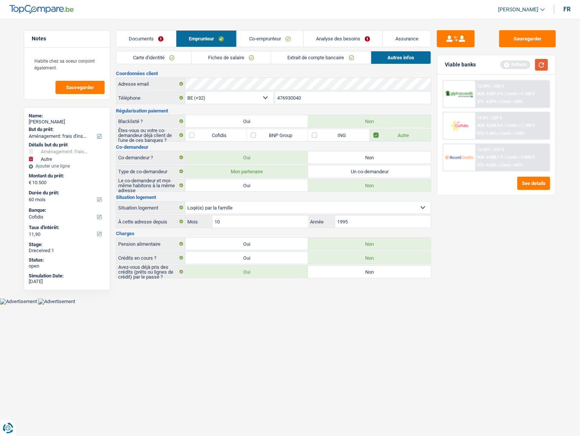
drag, startPoint x: 540, startPoint y: 62, endPoint x: 241, endPoint y: 63, distance: 298.9
click at [521, 57] on div "Viable banks Refresh" at bounding box center [496, 65] width 118 height 20
click at [225, 54] on link "Fiches de salaire" at bounding box center [230, 57] width 79 height 12
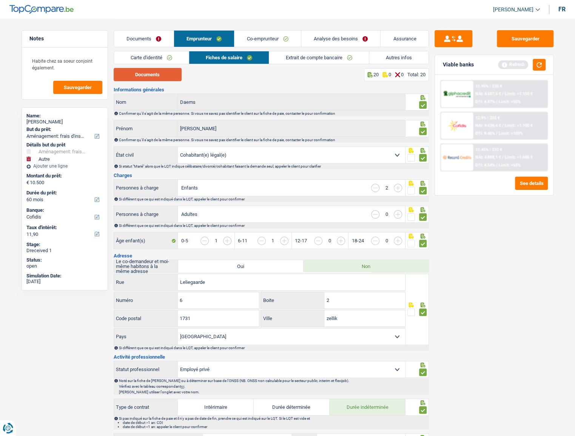
click at [147, 75] on button "Documents" at bounding box center [148, 74] width 68 height 13
click at [272, 37] on link "Co-emprunteur" at bounding box center [267, 39] width 66 height 16
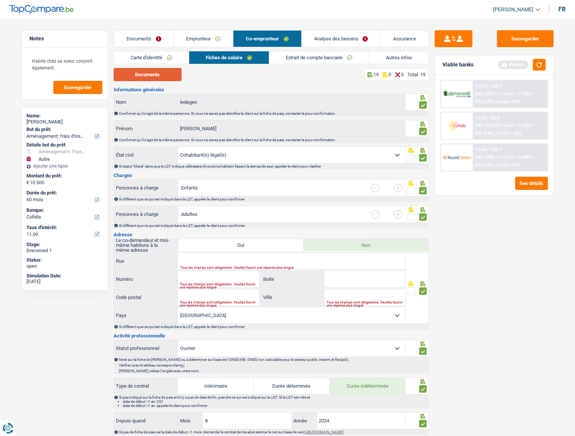
click at [159, 72] on button "Documents" at bounding box center [148, 74] width 68 height 13
click at [203, 32] on link "Emprunteur" at bounding box center [203, 39] width 59 height 16
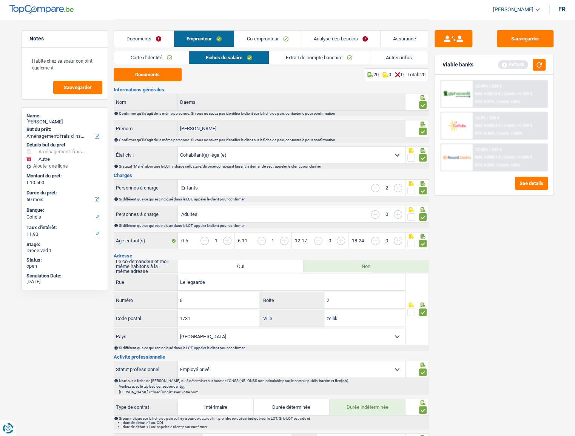
drag, startPoint x: 173, startPoint y: 60, endPoint x: 268, endPoint y: 67, distance: 94.9
click at [173, 60] on link "Carte d'identité" at bounding box center [151, 57] width 75 height 12
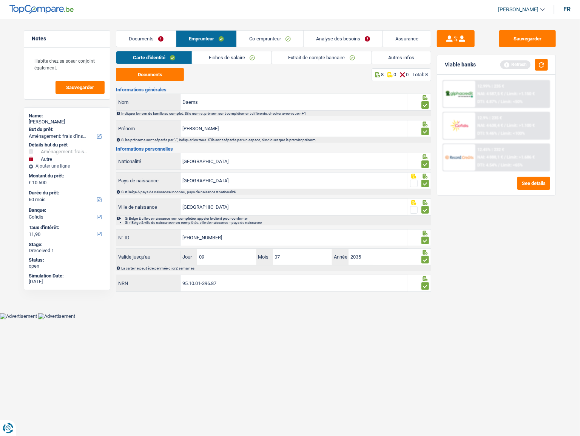
click at [243, 60] on link "Fiches de salaire" at bounding box center [231, 57] width 79 height 12
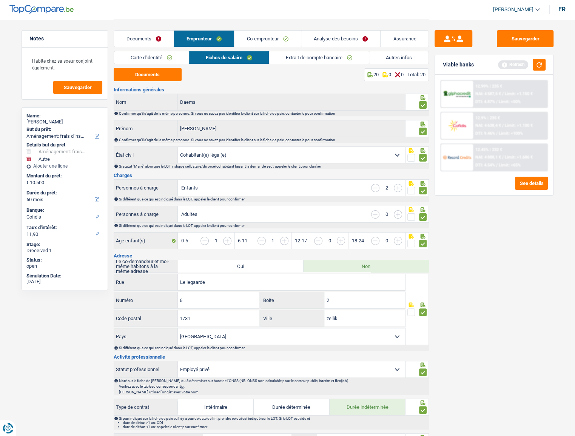
click at [306, 57] on link "Extrait de compte bancaire" at bounding box center [319, 57] width 100 height 12
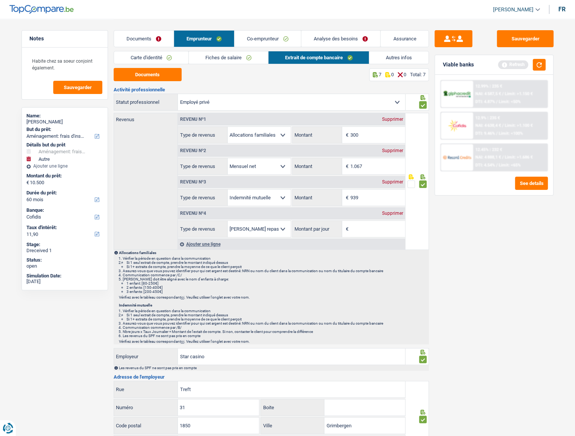
click at [395, 57] on link "Autres infos" at bounding box center [398, 57] width 59 height 12
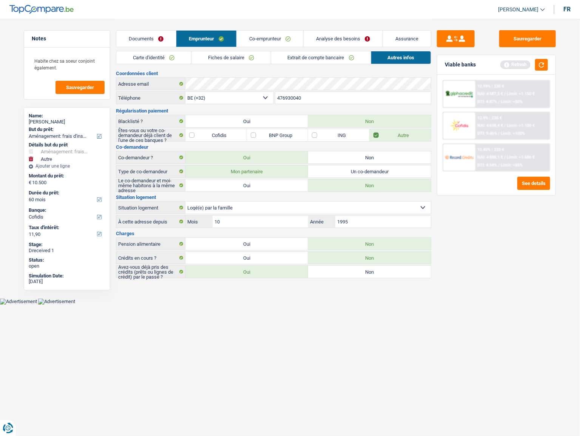
click at [229, 55] on link "Fiches de salaire" at bounding box center [230, 57] width 79 height 12
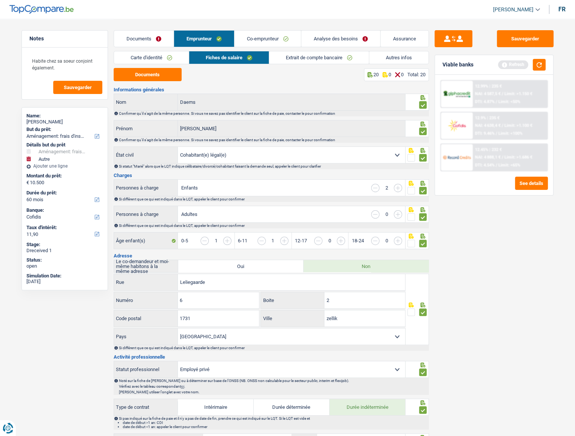
click at [142, 36] on link "Documents" at bounding box center [144, 39] width 60 height 16
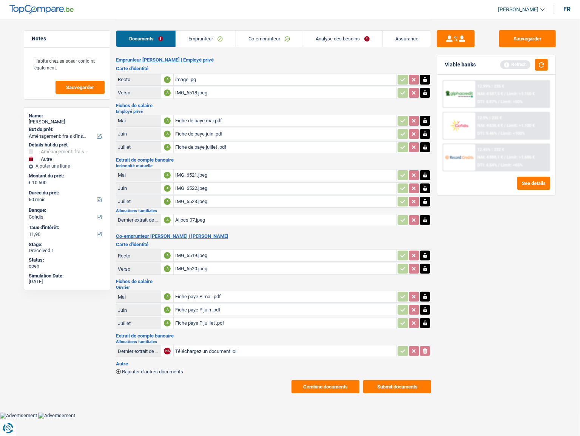
click at [323, 238] on main "Notes Habite chez sa soeur conjoint également. Sauvegarder Name: Kelly Daems Bu…" at bounding box center [290, 206] width 580 height 412
click at [326, 238] on button "Combine documents" at bounding box center [325, 386] width 68 height 13
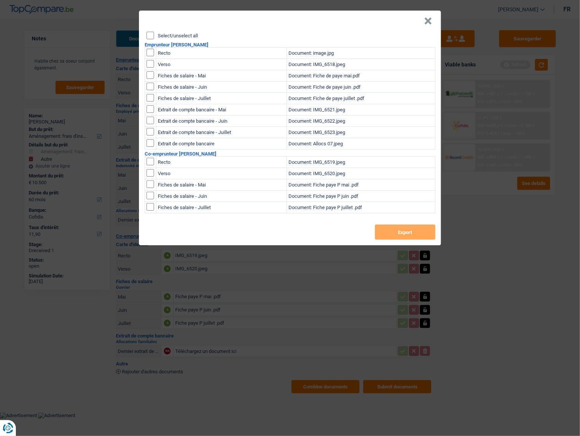
click at [151, 39] on div "Select/unselect all Emprunteur Kelly Daems Recto Document: image.jpg Verso Docu…" at bounding box center [290, 139] width 302 height 214
click at [152, 36] on input "Select/unselect all" at bounding box center [150, 36] width 8 height 8
checkbox input "true"
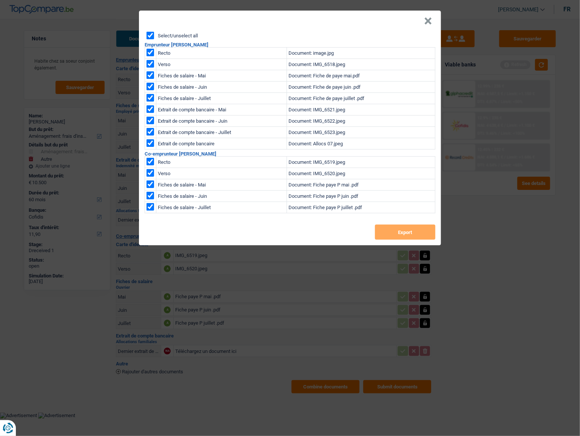
checkbox input "true"
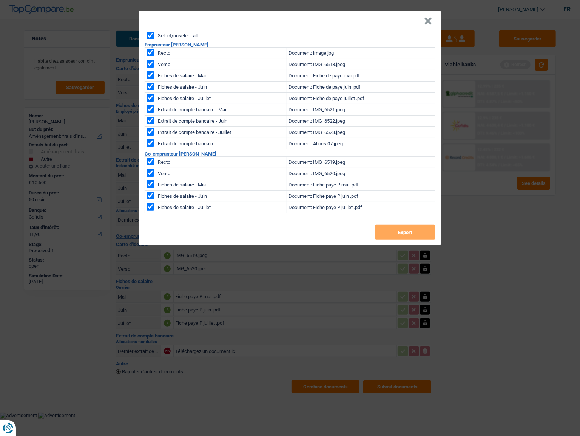
checkbox input "true"
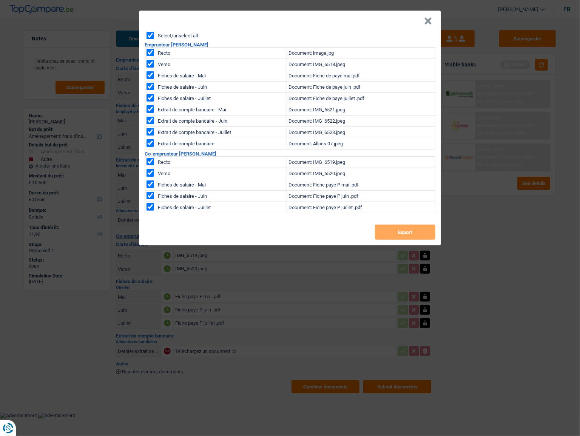
checkbox input "true"
click at [403, 223] on div "Select/unselect all Emprunteur Kelly Daems Recto Document: image.jpg Verso Docu…" at bounding box center [290, 139] width 302 height 214
click at [405, 229] on button "Export" at bounding box center [405, 232] width 60 height 15
click at [430, 20] on button "×" at bounding box center [428, 21] width 8 height 8
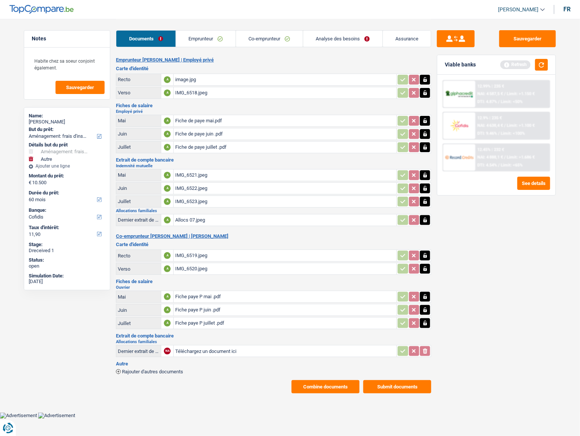
click at [212, 35] on link "Emprunteur" at bounding box center [206, 39] width 60 height 16
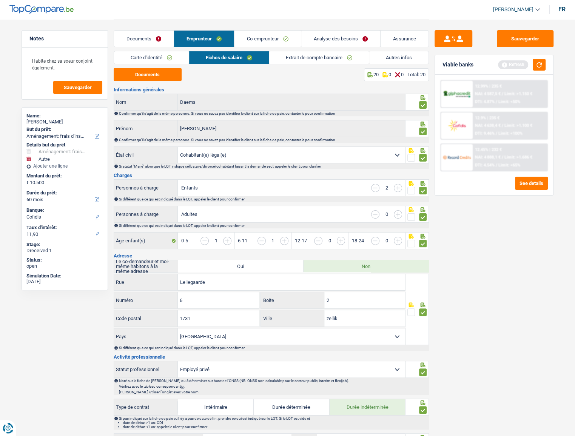
click at [340, 35] on link "Analyse des besoins" at bounding box center [340, 39] width 79 height 16
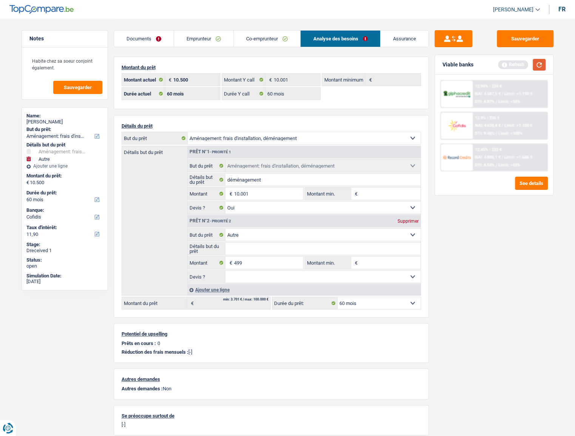
click at [521, 63] on button "button" at bounding box center [538, 65] width 13 height 12
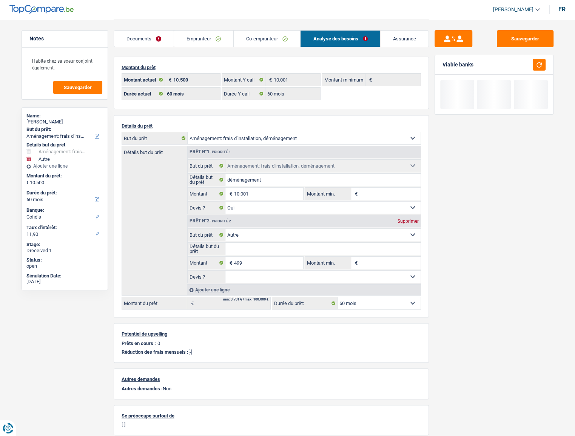
click at [408, 218] on div "Prêt n°2 - Priorité 2 Supprimer" at bounding box center [304, 221] width 233 height 12
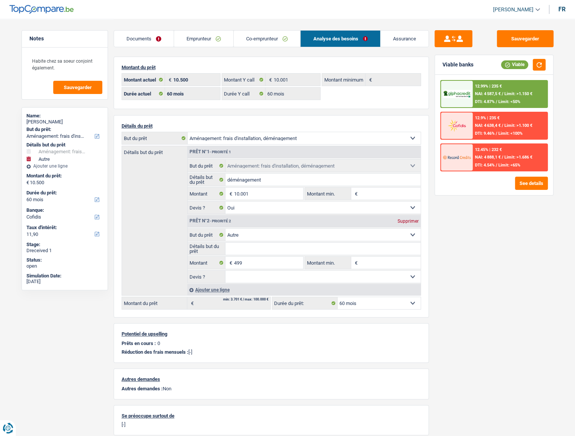
click at [411, 219] on div "Supprimer" at bounding box center [407, 221] width 25 height 5
type input "10.001"
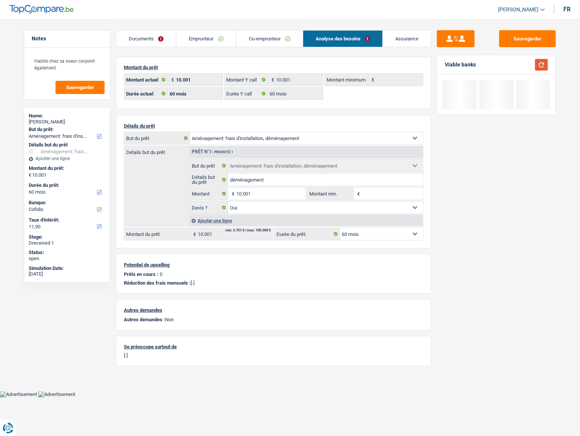
click at [521, 60] on button "button" at bounding box center [541, 65] width 13 height 12
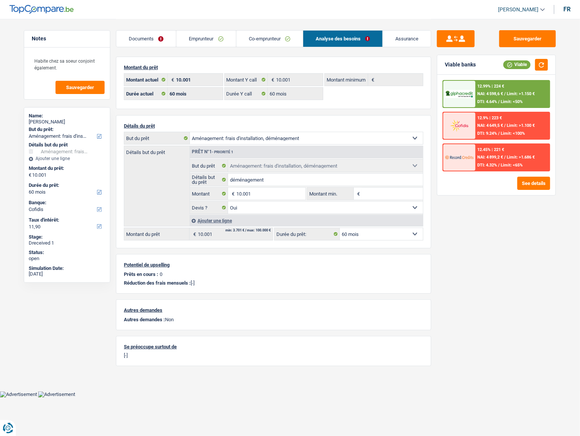
click at [496, 94] on span "NAI: 4 598,6 €" at bounding box center [490, 93] width 26 height 5
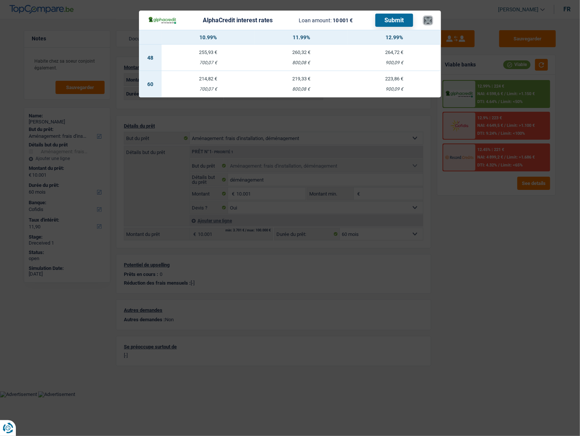
click at [427, 19] on button "×" at bounding box center [428, 21] width 8 height 8
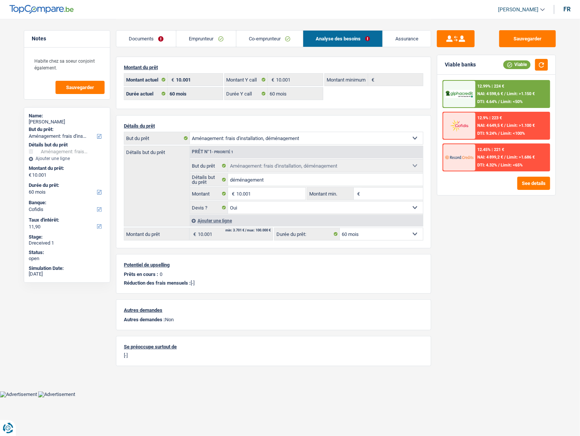
click at [517, 91] on span "Limit: >1.150 €" at bounding box center [521, 93] width 28 height 5
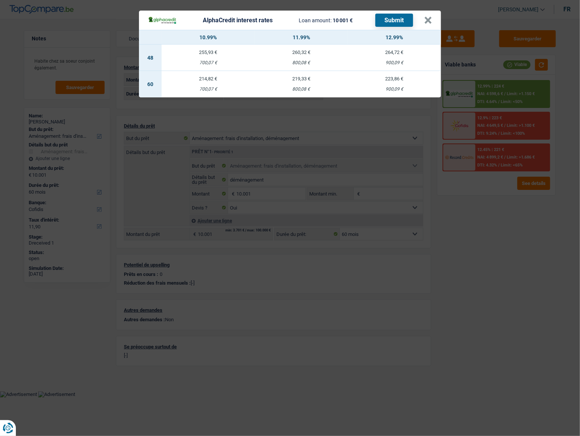
drag, startPoint x: 493, startPoint y: 257, endPoint x: 469, endPoint y: 229, distance: 37.0
click at [486, 238] on div "AlphaCredit interest rates Loan amount: 10 001 € Submit × 10.99% 11.99% 12.99% …" at bounding box center [290, 218] width 580 height 436
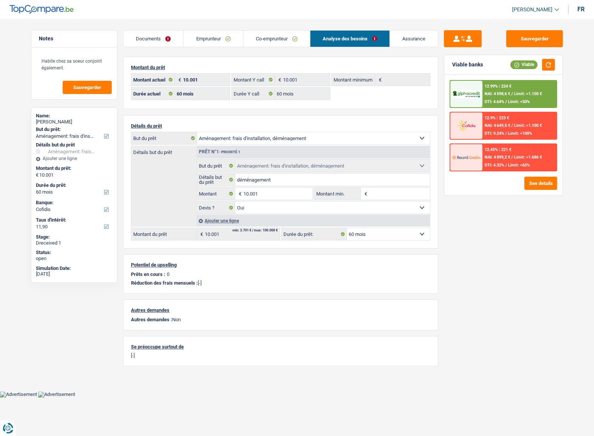
click at [521, 114] on main "Notes Habite chez sa soeur conjoint également. Sauvegarder Name: Kelly Daems Bu…" at bounding box center [297, 195] width 594 height 391
click at [207, 38] on link "Emprunteur" at bounding box center [212, 39] width 59 height 16
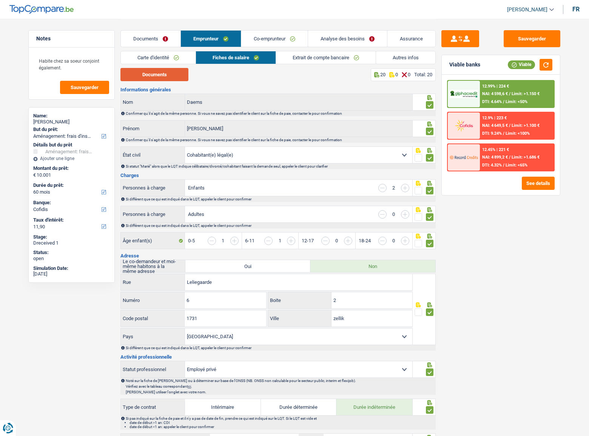
drag, startPoint x: 153, startPoint y: 51, endPoint x: 177, endPoint y: 74, distance: 32.8
click at [154, 51] on li "Carte d'identité" at bounding box center [157, 57] width 75 height 13
click at [170, 57] on link "Carte d'identité" at bounding box center [158, 57] width 75 height 12
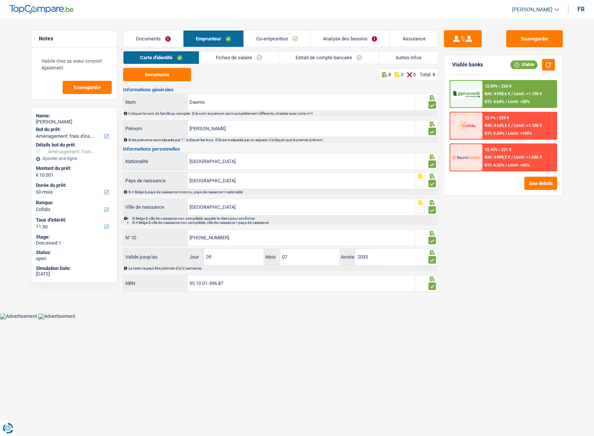
click at [289, 64] on div "Carte d'identité Fiches de salaire Extrait de compte bancaire Autres infos" at bounding box center [280, 59] width 315 height 17
drag, startPoint x: 257, startPoint y: 61, endPoint x: 380, endPoint y: 65, distance: 123.1
click at [257, 61] on link "Fiches de salaire" at bounding box center [238, 57] width 79 height 12
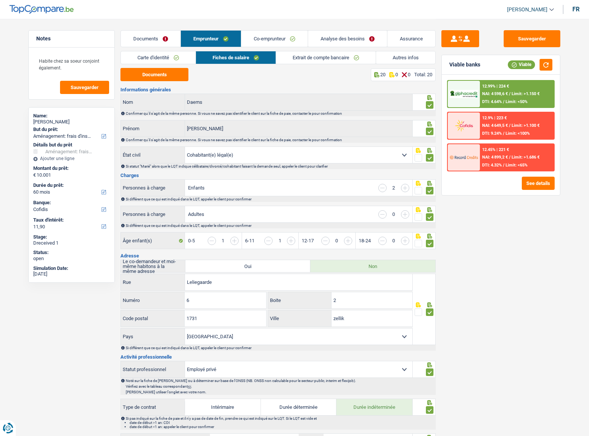
drag, startPoint x: 404, startPoint y: 57, endPoint x: 345, endPoint y: 148, distance: 108.5
click at [405, 57] on link "Autres infos" at bounding box center [405, 57] width 59 height 12
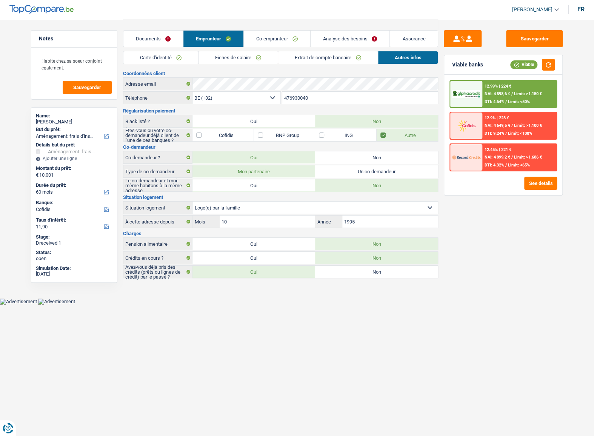
drag, startPoint x: 295, startPoint y: 97, endPoint x: 266, endPoint y: 97, distance: 29.4
click at [266, 97] on div "BE (+32) LU (+352) Sélectionner une option Téléphone 476930040 Téléphone" at bounding box center [280, 98] width 315 height 14
click at [166, 79] on div "Adresse email" at bounding box center [280, 84] width 314 height 12
click at [221, 55] on link "Fiches de salaire" at bounding box center [237, 57] width 79 height 12
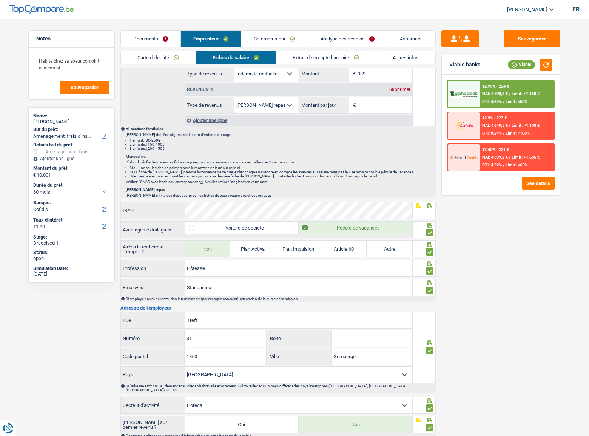
scroll to position [558, 0]
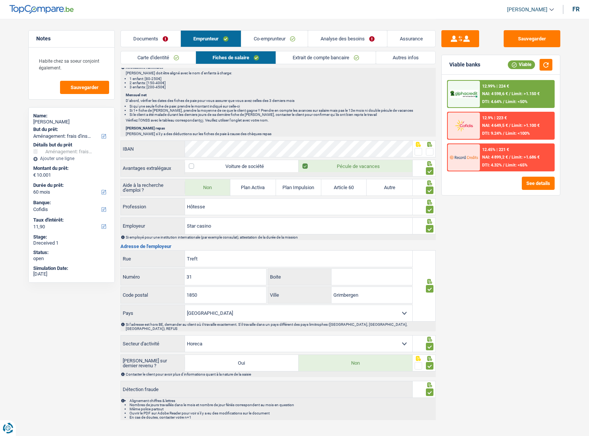
click at [405, 53] on link "Autres infos" at bounding box center [405, 57] width 59 height 12
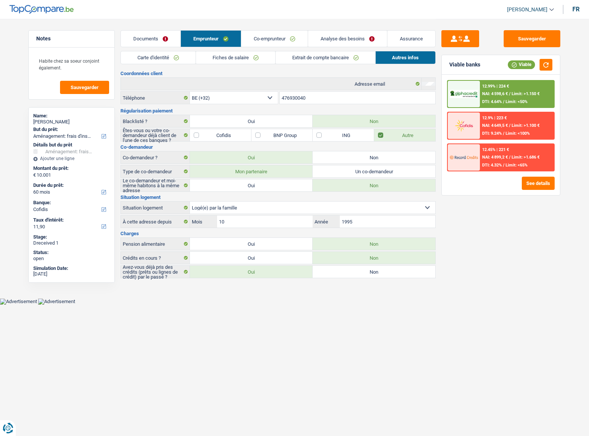
scroll to position [0, 0]
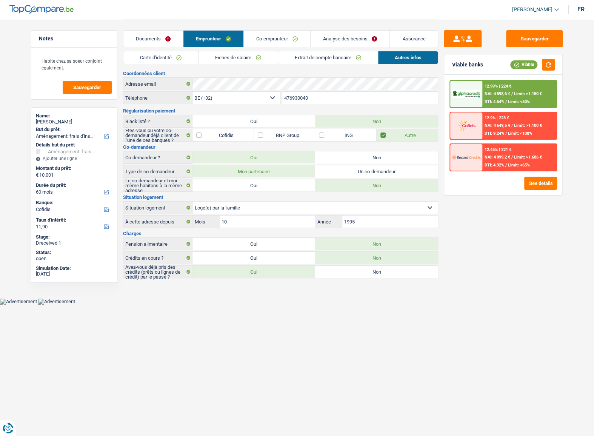
click at [245, 60] on link "Fiches de salaire" at bounding box center [237, 57] width 79 height 12
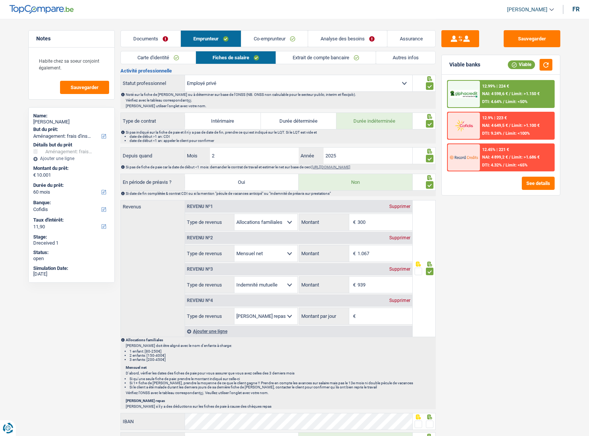
scroll to position [411, 0]
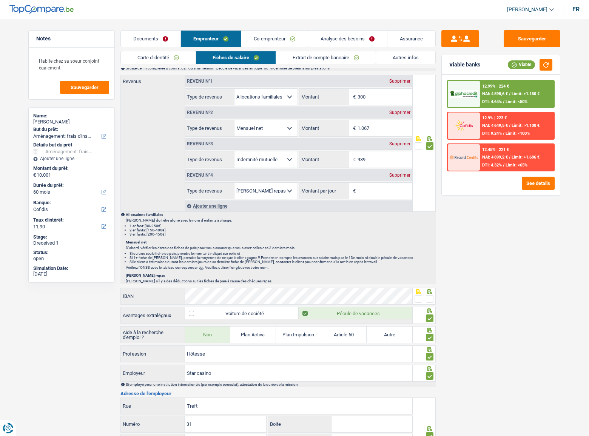
click at [395, 177] on div "Revenu nº4 Supprimer" at bounding box center [298, 175] width 227 height 12
drag, startPoint x: 396, startPoint y: 175, endPoint x: 415, endPoint y: 158, distance: 25.4
click at [396, 175] on div "Revenu nº4 Supprimer" at bounding box center [298, 175] width 227 height 12
click at [403, 173] on div "Supprimer" at bounding box center [399, 175] width 25 height 5
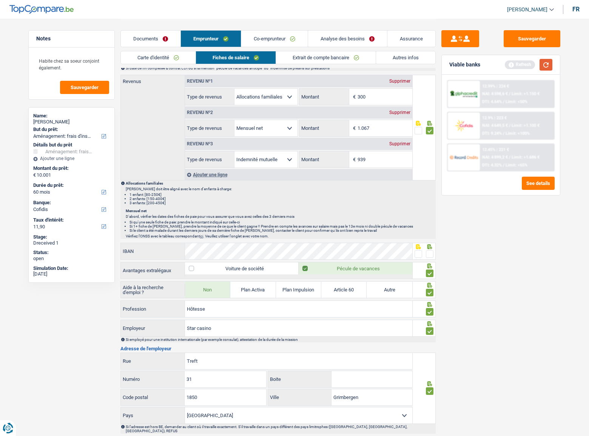
click at [521, 66] on button "button" at bounding box center [545, 65] width 13 height 12
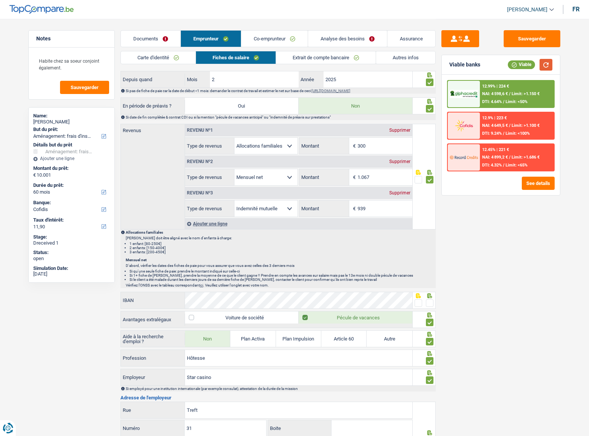
scroll to position [377, 0]
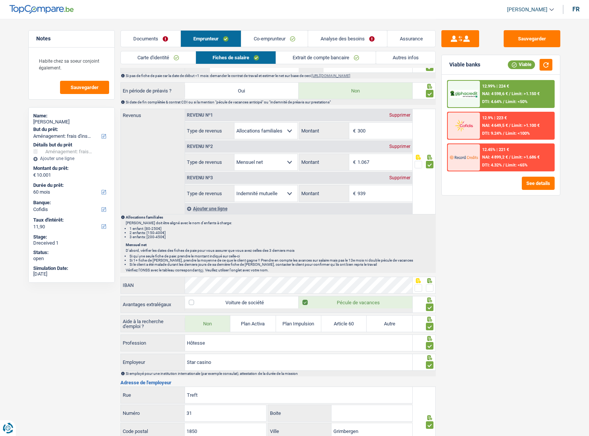
drag, startPoint x: 312, startPoint y: 52, endPoint x: 289, endPoint y: 66, distance: 26.6
click at [312, 52] on link "Extrait de compte bancaire" at bounding box center [326, 57] width 100 height 12
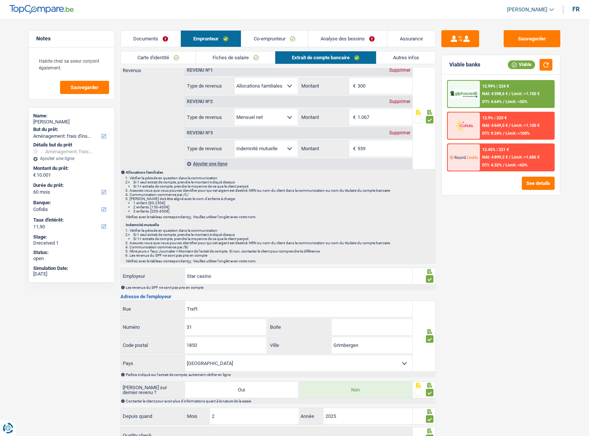
scroll to position [0, 0]
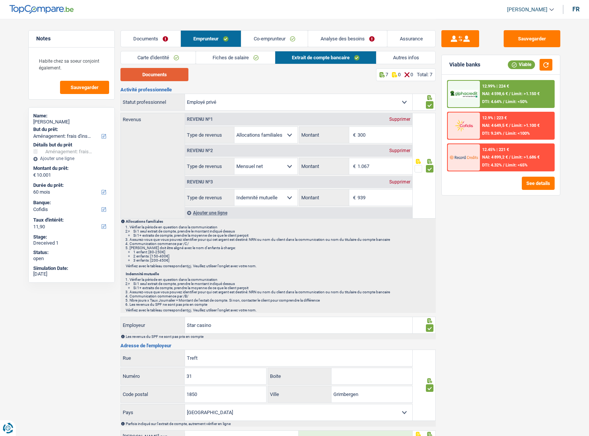
click at [156, 73] on button "Documents" at bounding box center [154, 74] width 68 height 13
click at [212, 53] on link "Fiches de salaire" at bounding box center [235, 57] width 79 height 12
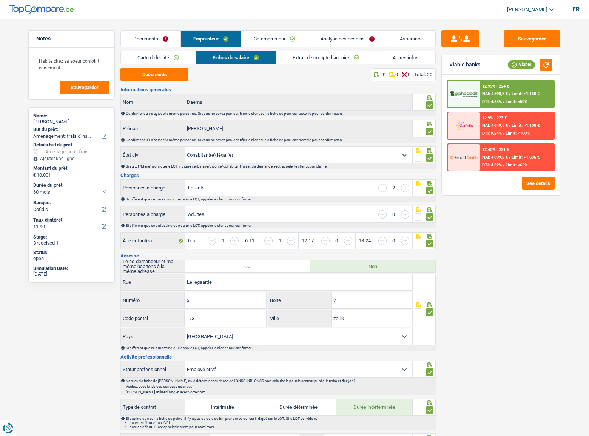
click at [296, 57] on link "Extrait de compte bancaire" at bounding box center [326, 57] width 100 height 12
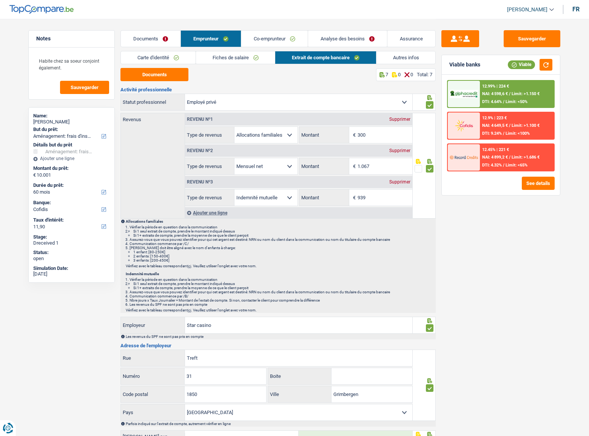
click at [291, 45] on link "Co-emprunteur" at bounding box center [274, 39] width 66 height 16
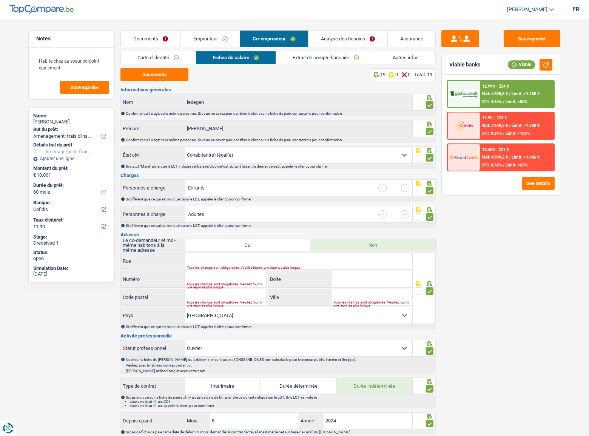
click at [163, 52] on link "Carte d'identité" at bounding box center [158, 57] width 75 height 12
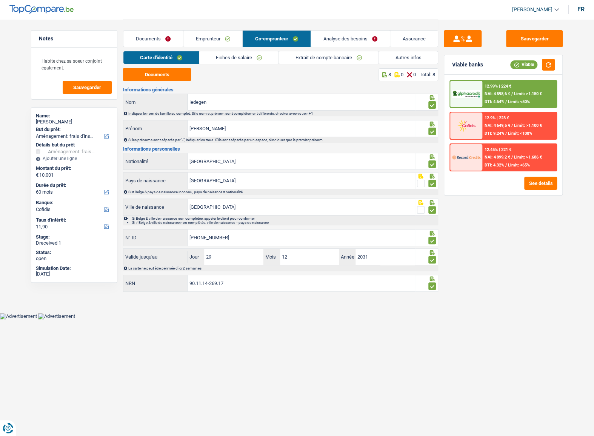
click at [241, 62] on link "Fiches de salaire" at bounding box center [238, 57] width 79 height 12
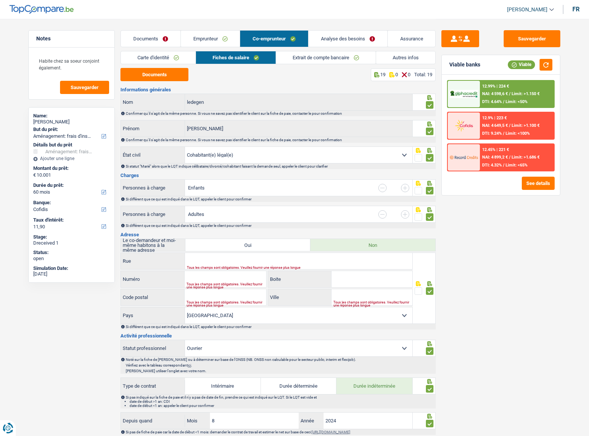
click at [393, 157] on select "Célibataire Marié(e) Cohabitant(e) légal(e) Divorcé(e) Veuf(ve) Séparé (de fait…" at bounding box center [298, 155] width 227 height 16
select select "married"
click at [185, 147] on select "Célibataire Marié(e) Cohabitant(e) légal(e) Divorcé(e) Veuf(ve) Séparé (de fait…" at bounding box center [298, 155] width 227 height 16
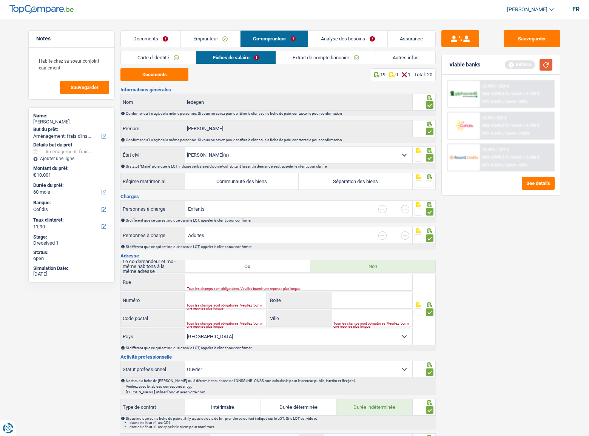
click at [521, 66] on button "button" at bounding box center [545, 65] width 13 height 12
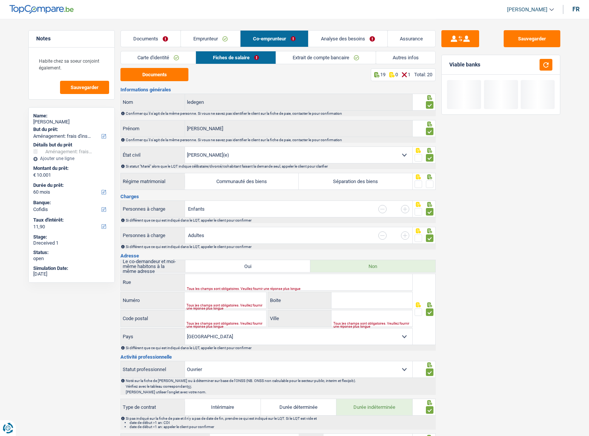
click at [404, 211] on input "button" at bounding box center [405, 209] width 8 height 8
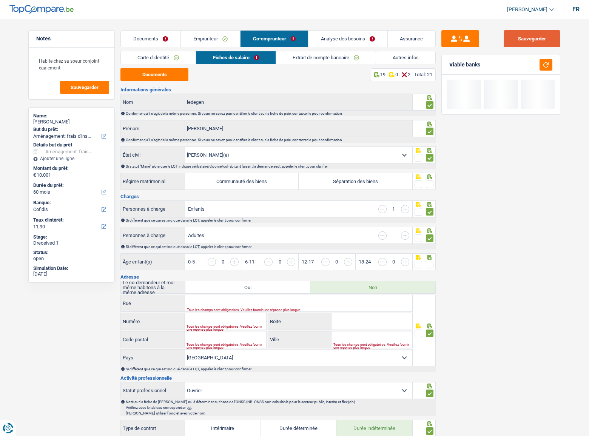
click at [520, 40] on button "Sauvegarder" at bounding box center [531, 38] width 57 height 17
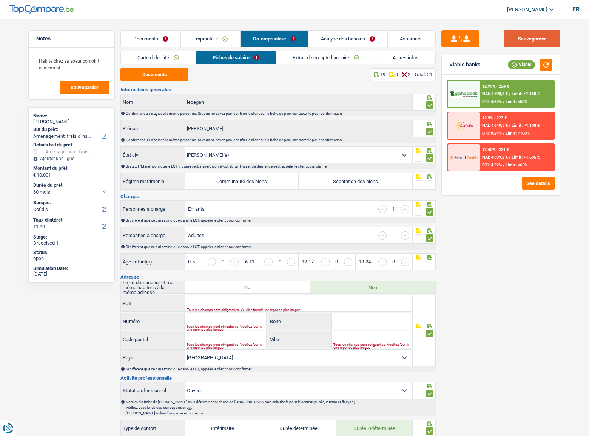
click at [521, 42] on button "Sauvegarder" at bounding box center [531, 38] width 57 height 17
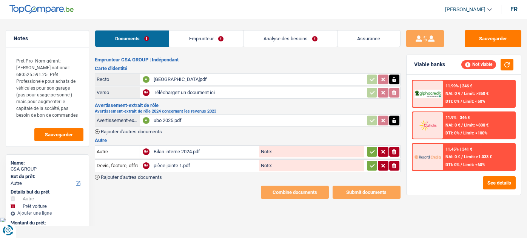
select select "other"
select select "car"
select select "84"
click at [163, 116] on div "ubo 2025.pdf" at bounding box center [259, 120] width 210 height 11
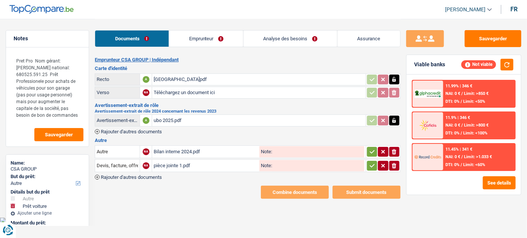
click at [172, 155] on div "Bilan interne 2024.pdf" at bounding box center [206, 151] width 104 height 11
click at [191, 163] on div "pièce jointe 1.pdf" at bounding box center [206, 165] width 104 height 11
click at [193, 165] on div "pièce jointe 1.pdf" at bounding box center [206, 165] width 104 height 11
select select "other"
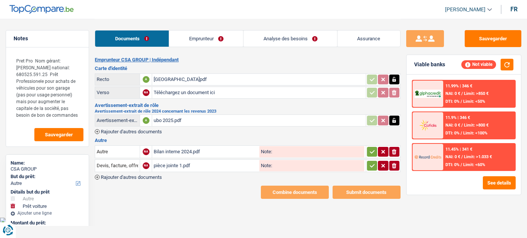
select select "car"
select select "84"
select select "other"
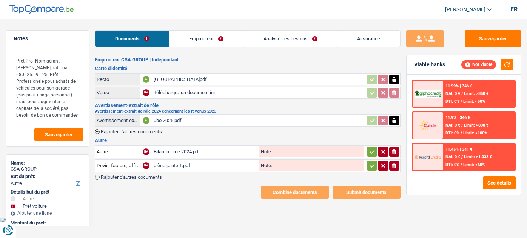
select select "other"
select select "car"
select select "84"
click at [309, 38] on link "Analyse des besoins" at bounding box center [290, 39] width 94 height 16
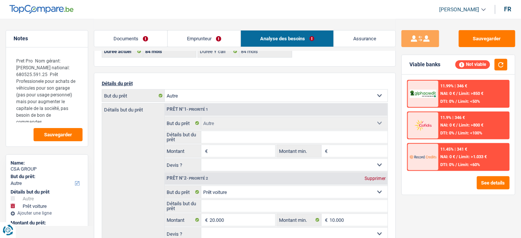
scroll to position [68, 0]
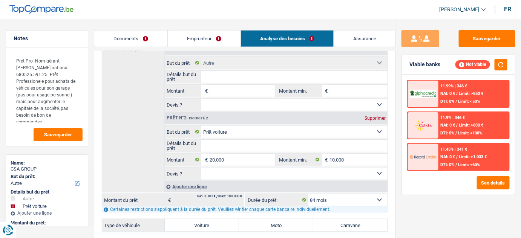
click at [215, 41] on link "Emprunteur" at bounding box center [204, 39] width 73 height 16
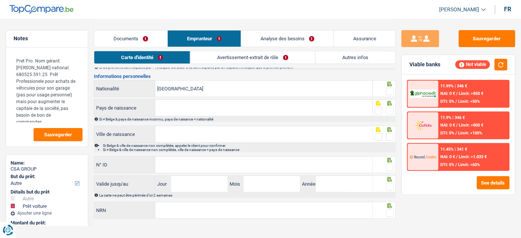
click at [349, 61] on link "Autres infos" at bounding box center [356, 57] width 80 height 12
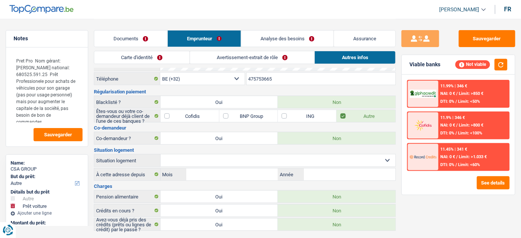
scroll to position [0, 0]
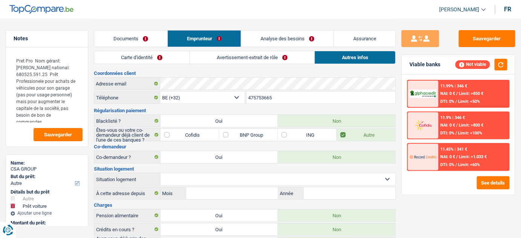
click at [289, 37] on link "Analyse des besoins" at bounding box center [287, 39] width 92 height 16
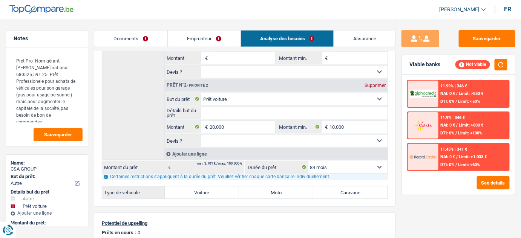
scroll to position [137, 0]
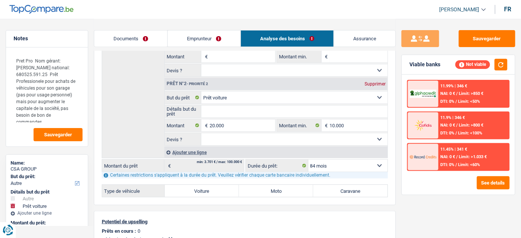
click at [139, 37] on link "Documents" at bounding box center [130, 39] width 73 height 16
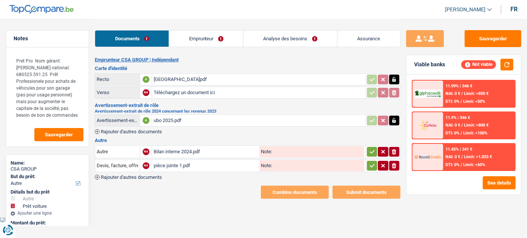
click at [181, 164] on div "pièce jointe 1.pdf" at bounding box center [206, 165] width 104 height 11
click at [291, 40] on link "Analyse des besoins" at bounding box center [290, 39] width 94 height 16
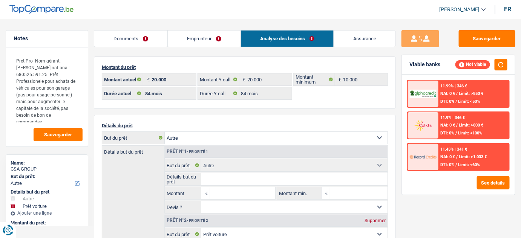
click at [133, 35] on link "Documents" at bounding box center [130, 39] width 73 height 16
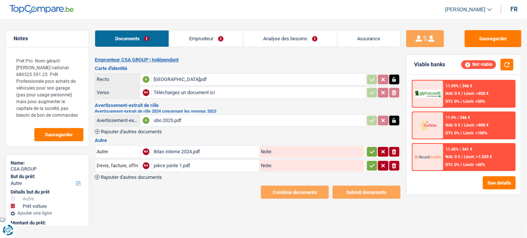
click at [204, 165] on div "pièce jointe 1.pdf" at bounding box center [206, 165] width 104 height 11
click at [292, 40] on link "Analyse des besoins" at bounding box center [290, 39] width 94 height 16
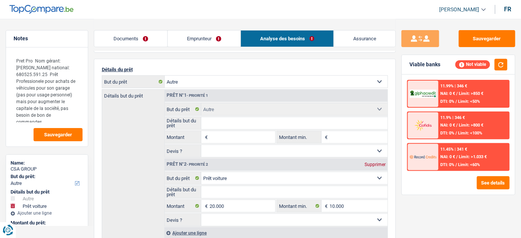
scroll to position [68, 0]
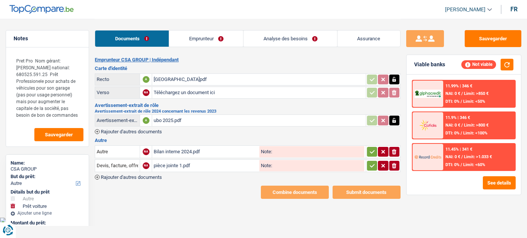
select select "other"
select select "car"
select select "84"
click at [190, 120] on div "ubo 2025.pdf" at bounding box center [259, 120] width 210 height 11
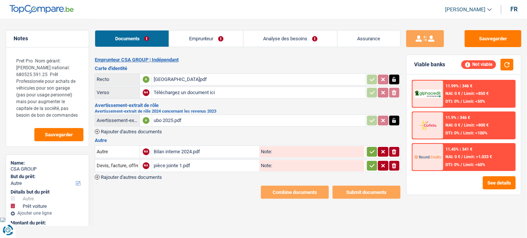
click at [197, 166] on div "pièce jointe 1.pdf" at bounding box center [206, 165] width 104 height 11
click at [455, 94] on span "NAI: 0 €" at bounding box center [452, 93] width 15 height 5
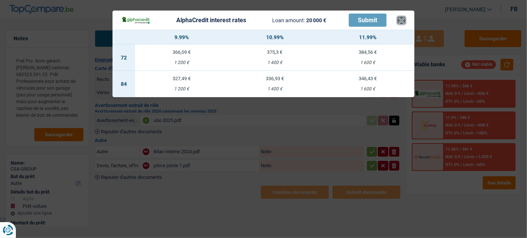
click at [399, 20] on button "×" at bounding box center [401, 21] width 8 height 8
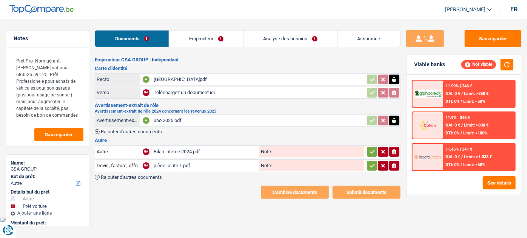
click at [209, 37] on link "Emprunteur" at bounding box center [206, 39] width 74 height 16
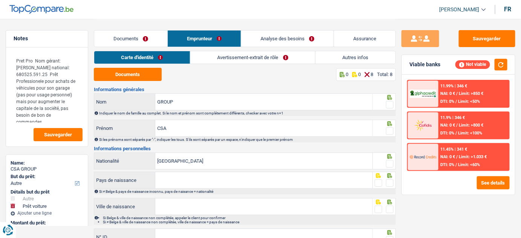
click at [147, 39] on link "Documents" at bounding box center [130, 39] width 73 height 16
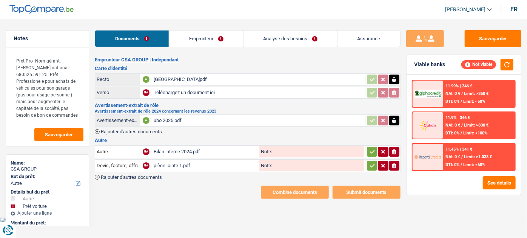
click at [308, 35] on link "Analyse des besoins" at bounding box center [290, 39] width 94 height 16
